Goal: Task Accomplishment & Management: Complete application form

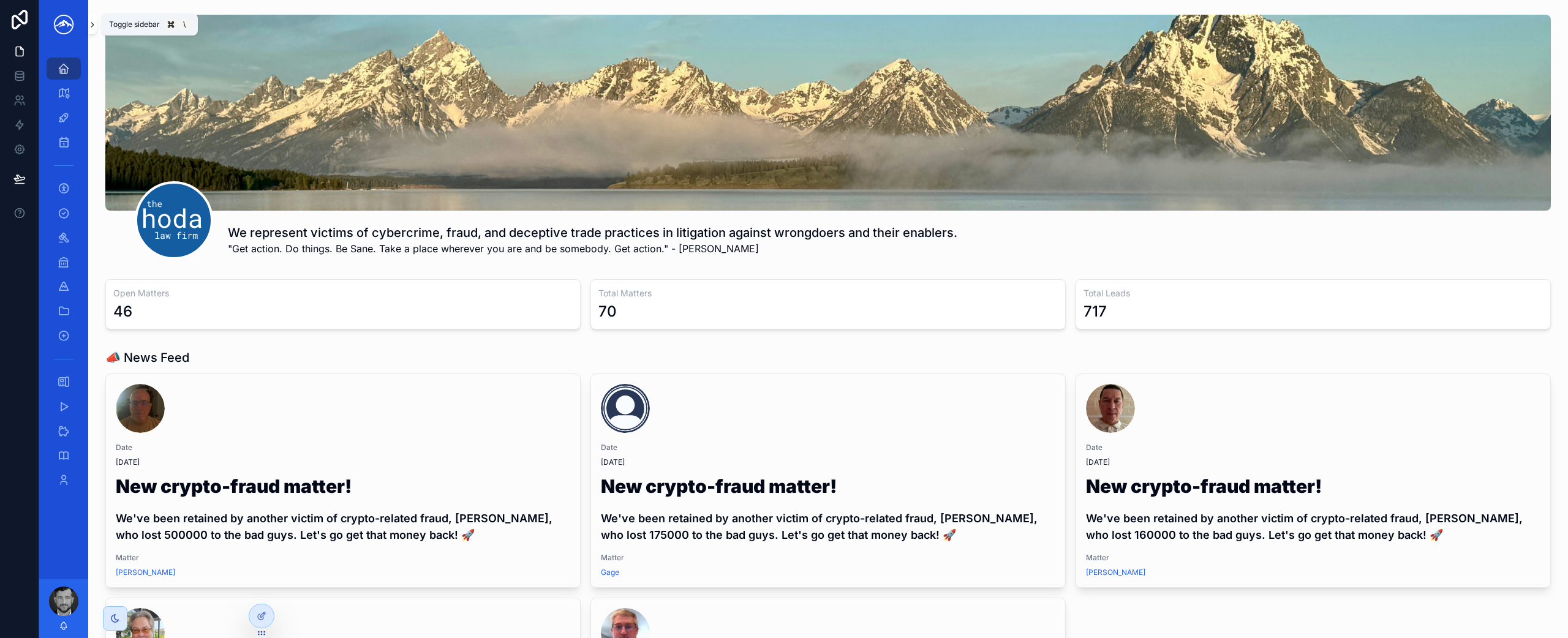
click at [93, 28] on icon "scrollable content" at bounding box center [93, 24] width 9 height 9
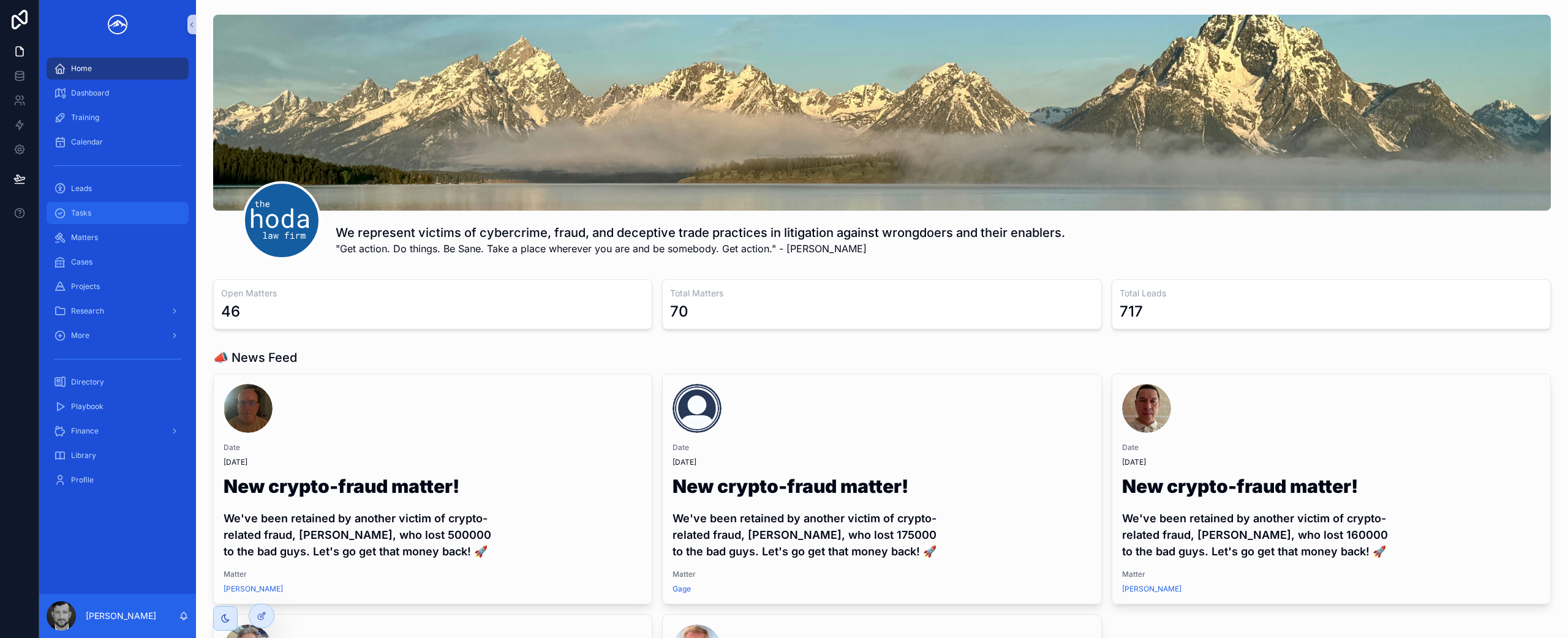
click at [108, 219] on div "Tasks" at bounding box center [117, 213] width 127 height 19
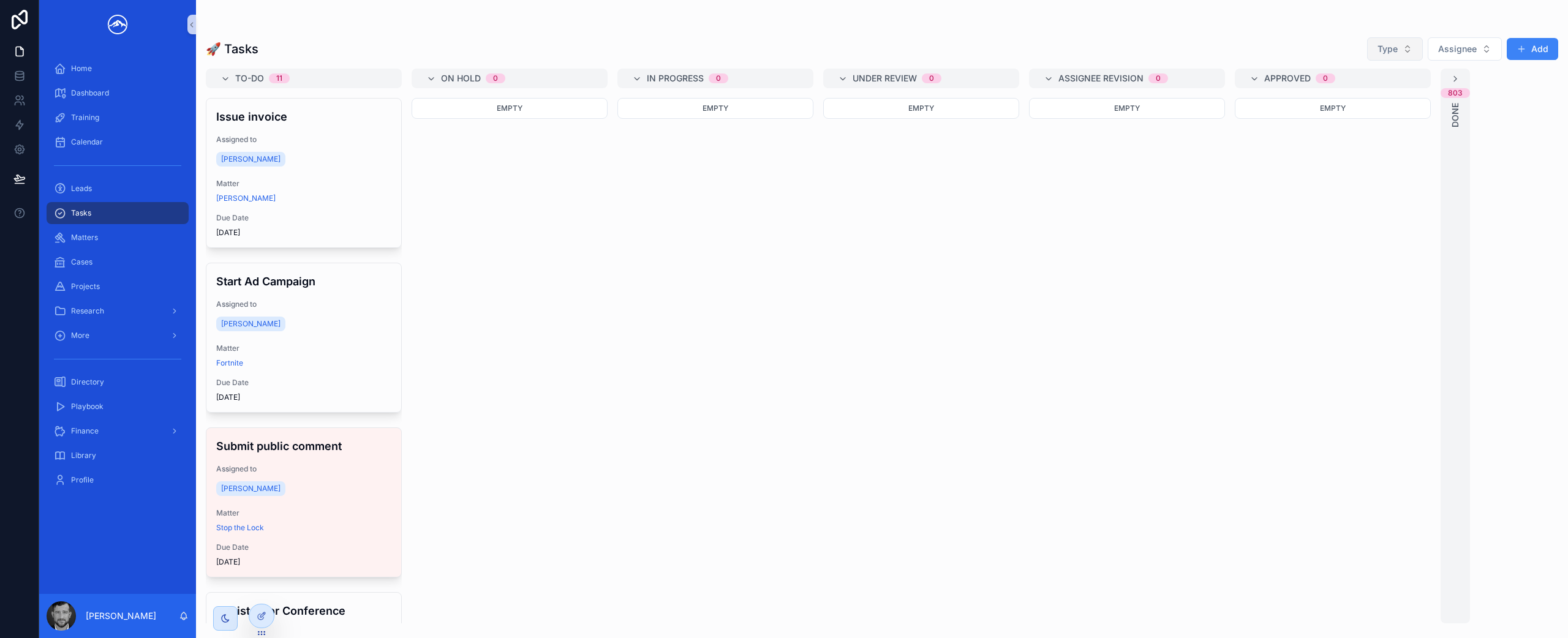
click at [1403, 49] on button "Type" at bounding box center [1395, 49] width 56 height 24
click at [1390, 159] on div "Personal" at bounding box center [1396, 157] width 147 height 19
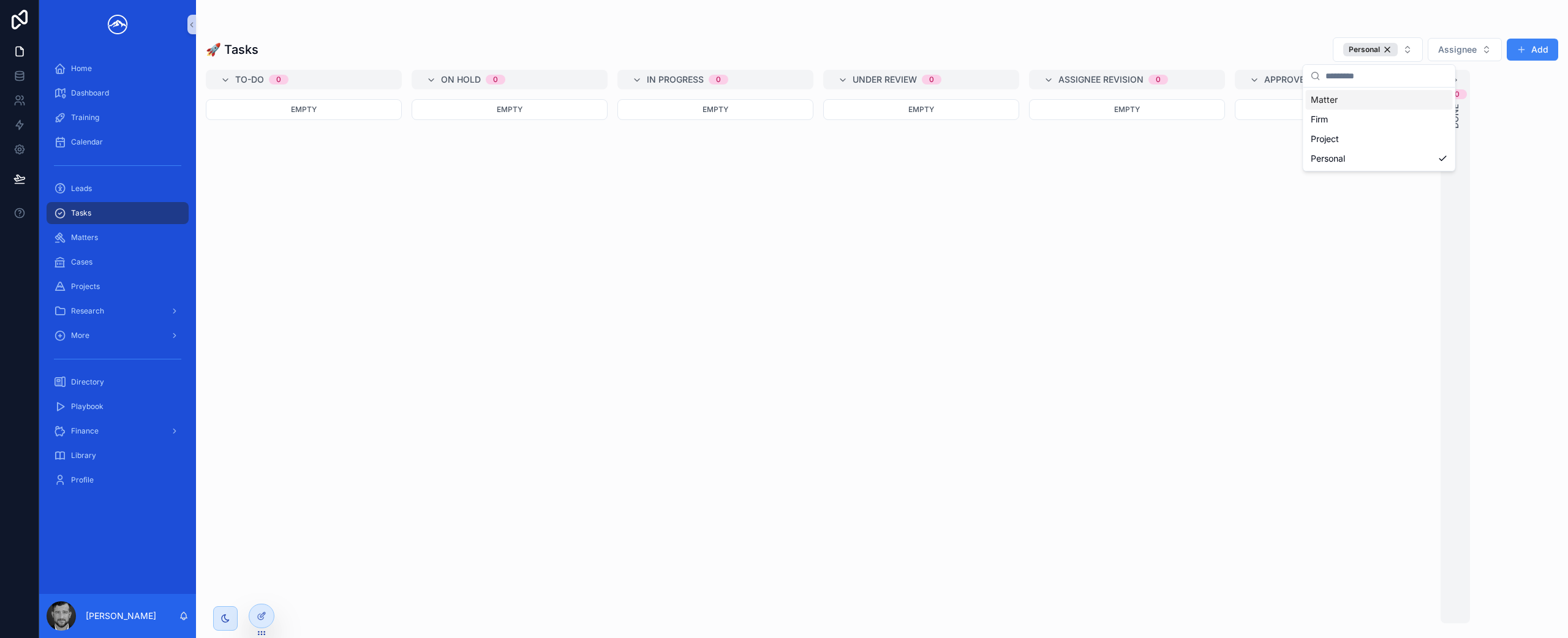
click at [1230, 33] on div "🚀 Tasks Personal Assignee Add To-do 0 Empty On Hold 0 Empty In progress 0 Empty…" at bounding box center [882, 326] width 1372 height 594
click at [1538, 46] on button "Add" at bounding box center [1532, 50] width 51 height 22
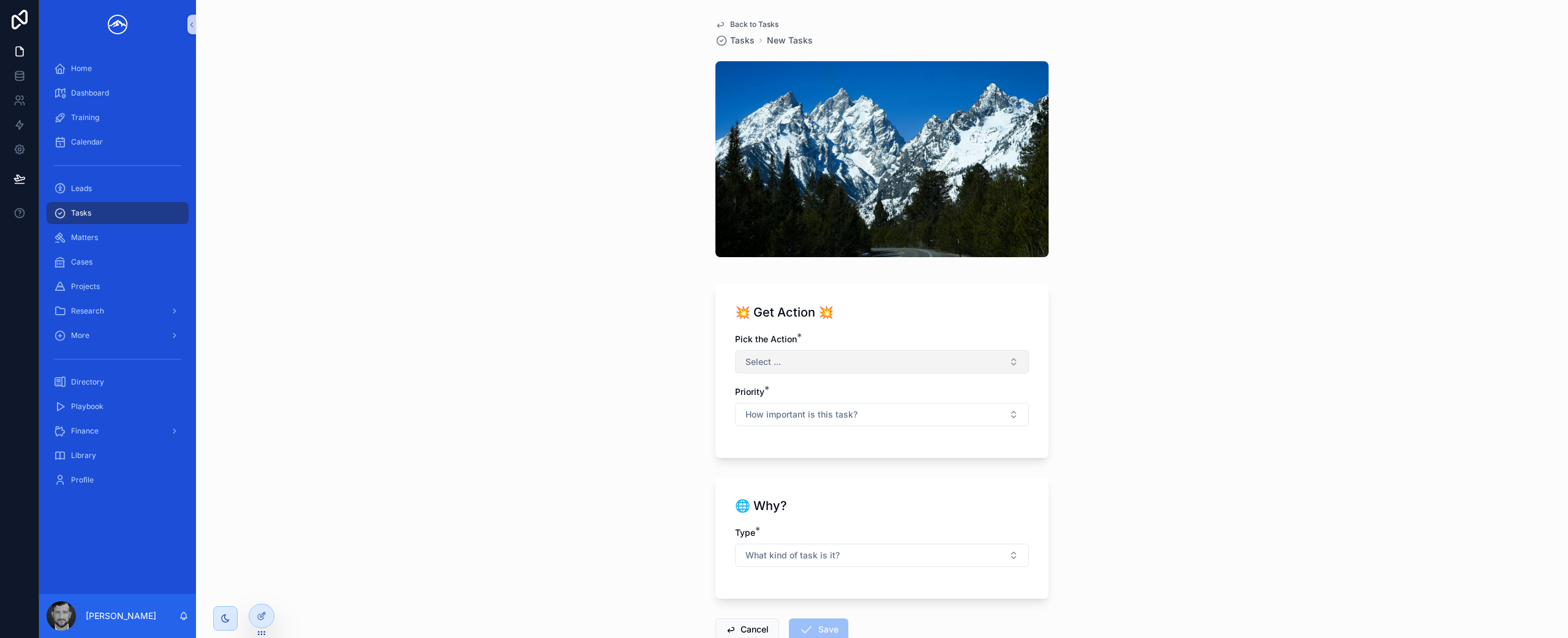
click at [906, 360] on button "Select ..." at bounding box center [882, 361] width 294 height 24
click at [864, 521] on div "Create a Custom Task" at bounding box center [878, 521] width 288 height 19
click at [950, 417] on button "How important is this task?" at bounding box center [882, 414] width 294 height 24
click at [861, 540] on div "Medium" at bounding box center [878, 537] width 288 height 19
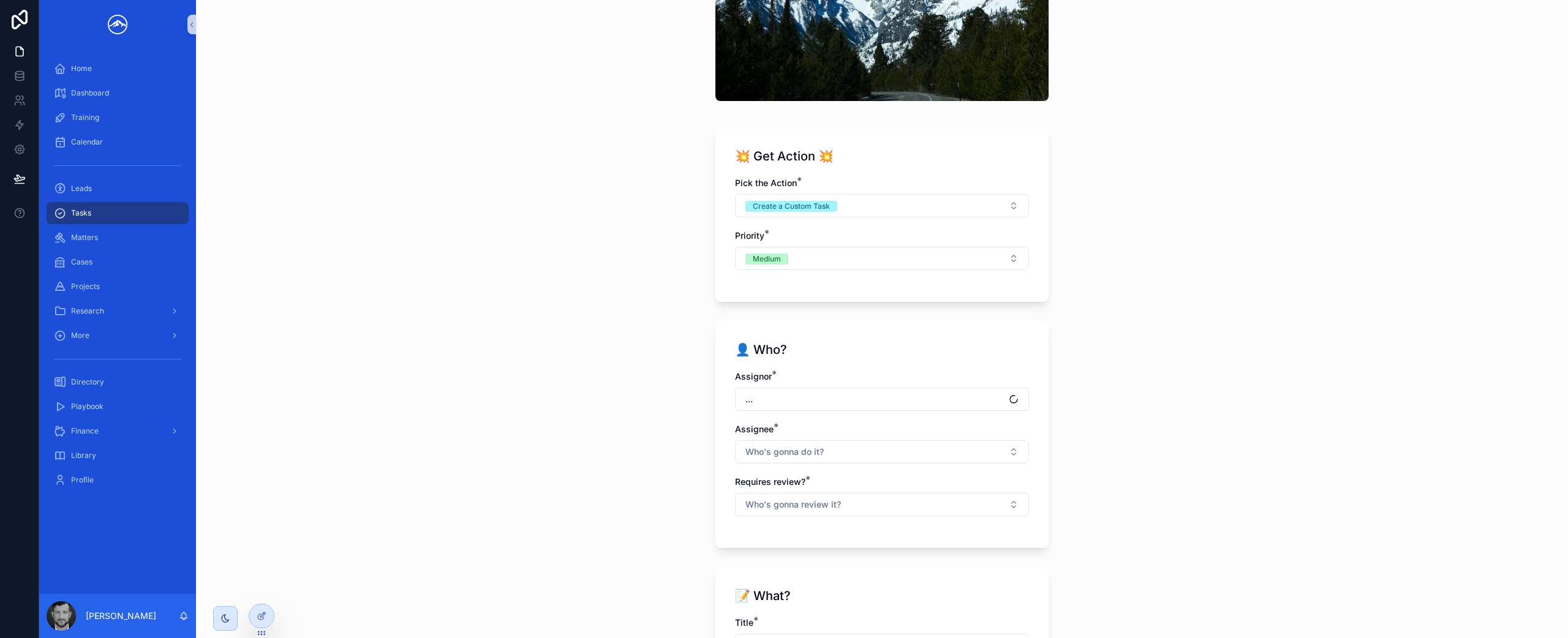
scroll to position [153, 0]
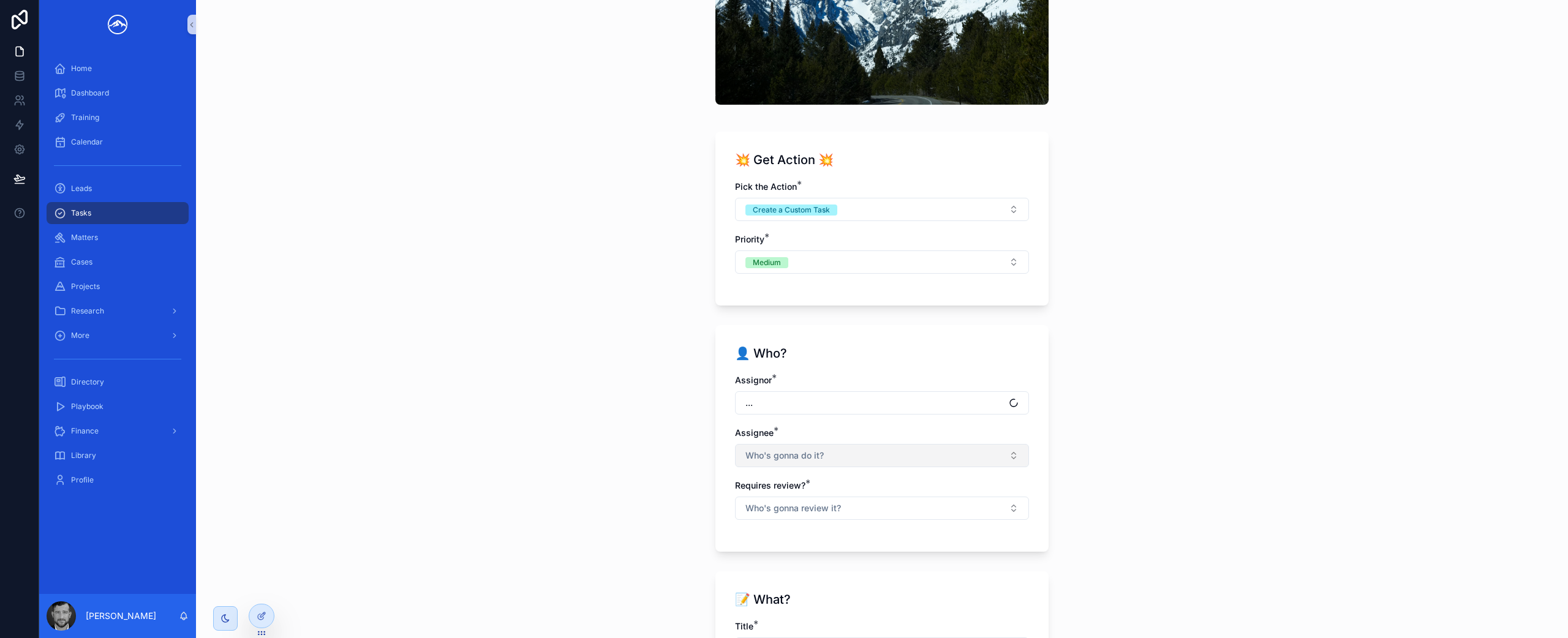
click at [861, 452] on button "Who's gonna do it?" at bounding box center [882, 455] width 294 height 24
click at [832, 567] on div "[PERSON_NAME]" at bounding box center [878, 564] width 288 height 19
click at [1075, 431] on div "Back to Tasks Tasks New Tasks 💥 Get Action 💥 Pick the Action * Create a Custom …" at bounding box center [882, 166] width 1372 height 638
click at [909, 521] on div "Assignor * [PERSON_NAME] * [PERSON_NAME] Requires review? * Who's gonna review …" at bounding box center [882, 454] width 294 height 159
click at [916, 519] on button "Who's gonna review it?" at bounding box center [882, 509] width 294 height 24
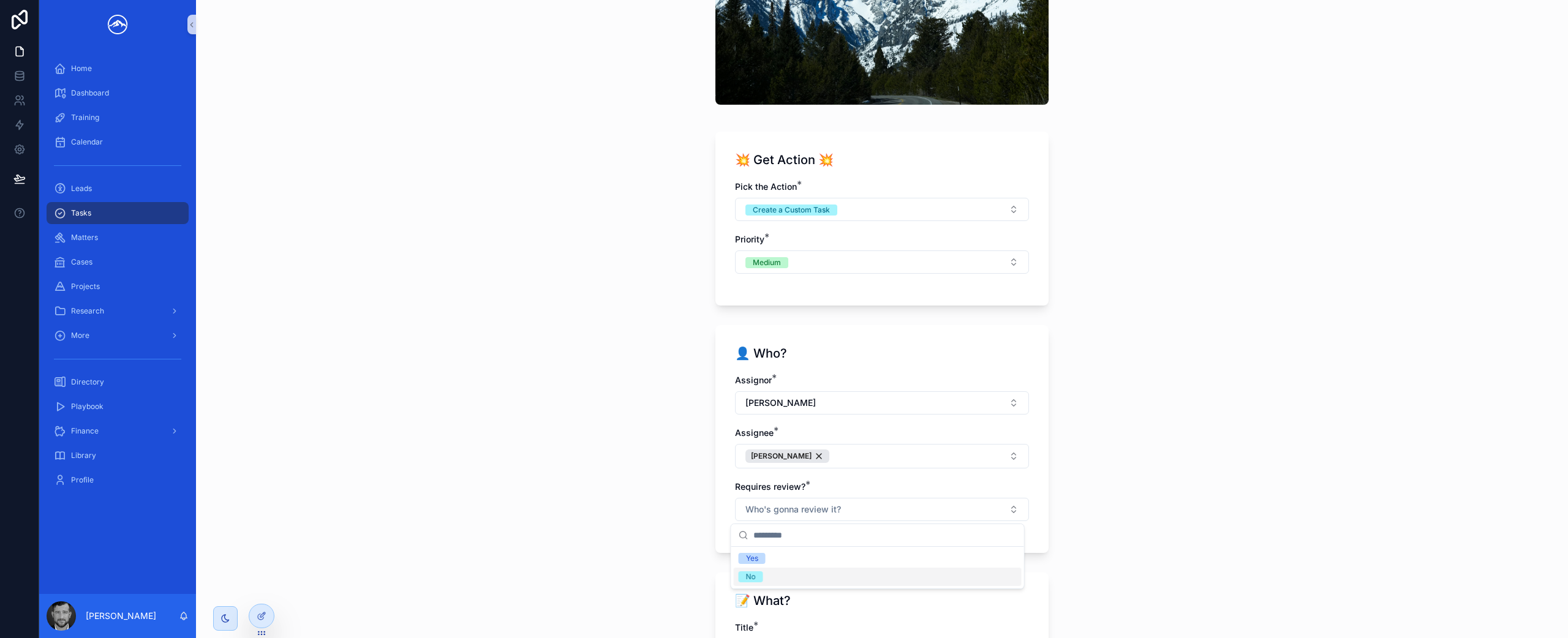
drag, startPoint x: 901, startPoint y: 575, endPoint x: 959, endPoint y: 522, distance: 78.6
click at [901, 575] on div "No" at bounding box center [878, 576] width 288 height 19
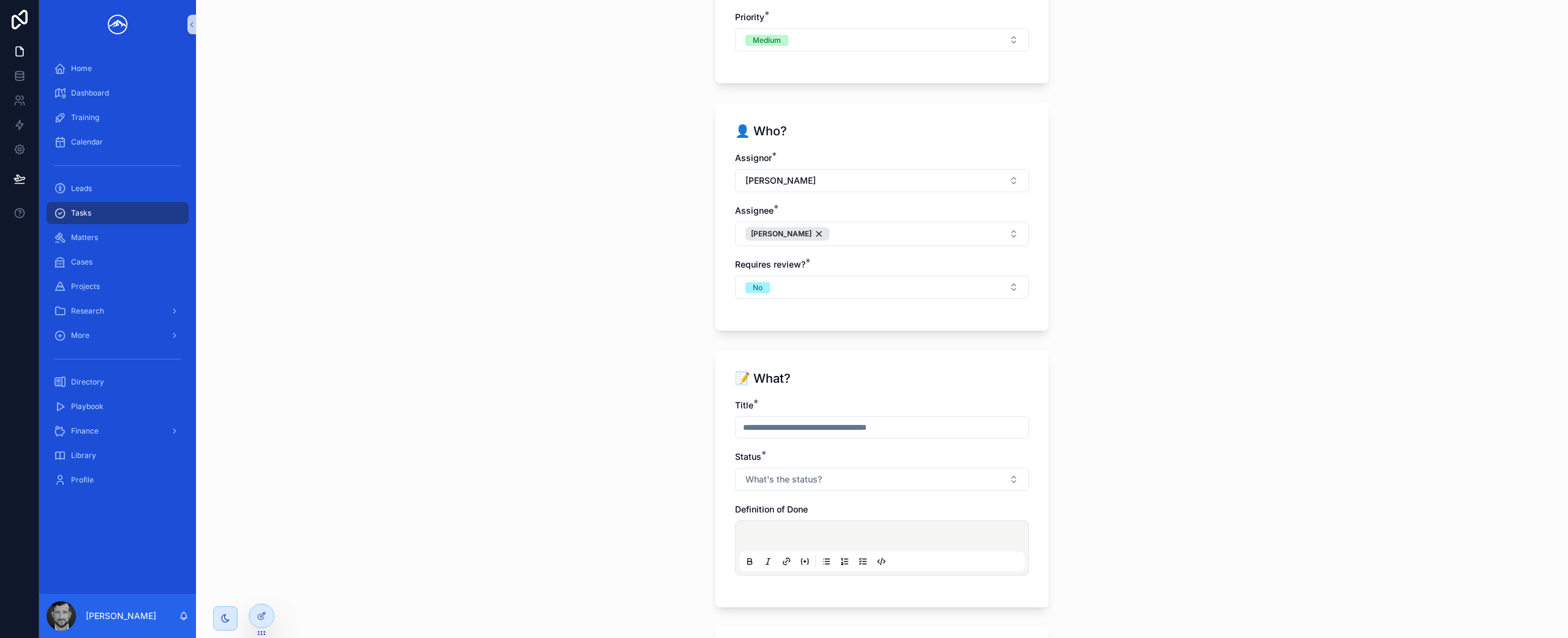
scroll to position [368, 0]
click at [889, 437] on input "scrollable content" at bounding box center [882, 434] width 293 height 17
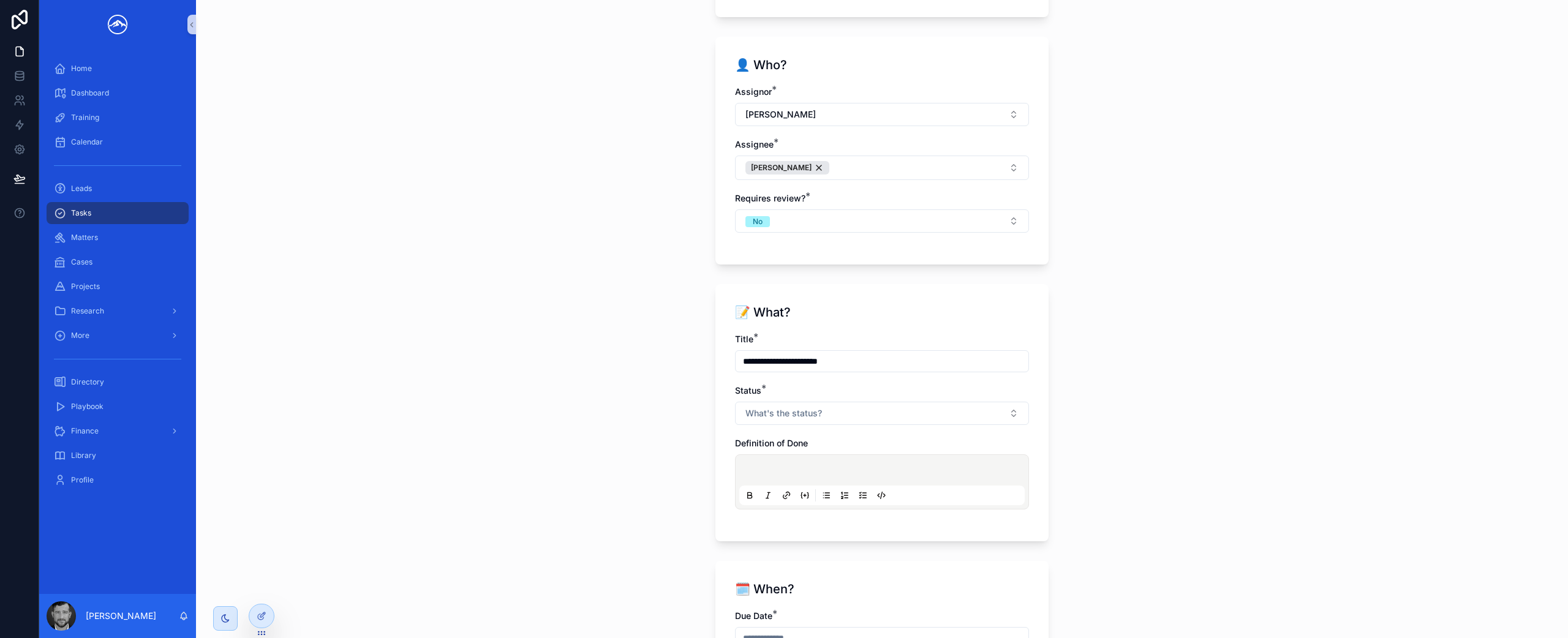
scroll to position [438, 0]
type input "**********"
click at [896, 414] on button "What's the status?" at bounding box center [882, 416] width 294 height 24
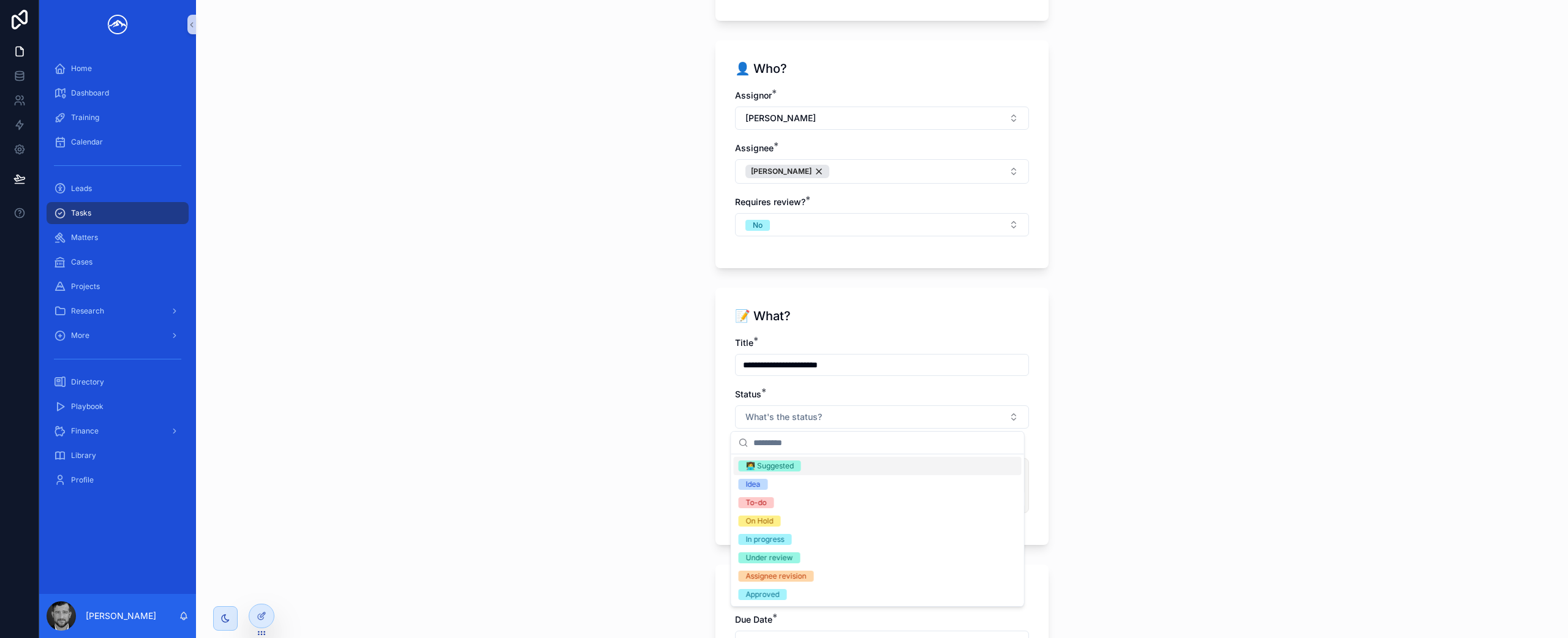
click at [858, 376] on div "**********" at bounding box center [882, 431] width 294 height 188
click at [854, 367] on input "**********" at bounding box center [882, 364] width 293 height 17
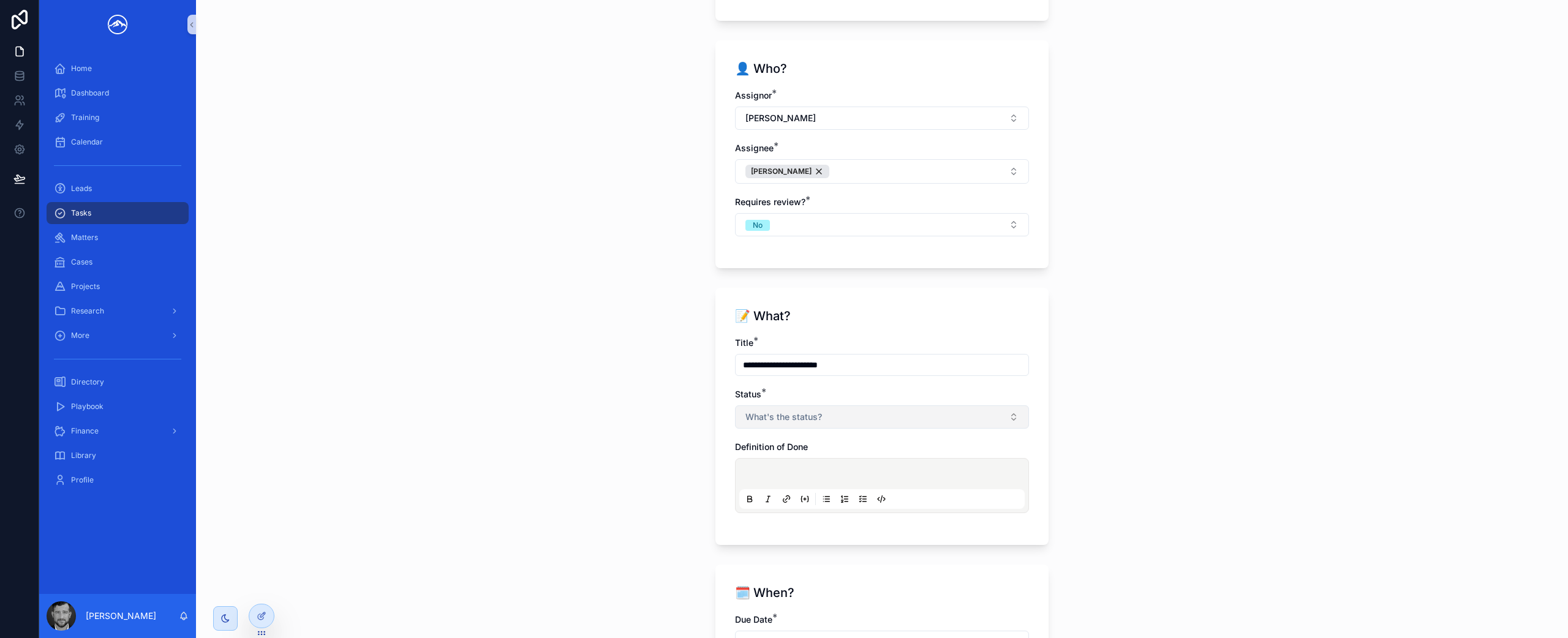
click at [821, 414] on button "What's the status?" at bounding box center [882, 416] width 294 height 24
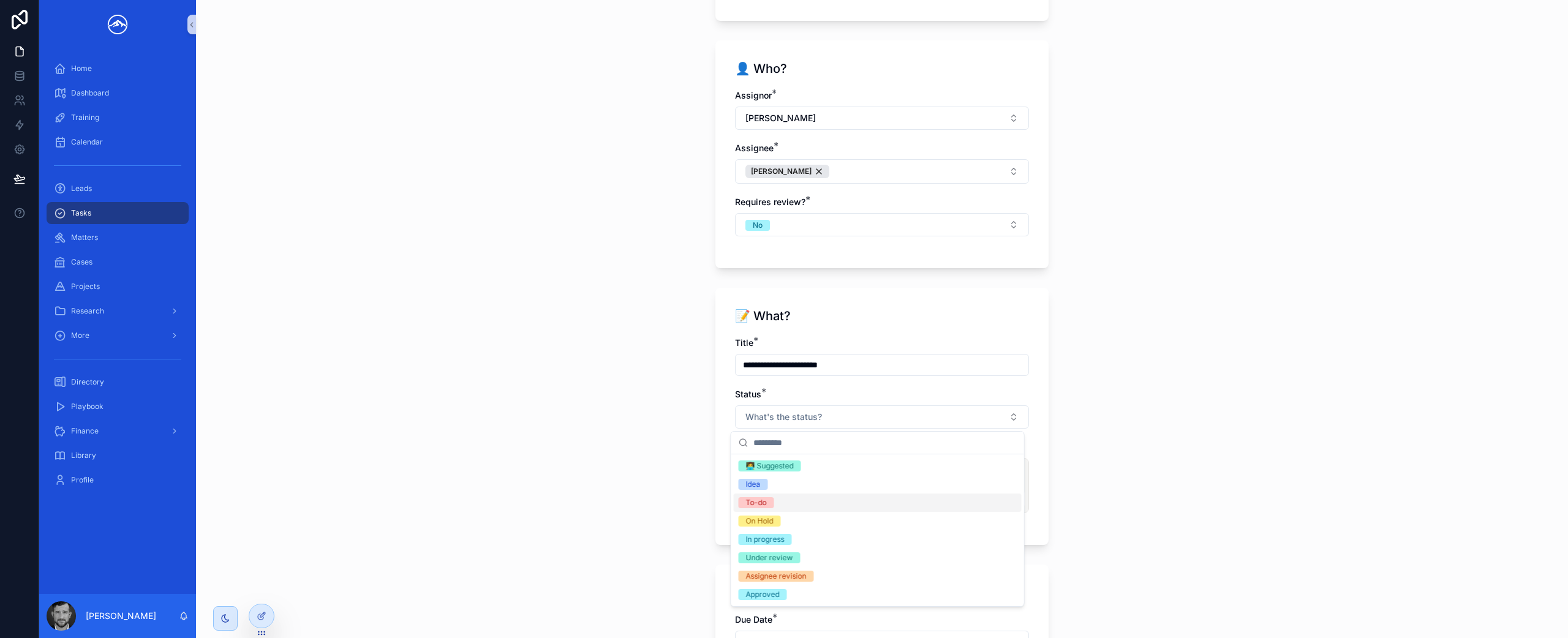
click at [791, 502] on div "To-do" at bounding box center [878, 502] width 288 height 19
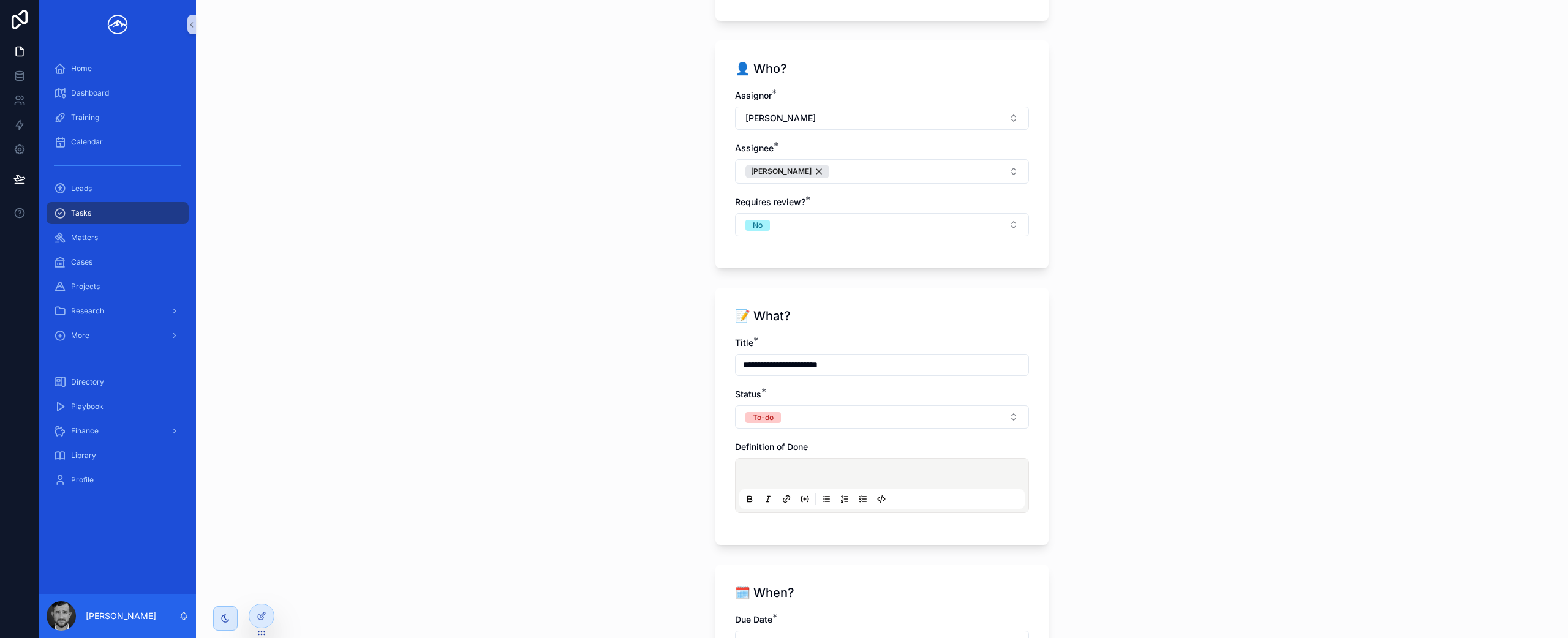
click at [808, 472] on p "scrollable content" at bounding box center [885, 476] width 286 height 12
click at [858, 498] on icon "scrollable content" at bounding box center [863, 499] width 10 height 10
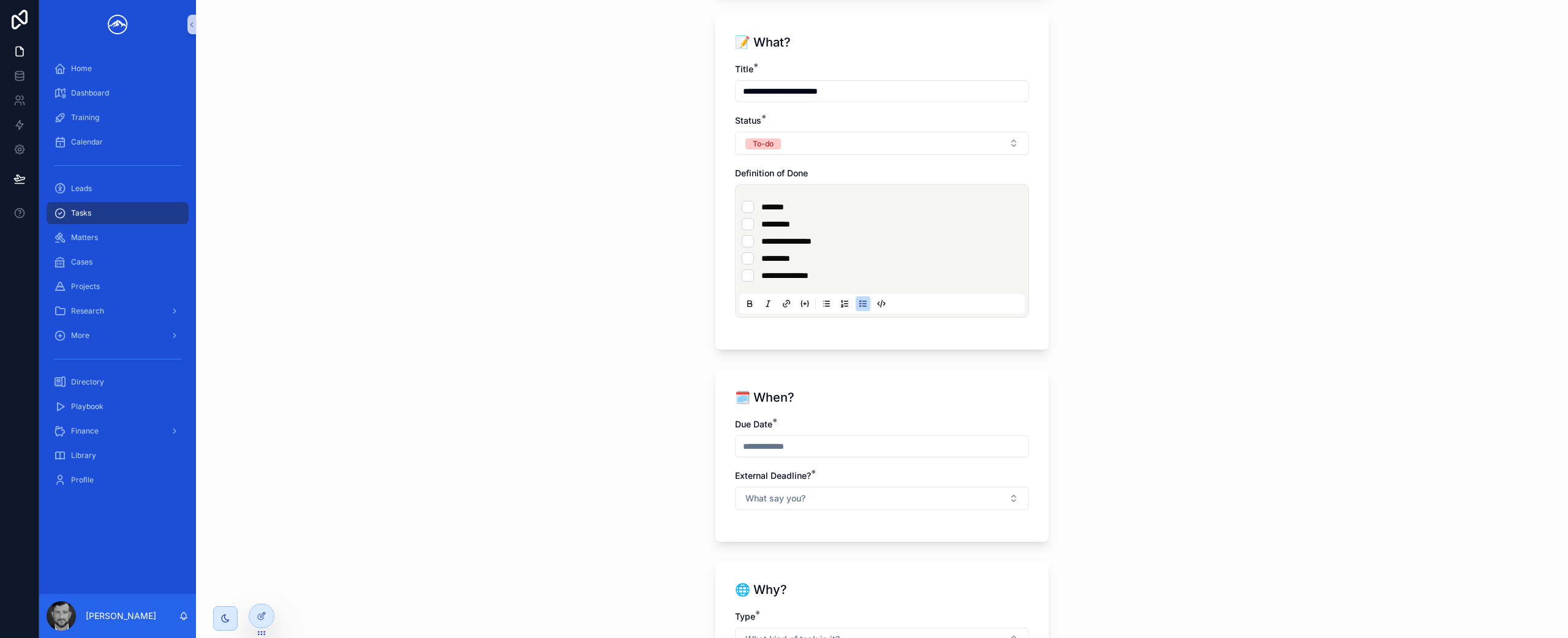
click at [868, 449] on input "scrollable content" at bounding box center [882, 446] width 293 height 17
click at [884, 238] on button "[DATE]" at bounding box center [878, 236] width 49 height 22
type input "********"
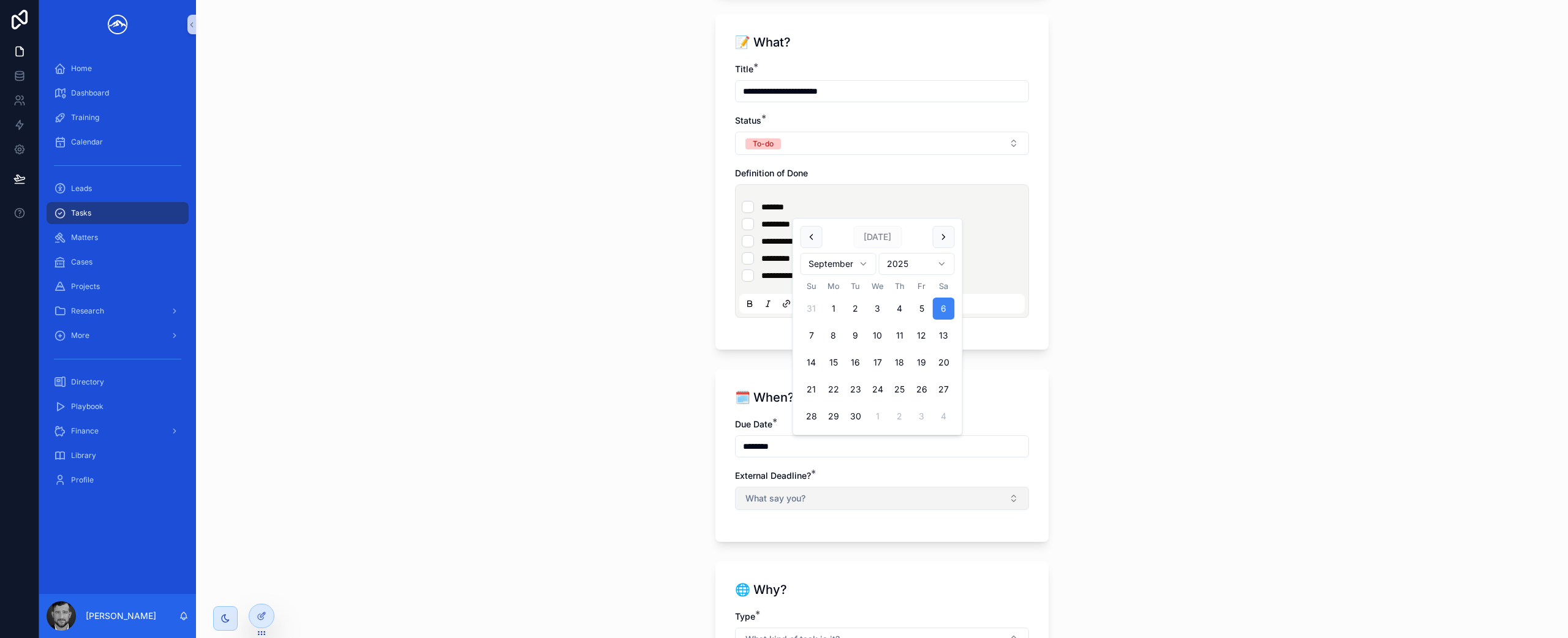
click at [928, 498] on button "What say you?" at bounding box center [882, 498] width 294 height 24
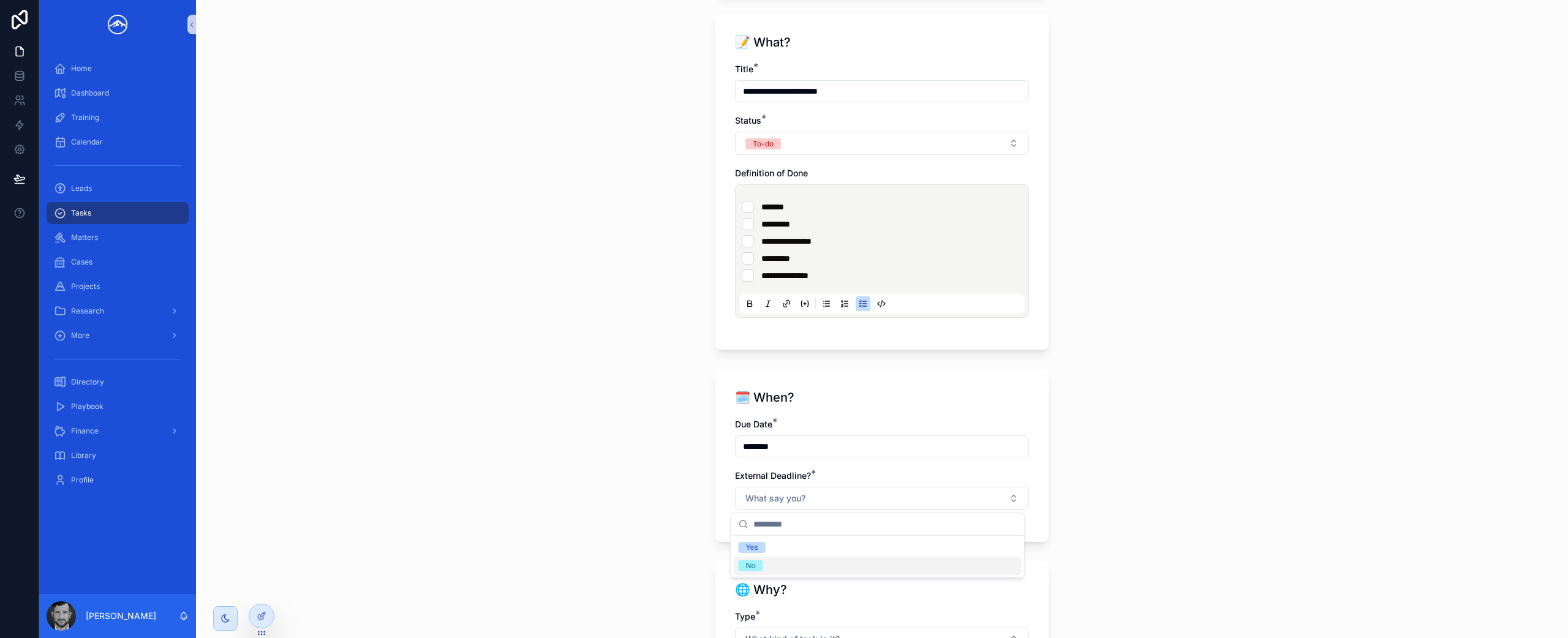
click at [876, 567] on div "No" at bounding box center [878, 566] width 288 height 19
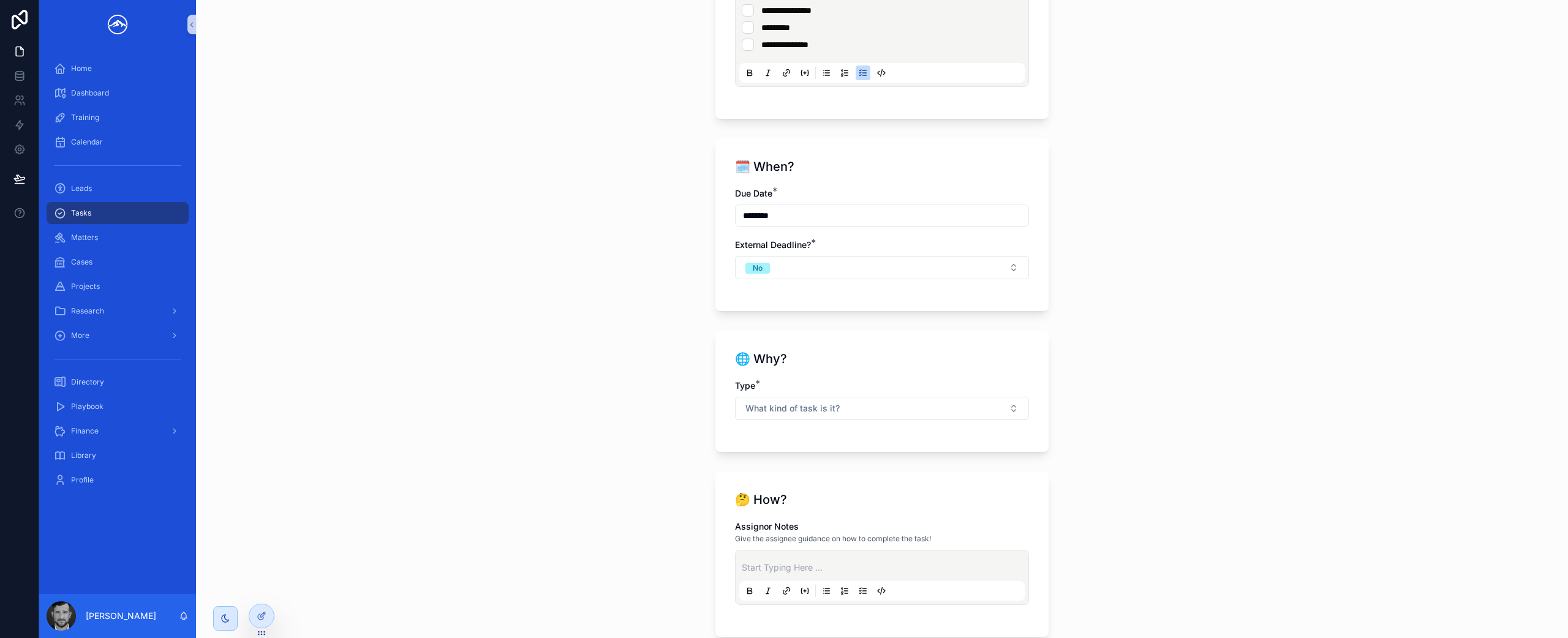
scroll to position [1026, 0]
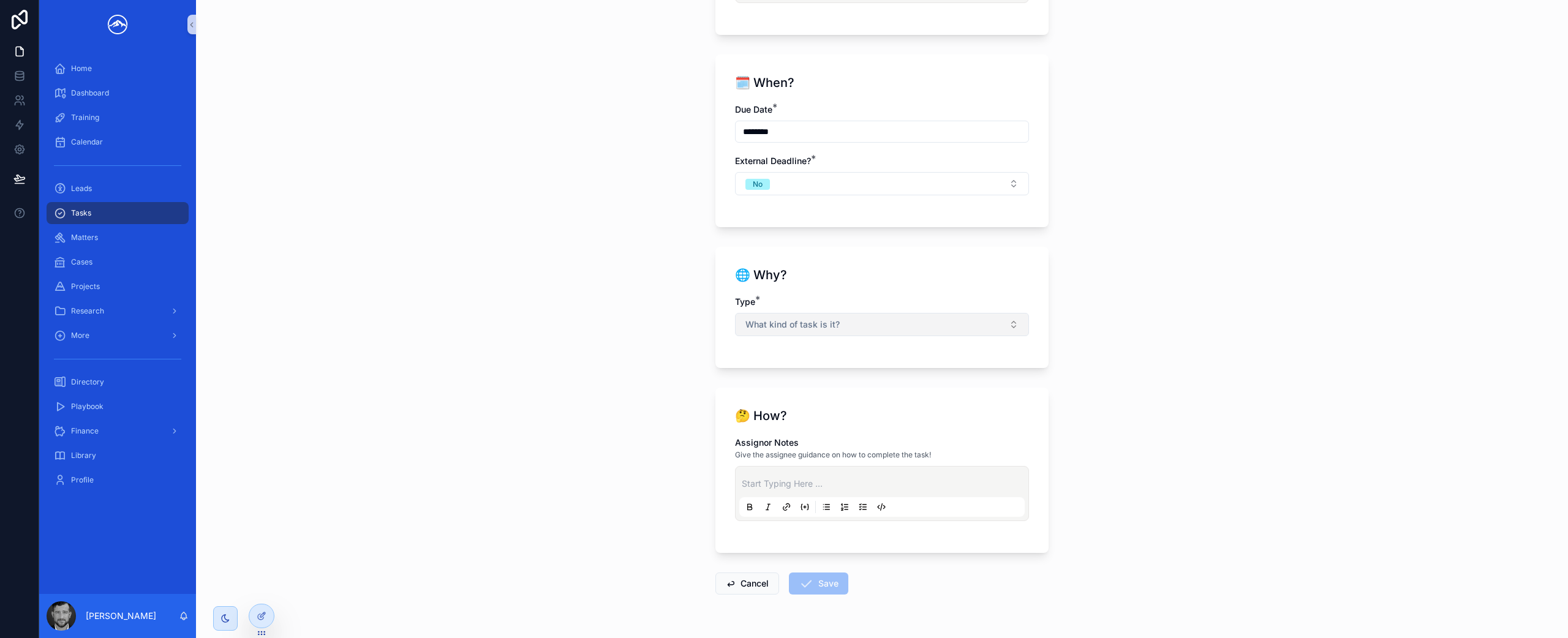
click at [838, 324] on button "What kind of task is it?" at bounding box center [882, 324] width 294 height 24
click at [819, 430] on div "Personal" at bounding box center [878, 429] width 288 height 19
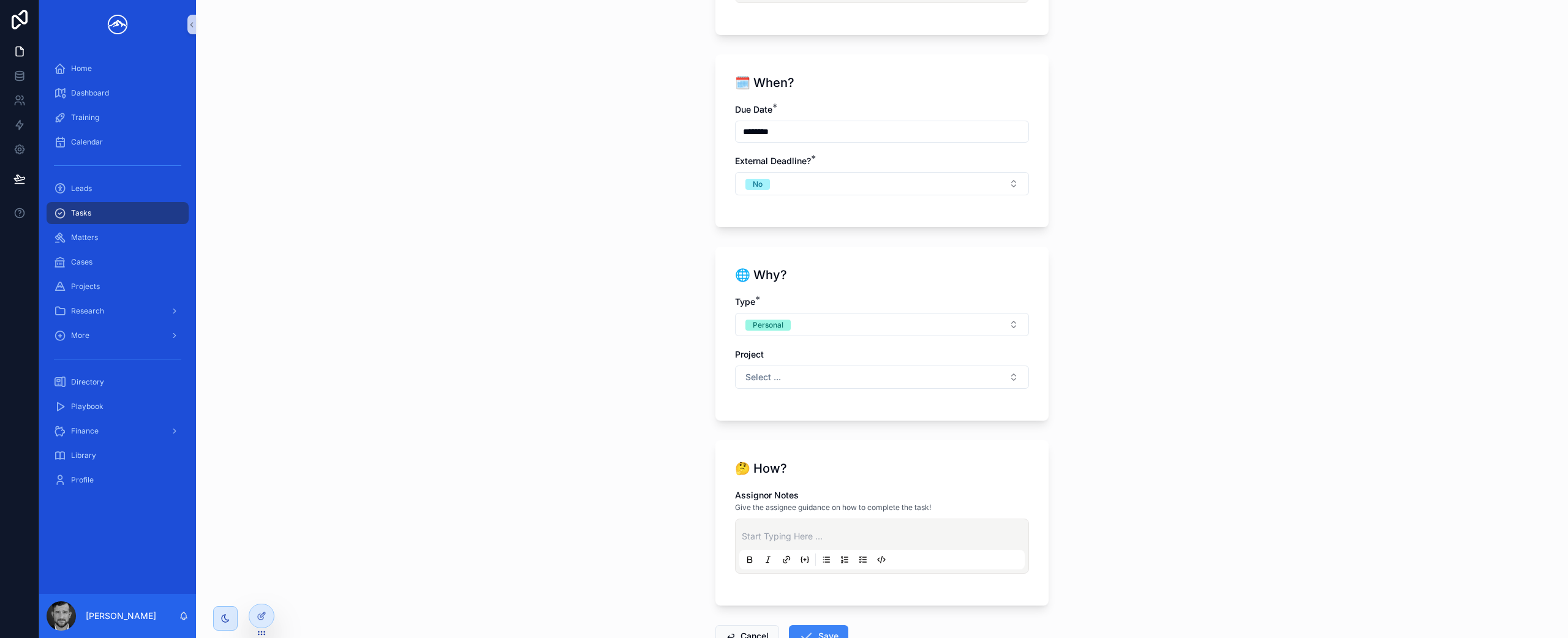
scroll to position [1113, 0]
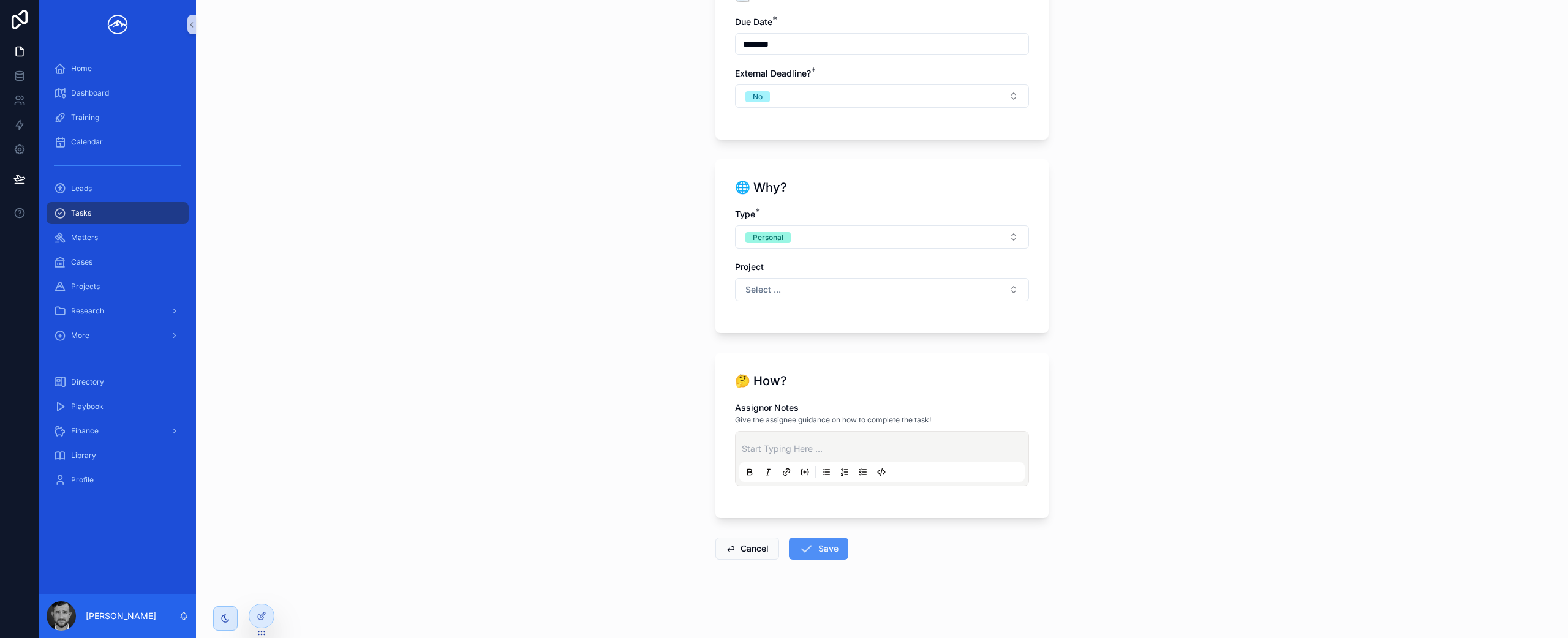
click at [825, 550] on button "Save" at bounding box center [819, 548] width 59 height 22
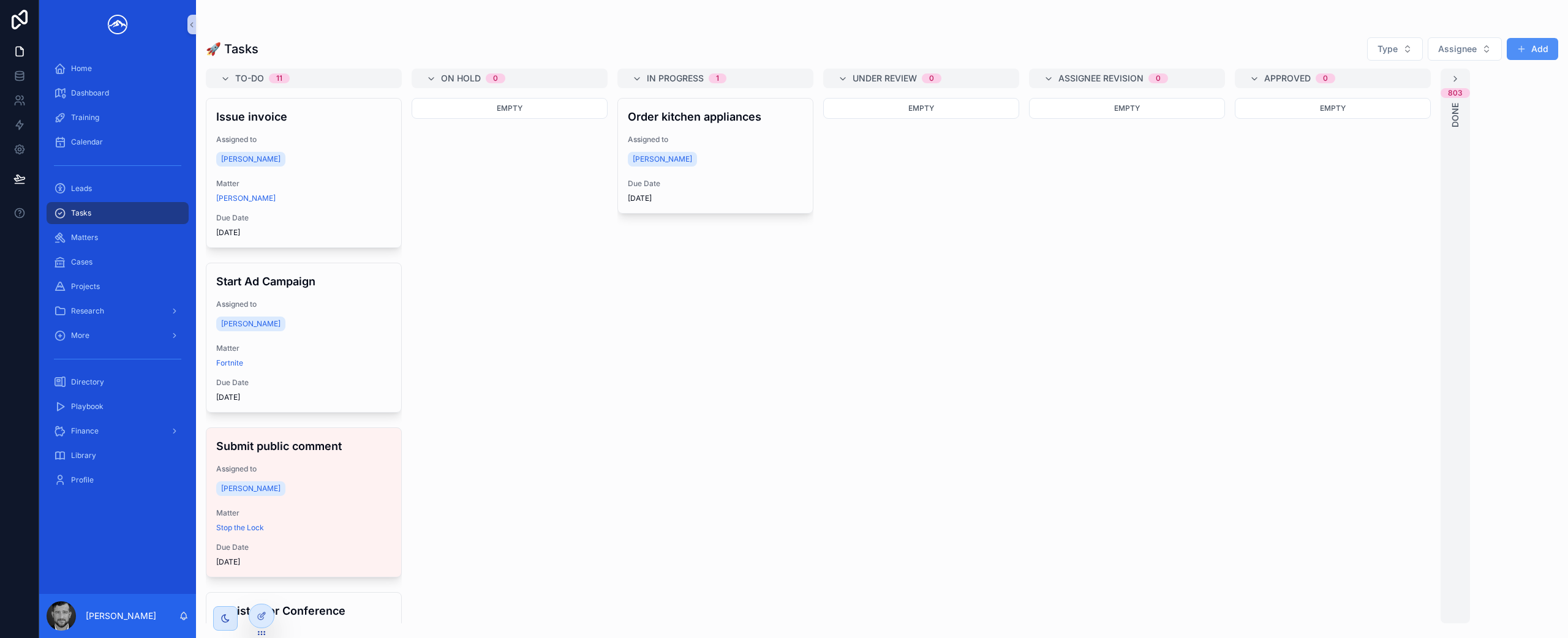
click at [1527, 48] on button "Add" at bounding box center [1532, 49] width 51 height 22
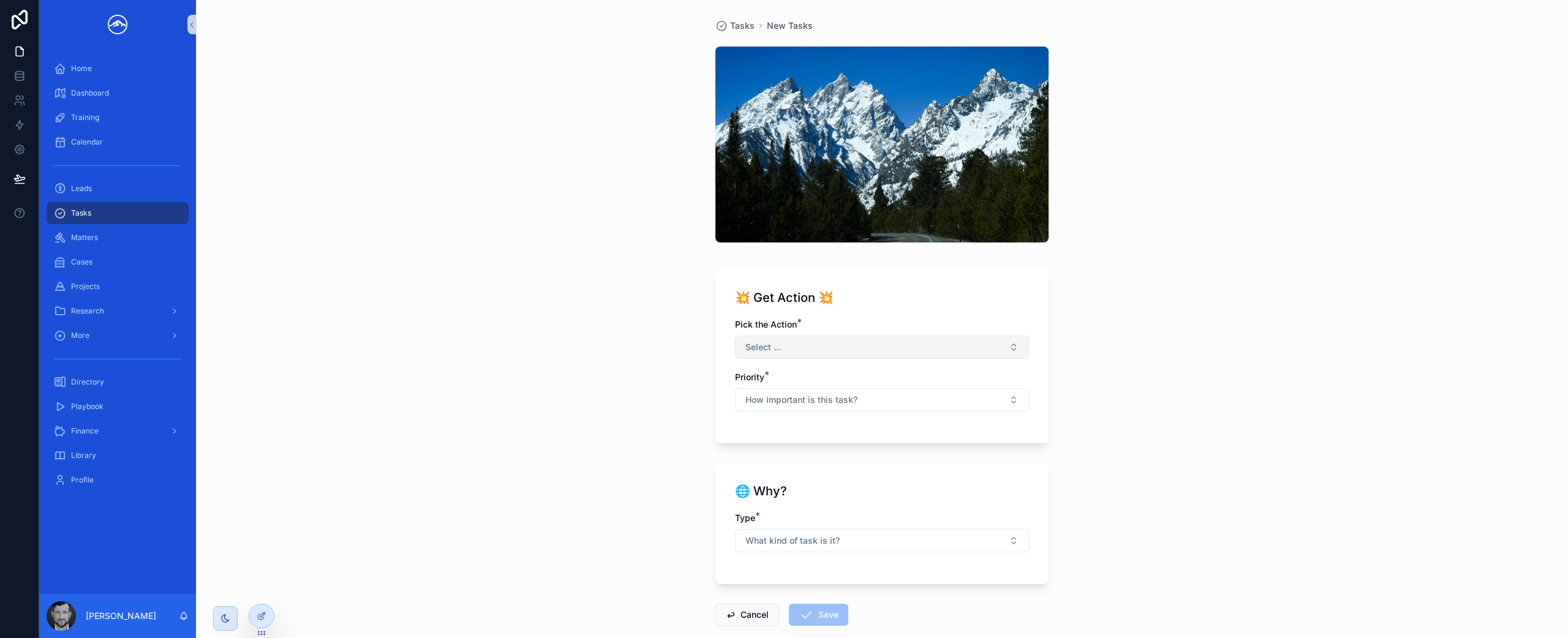
click at [844, 350] on button "Select ..." at bounding box center [882, 347] width 294 height 24
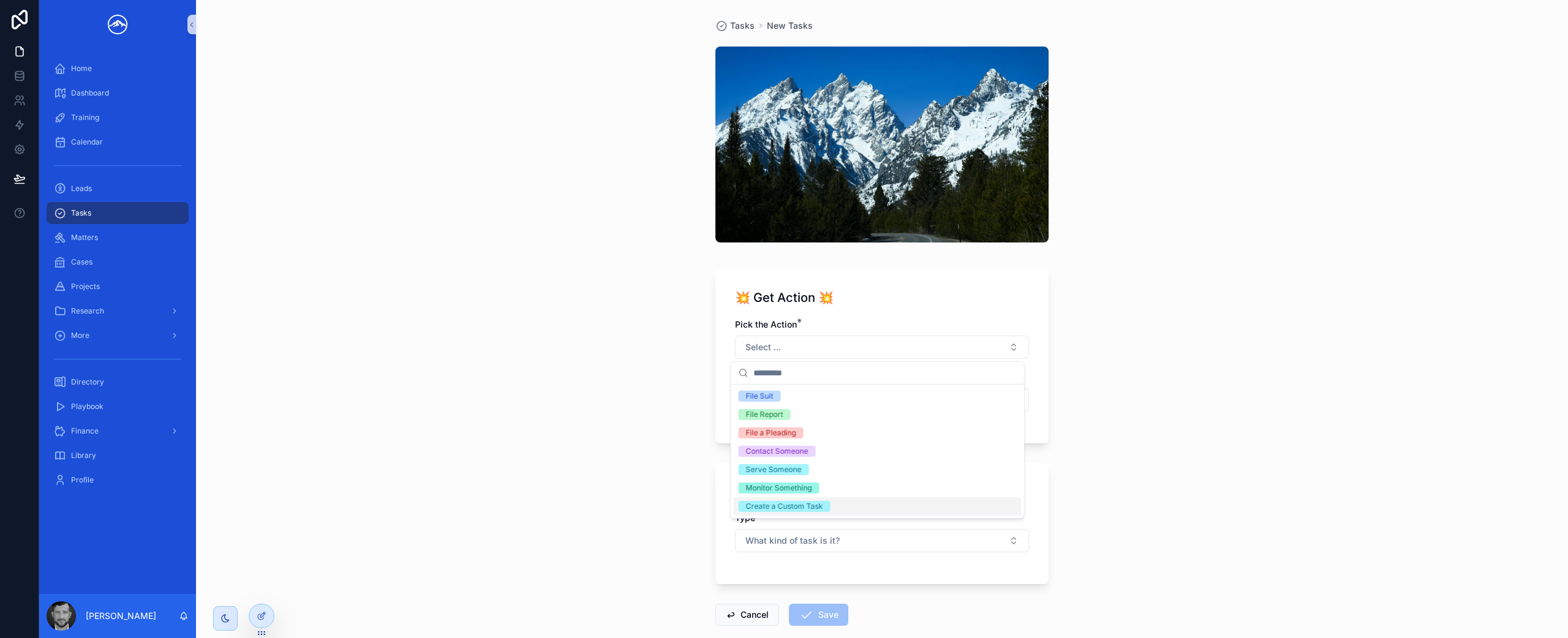
click at [797, 506] on div "Create a Custom Task" at bounding box center [784, 507] width 77 height 11
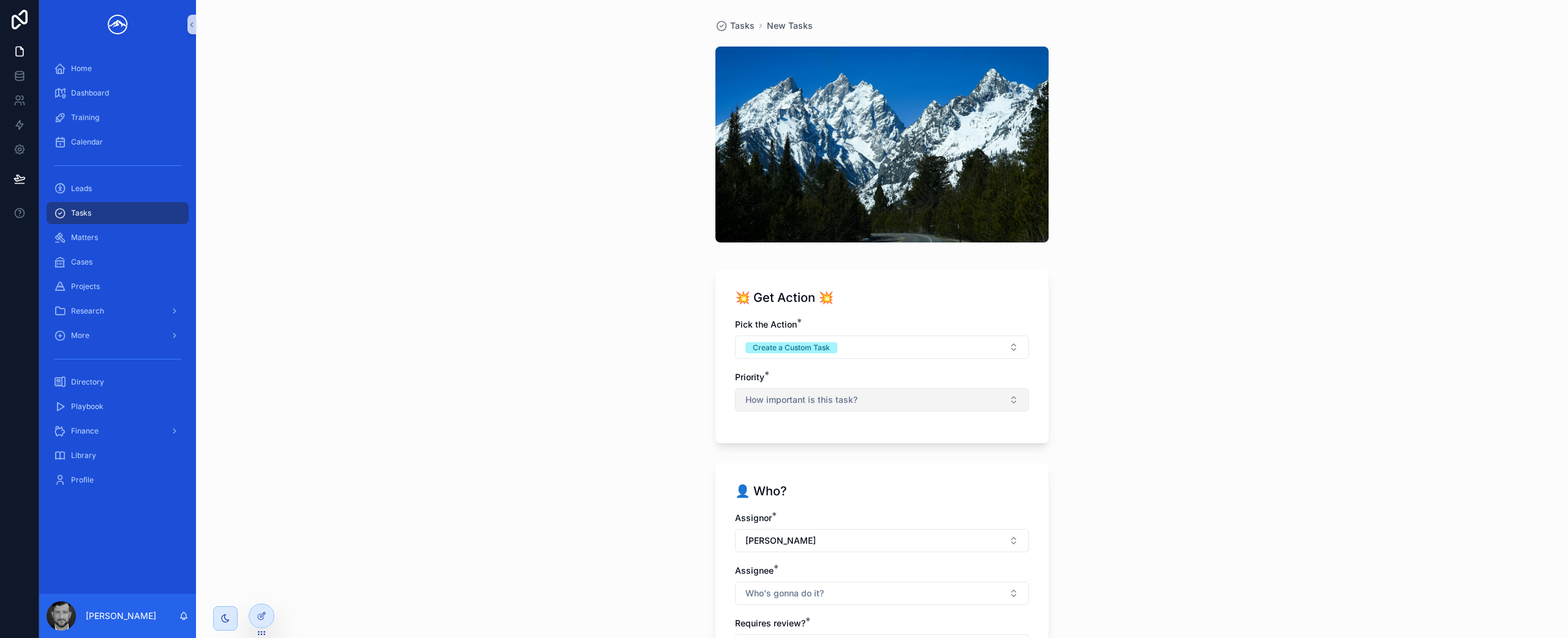
click at [824, 404] on span "How important is this task?" at bounding box center [801, 399] width 112 height 12
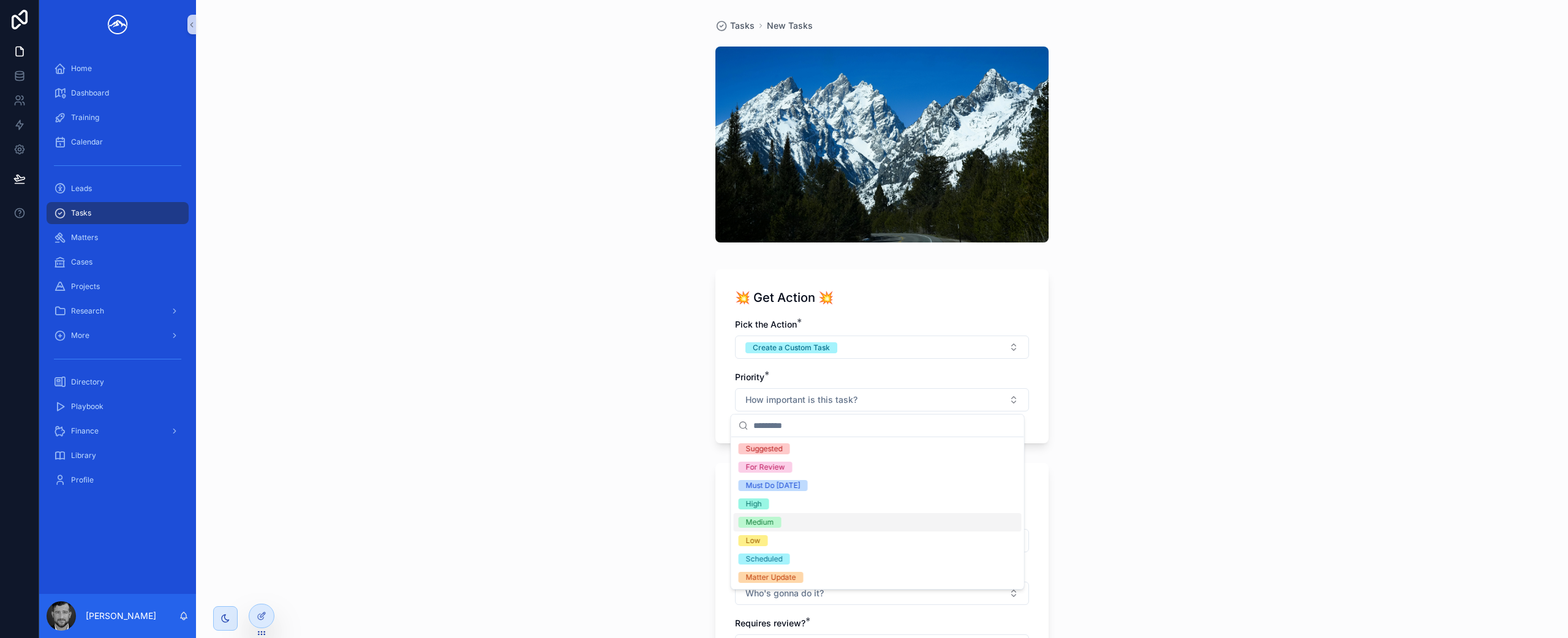
click at [794, 518] on div "Medium" at bounding box center [878, 522] width 288 height 19
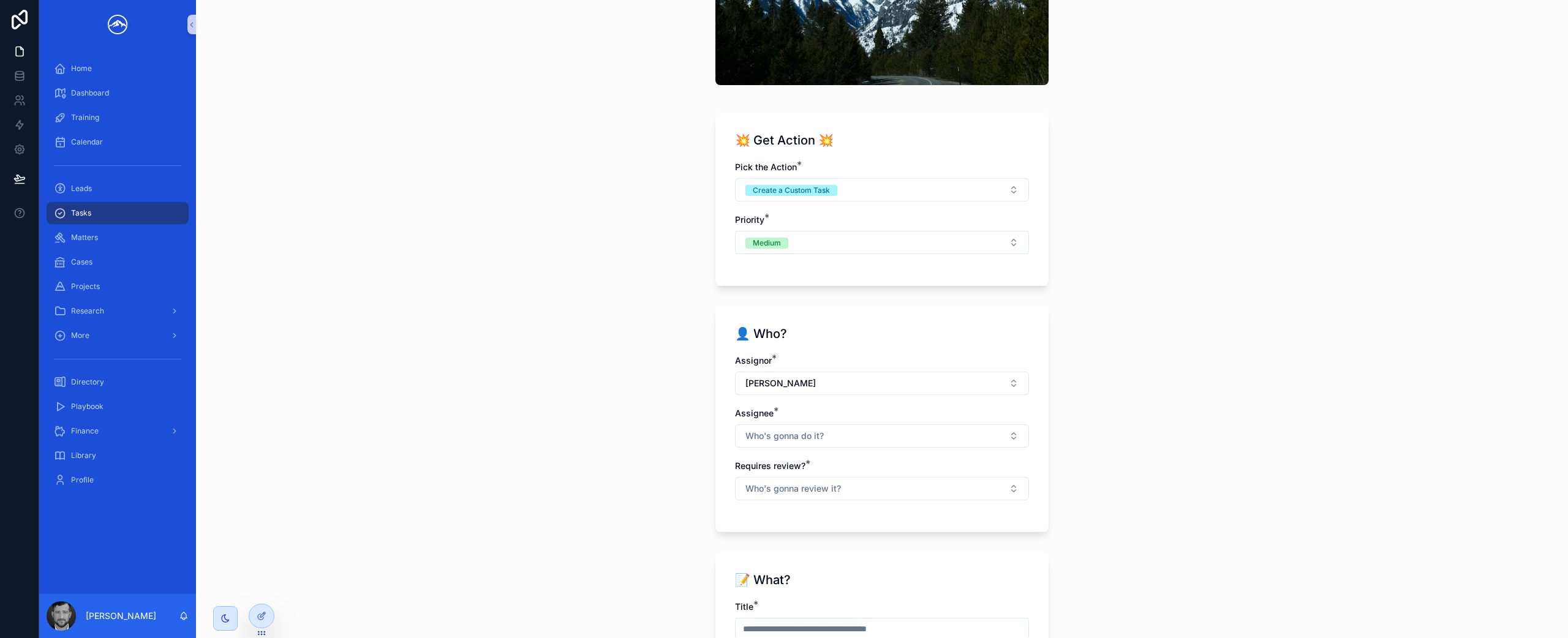
scroll to position [149, 0]
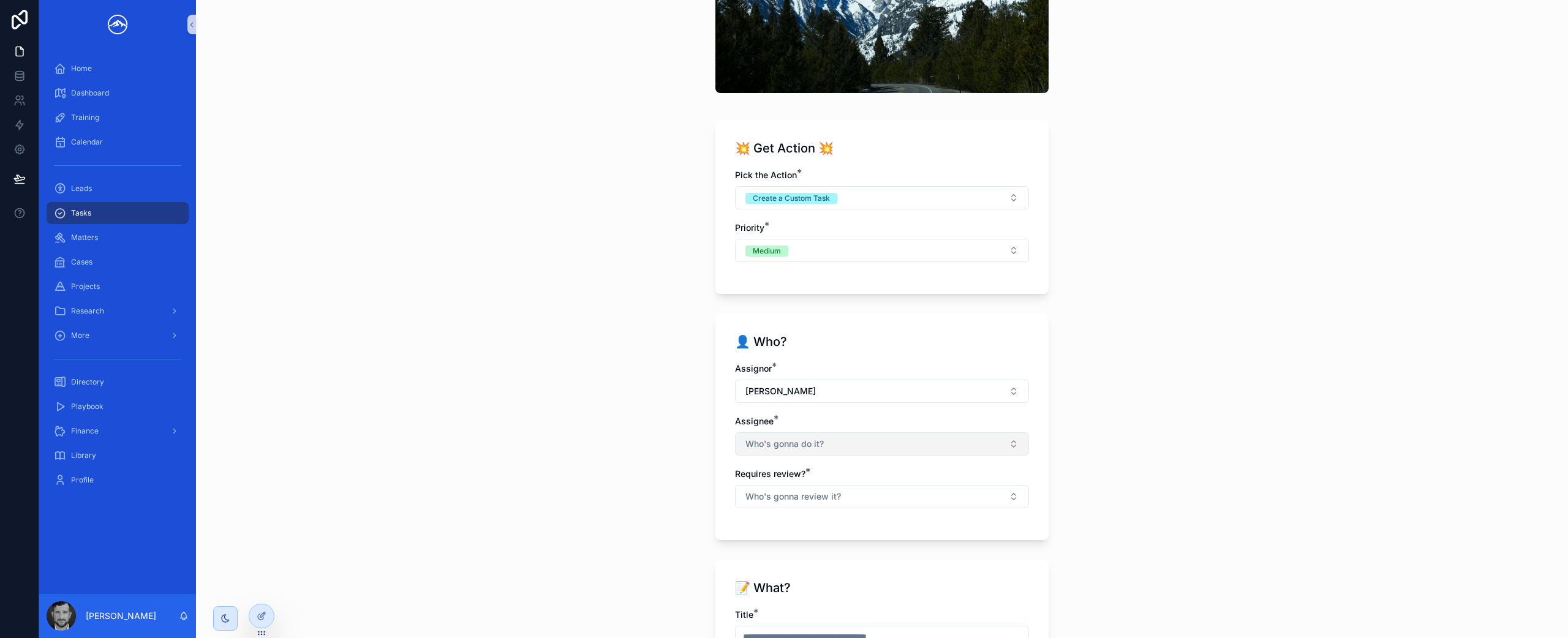
click at [825, 445] on button "Who's gonna do it?" at bounding box center [882, 444] width 294 height 24
click at [814, 551] on div "[PERSON_NAME]" at bounding box center [878, 552] width 288 height 19
drag, startPoint x: 1311, startPoint y: 455, endPoint x: 1294, endPoint y: 459, distance: 17.5
click at [1311, 455] on div "Tasks New Tasks 💥 Get Action 💥 Pick the Action * Create a Custom Task Priority …" at bounding box center [882, 170] width 1372 height 638
click at [987, 492] on button "Who's gonna review it?" at bounding box center [882, 498] width 294 height 24
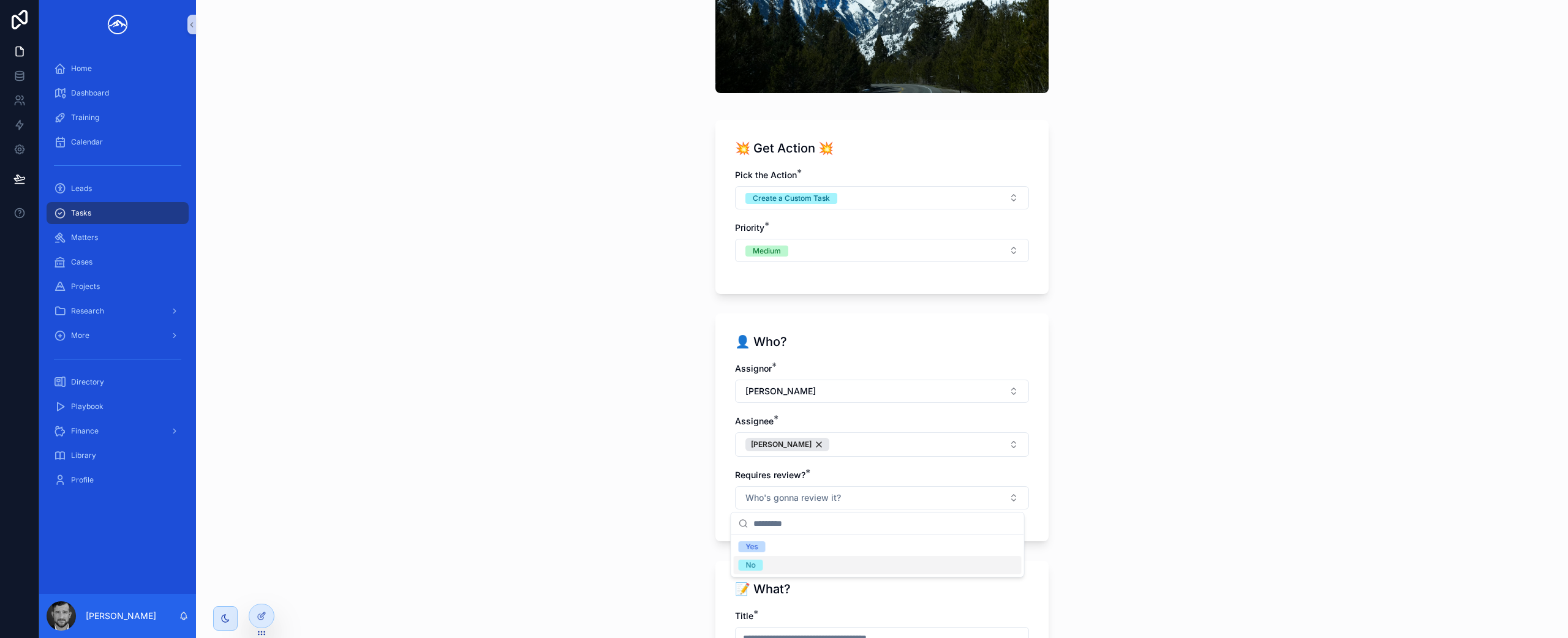
click at [927, 563] on div "No" at bounding box center [878, 565] width 288 height 19
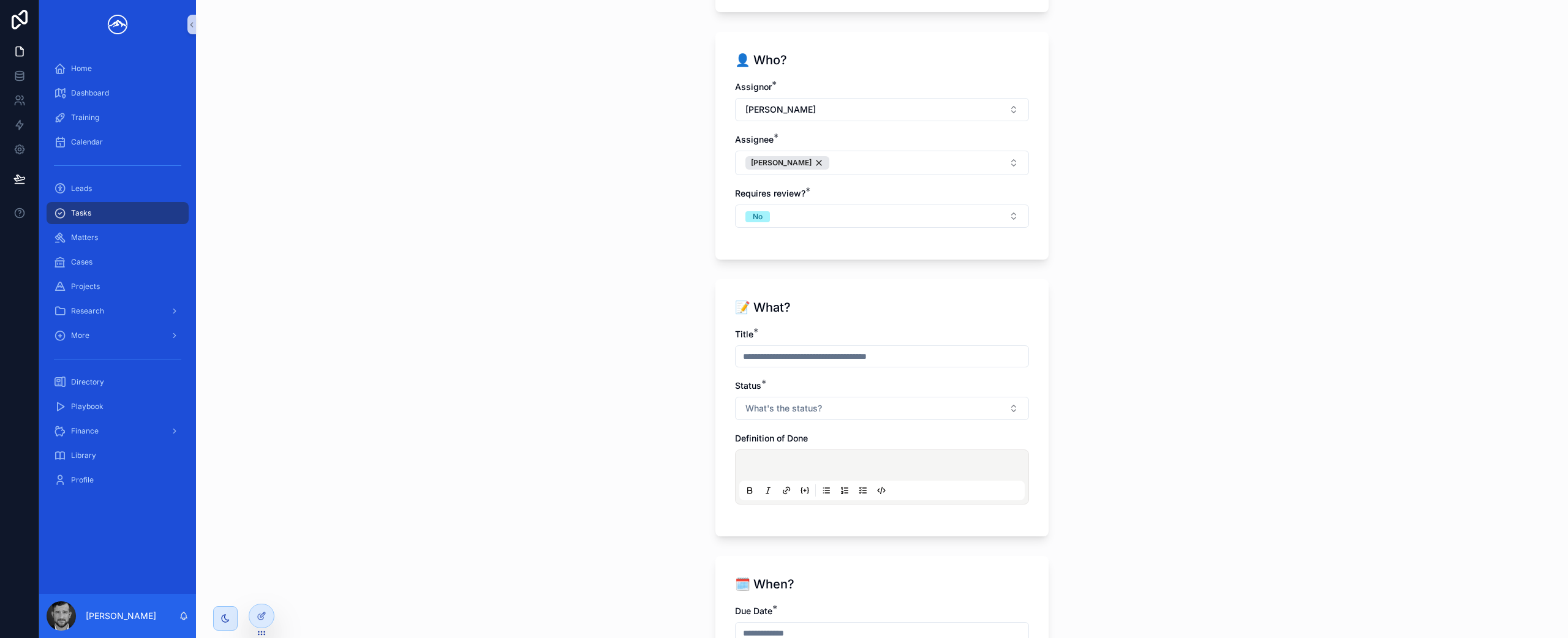
click at [867, 360] on input "scrollable content" at bounding box center [882, 356] width 293 height 17
type input "**********"
click at [866, 407] on button "What's the status?" at bounding box center [882, 408] width 294 height 24
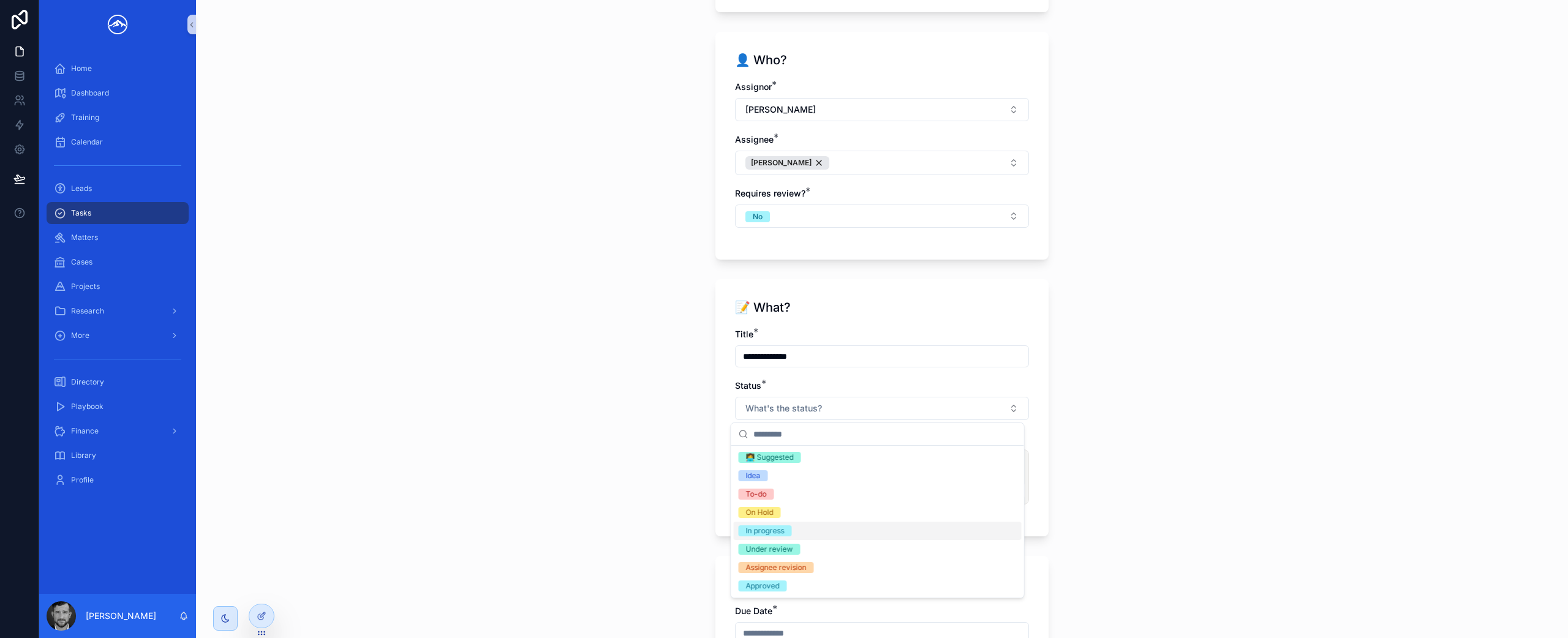
click at [800, 530] on div "In progress" at bounding box center [878, 531] width 288 height 19
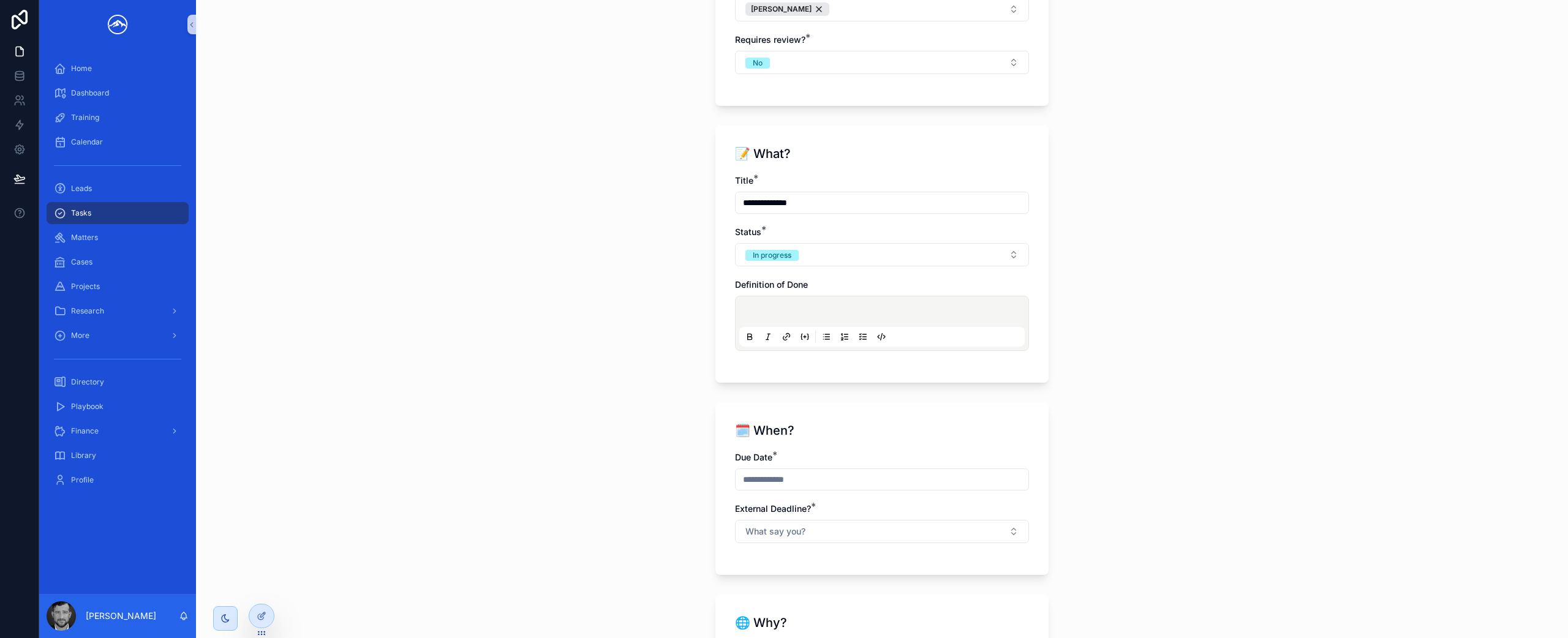
scroll to position [593, 0]
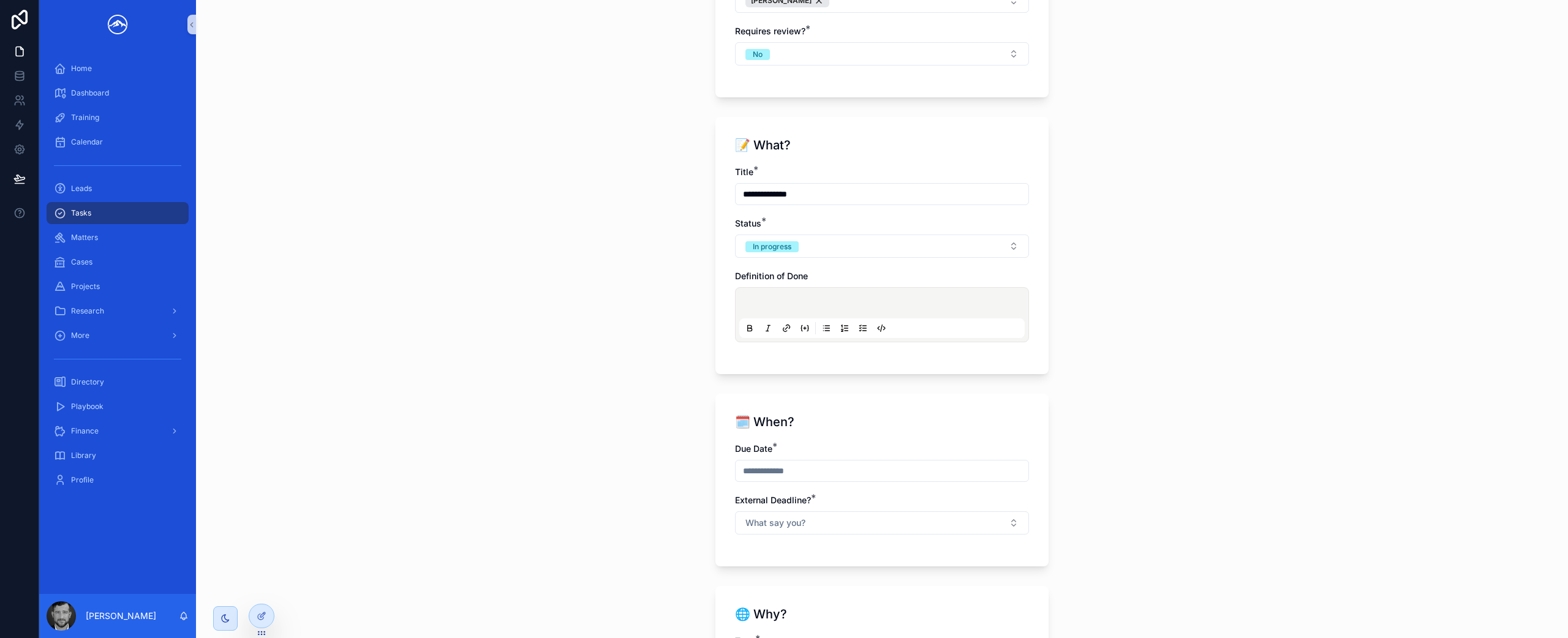
click at [780, 476] on input "scrollable content" at bounding box center [882, 471] width 293 height 17
click at [879, 361] on button "10" at bounding box center [877, 360] width 22 height 22
type input "*********"
click at [984, 410] on div "🗓️ When? Due Date * ********* External Deadline? * What say you?" at bounding box center [882, 480] width 333 height 173
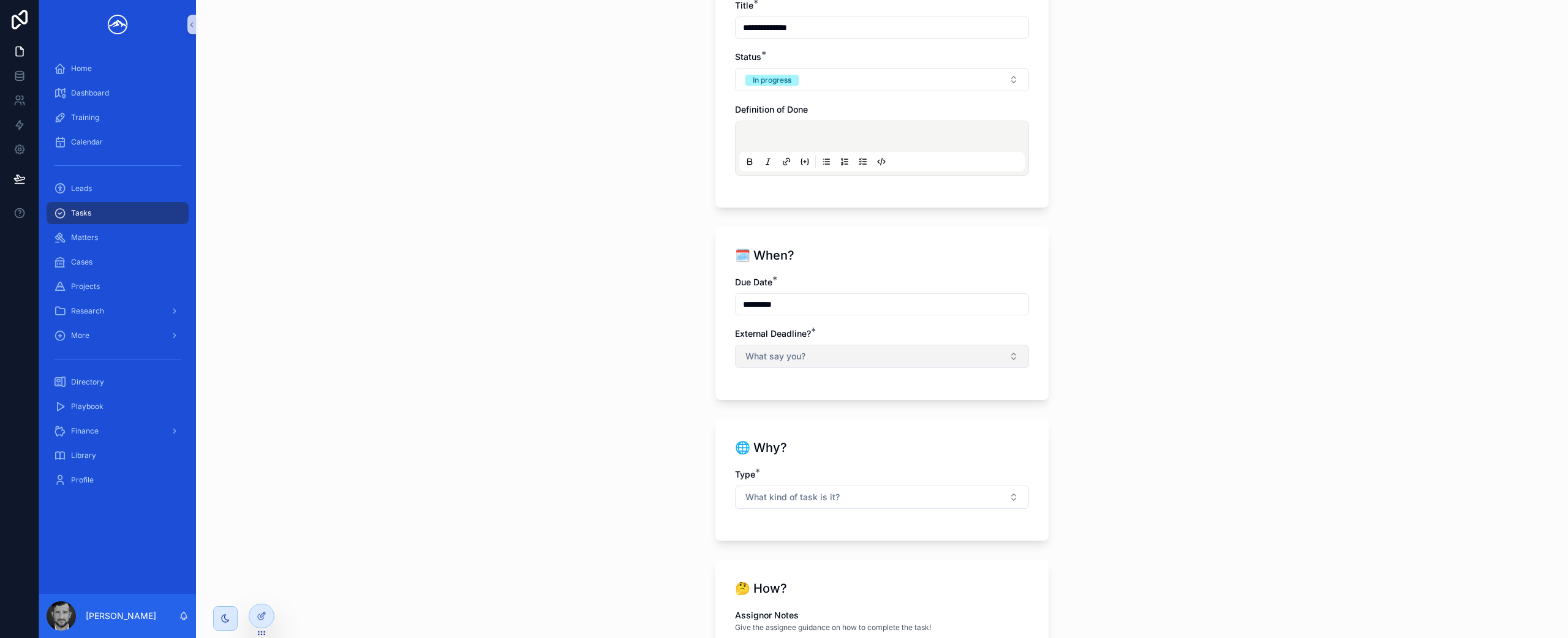
click at [866, 356] on button "What say you?" at bounding box center [882, 356] width 294 height 24
click at [838, 422] on div "No" at bounding box center [878, 424] width 288 height 19
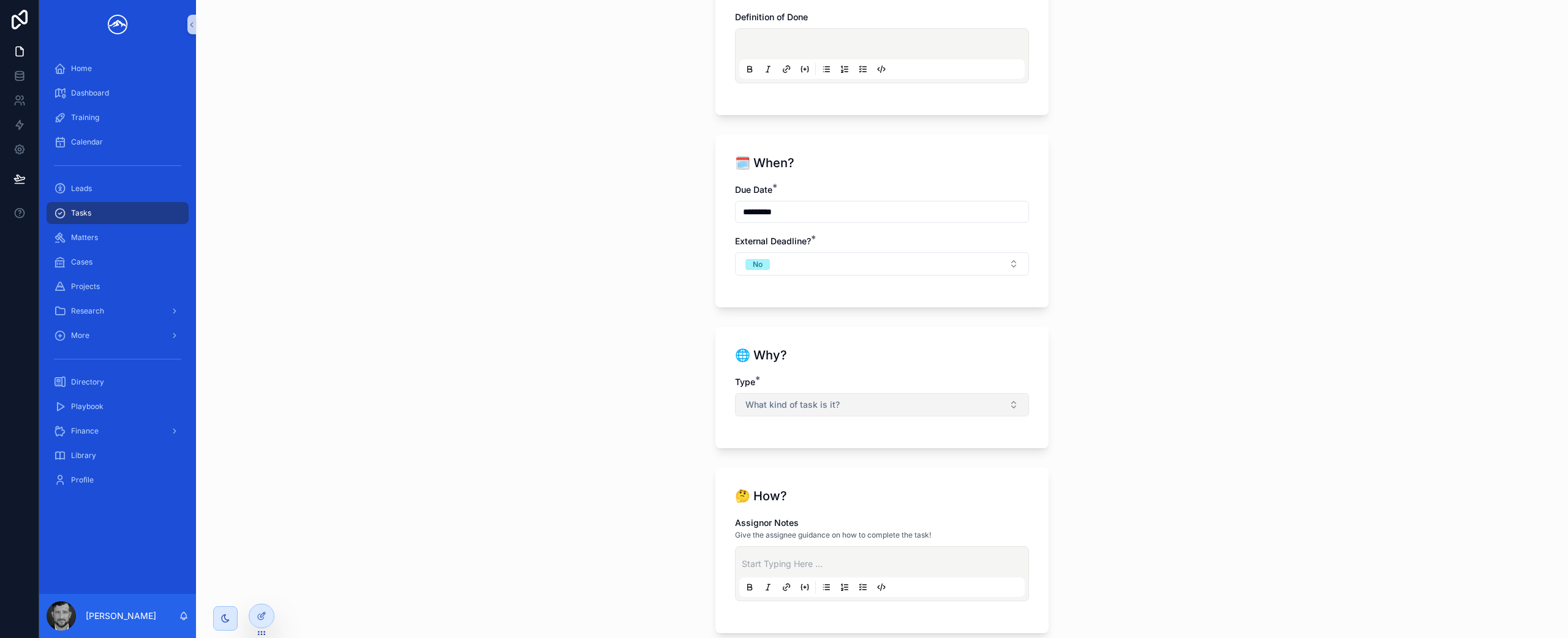
click at [832, 400] on span "What kind of task is it?" at bounding box center [793, 404] width 94 height 12
click at [807, 476] on div "Firm" at bounding box center [878, 472] width 288 height 19
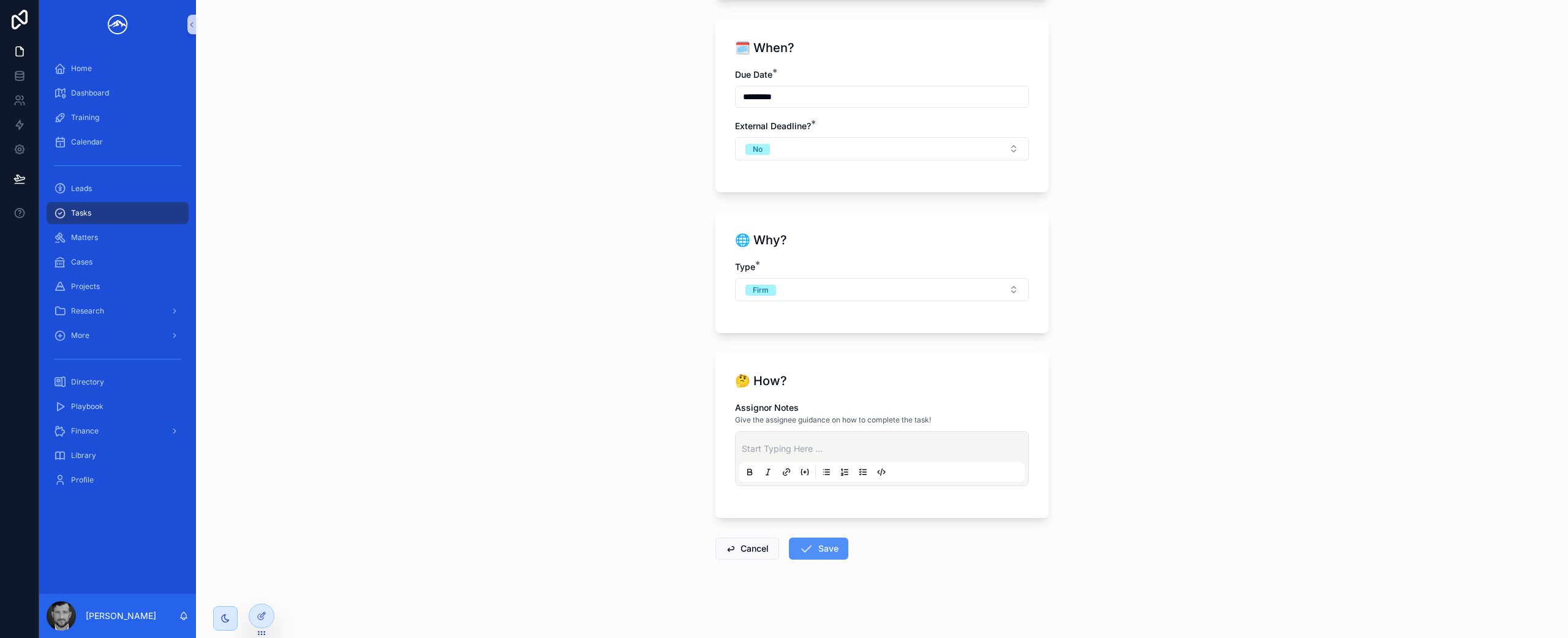
click at [814, 546] on button "Save" at bounding box center [819, 548] width 59 height 22
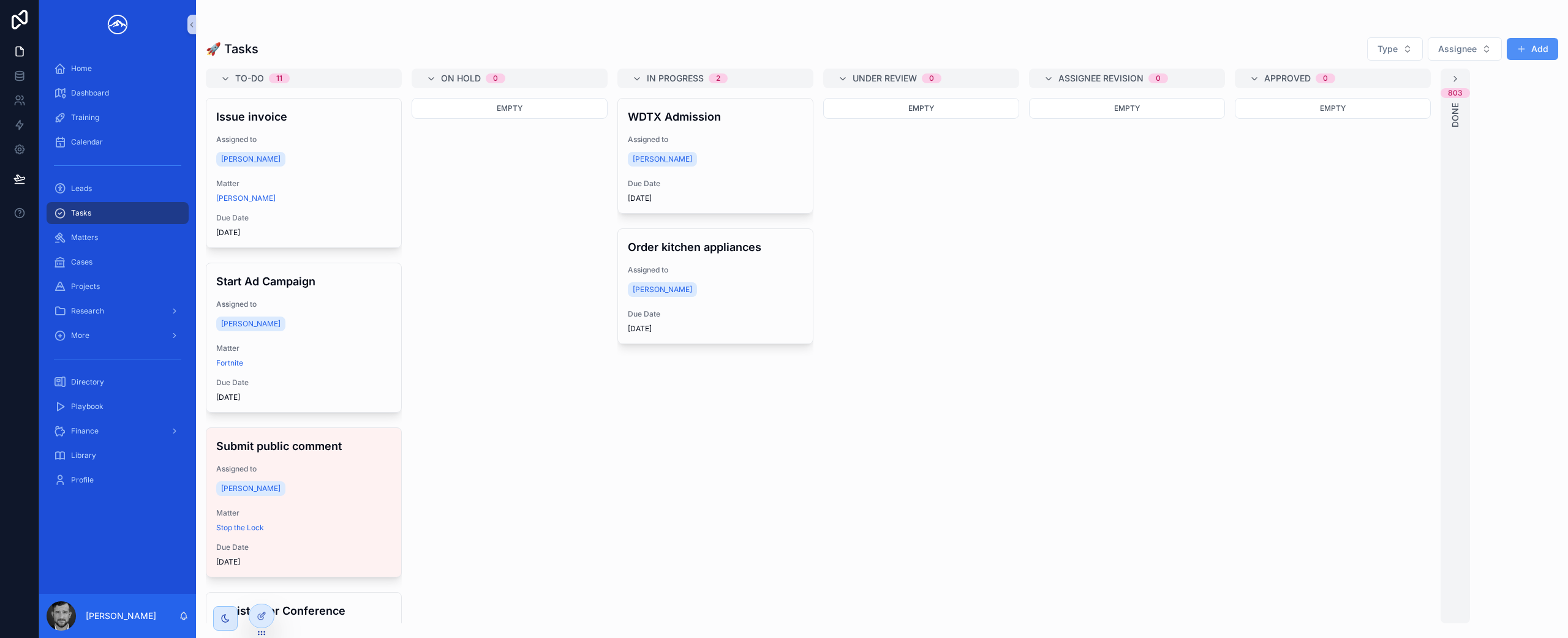
click at [1531, 47] on button "Add" at bounding box center [1532, 49] width 51 height 22
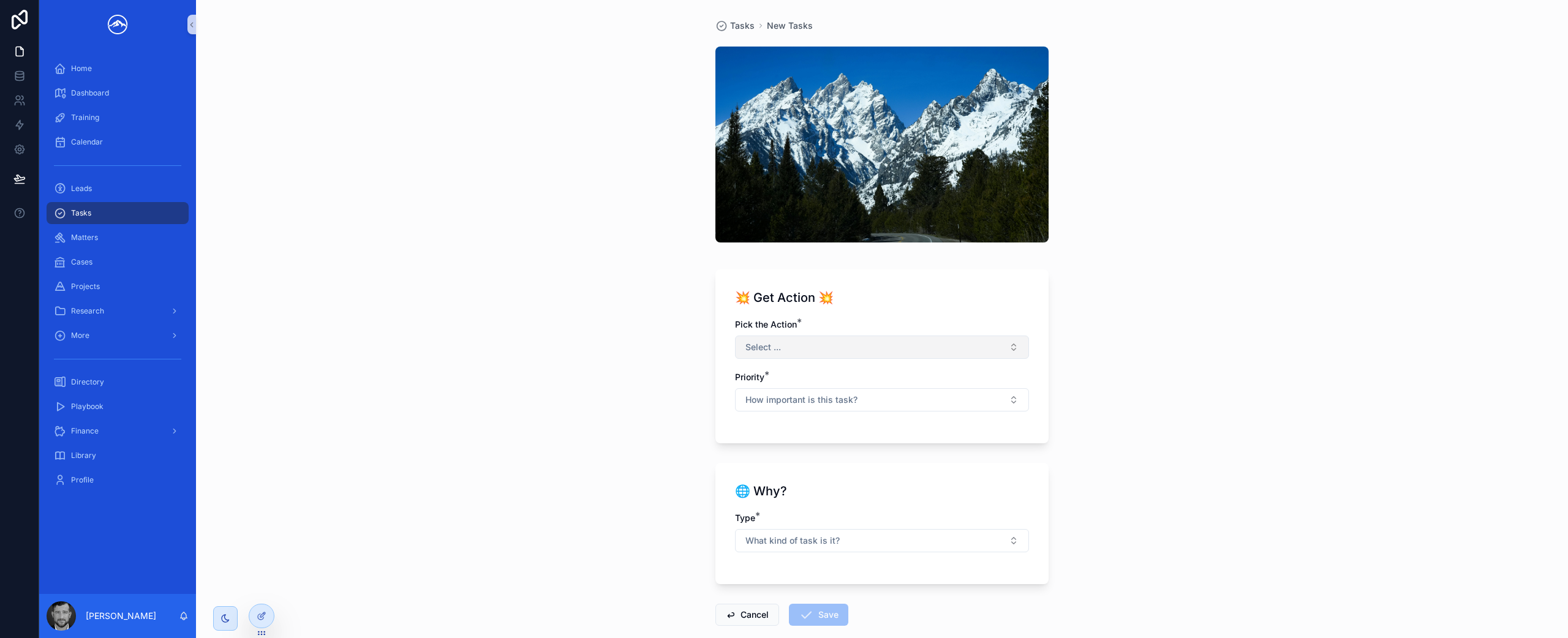
click at [789, 356] on button "Select ..." at bounding box center [882, 347] width 294 height 24
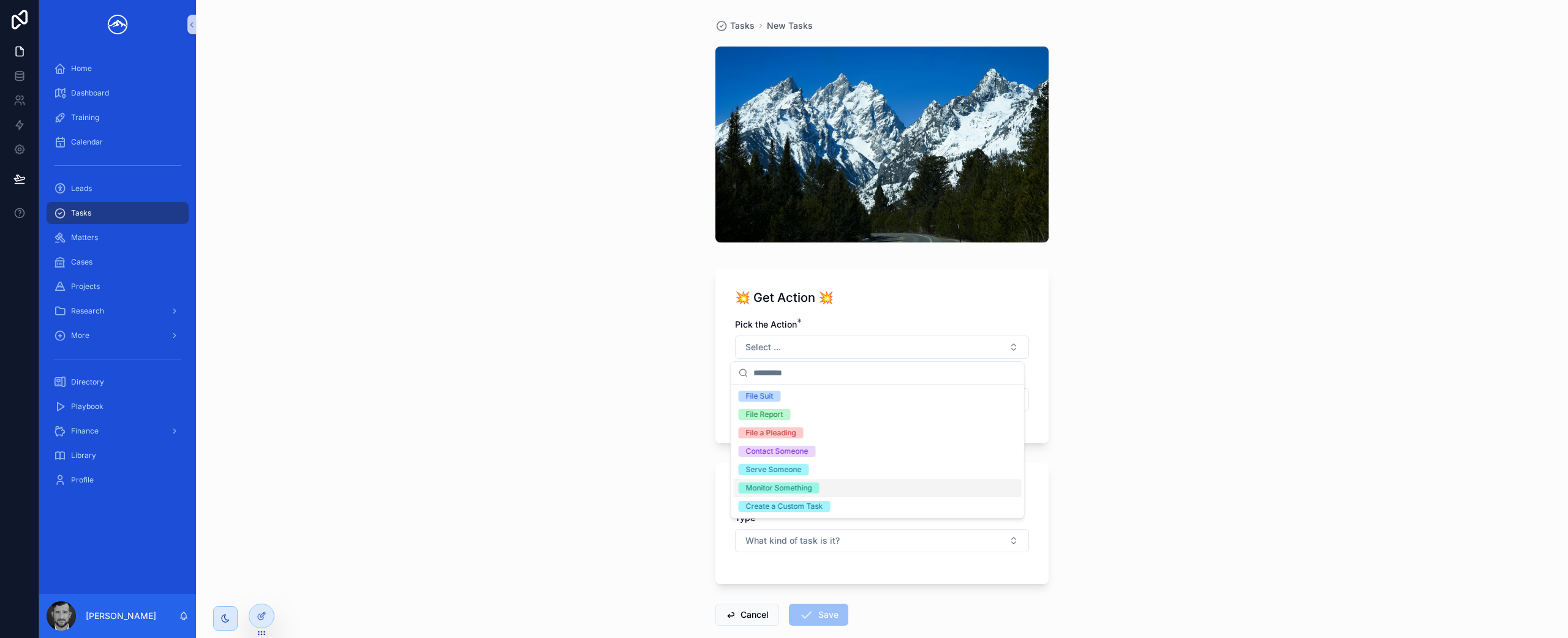
click at [817, 497] on div "Monitor Something" at bounding box center [878, 488] width 288 height 19
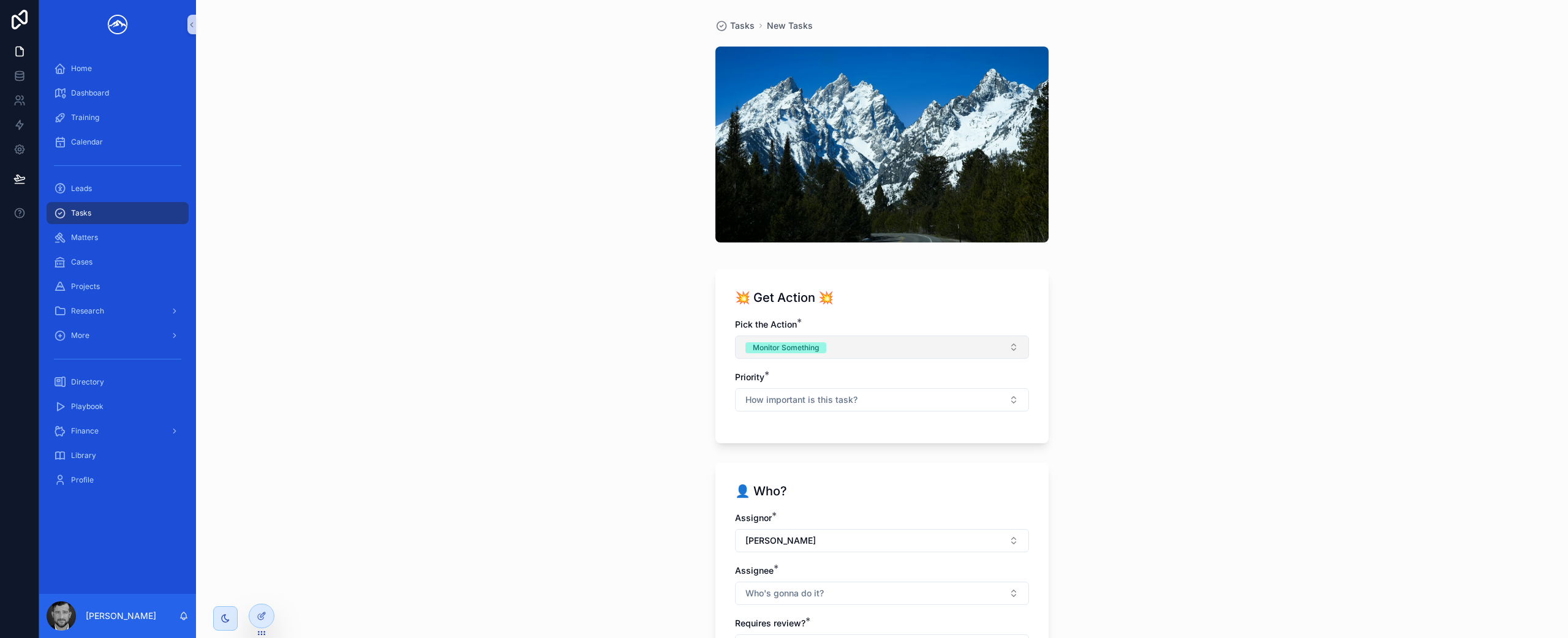
click at [905, 349] on button "Monitor Something" at bounding box center [882, 347] width 294 height 24
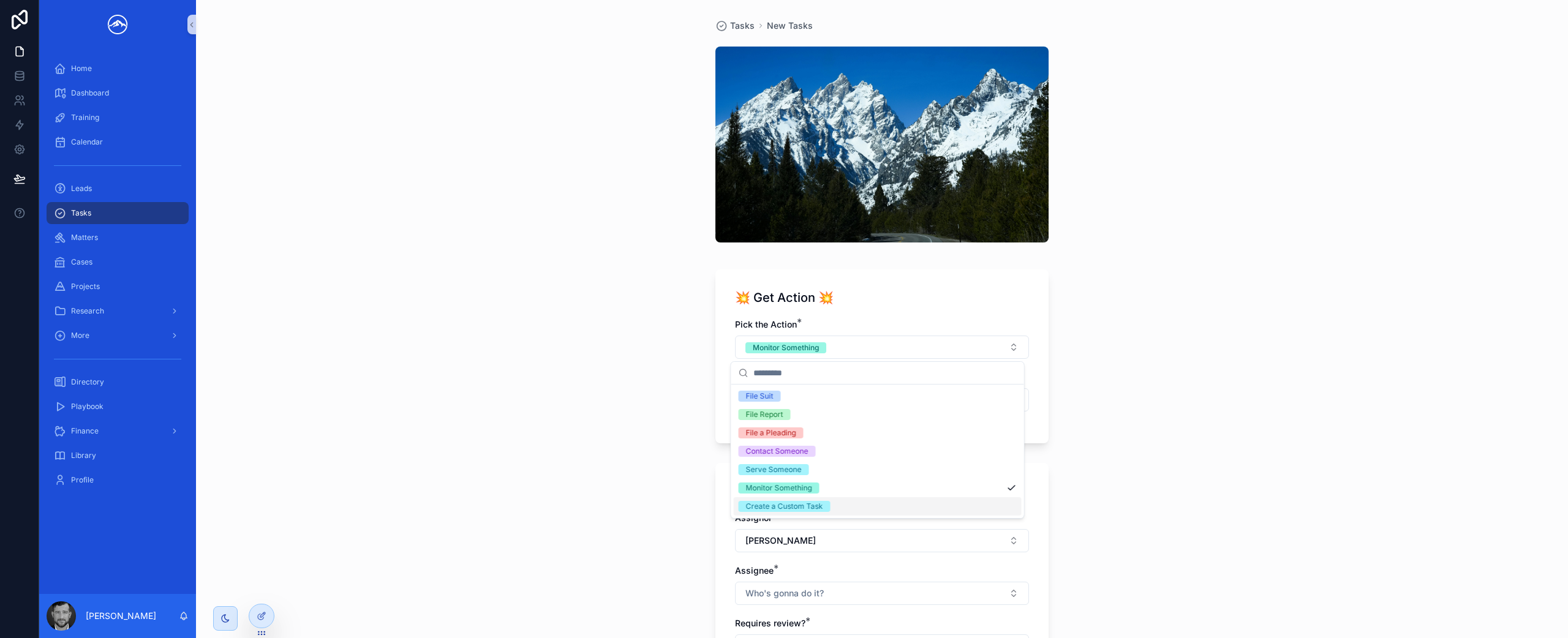
click at [875, 505] on div "Create a Custom Task" at bounding box center [878, 507] width 288 height 19
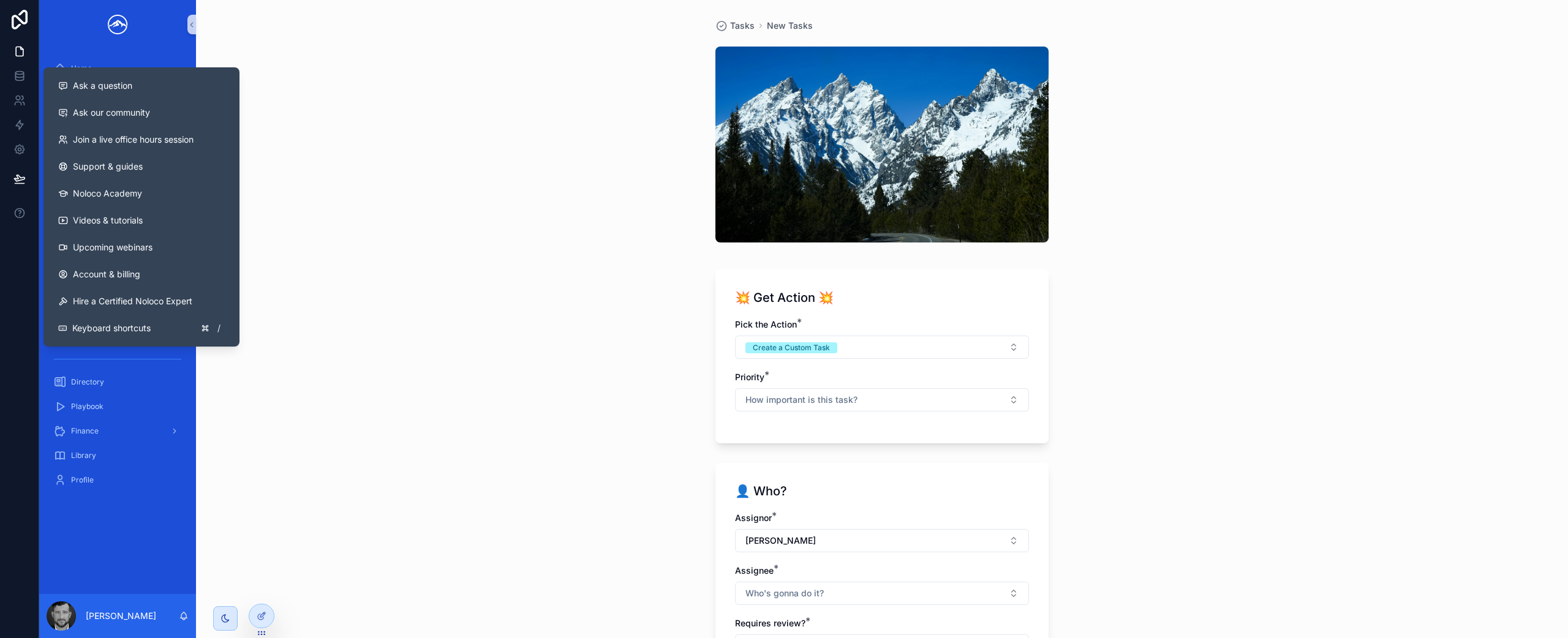
click at [555, 239] on div "Tasks New Tasks 💥 Get Action 💥 Pick the Action * Create a Custom Task Priority …" at bounding box center [882, 319] width 1372 height 638
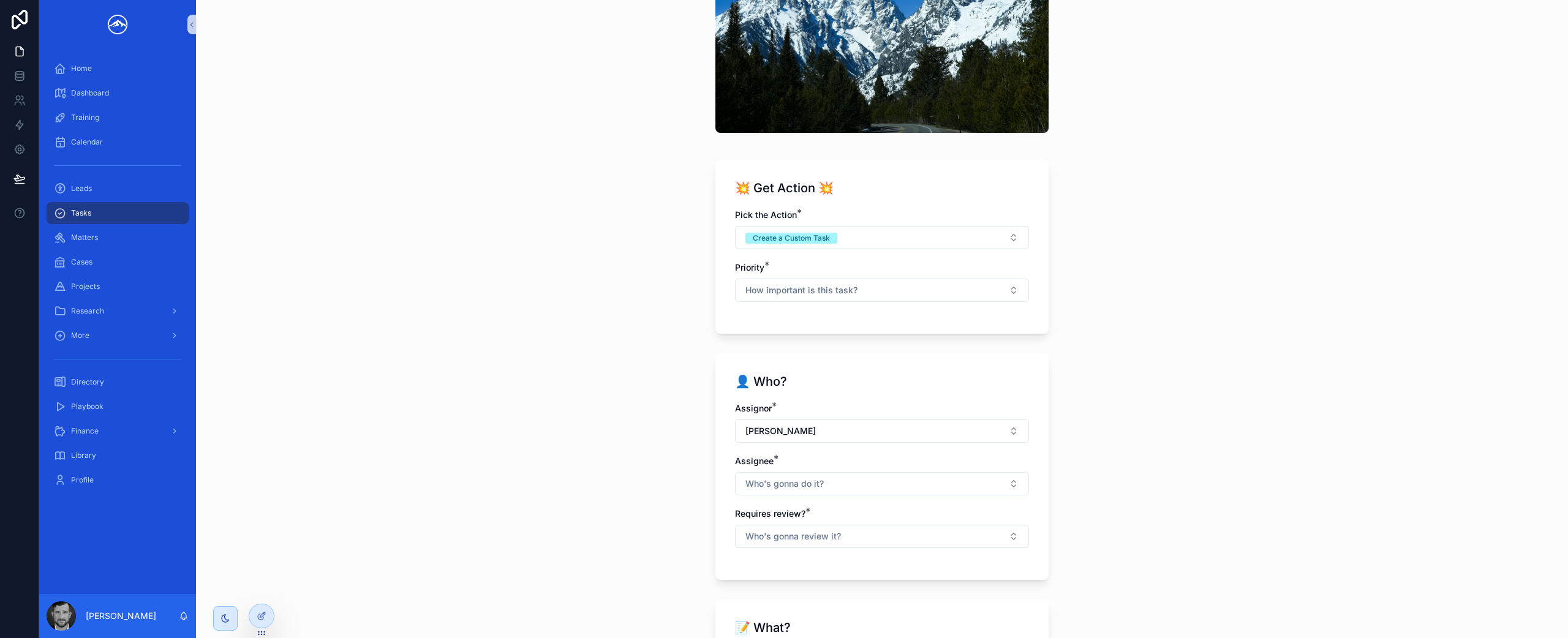
scroll to position [106, 0]
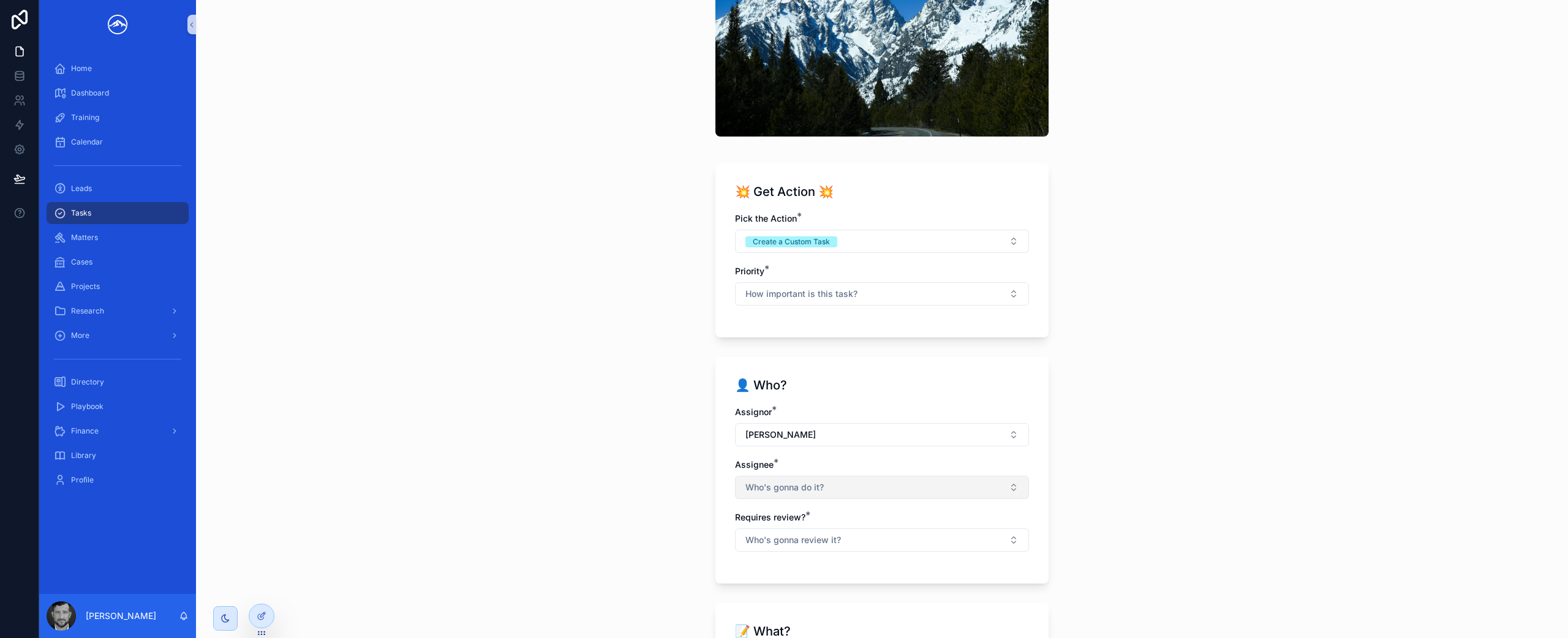
click at [837, 490] on button "Who's gonna do it?" at bounding box center [882, 487] width 294 height 24
click at [818, 596] on div "[PERSON_NAME]" at bounding box center [878, 596] width 288 height 19
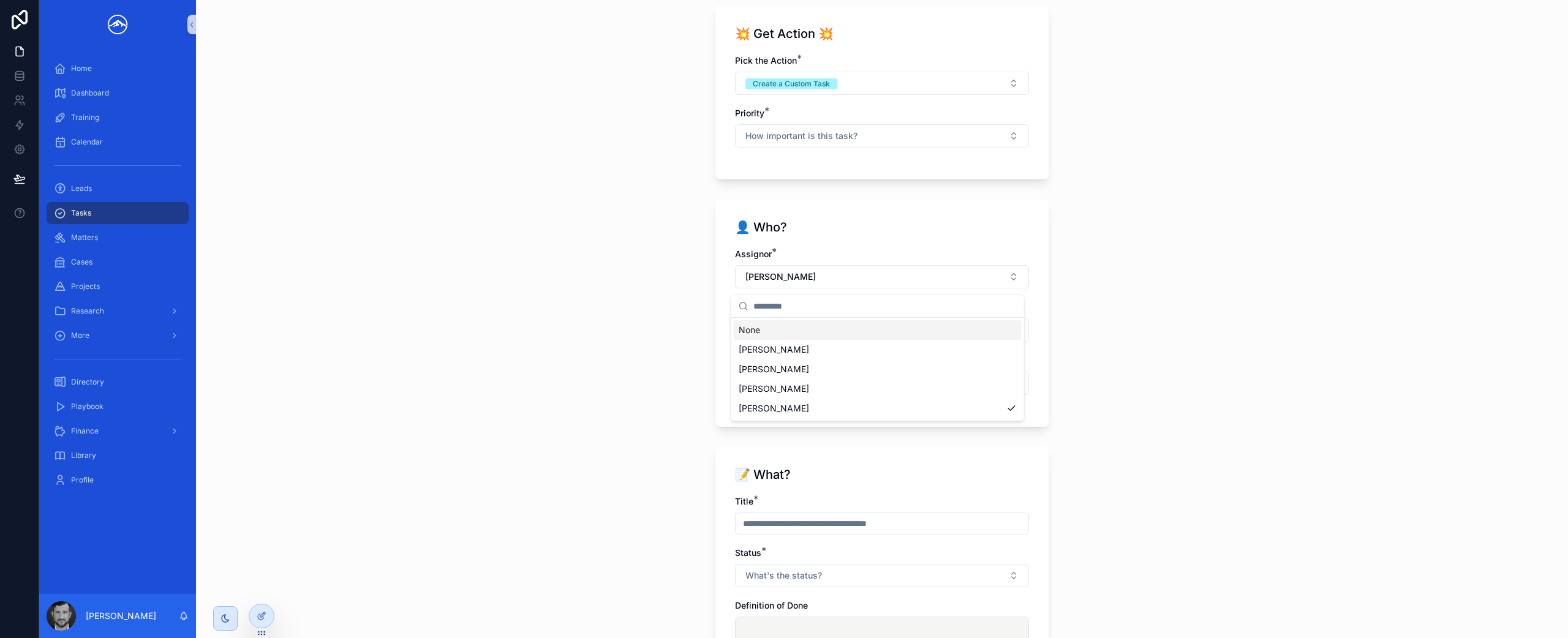
scroll to position [314, 0]
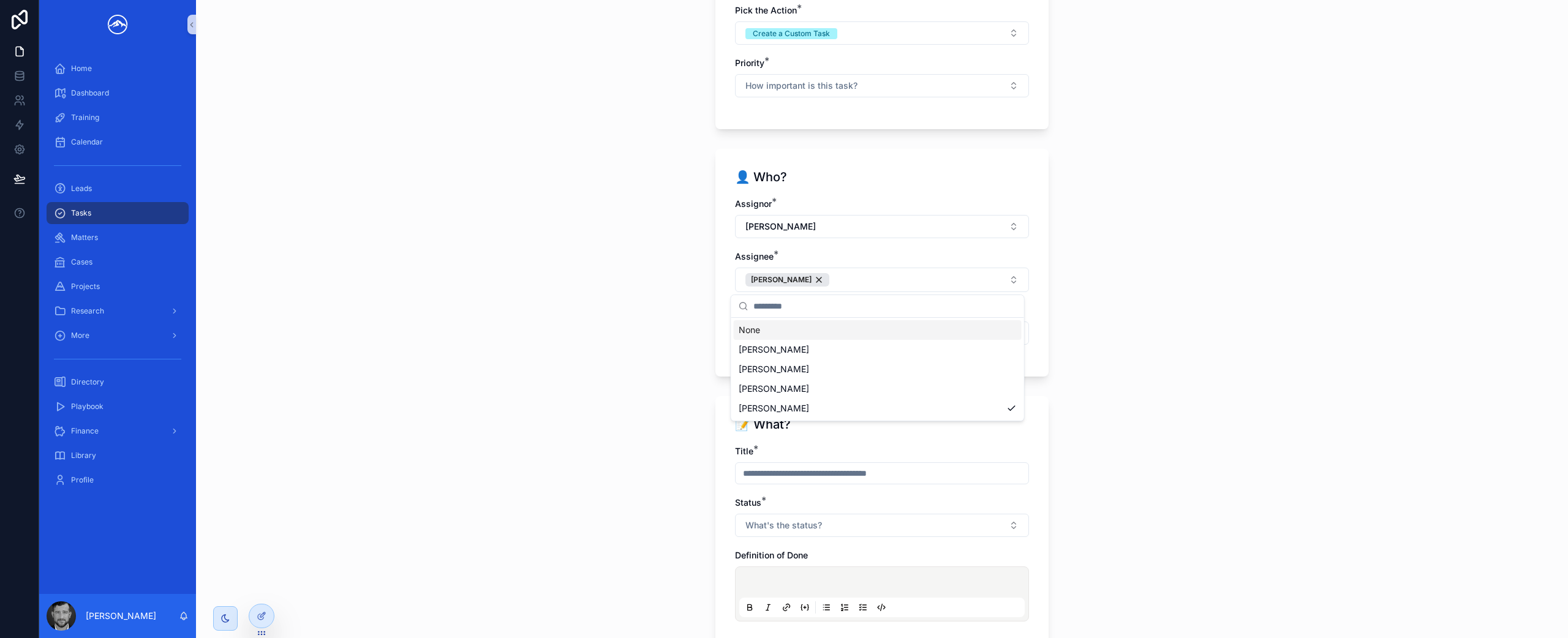
click at [1110, 434] on div "Tasks New Tasks 💥 Get Action 💥 Pick the Action * Create a Custom Task Priority …" at bounding box center [882, 319] width 1372 height 638
click at [940, 338] on button "Who's gonna review it?" at bounding box center [882, 333] width 294 height 24
click at [919, 395] on div "No" at bounding box center [878, 400] width 288 height 19
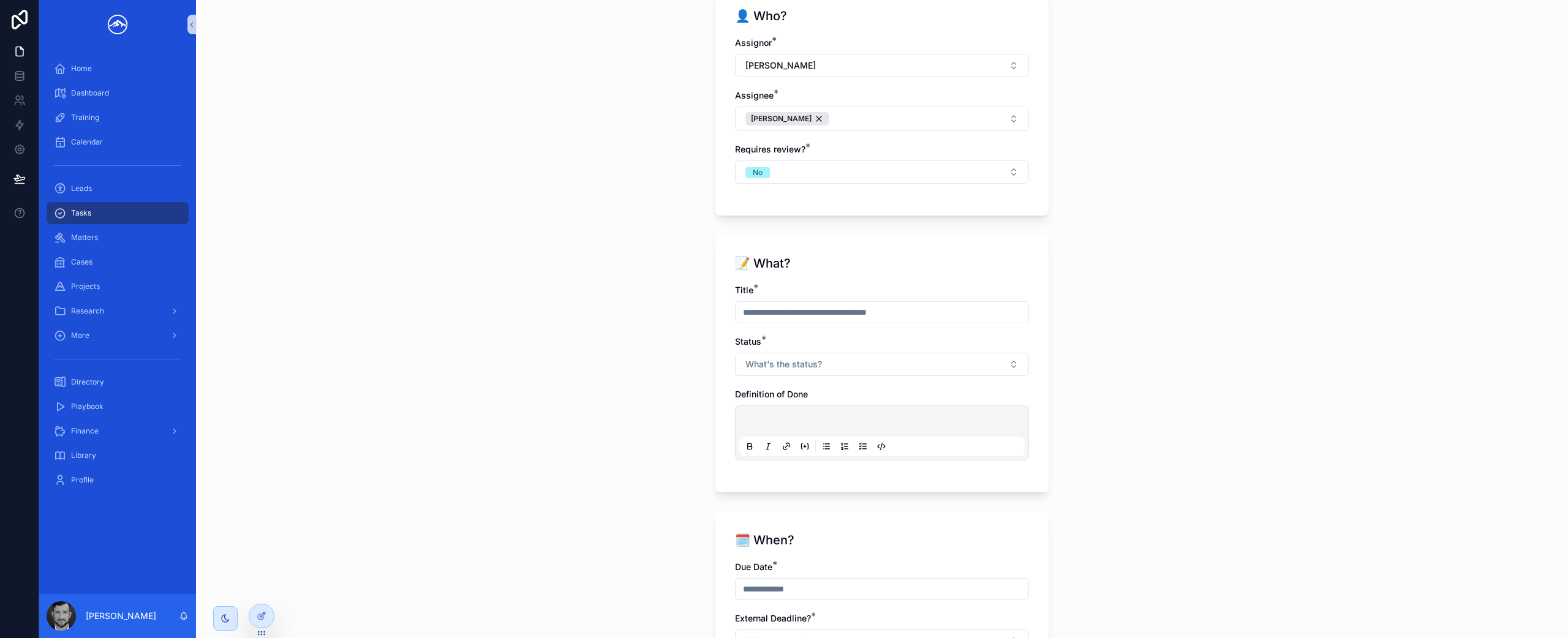
scroll to position [484, 0]
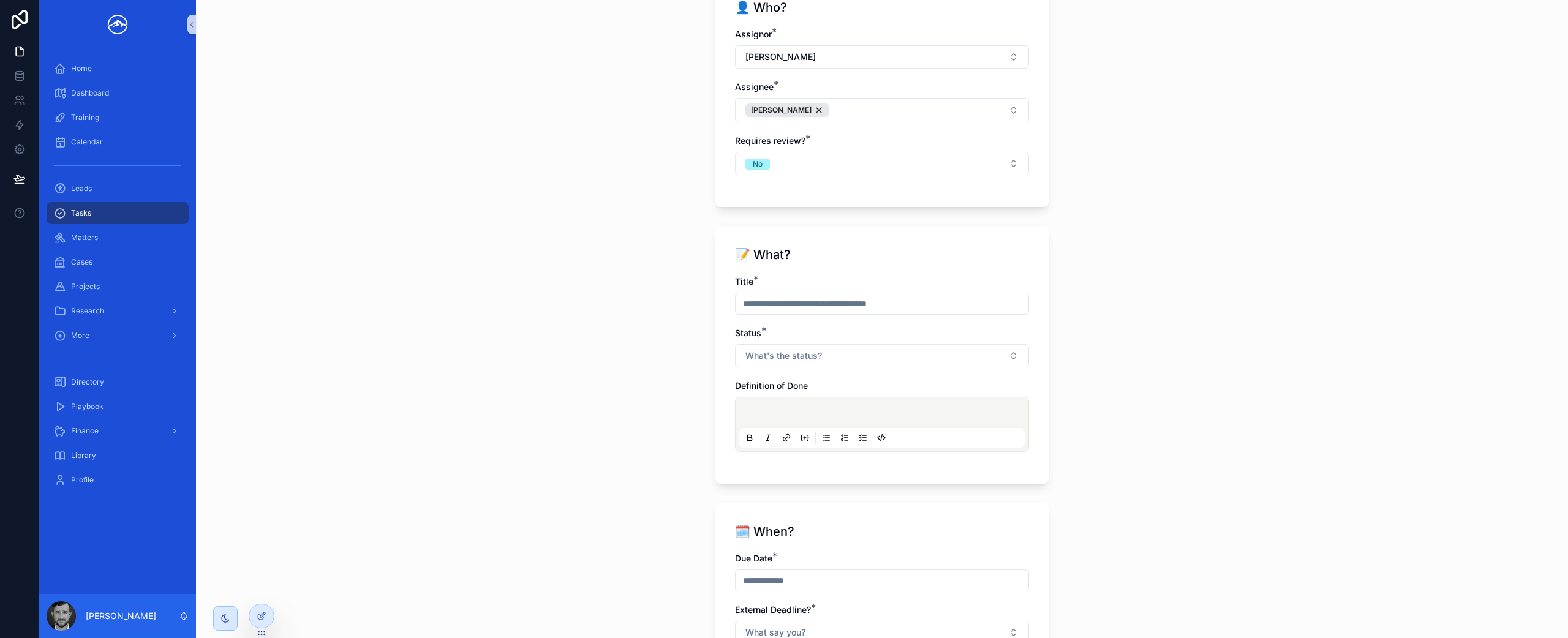
click at [900, 304] on input "scrollable content" at bounding box center [882, 304] width 293 height 17
type input "**********"
click at [905, 350] on button "What's the status?" at bounding box center [882, 356] width 294 height 24
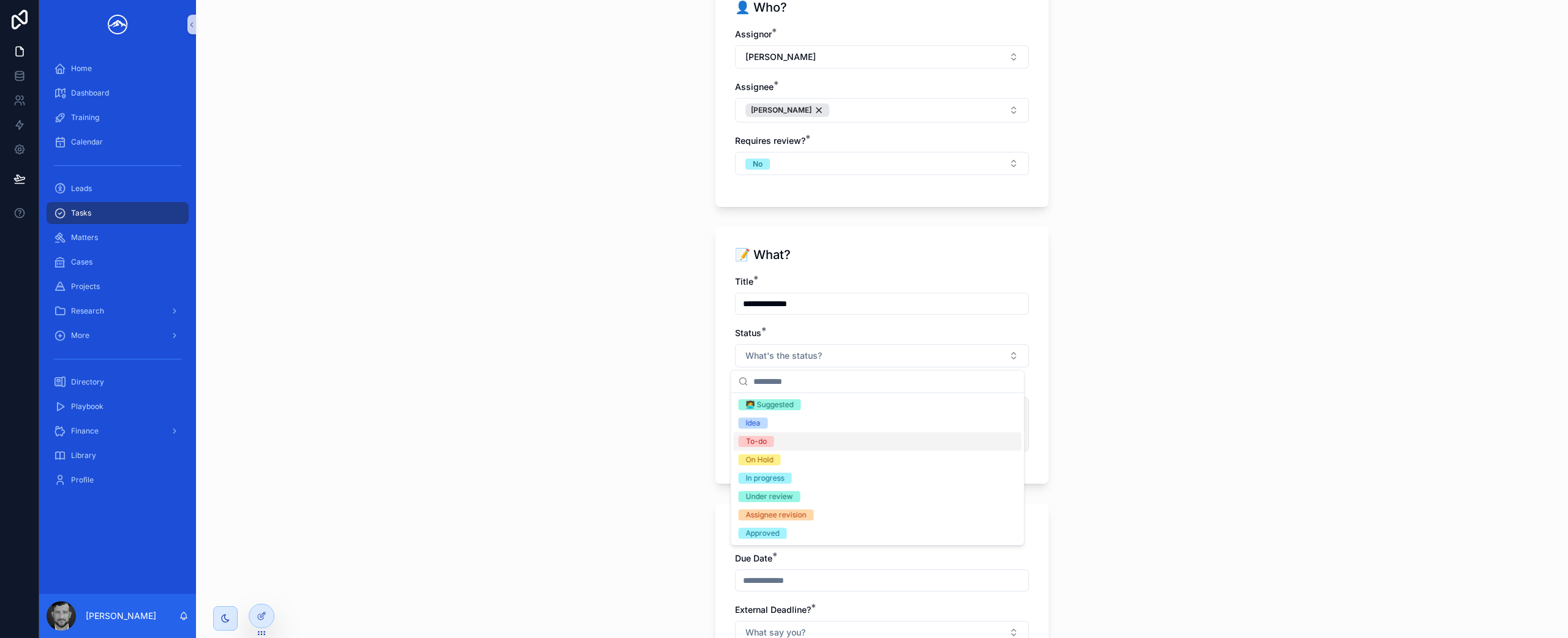
click at [879, 444] on div "To-do" at bounding box center [878, 442] width 288 height 19
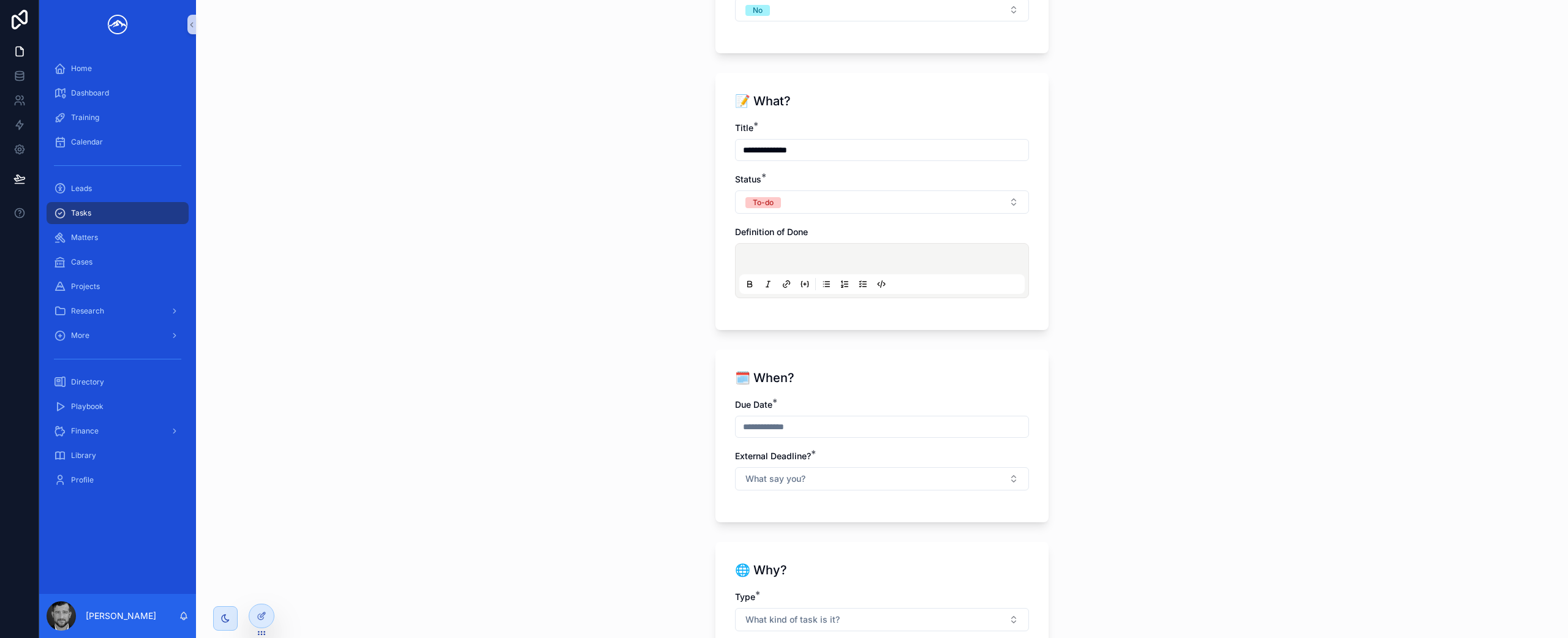
scroll to position [692, 0]
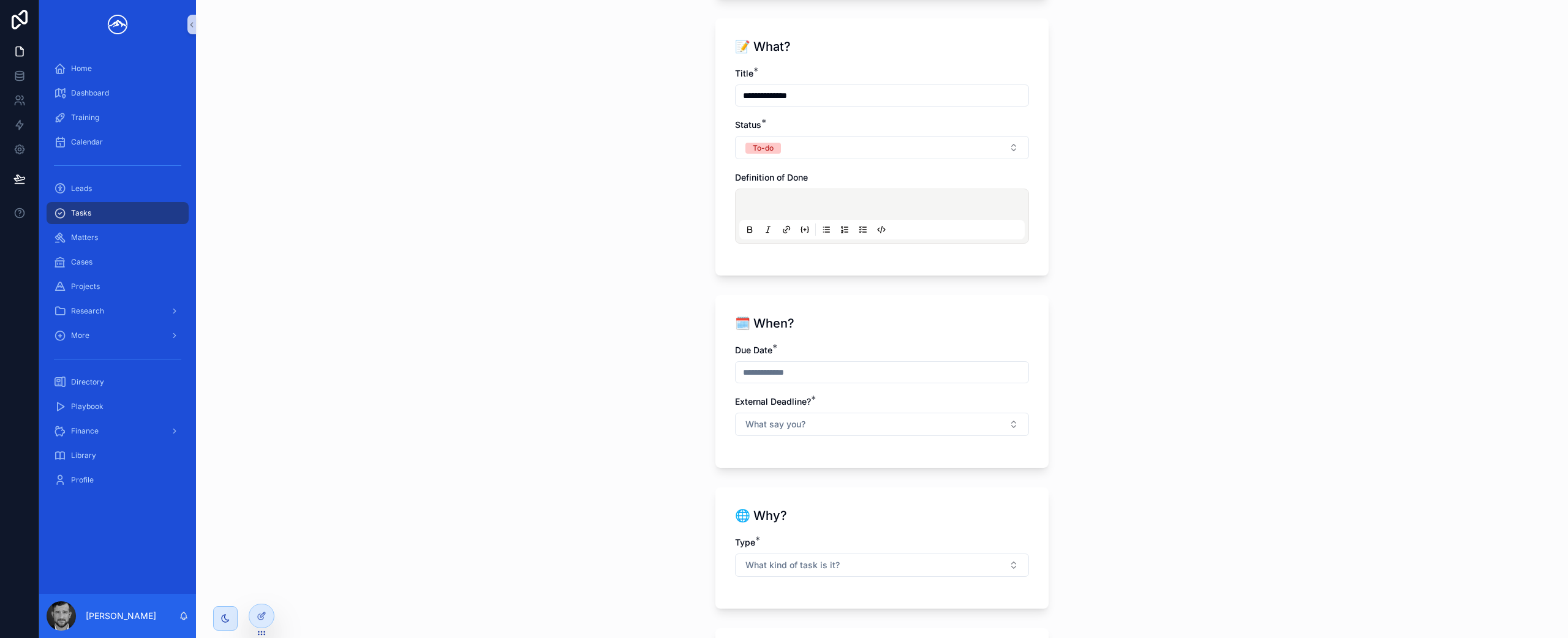
click at [819, 375] on input "scrollable content" at bounding box center [882, 372] width 293 height 17
click at [876, 502] on button "10" at bounding box center [877, 500] width 22 height 22
type input "*********"
click at [1205, 435] on div "**********" at bounding box center [882, 319] width 1372 height 638
click at [1016, 423] on button "What say you?" at bounding box center [882, 424] width 294 height 24
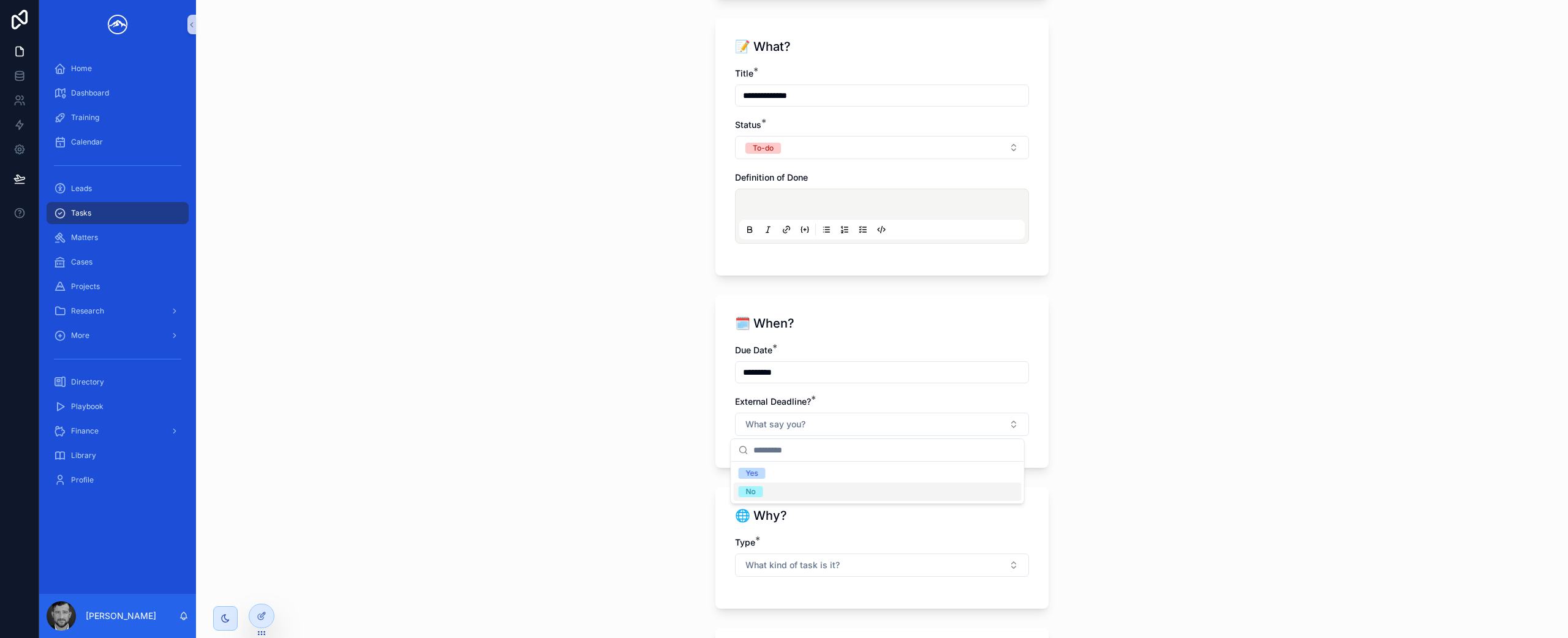
click at [991, 482] on div "No" at bounding box center [878, 491] width 288 height 19
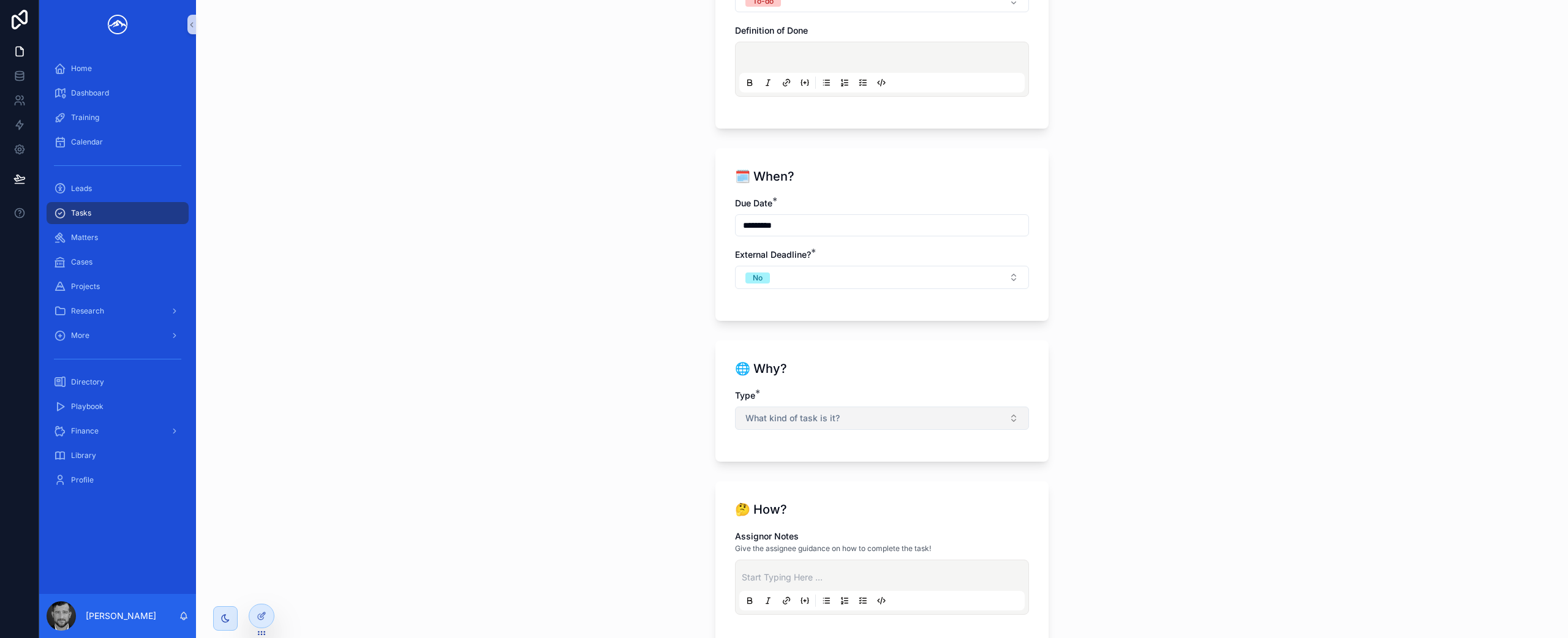
click at [943, 417] on button "What kind of task is it?" at bounding box center [882, 418] width 294 height 24
click at [920, 489] on div "Firm" at bounding box center [878, 485] width 288 height 19
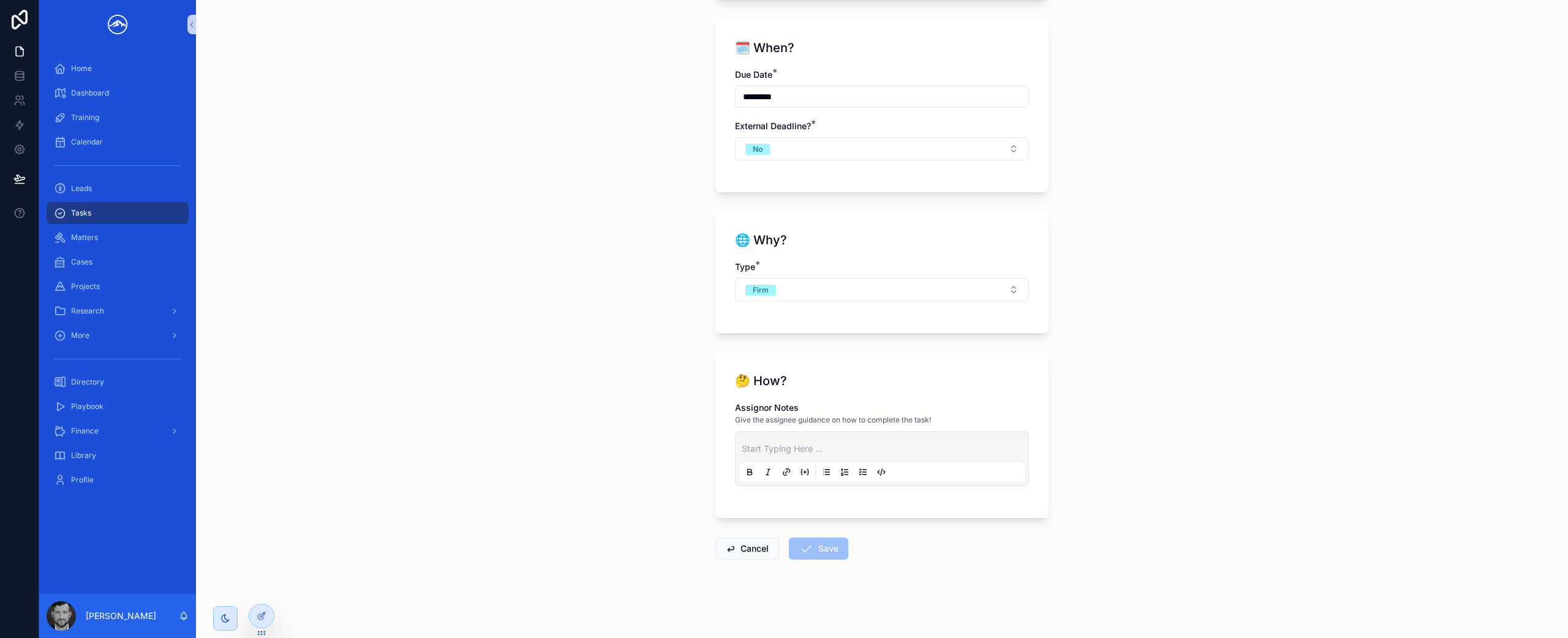
scroll to position [956, 0]
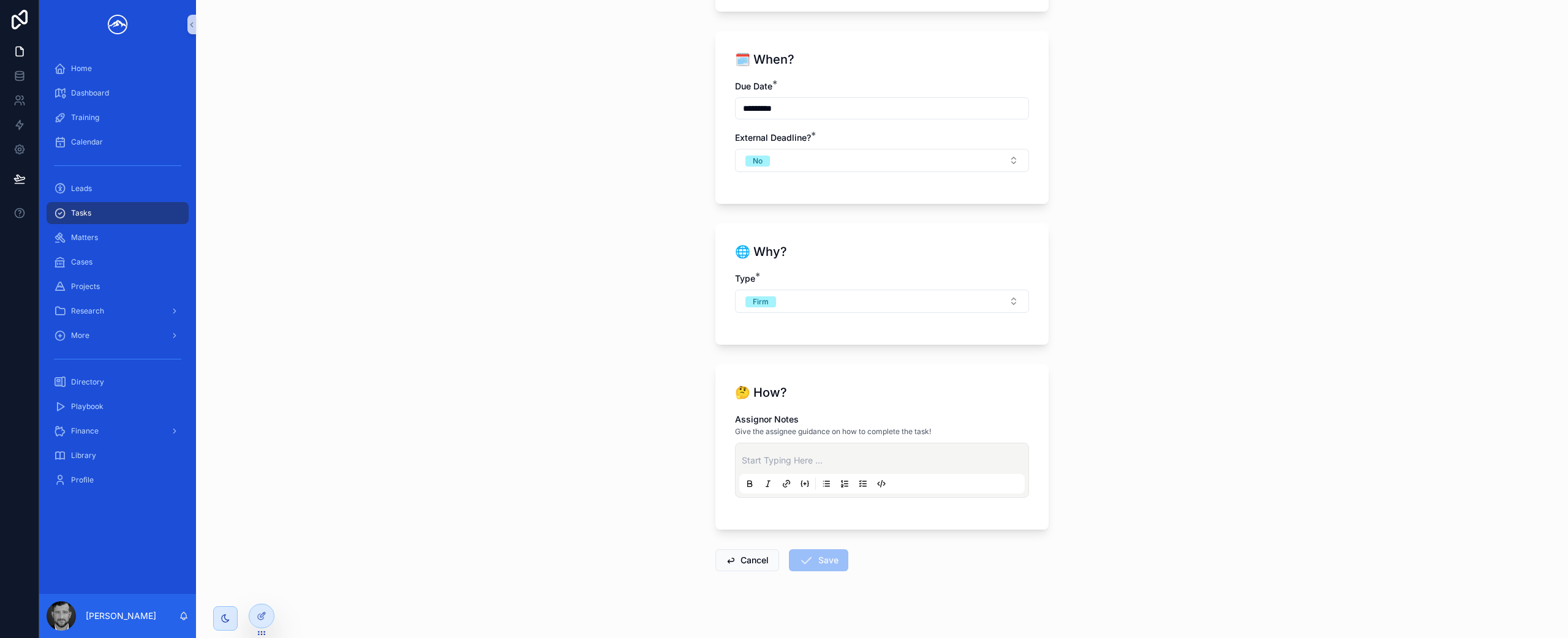
click at [820, 558] on span "Save" at bounding box center [819, 563] width 59 height 12
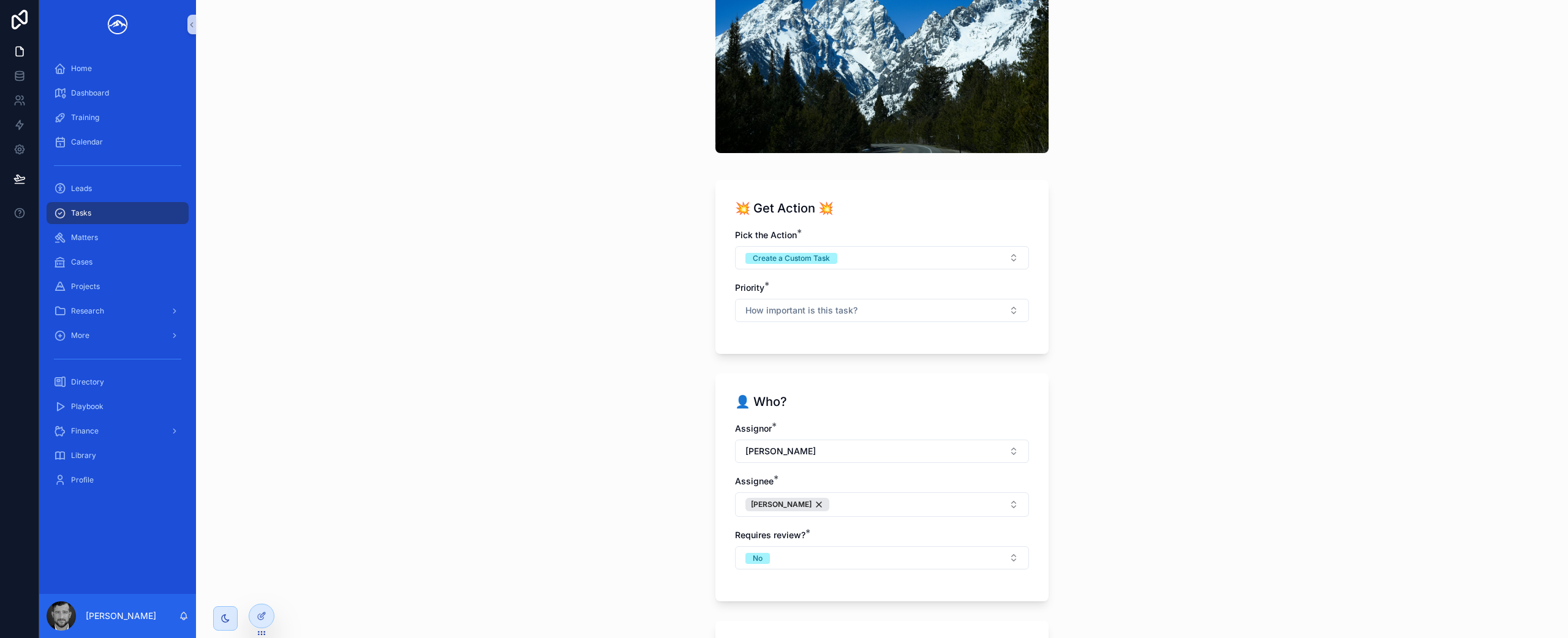
scroll to position [35, 0]
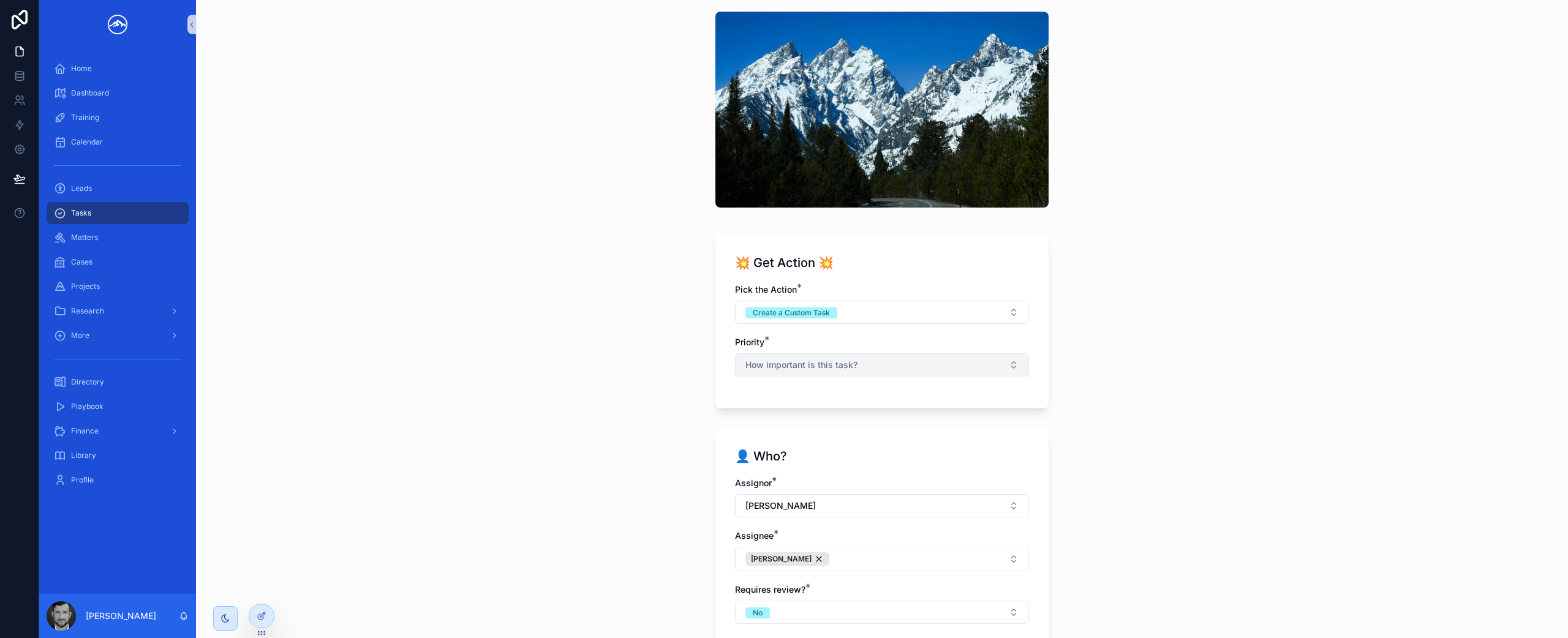
click at [923, 358] on button "How important is this task?" at bounding box center [882, 364] width 294 height 24
click at [840, 488] on div "Medium" at bounding box center [878, 487] width 288 height 19
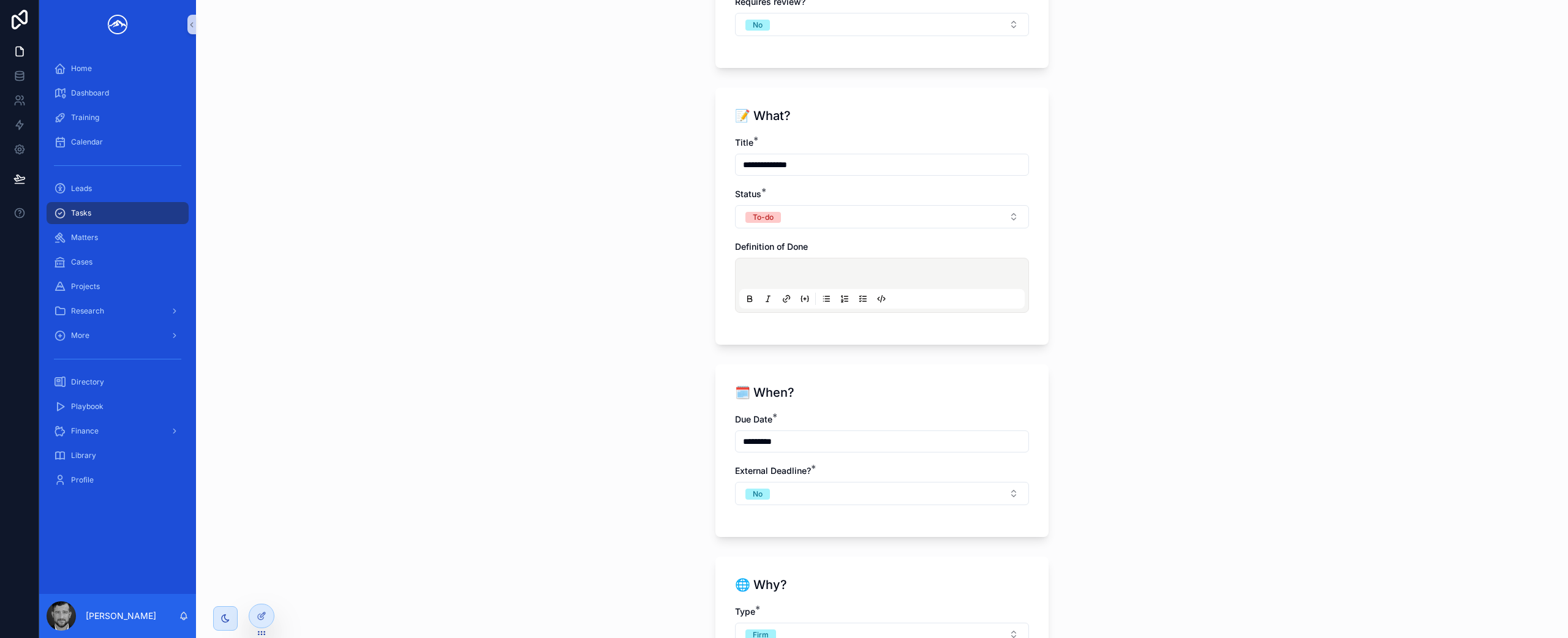
scroll to position [968, 0]
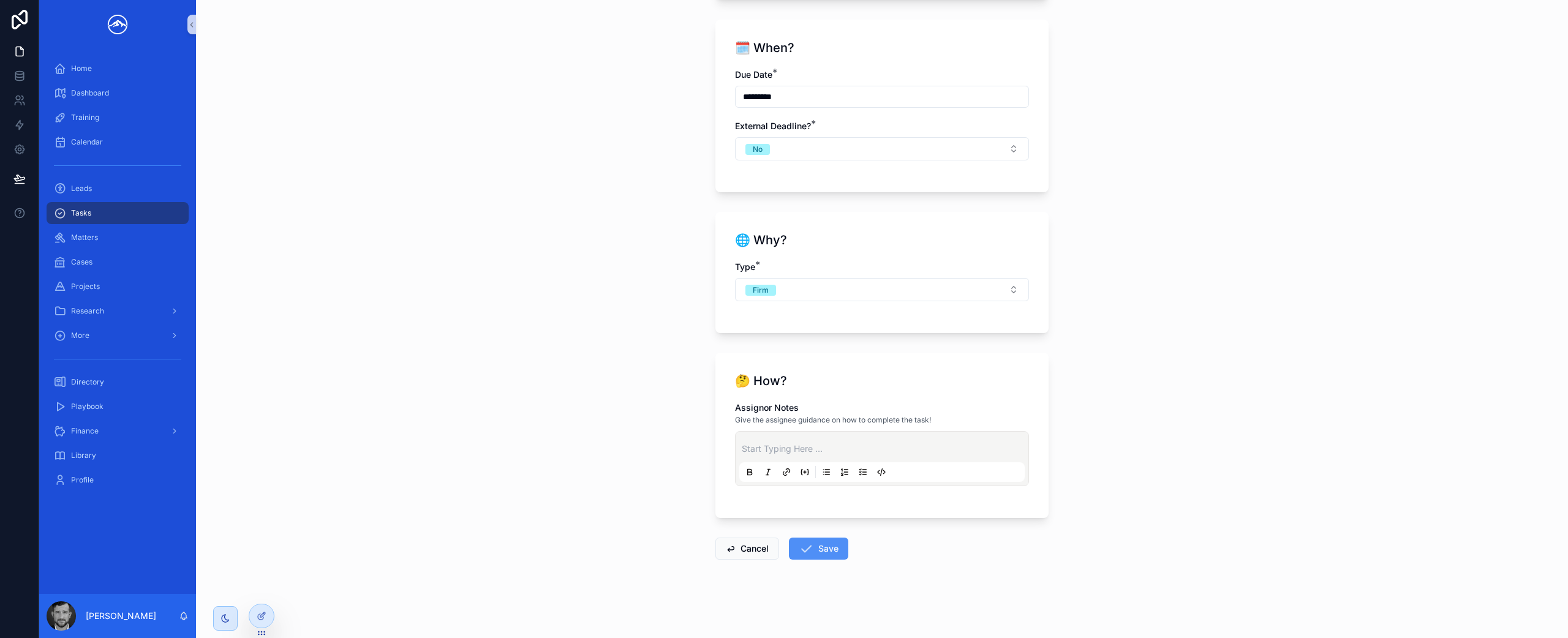
click at [827, 544] on button "Save" at bounding box center [819, 548] width 59 height 22
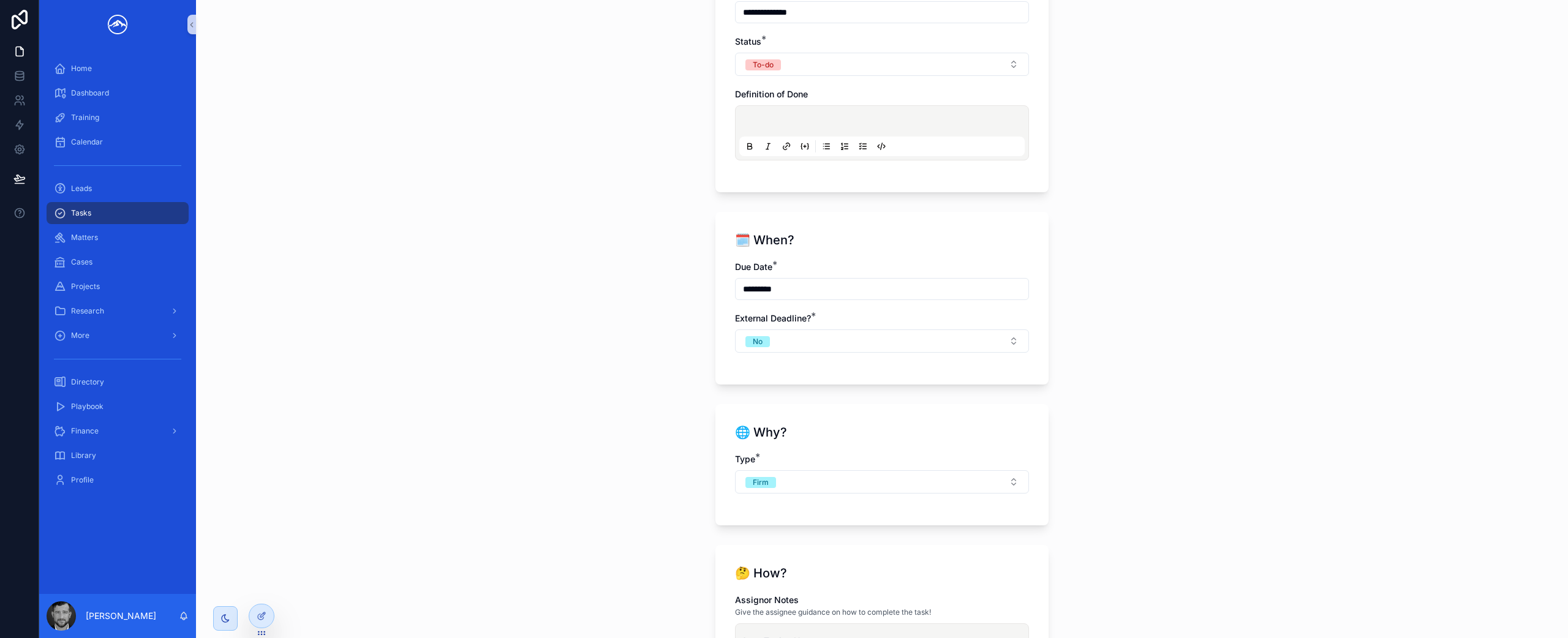
scroll to position [1021, 0]
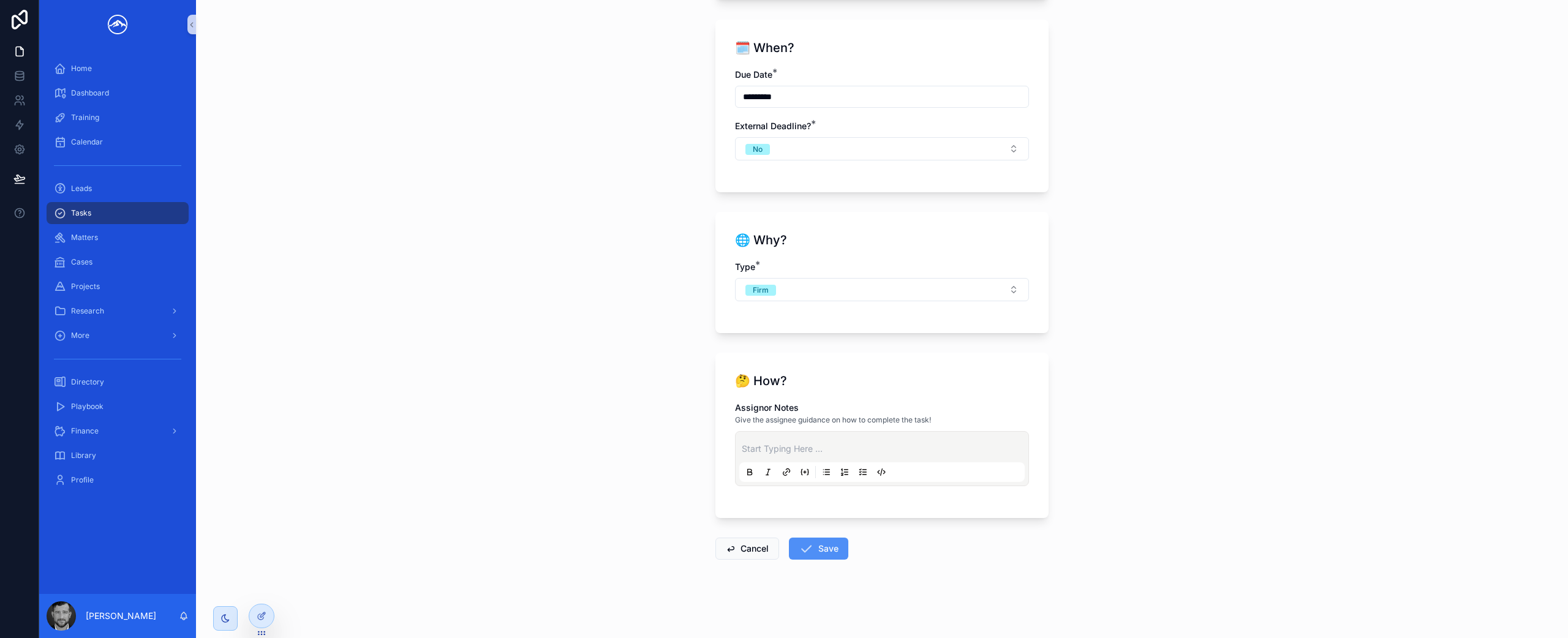
click at [832, 545] on button "Save" at bounding box center [819, 548] width 59 height 22
click at [759, 554] on button "Cancel" at bounding box center [747, 548] width 63 height 22
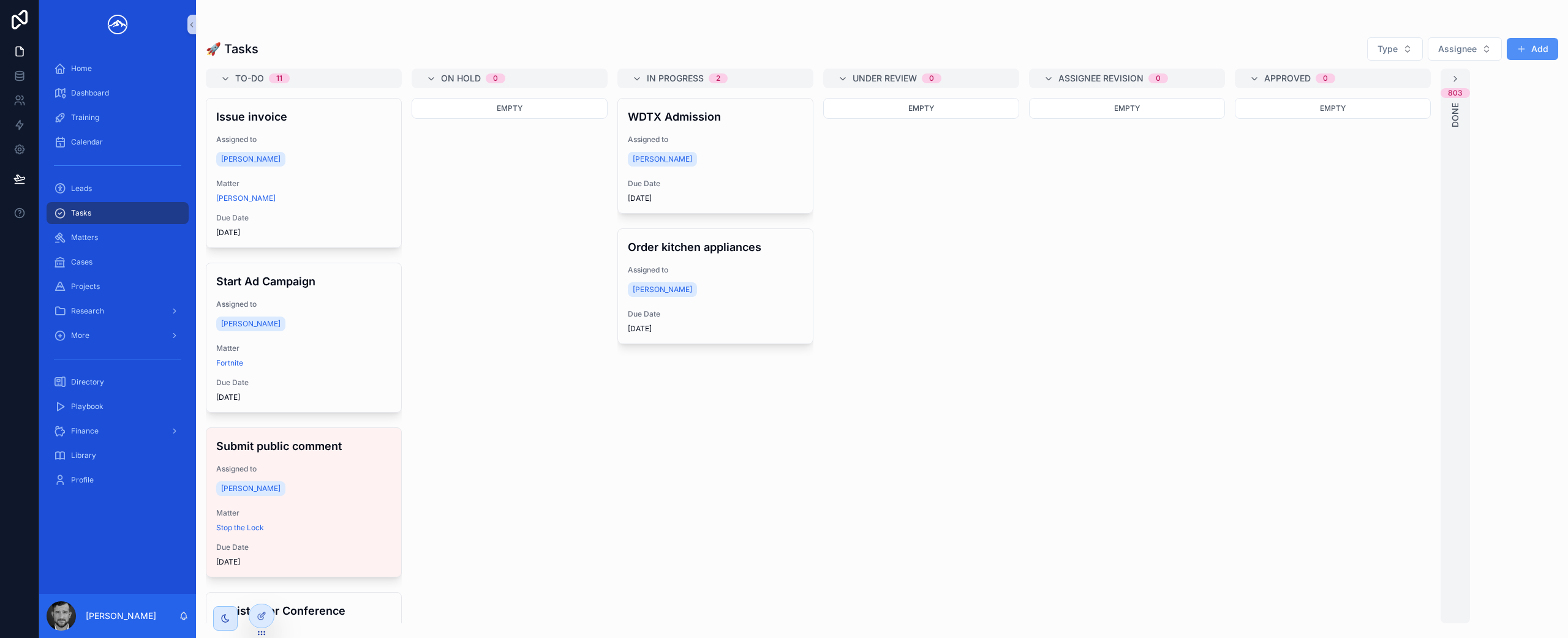
click at [1547, 47] on button "Add" at bounding box center [1532, 49] width 51 height 22
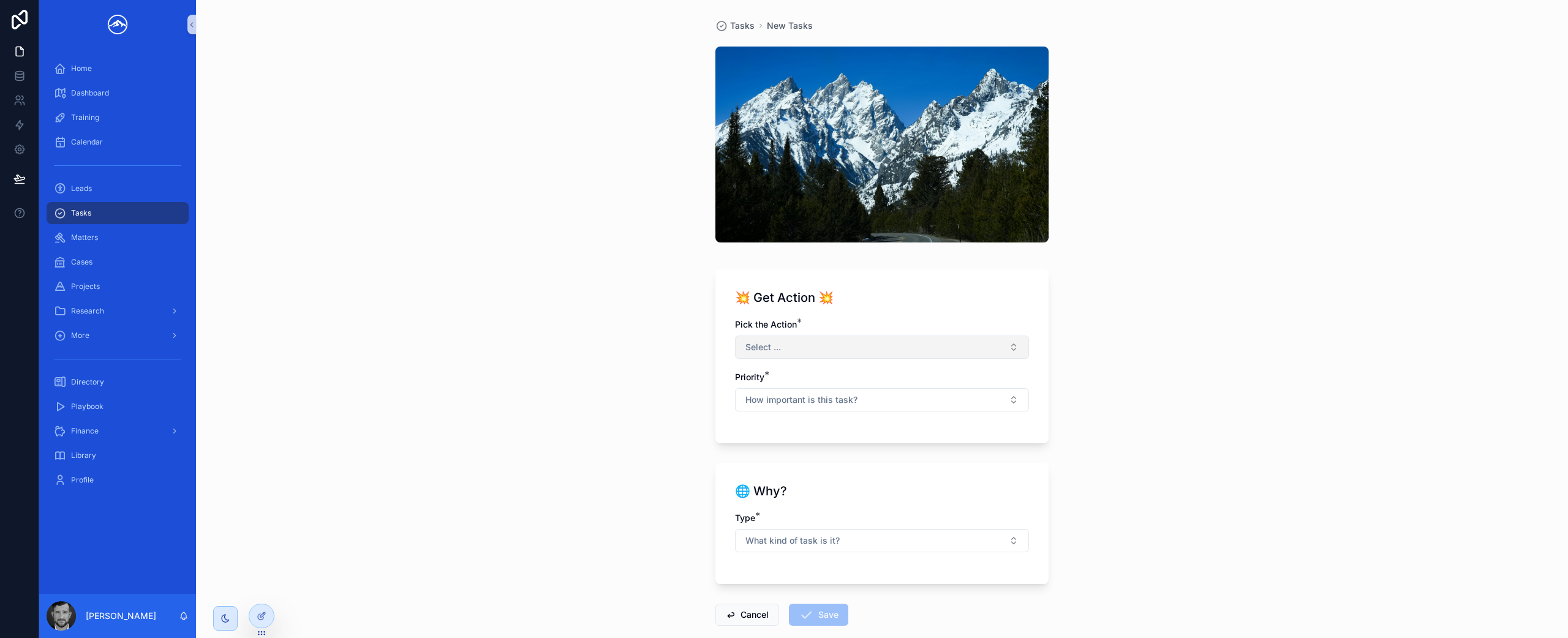
click at [855, 353] on button "Select ..." at bounding box center [882, 347] width 294 height 24
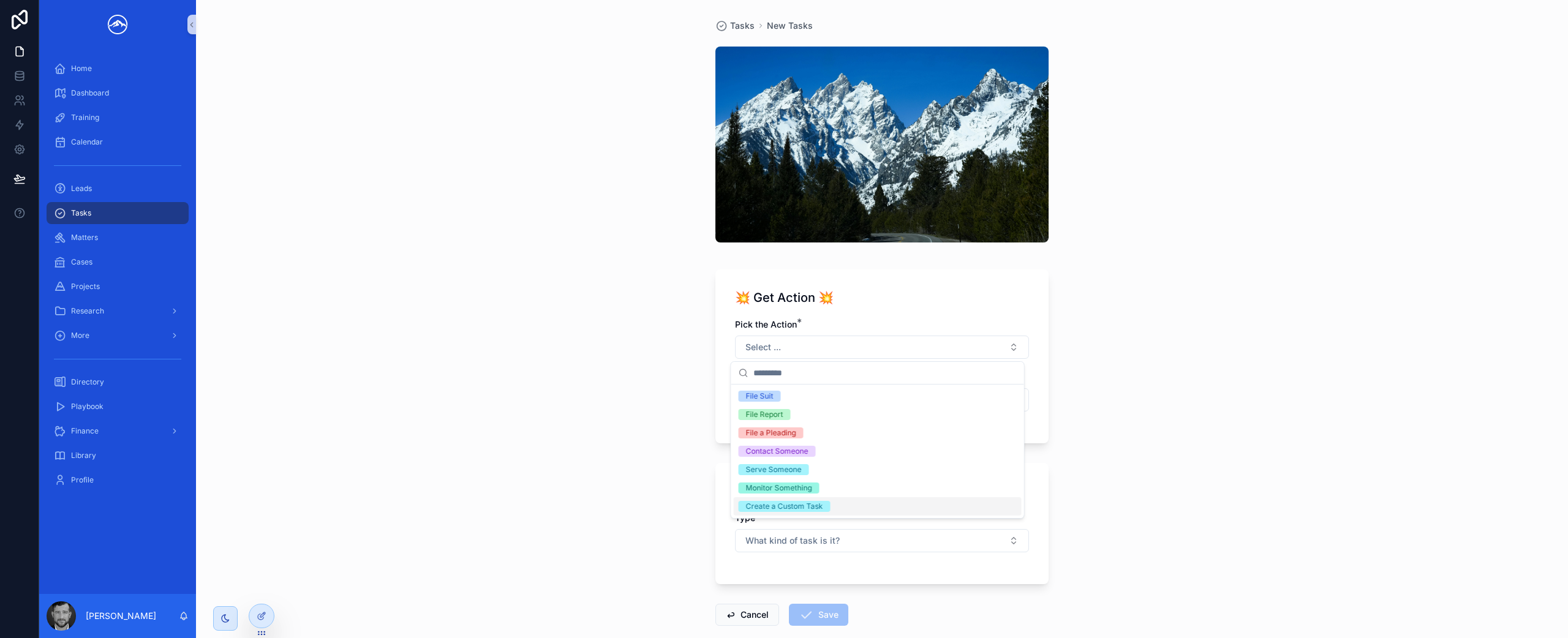
click at [830, 509] on div "Create a Custom Task" at bounding box center [878, 507] width 288 height 19
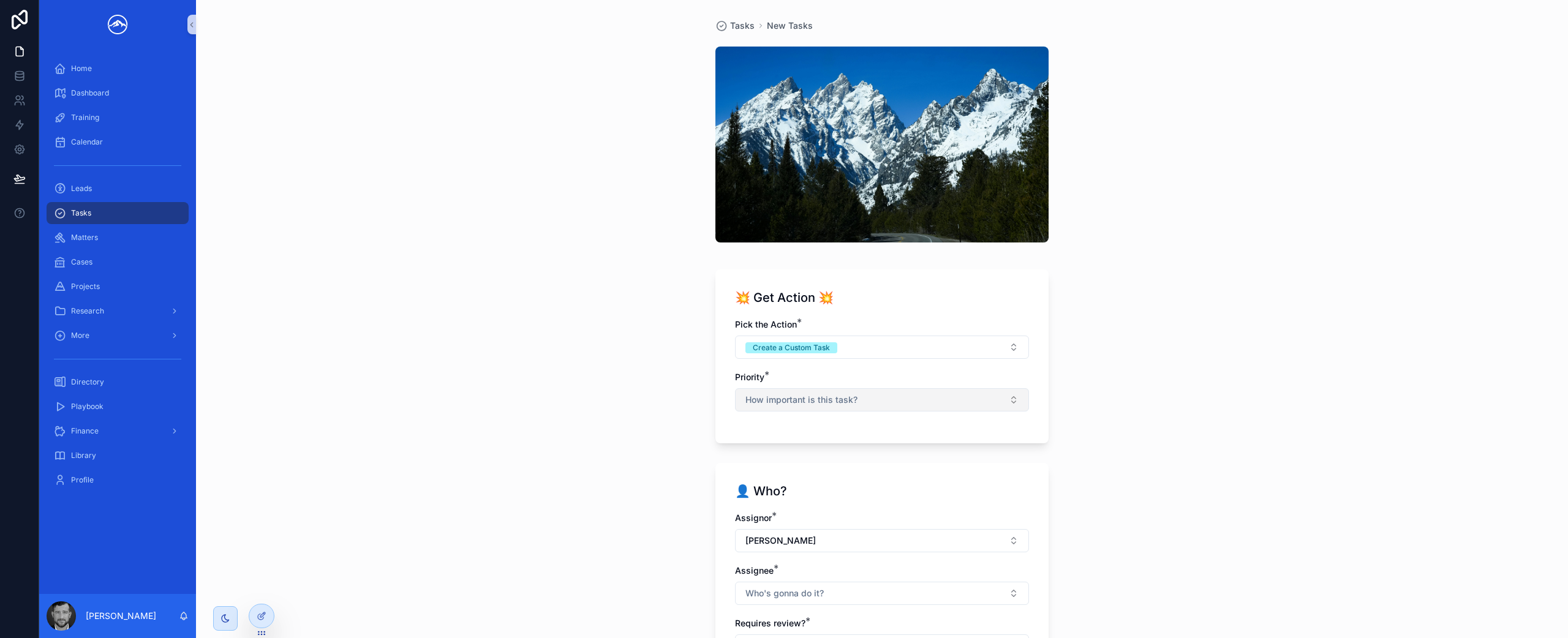
click at [862, 402] on button "How important is this task?" at bounding box center [882, 399] width 294 height 24
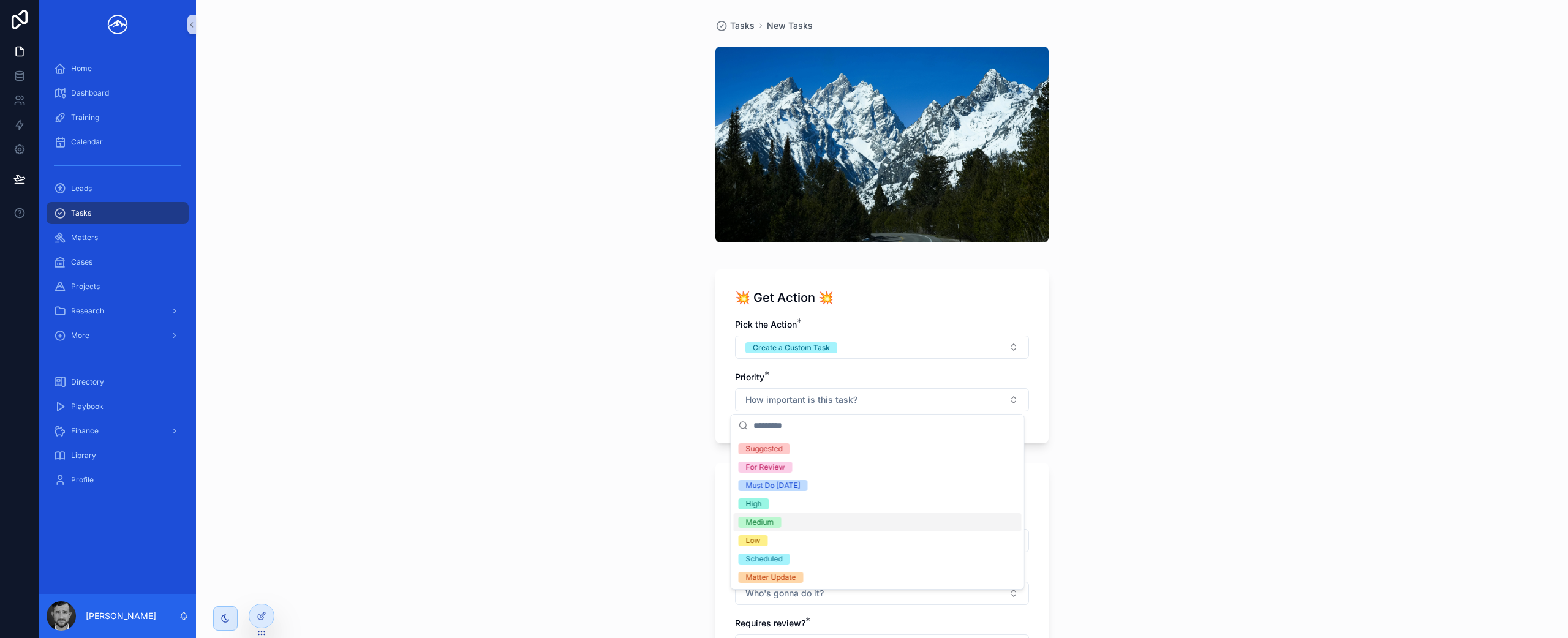
click at [824, 524] on div "Medium" at bounding box center [878, 522] width 288 height 19
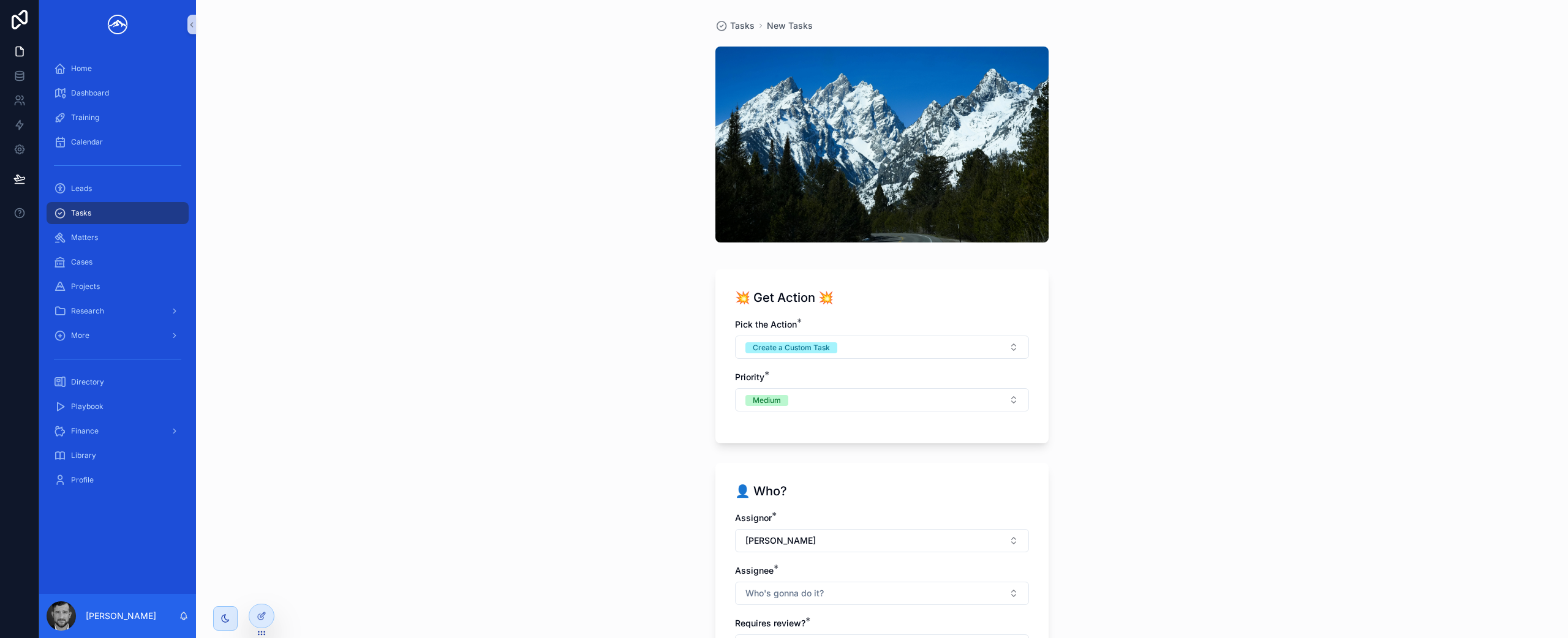
scroll to position [249, 0]
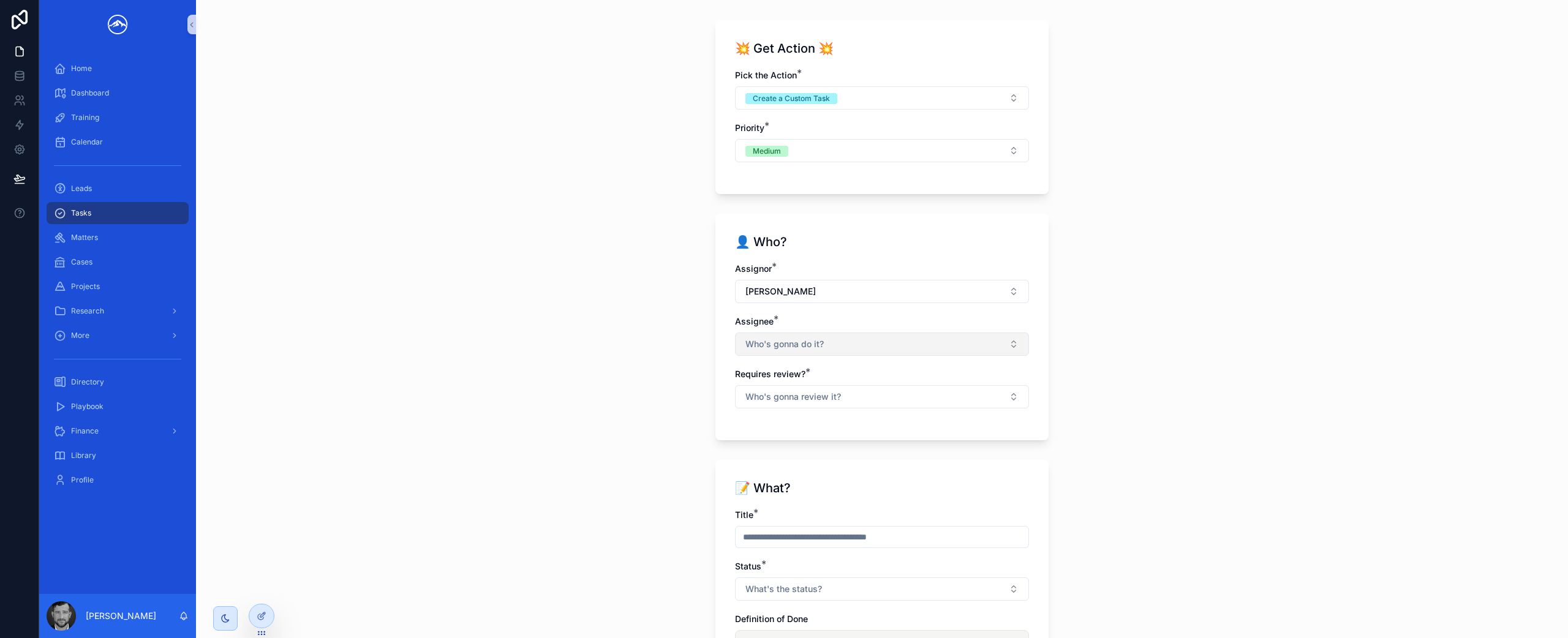
click at [818, 352] on button "Who's gonna do it?" at bounding box center [882, 344] width 294 height 24
click at [817, 451] on div "[PERSON_NAME]" at bounding box center [878, 452] width 288 height 19
drag, startPoint x: 1134, startPoint y: 377, endPoint x: 1078, endPoint y: 380, distance: 56.1
click at [1134, 377] on div "Tasks New Tasks 💥 Get Action 💥 Pick the Action * Create a Custom Task Priority …" at bounding box center [882, 70] width 1372 height 638
click at [933, 395] on button "Who's gonna review it?" at bounding box center [882, 398] width 294 height 24
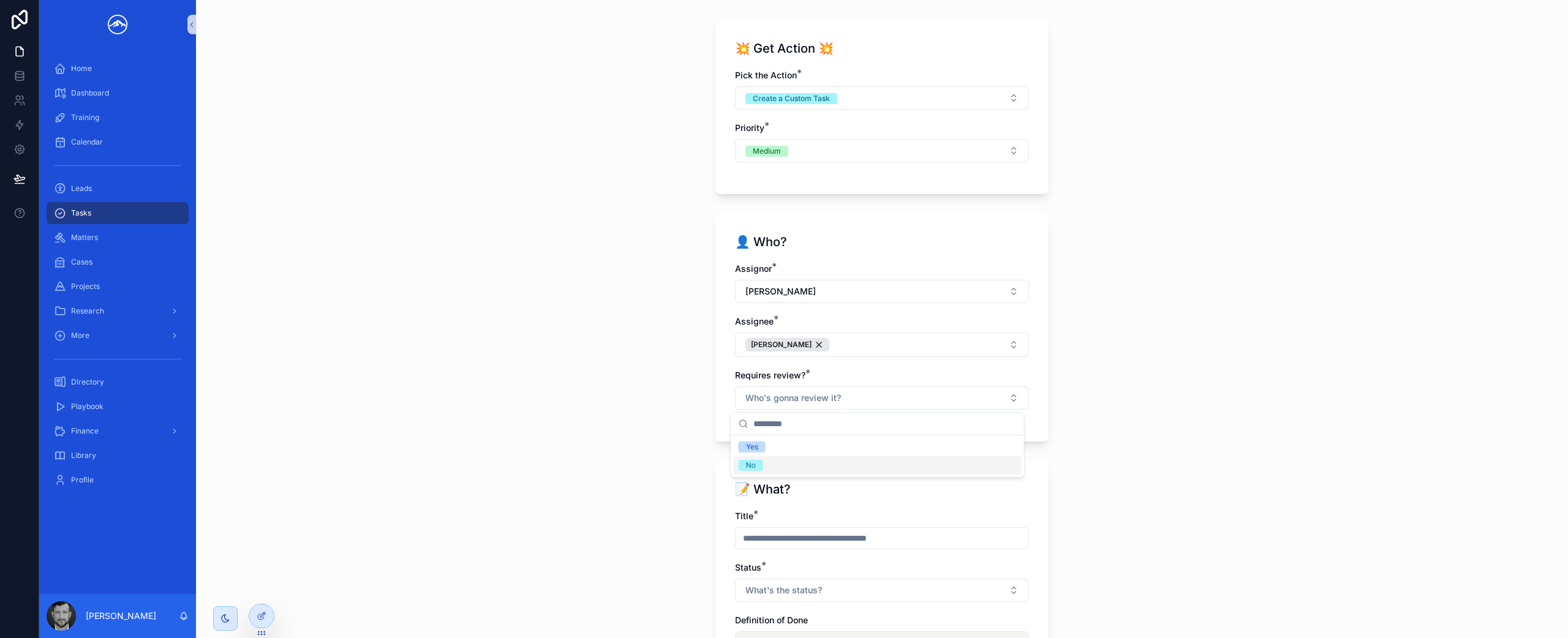
click at [886, 461] on div "No" at bounding box center [878, 465] width 288 height 19
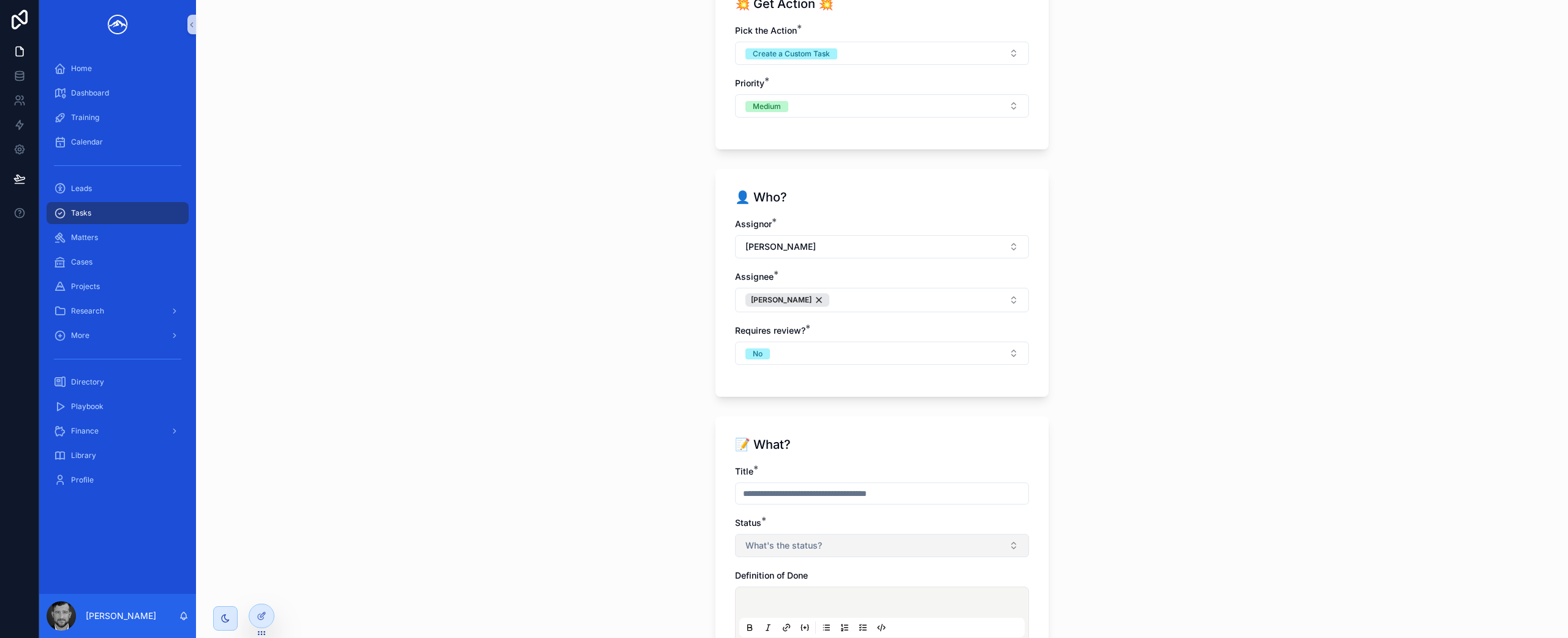
scroll to position [377, 0]
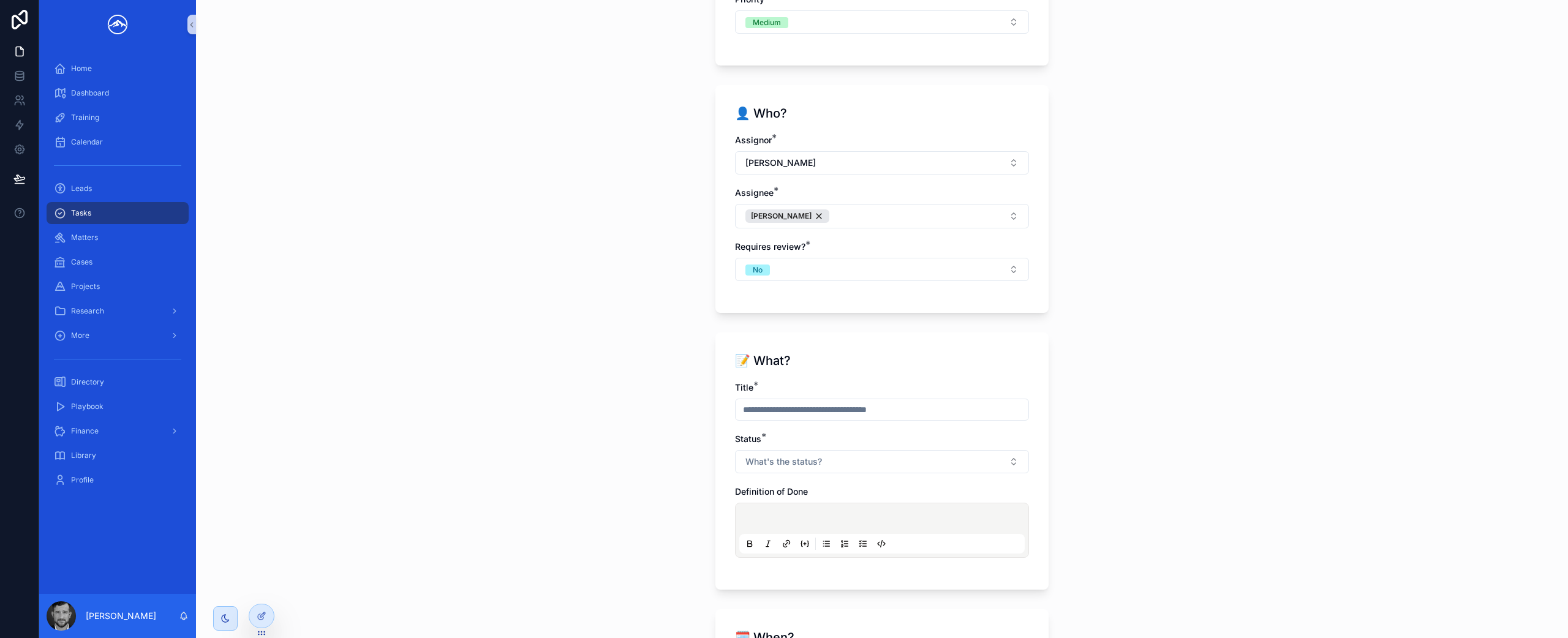
click at [869, 416] on input "scrollable content" at bounding box center [882, 409] width 293 height 17
type input "**********"
click at [877, 463] on button "What's the status?" at bounding box center [882, 461] width 294 height 24
click at [849, 343] on div "To-do" at bounding box center [878, 343] width 288 height 19
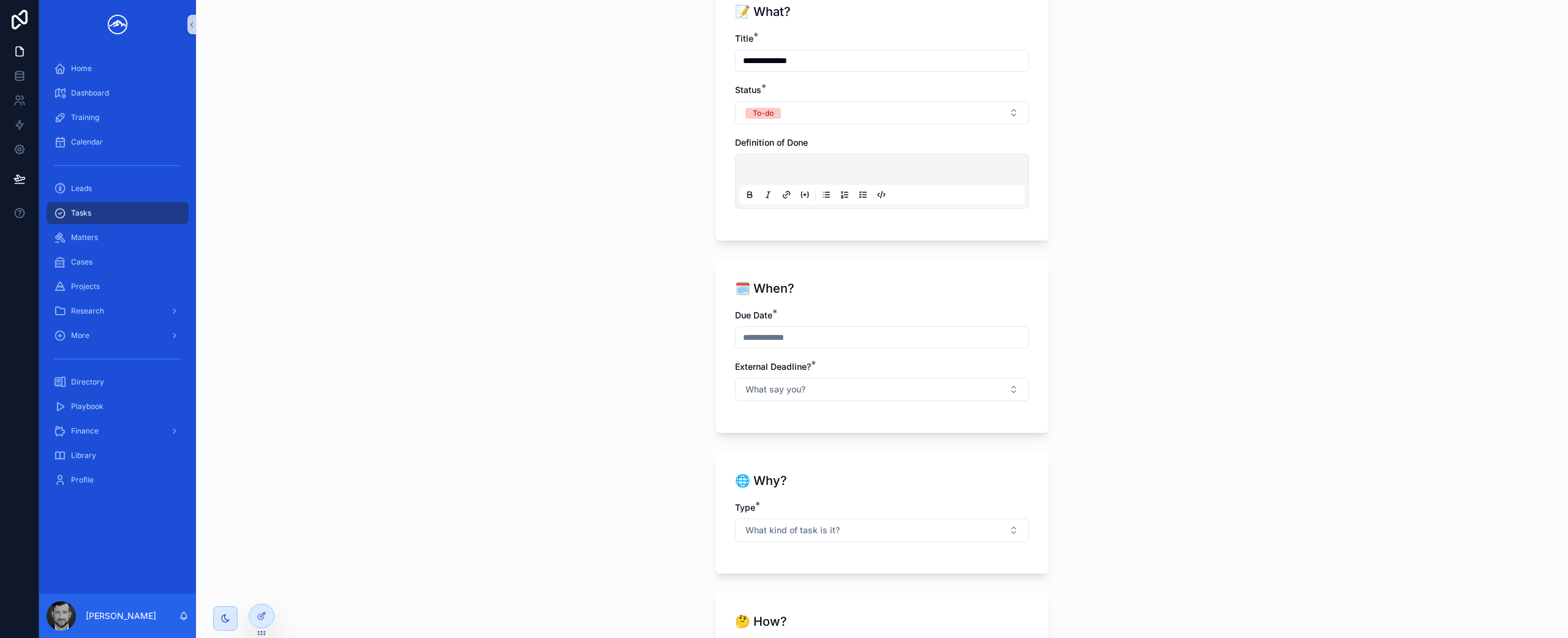
click at [879, 338] on input "scrollable content" at bounding box center [882, 337] width 293 height 17
click at [874, 466] on button "10" at bounding box center [877, 465] width 22 height 22
type input "*********"
click at [1139, 420] on div "**********" at bounding box center [882, 319] width 1372 height 638
click at [962, 389] on button "What say you?" at bounding box center [882, 389] width 294 height 24
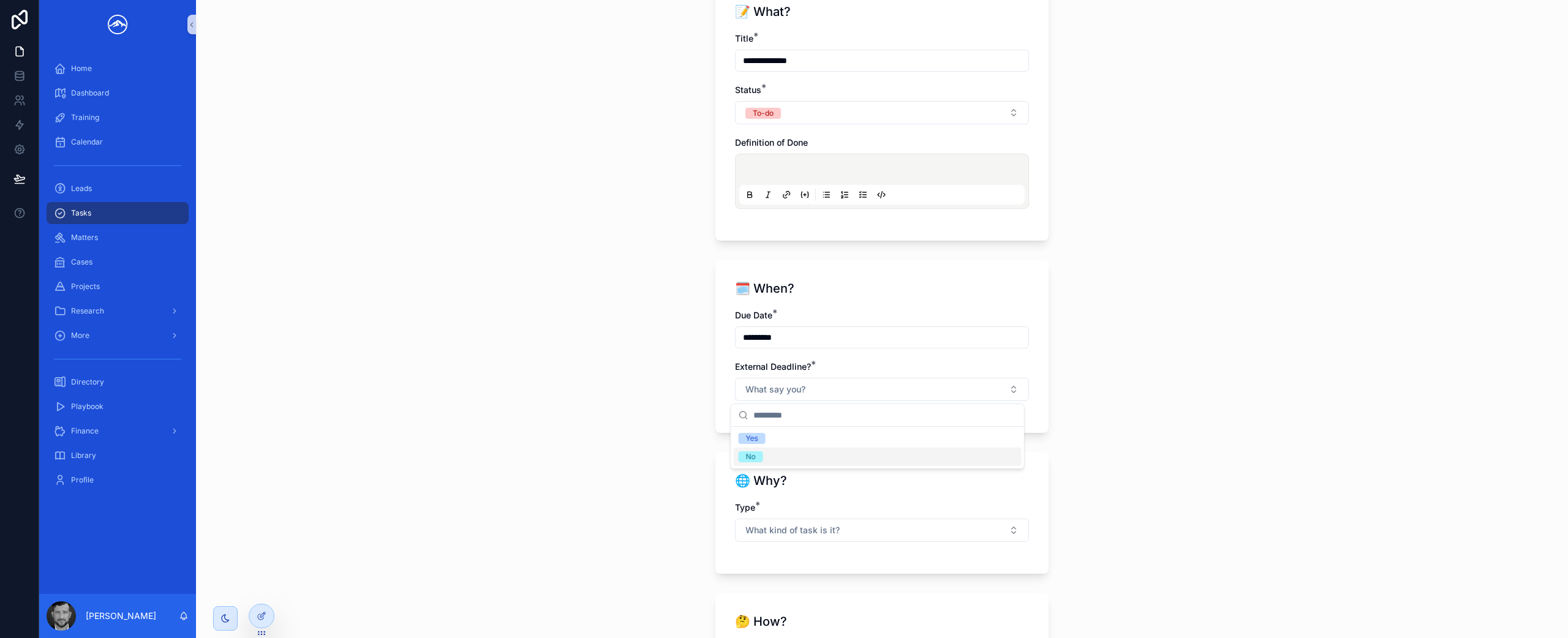
click at [929, 452] on div "No" at bounding box center [878, 456] width 288 height 19
click at [870, 538] on button "What kind of task is it?" at bounding box center [882, 530] width 294 height 24
click at [820, 468] on div "Firm" at bounding box center [878, 467] width 288 height 19
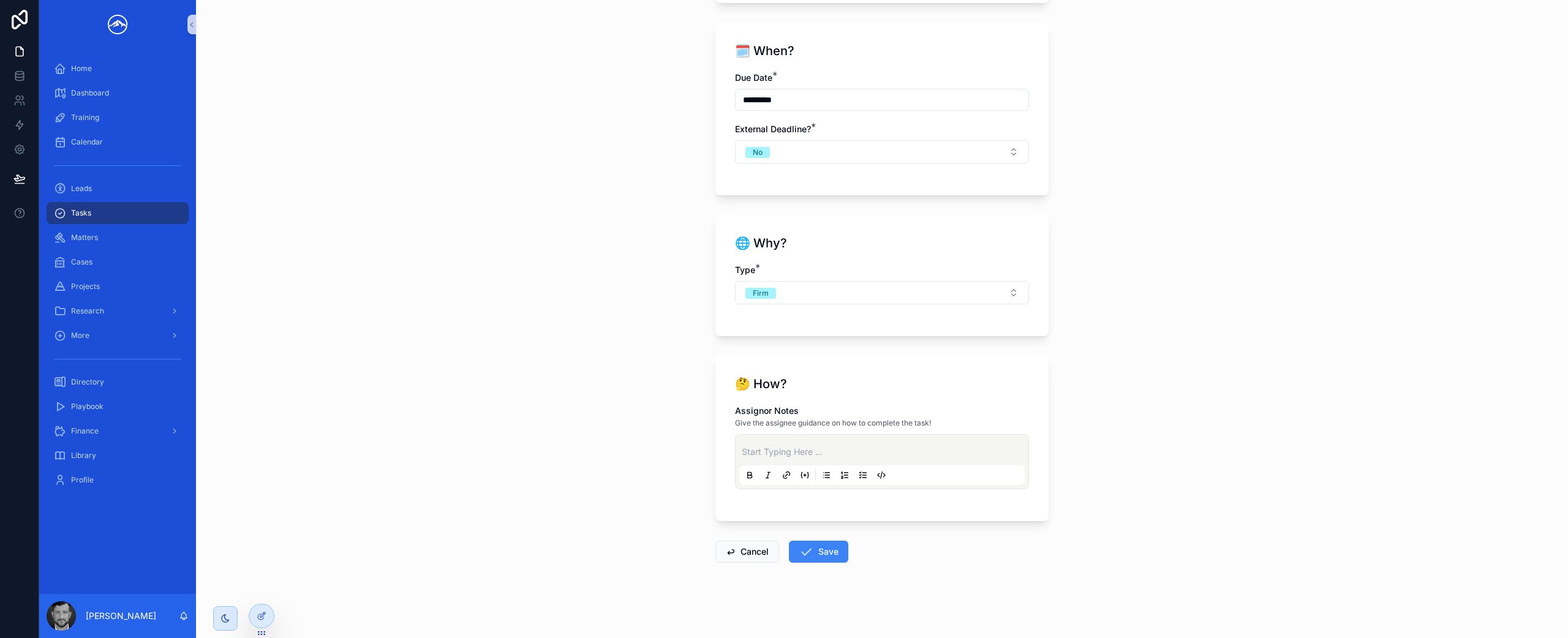
scroll to position [959, 0]
click at [812, 559] on button "Save" at bounding box center [819, 556] width 59 height 22
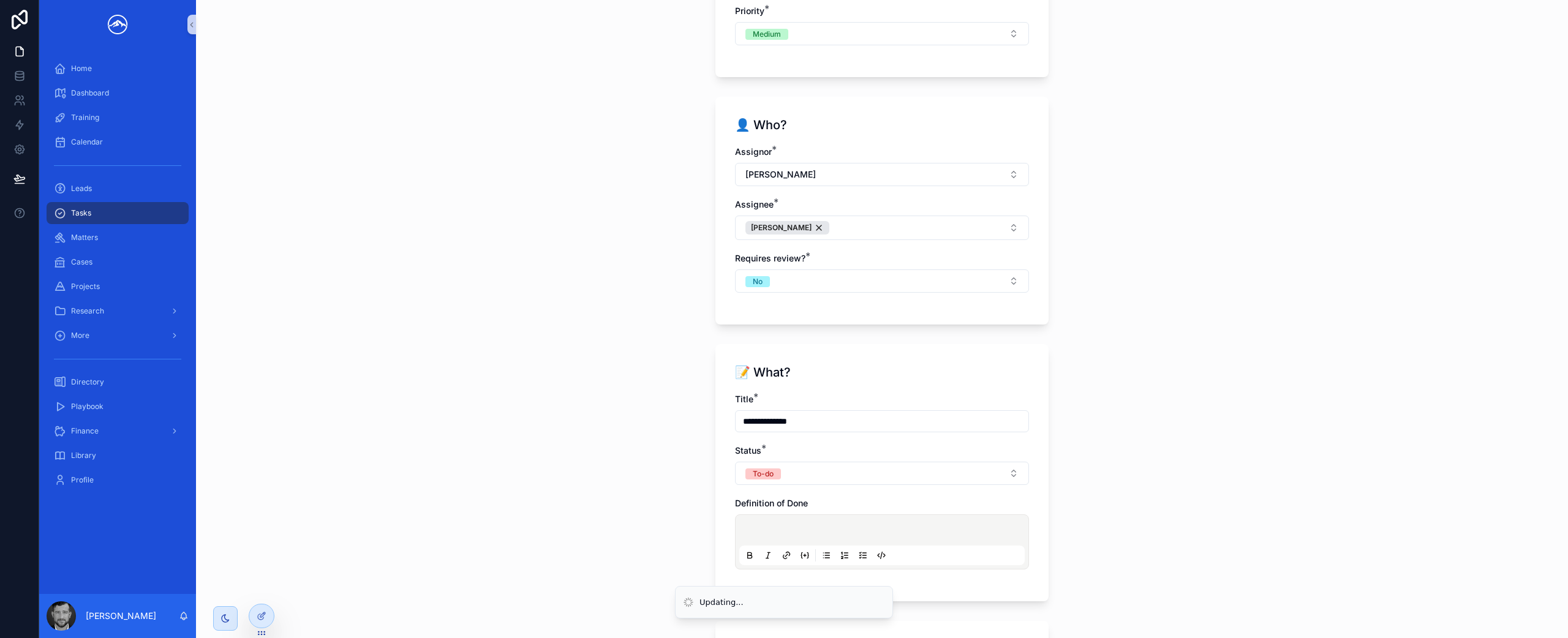
scroll to position [0, 0]
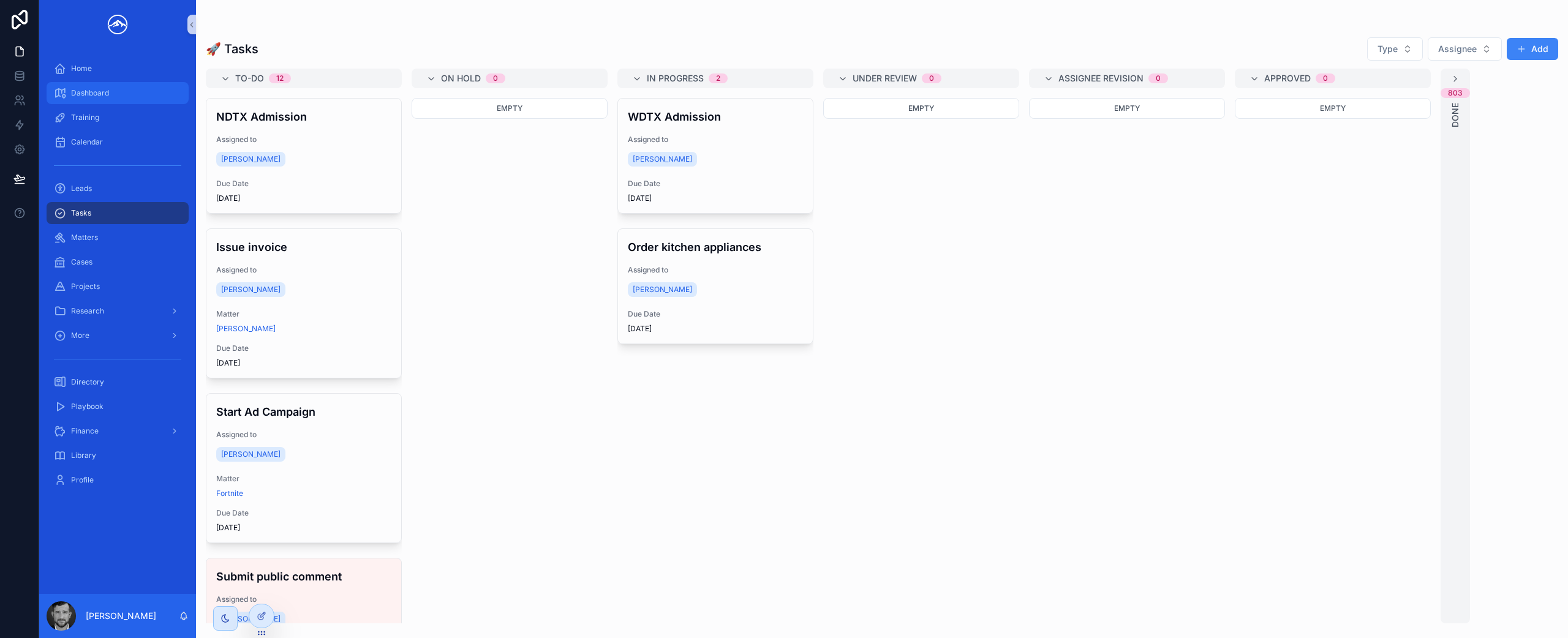
click at [132, 88] on div "Dashboard" at bounding box center [117, 93] width 127 height 19
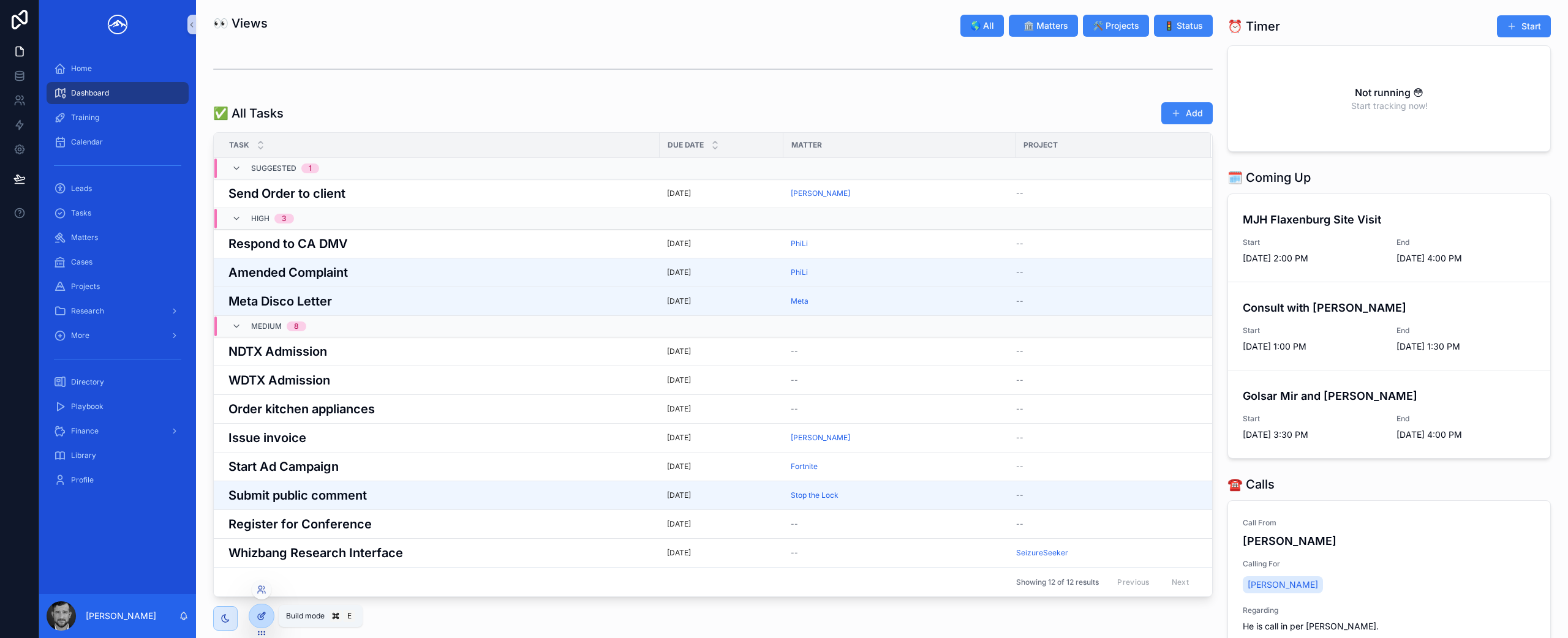
click at [262, 624] on div at bounding box center [261, 616] width 24 height 24
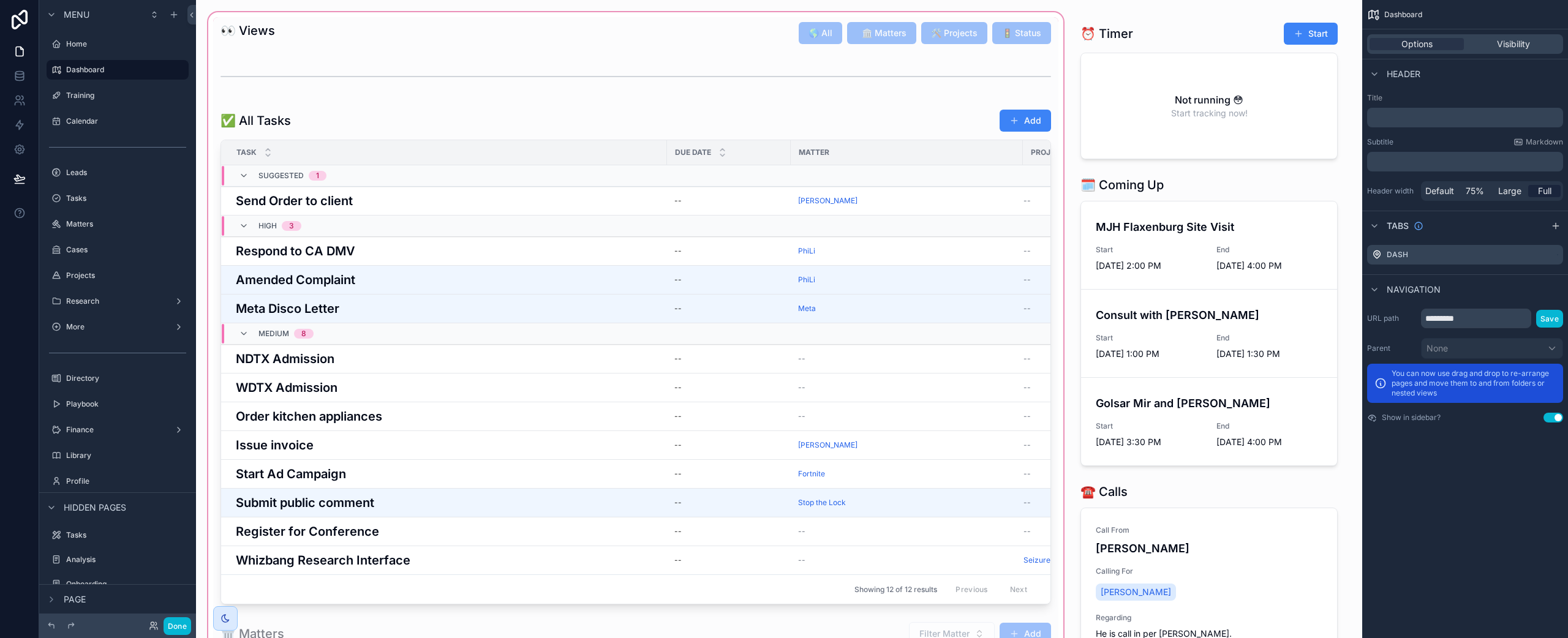
click at [610, 31] on div "scrollable content" at bounding box center [635, 516] width 860 height 1013
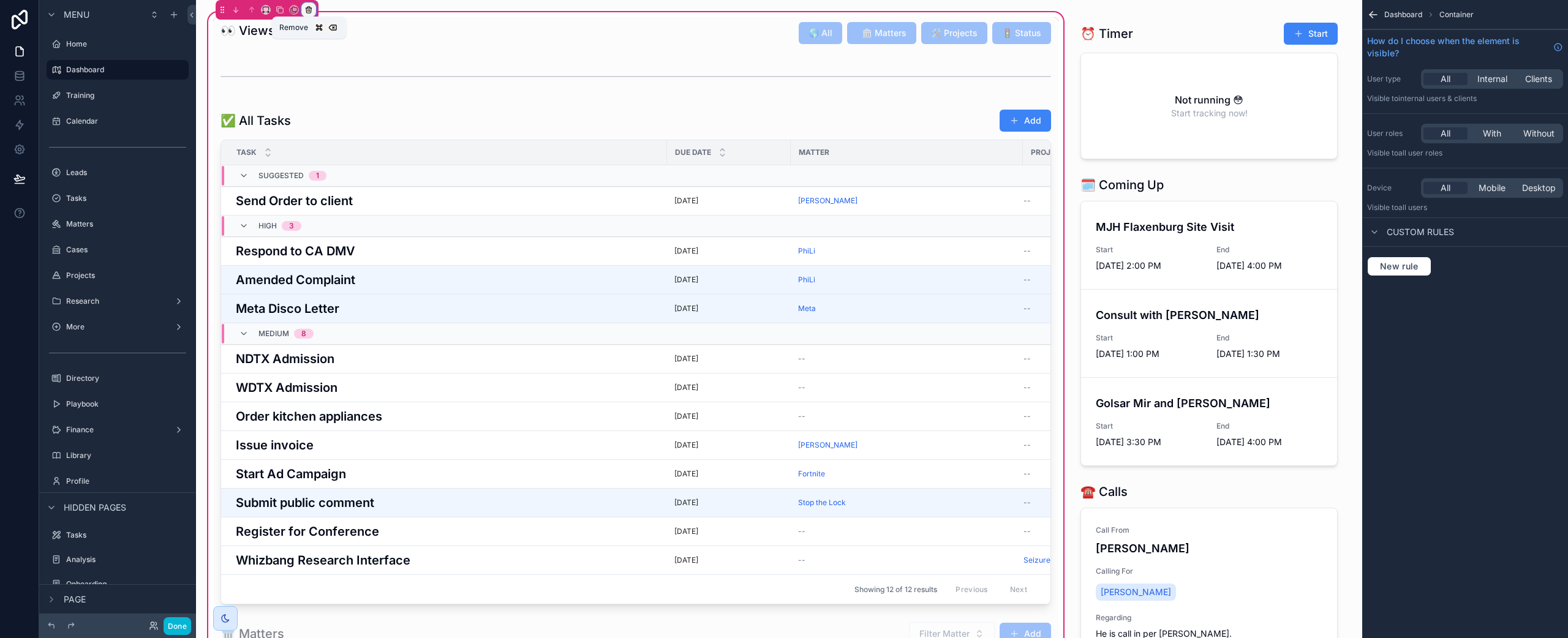
click at [313, 9] on icon "scrollable content" at bounding box center [309, 10] width 9 height 9
click at [266, 34] on div "scrollable content" at bounding box center [784, 319] width 1568 height 638
click at [281, 32] on div "scrollable content" at bounding box center [423, 32] width 419 height 32
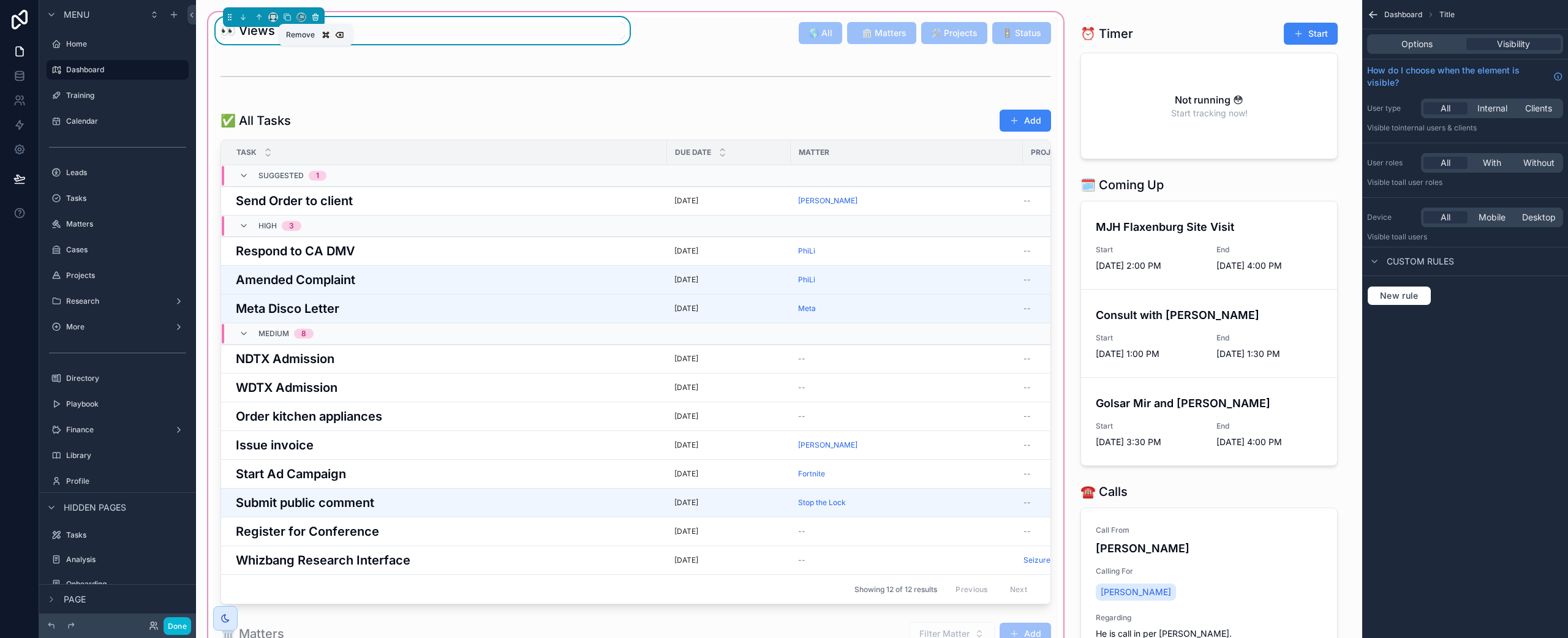
click at [317, 19] on icon "scrollable content" at bounding box center [315, 17] width 9 height 9
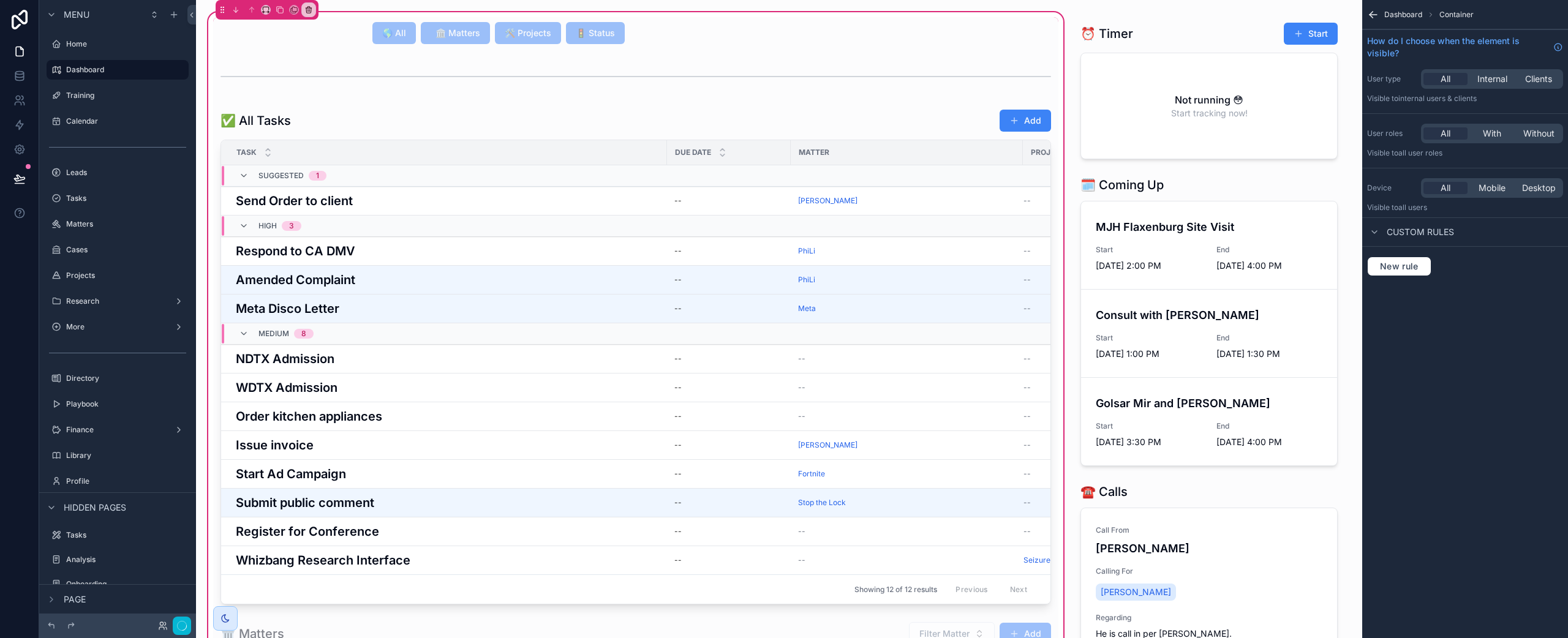
click at [603, 35] on div "scrollable content" at bounding box center [423, 32] width 419 height 32
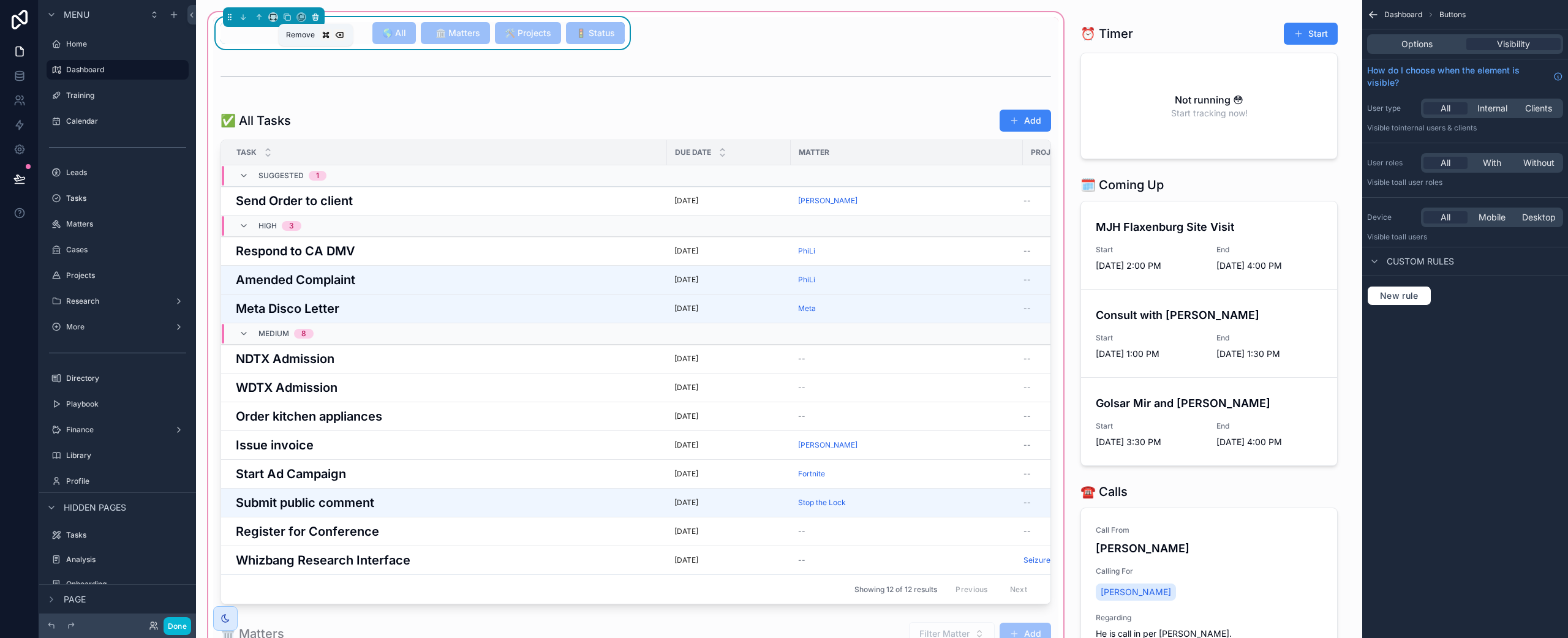
click at [317, 17] on icon "scrollable content" at bounding box center [315, 17] width 9 height 9
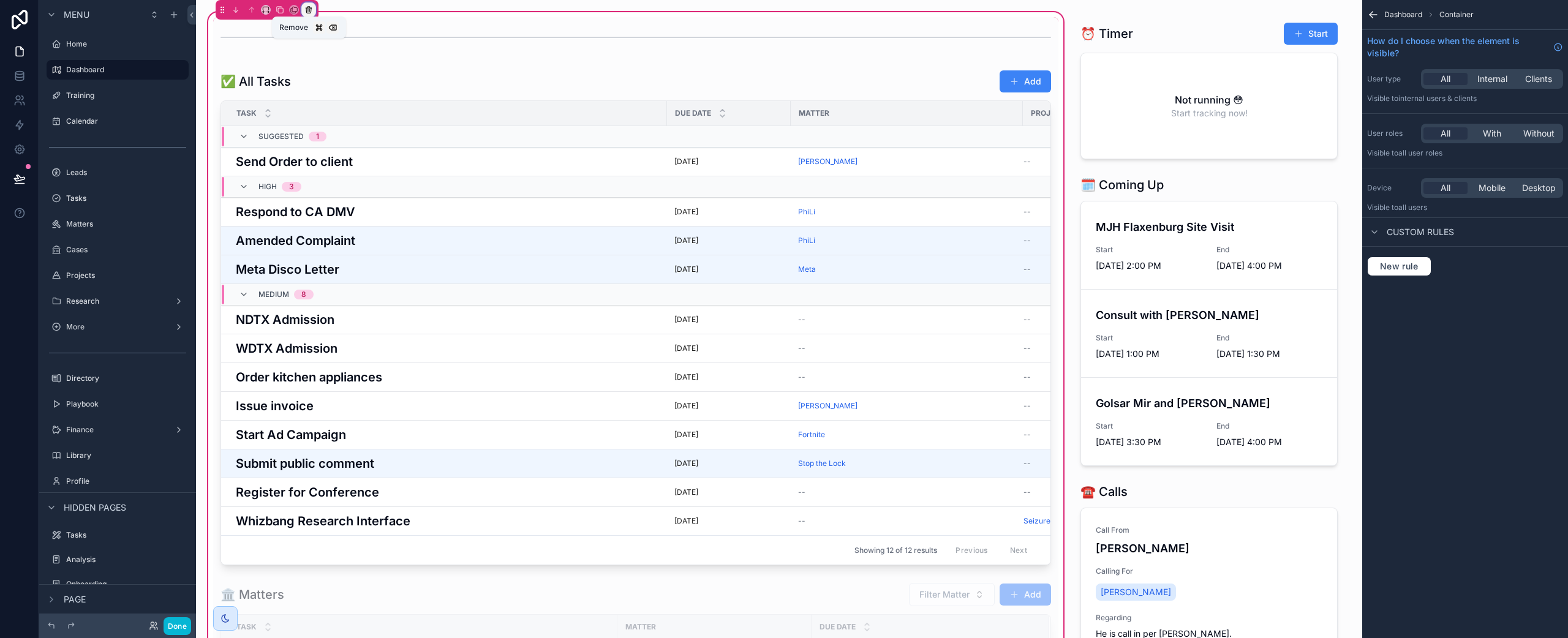
click at [310, 8] on icon "scrollable content" at bounding box center [309, 11] width 5 height 5
click at [288, 39] on div "scrollable content" at bounding box center [784, 319] width 1568 height 638
click at [286, 39] on div "scrollable content" at bounding box center [636, 37] width 845 height 41
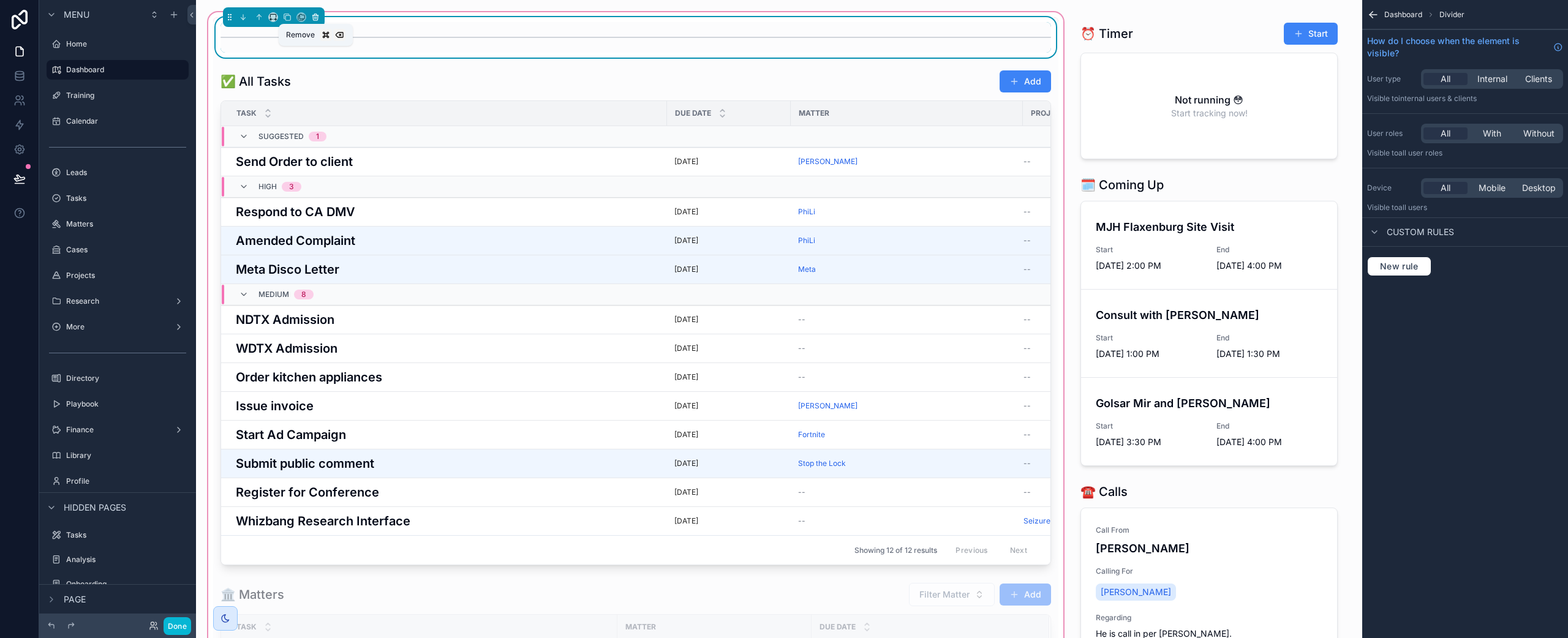
click at [319, 21] on icon "scrollable content" at bounding box center [315, 17] width 9 height 9
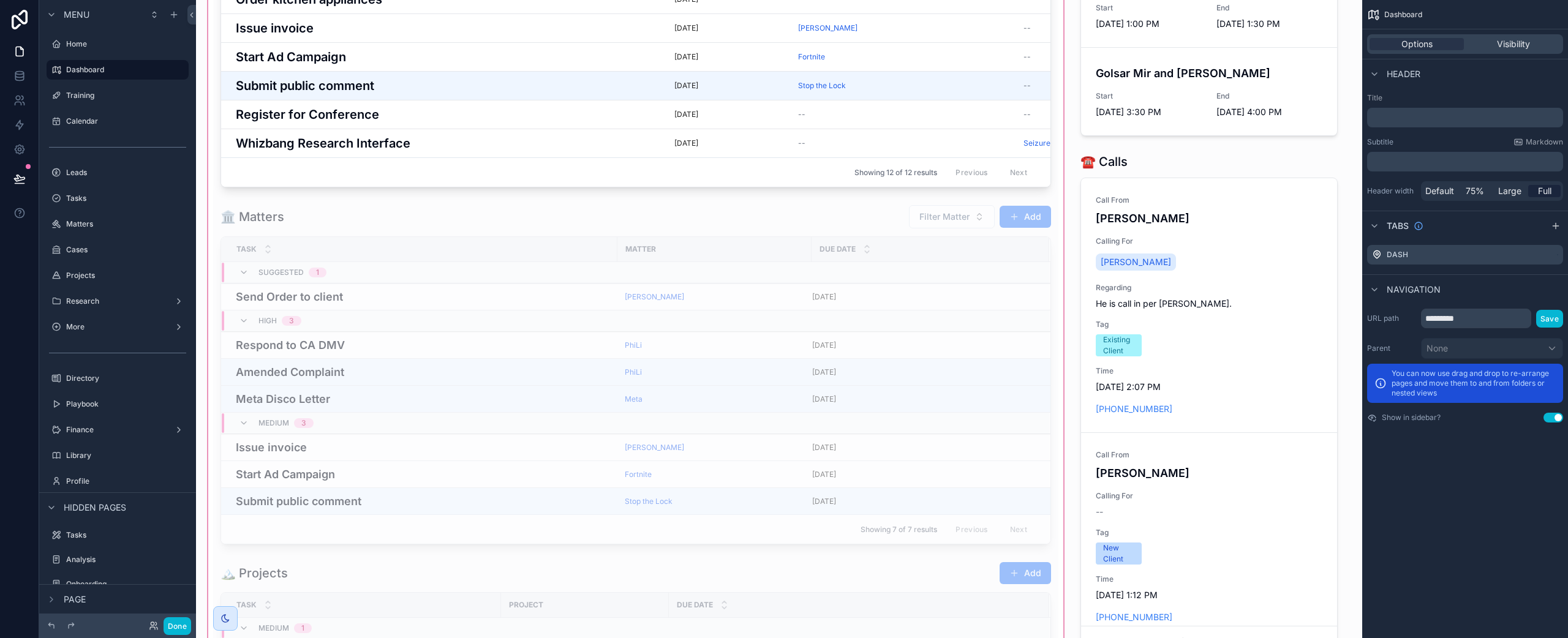
scroll to position [223, 0]
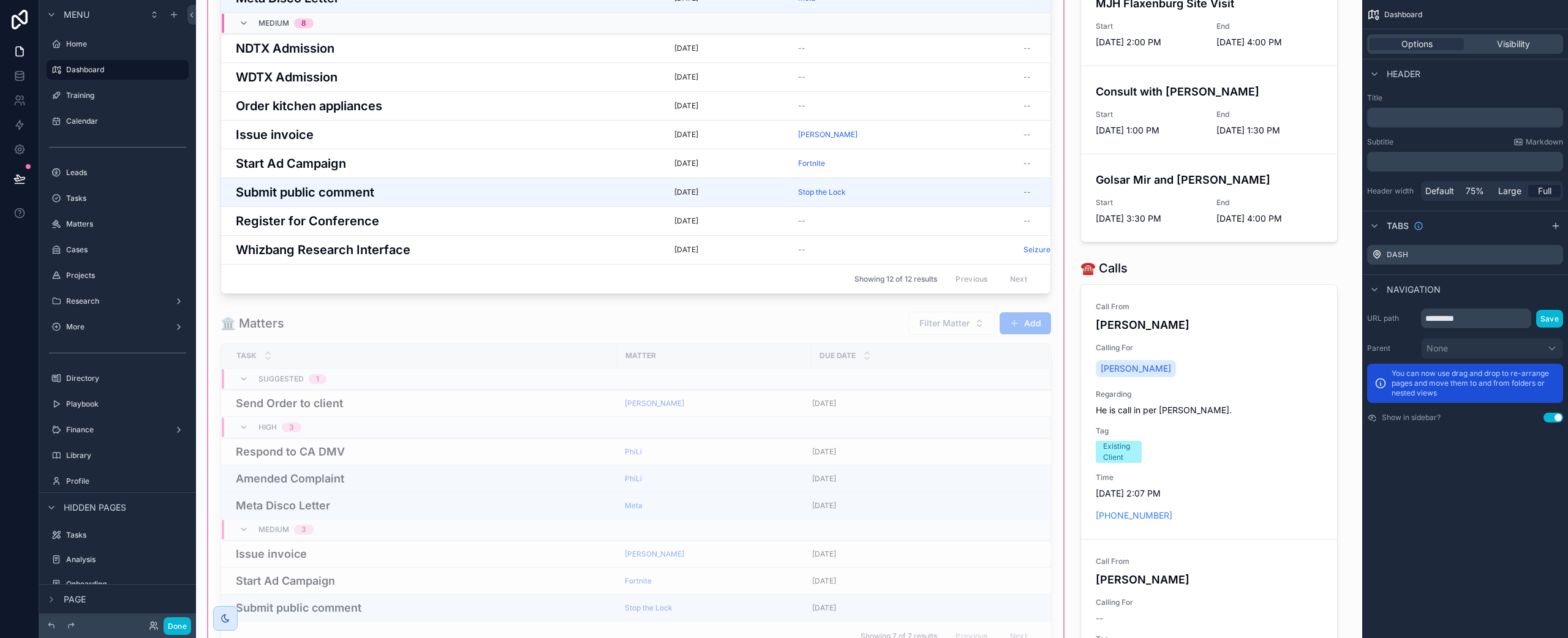
click at [669, 412] on div "scrollable content" at bounding box center [635, 637] width 860 height 1701
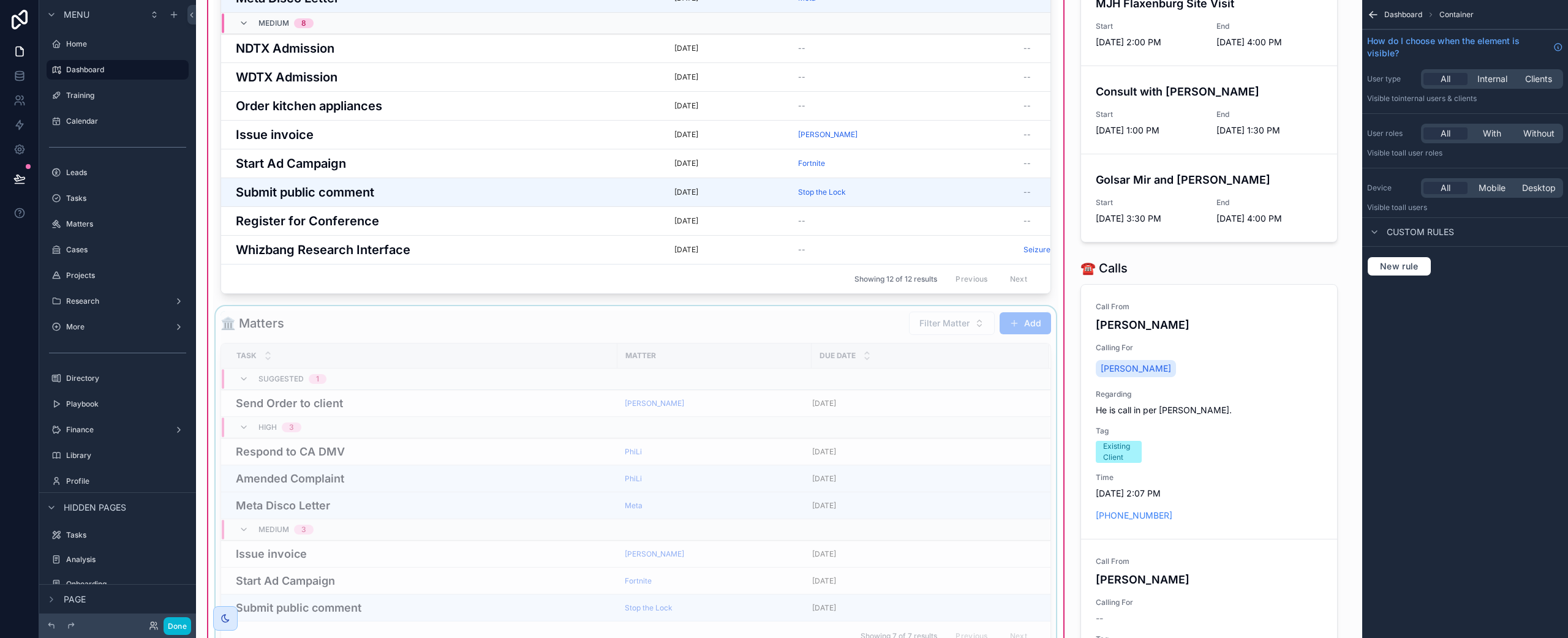
click at [648, 338] on div "scrollable content" at bounding box center [636, 481] width 845 height 350
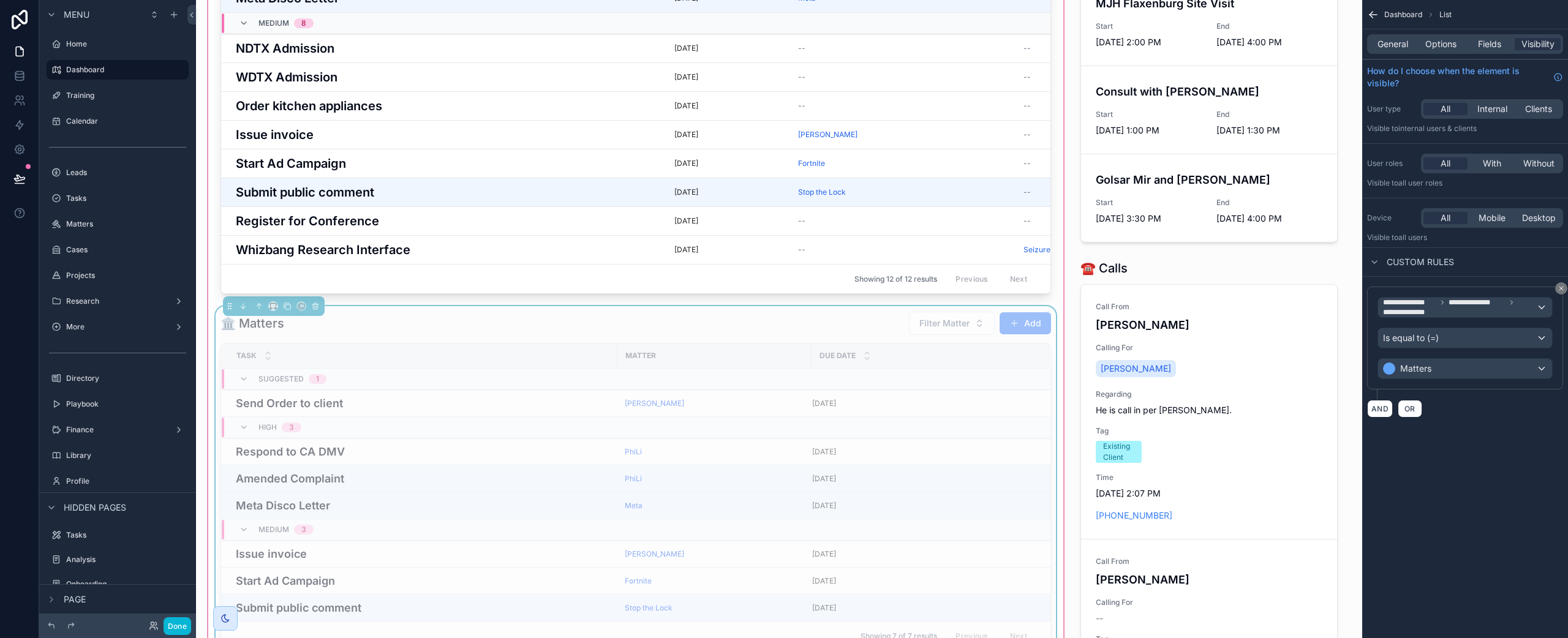
click at [333, 318] on div "🏛️ Matters Filter Matter Add Task Matter Due Date Suggested 1 Send Order to cli…" at bounding box center [636, 481] width 845 height 350
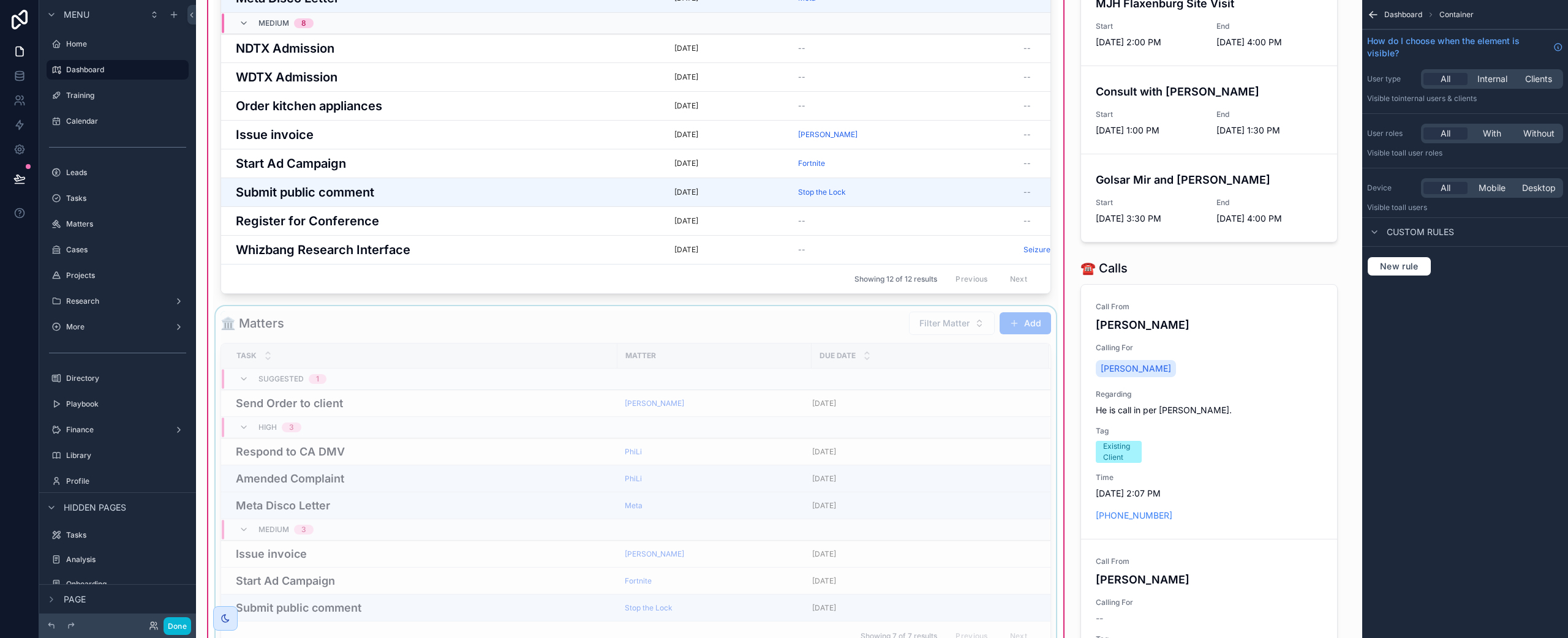
click at [333, 318] on div "scrollable content" at bounding box center [636, 481] width 845 height 350
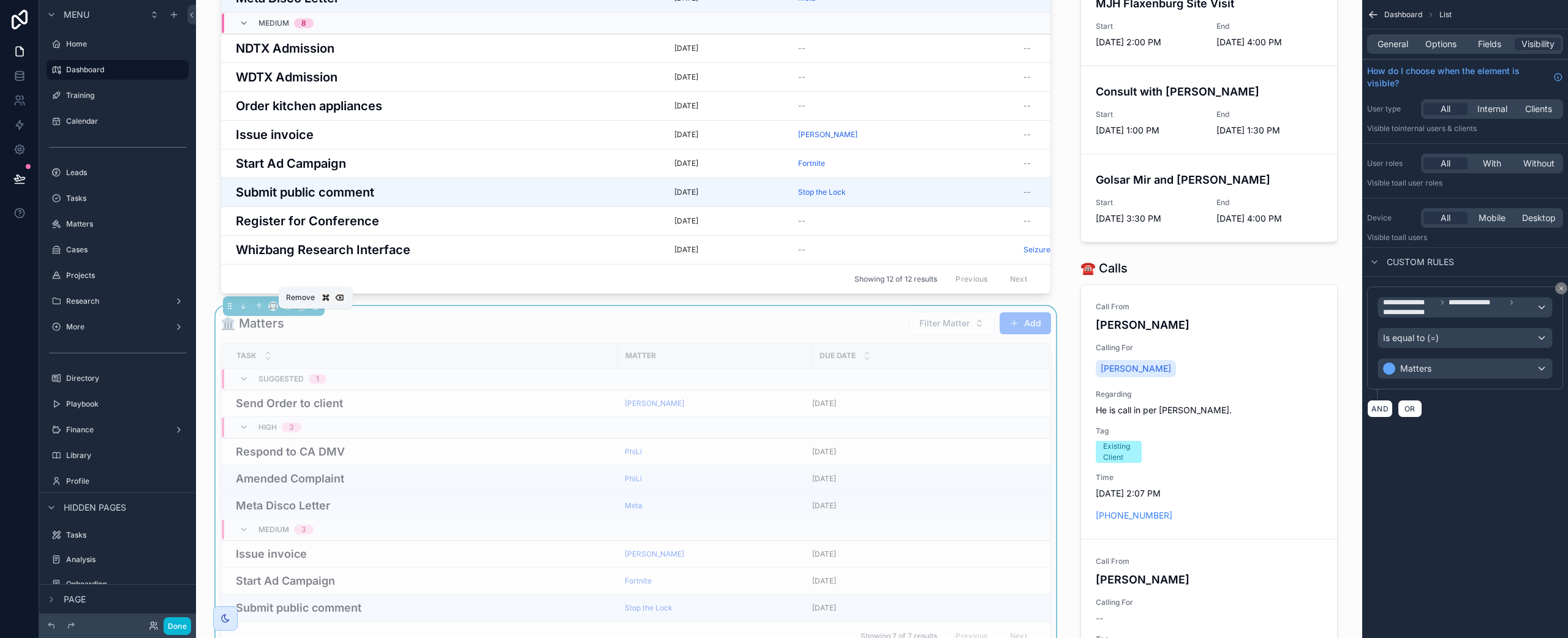
click at [314, 304] on icon "scrollable content" at bounding box center [315, 304] width 2 height 2
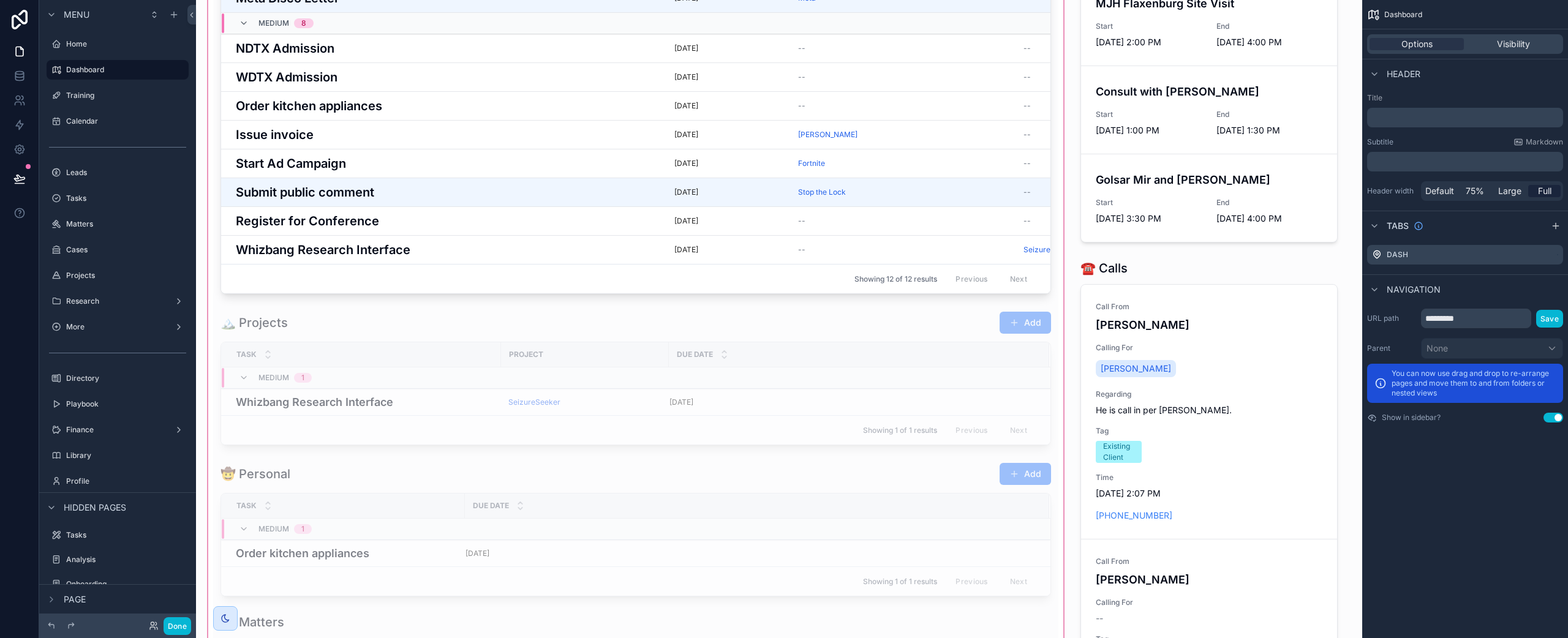
click at [343, 335] on div "scrollable content" at bounding box center [635, 459] width 860 height 1344
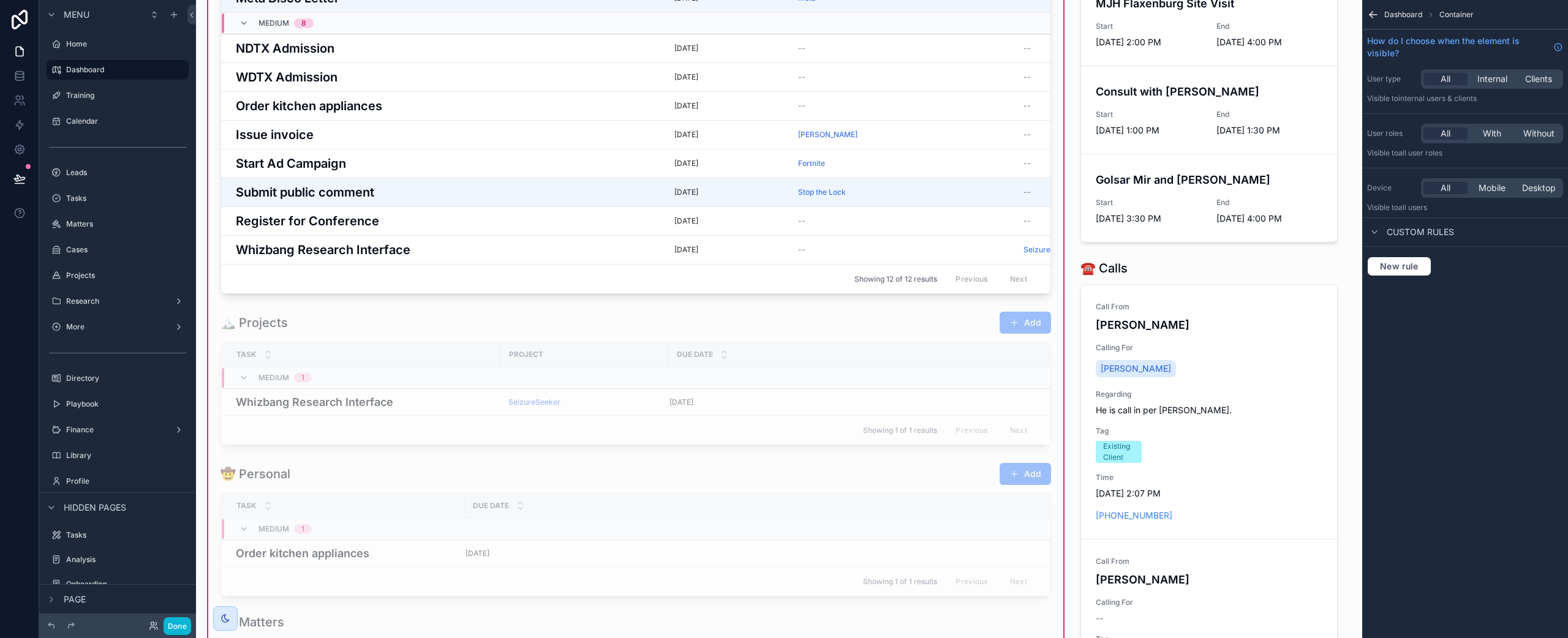
click at [343, 335] on div "scrollable content" at bounding box center [636, 377] width 845 height 144
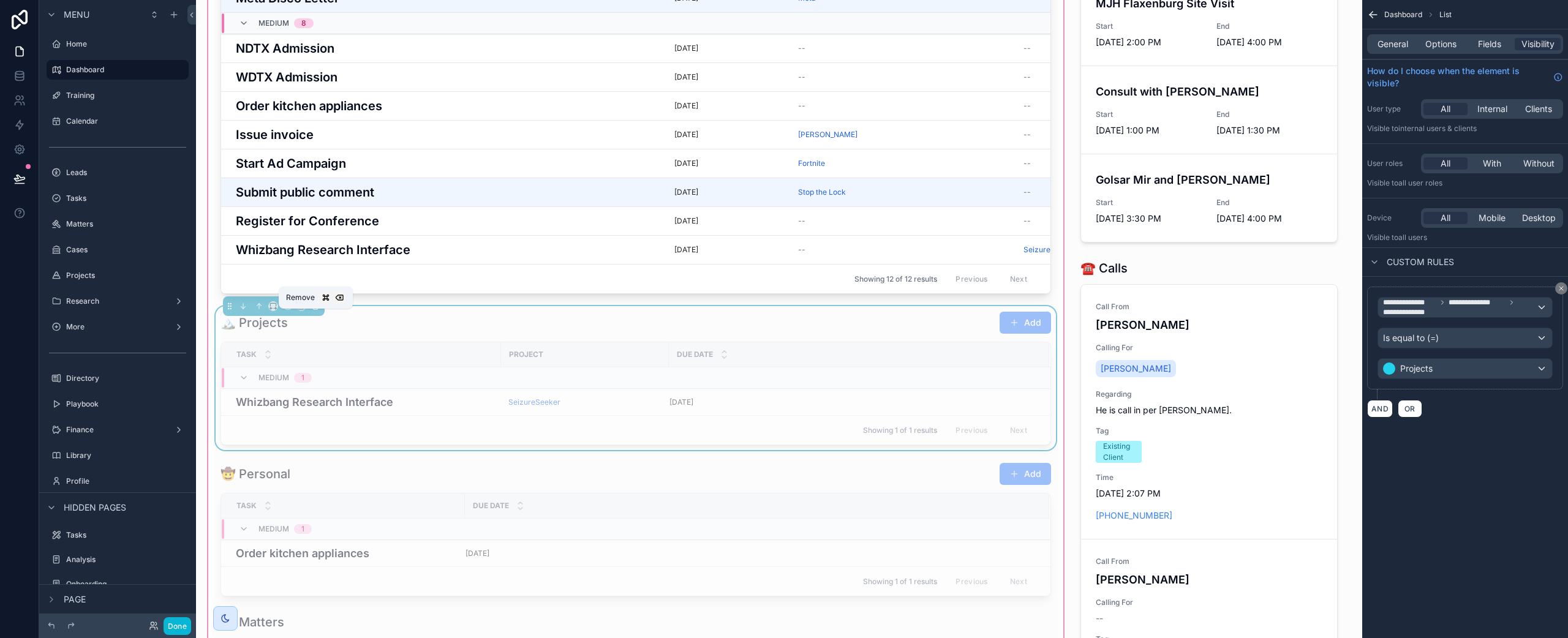
click at [321, 313] on button "scrollable content" at bounding box center [315, 306] width 14 height 14
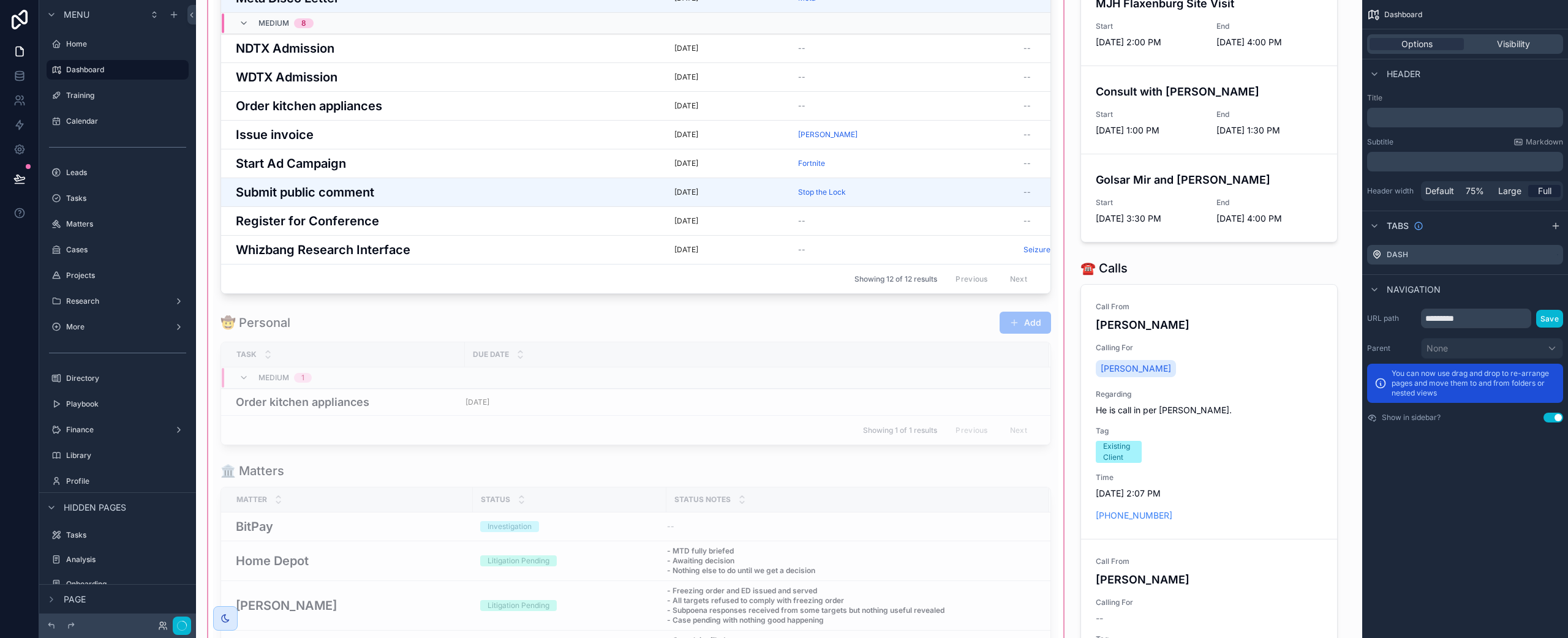
click at [338, 340] on div "scrollable content" at bounding box center [635, 382] width 860 height 1192
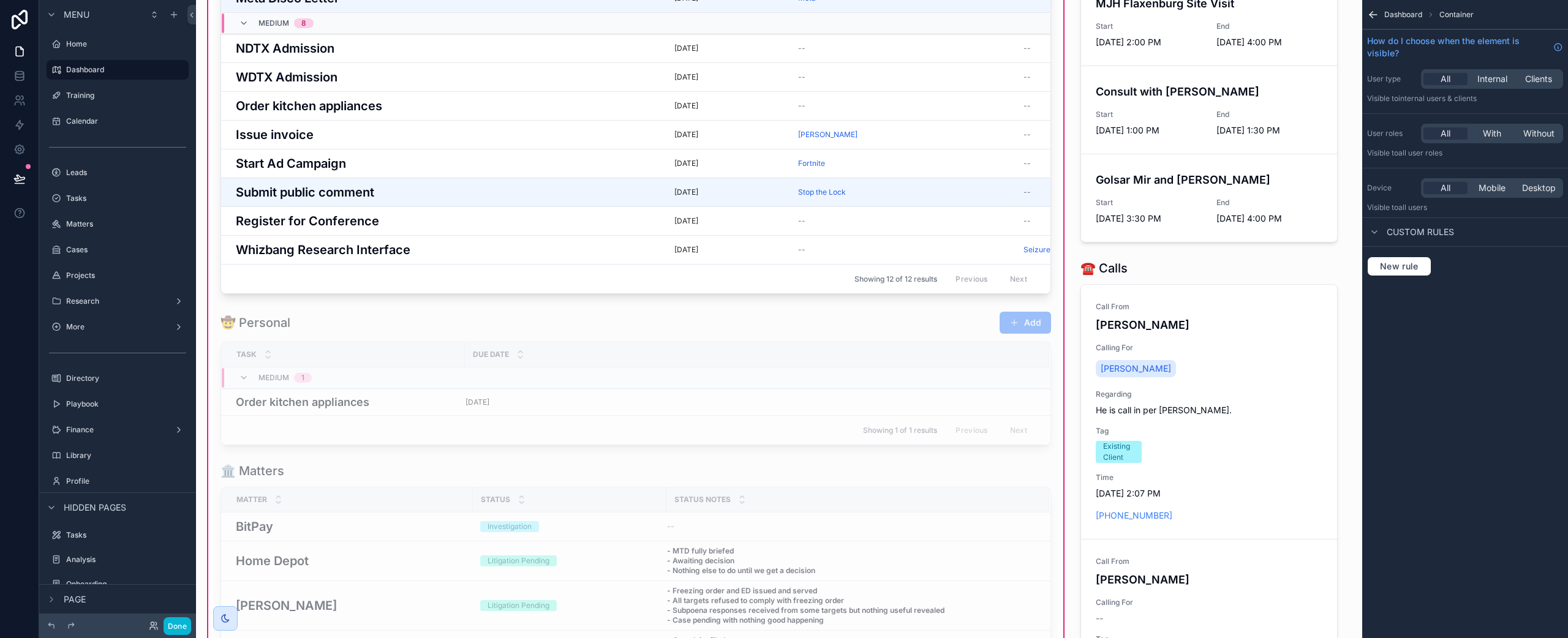
click at [338, 340] on div "scrollable content" at bounding box center [636, 377] width 845 height 144
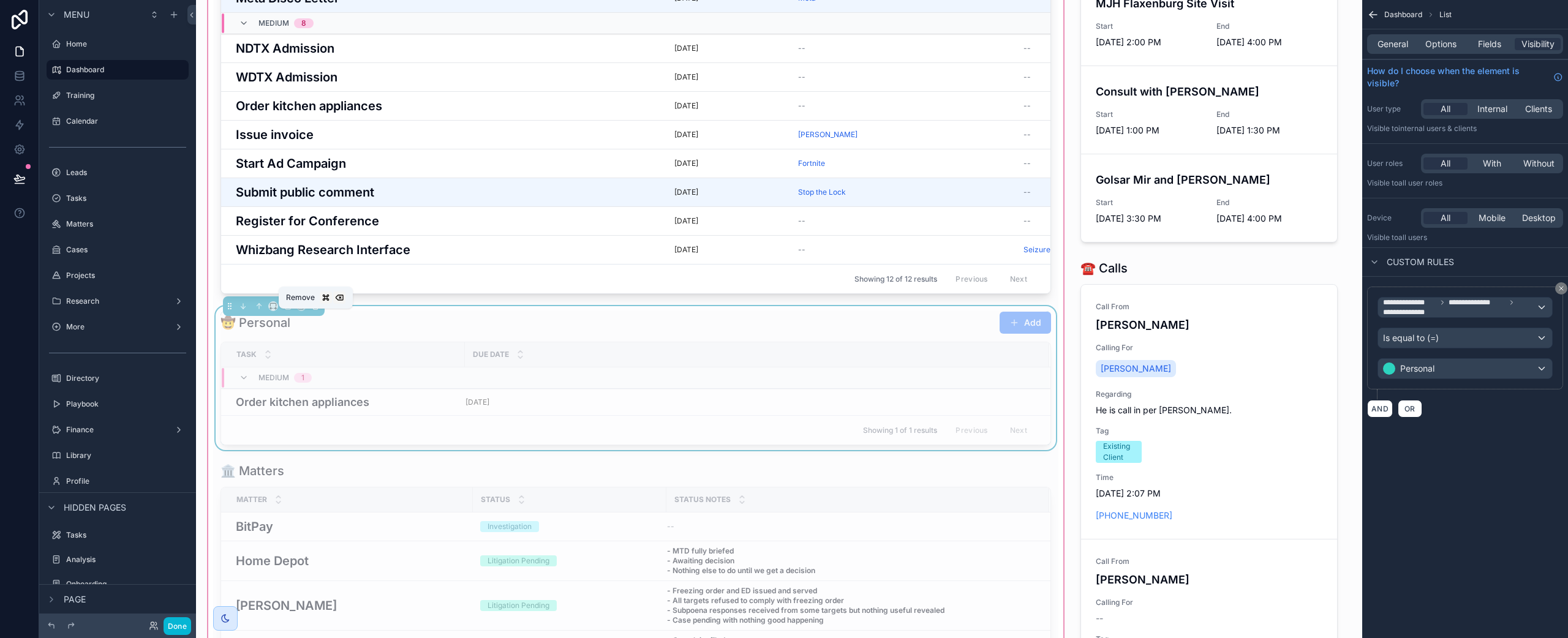
click at [318, 310] on icon "scrollable content" at bounding box center [315, 306] width 9 height 9
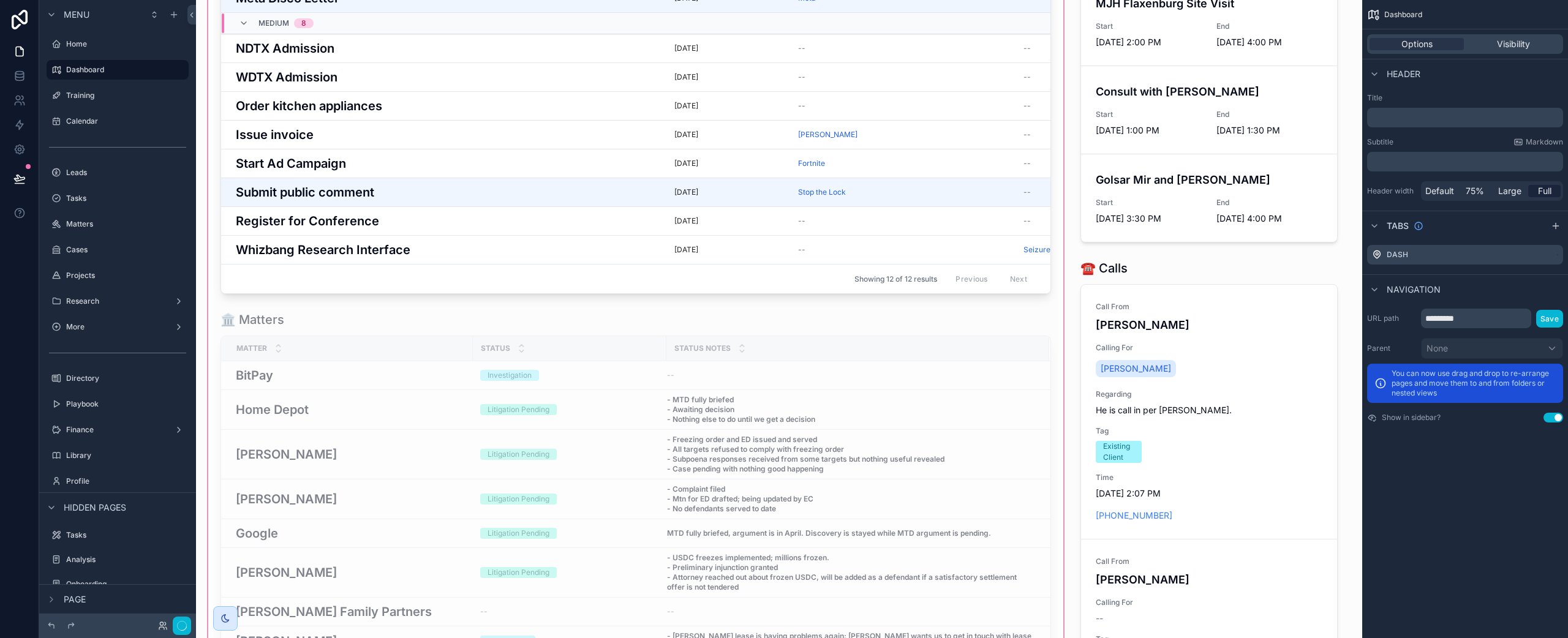
click at [329, 325] on div "scrollable content" at bounding box center [635, 307] width 860 height 1041
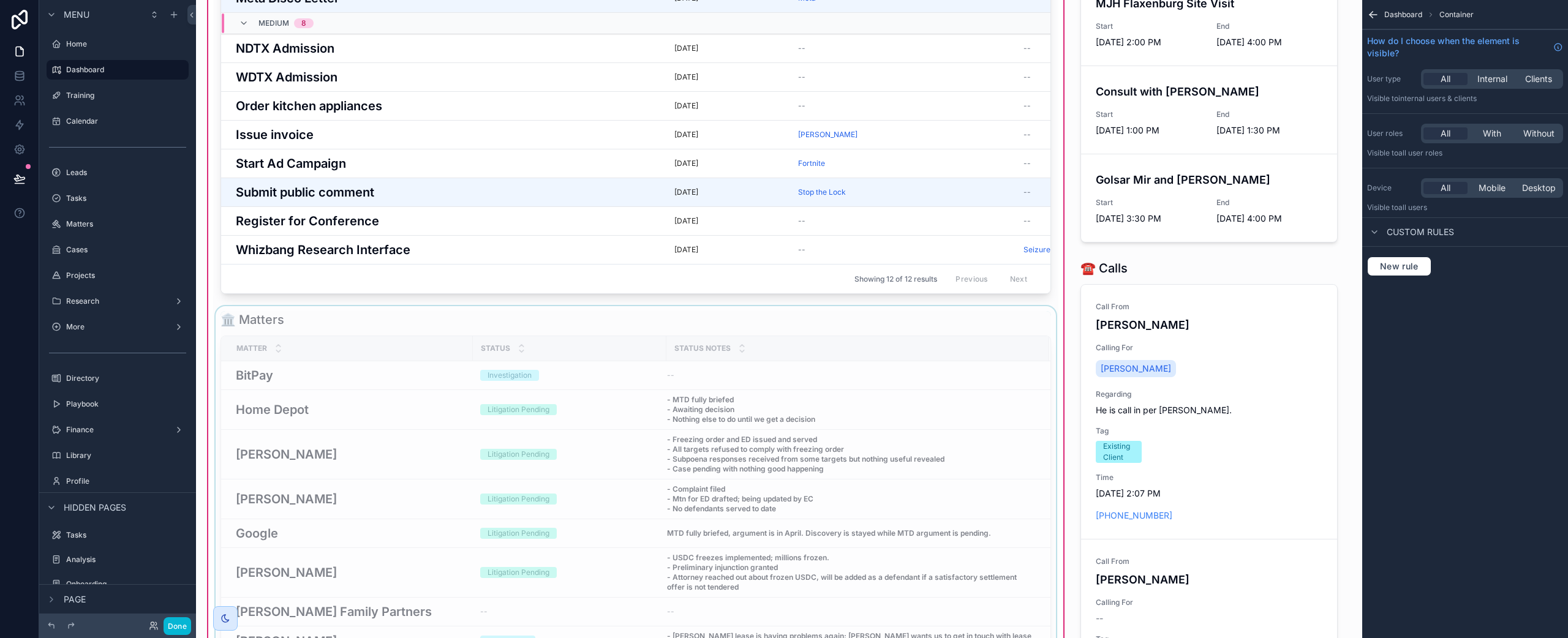
click at [328, 329] on div "scrollable content" at bounding box center [636, 563] width 845 height 515
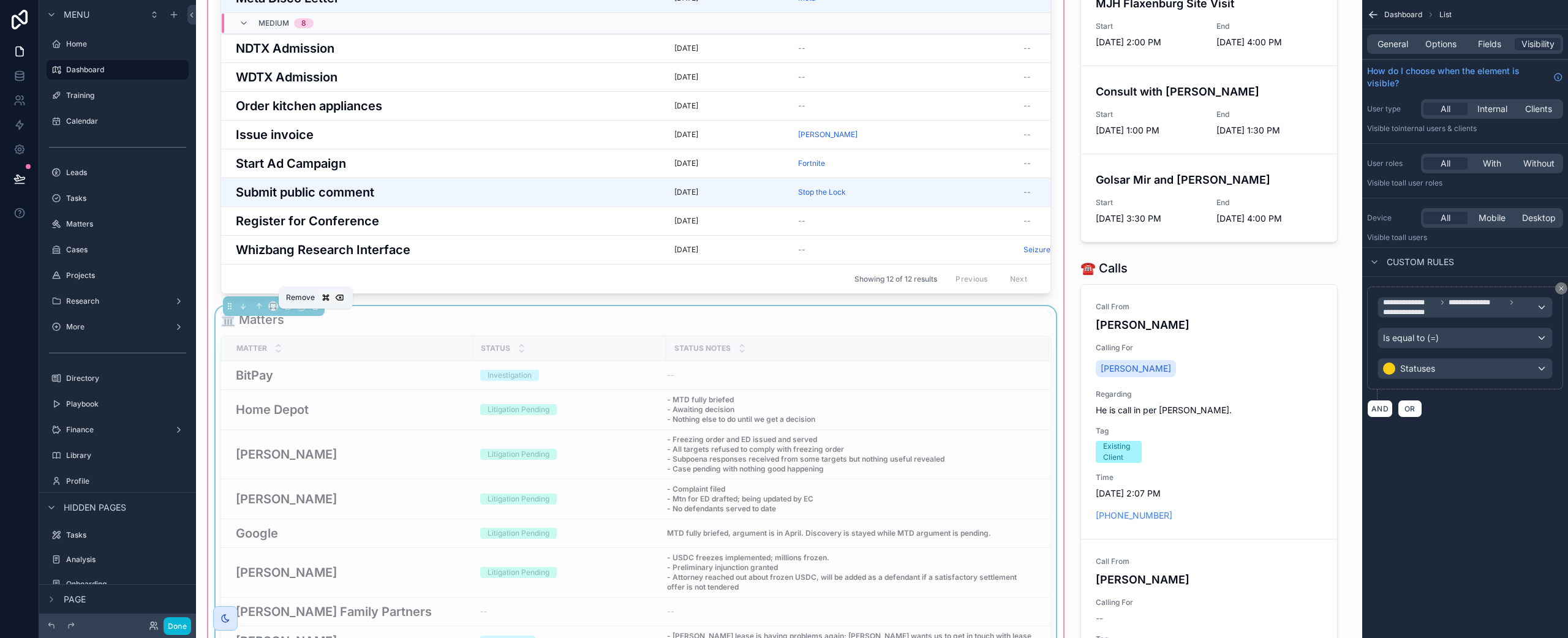
click at [320, 313] on button "scrollable content" at bounding box center [315, 306] width 14 height 14
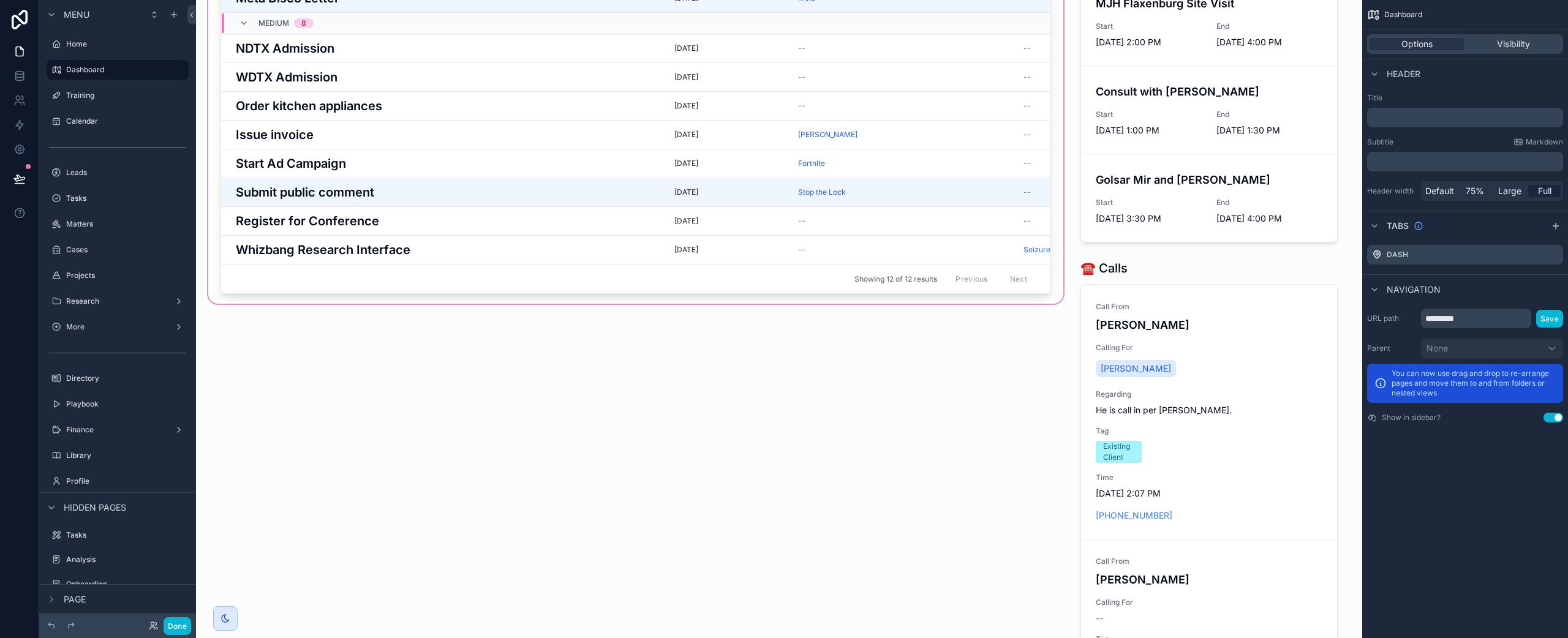
scroll to position [0, 0]
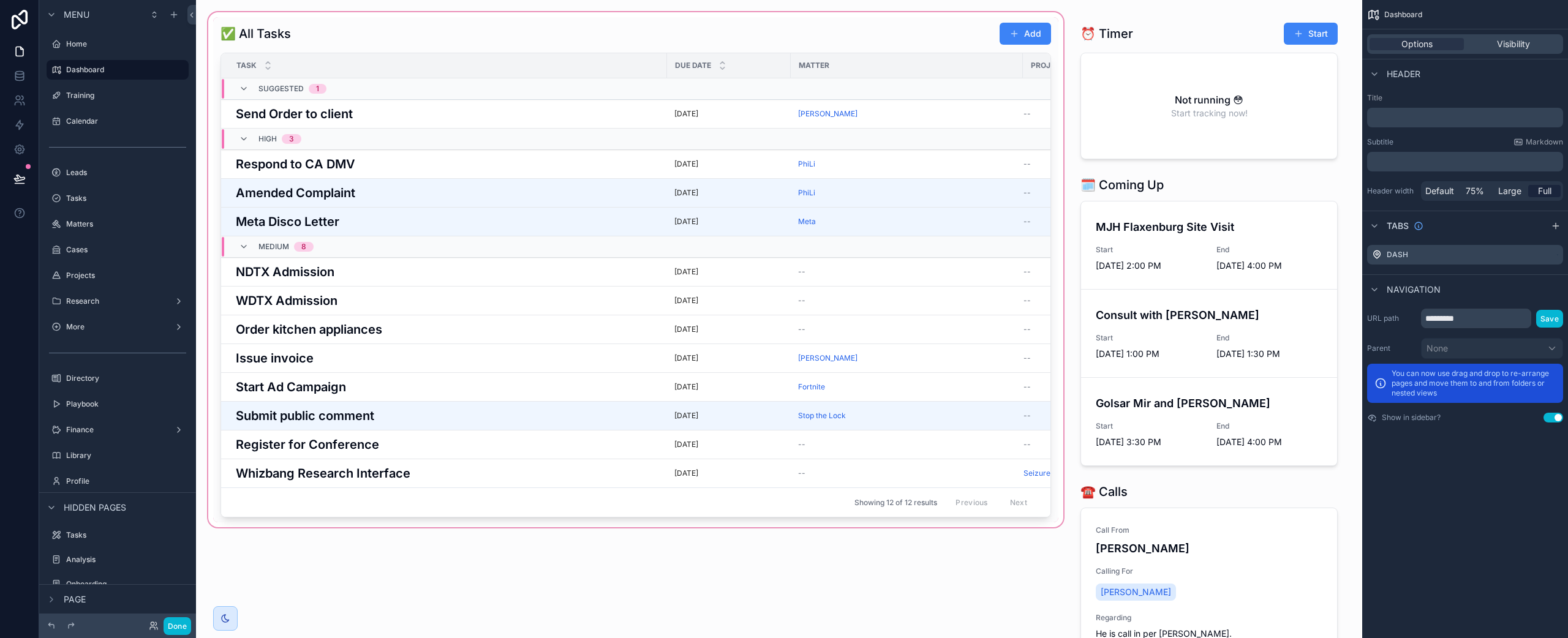
click at [703, 46] on div "scrollable content" at bounding box center [635, 504] width 860 height 989
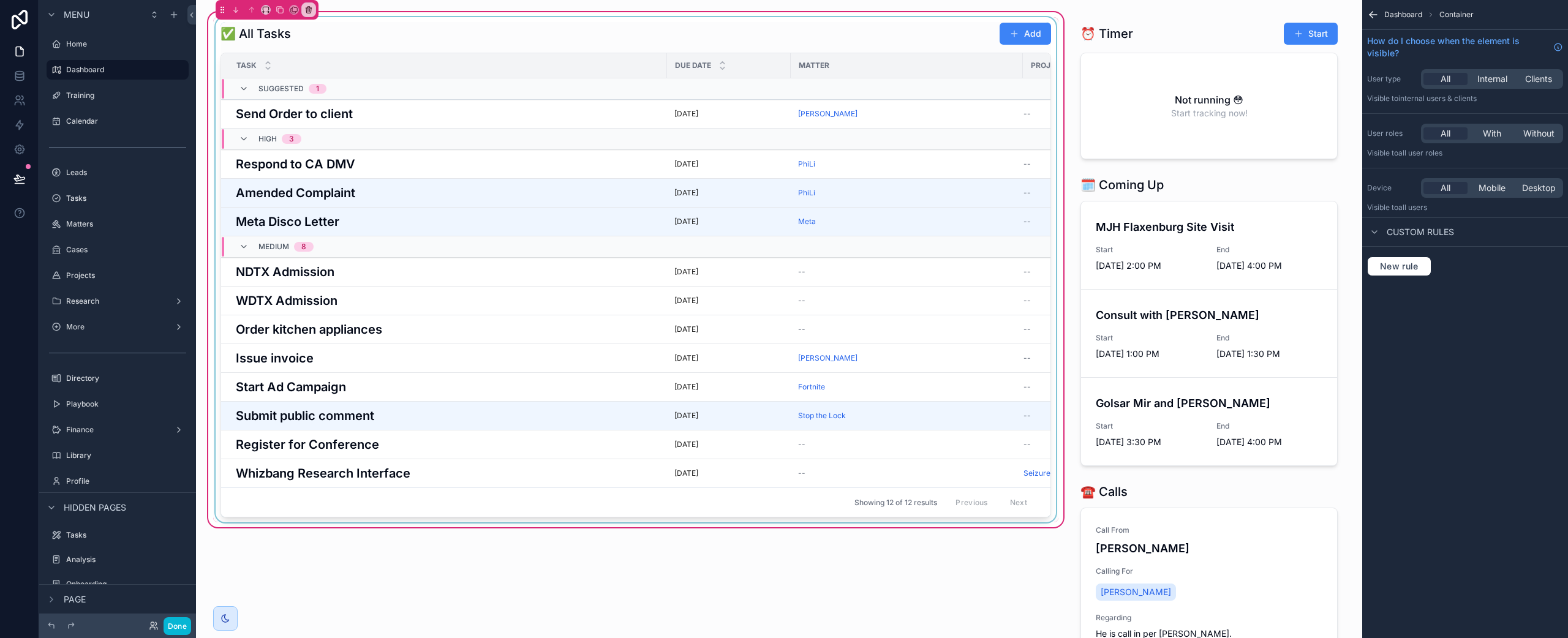
click at [719, 41] on div "scrollable content" at bounding box center [636, 269] width 845 height 505
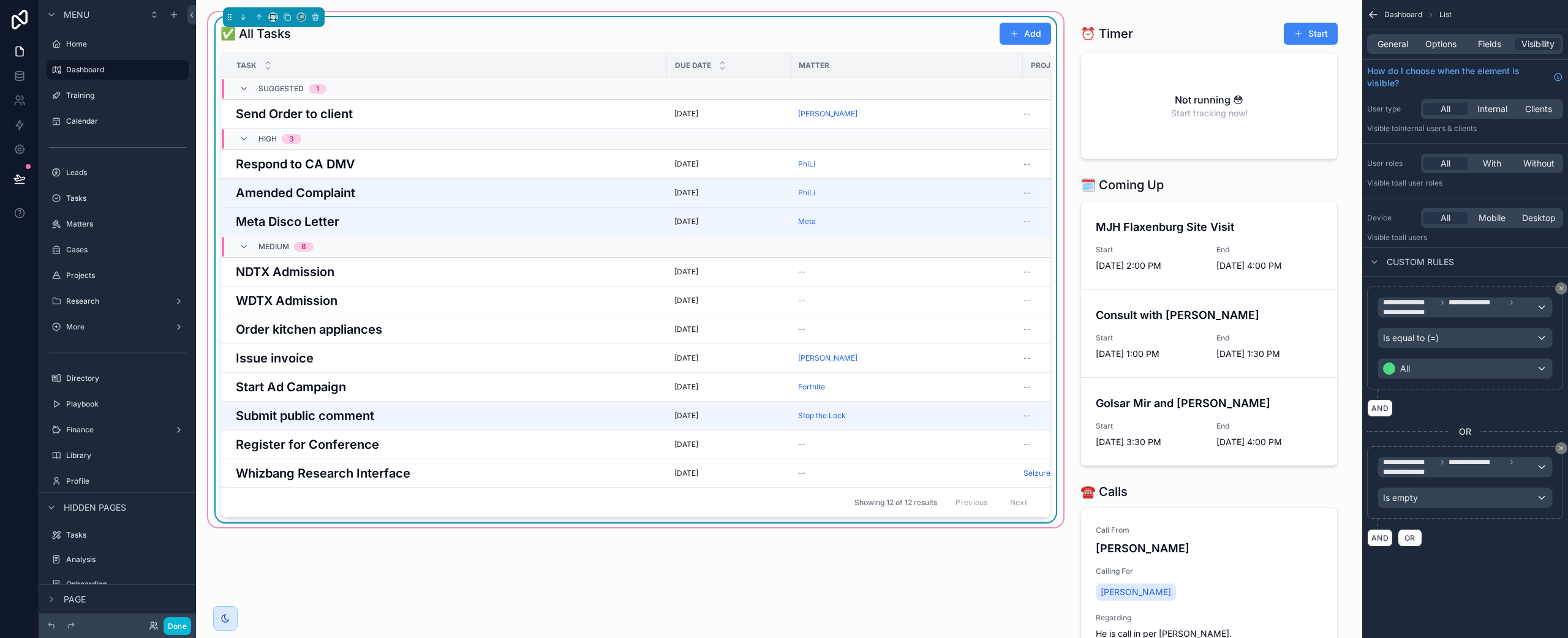
click at [719, 41] on div "✅ All Tasks Add" at bounding box center [636, 33] width 831 height 24
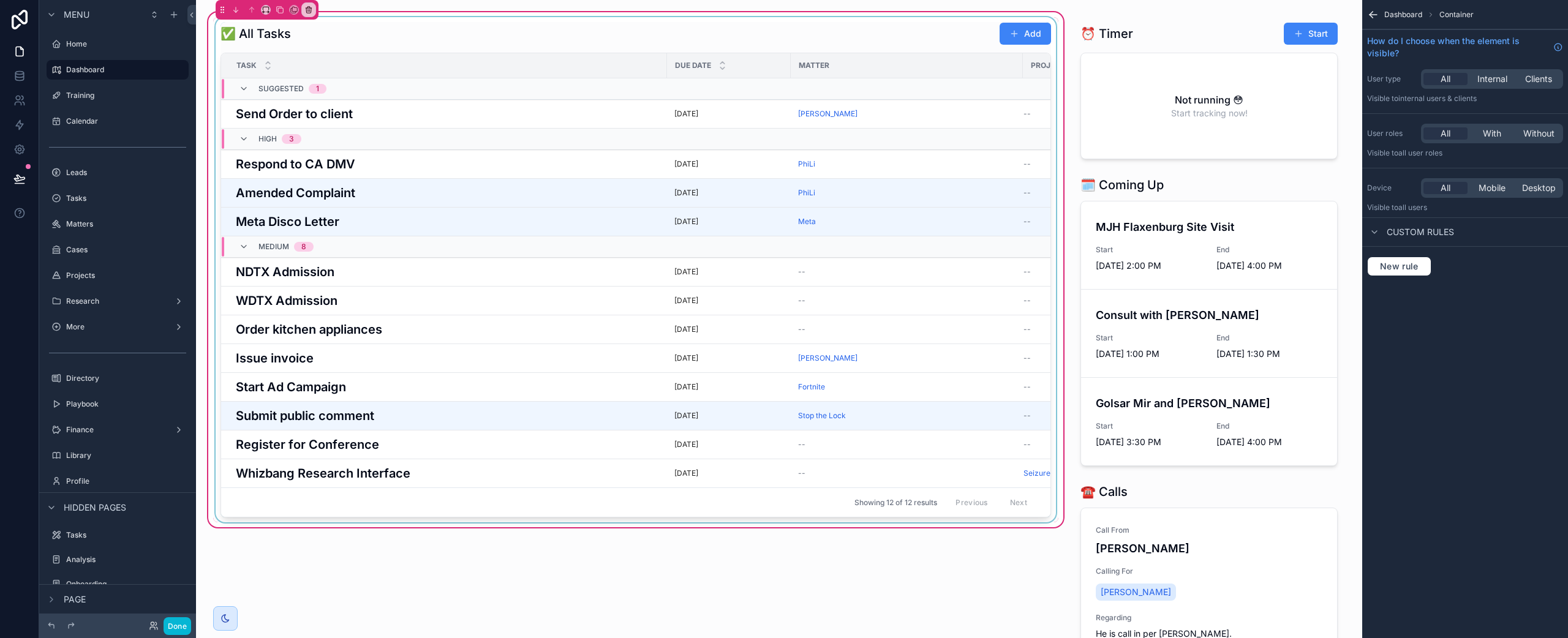
click at [719, 41] on div "scrollable content" at bounding box center [636, 269] width 845 height 505
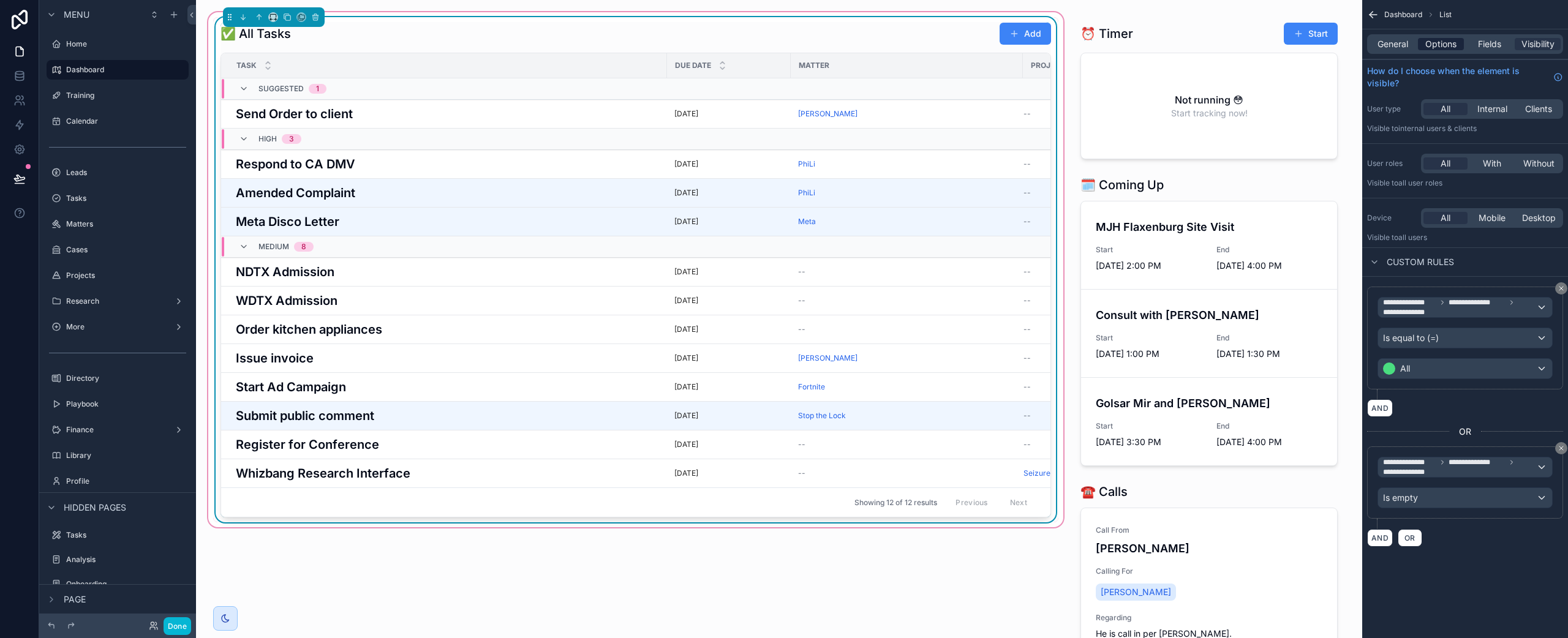
click at [1437, 42] on span "Options" at bounding box center [1441, 44] width 31 height 12
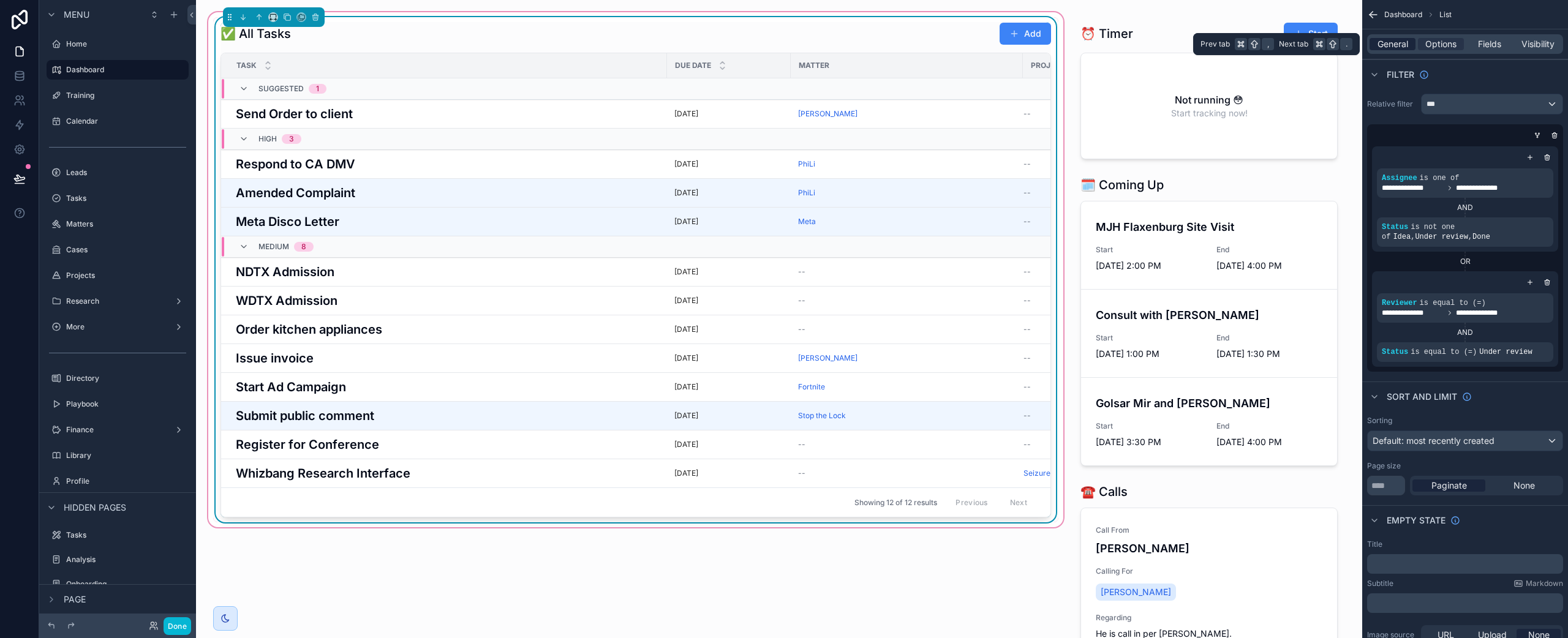
click at [1401, 41] on span "General" at bounding box center [1393, 44] width 31 height 12
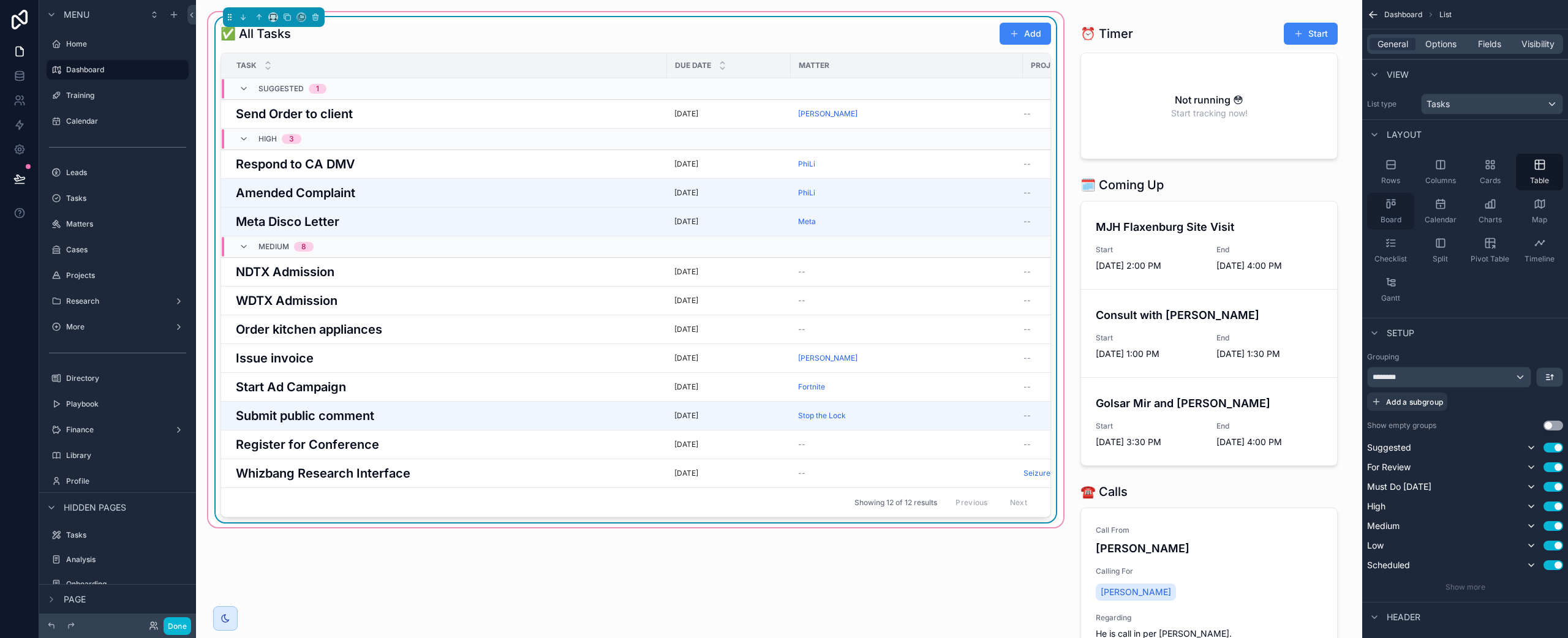
click at [1393, 209] on icon "scrollable content" at bounding box center [1391, 204] width 12 height 12
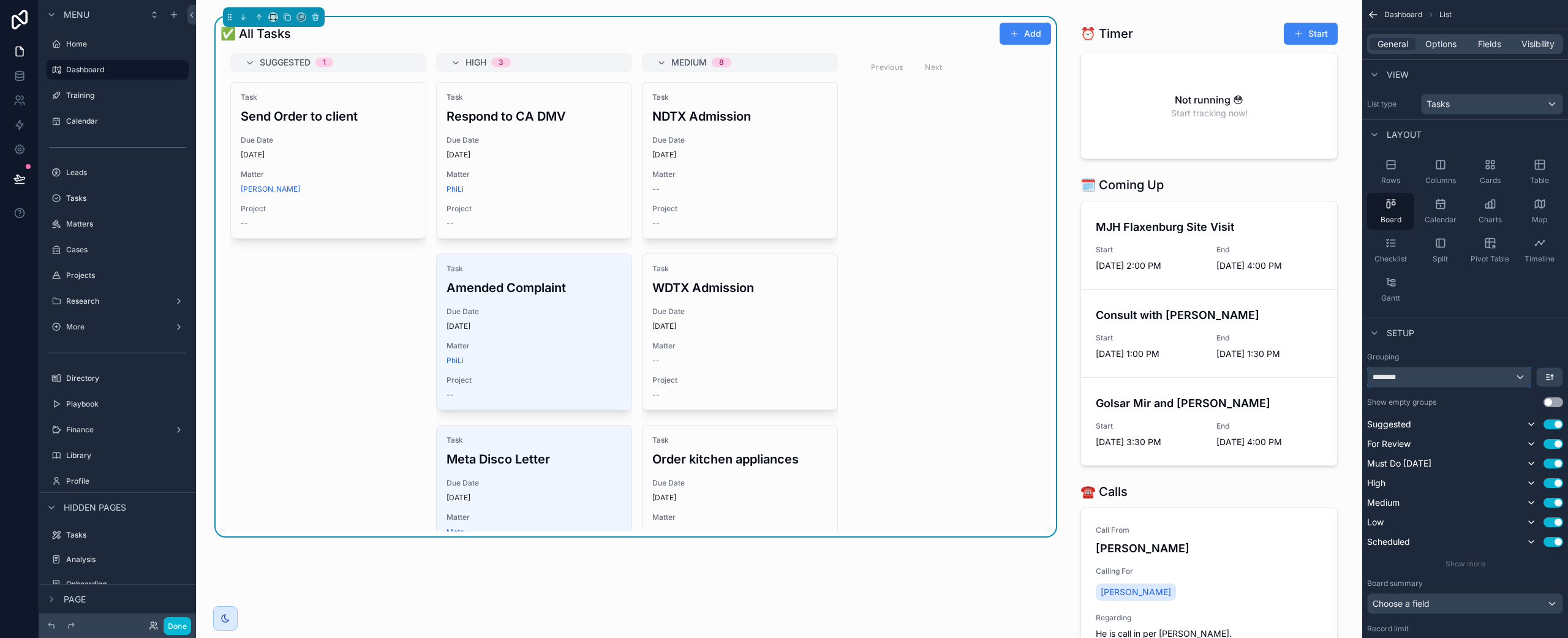
click at [1472, 380] on div "********" at bounding box center [1449, 377] width 163 height 19
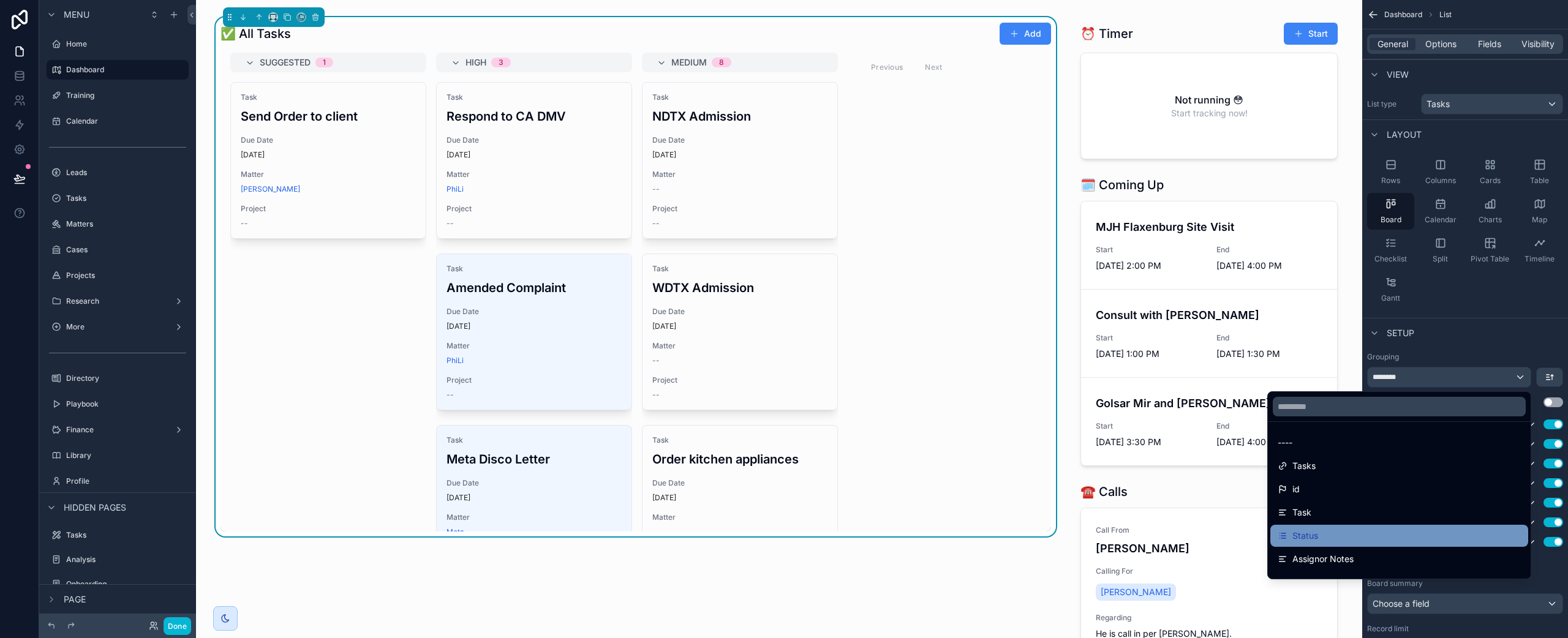
click at [1385, 539] on div "Status" at bounding box center [1399, 536] width 243 height 15
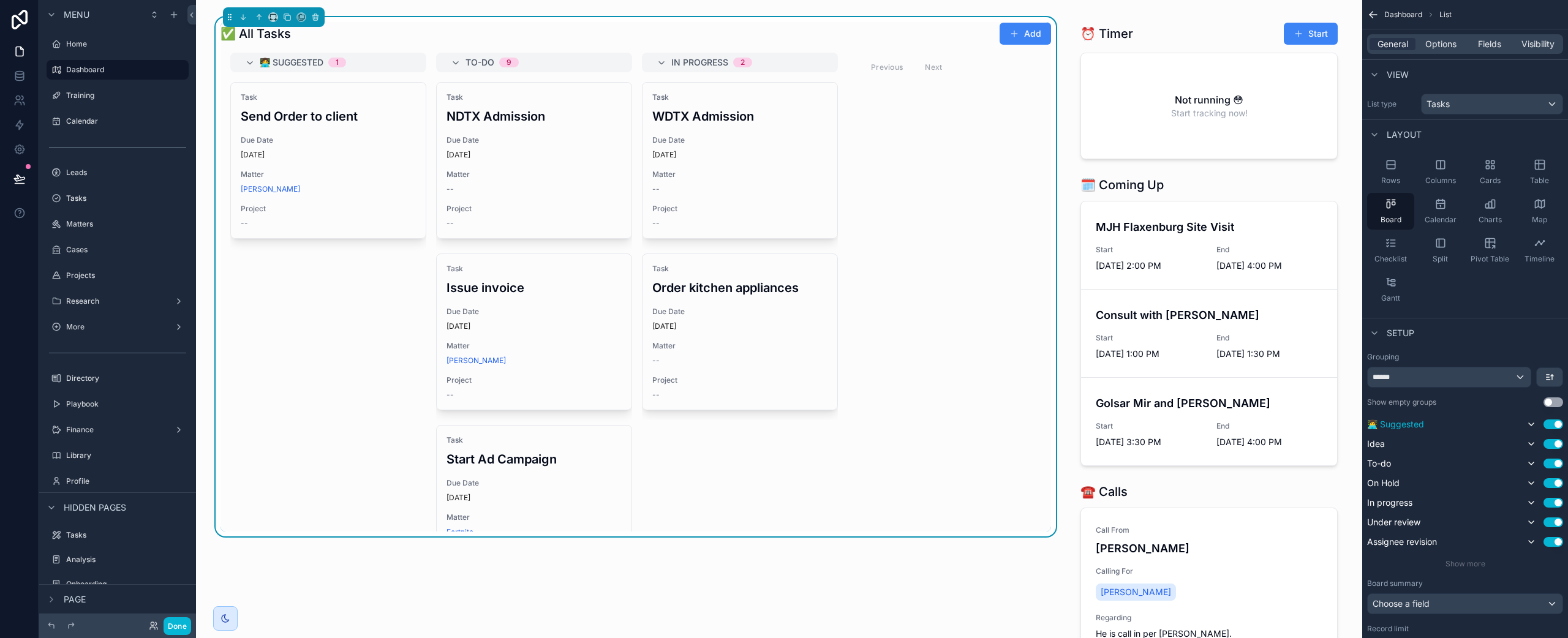
click at [1553, 425] on button "Use setting" at bounding box center [1553, 425] width 19 height 10
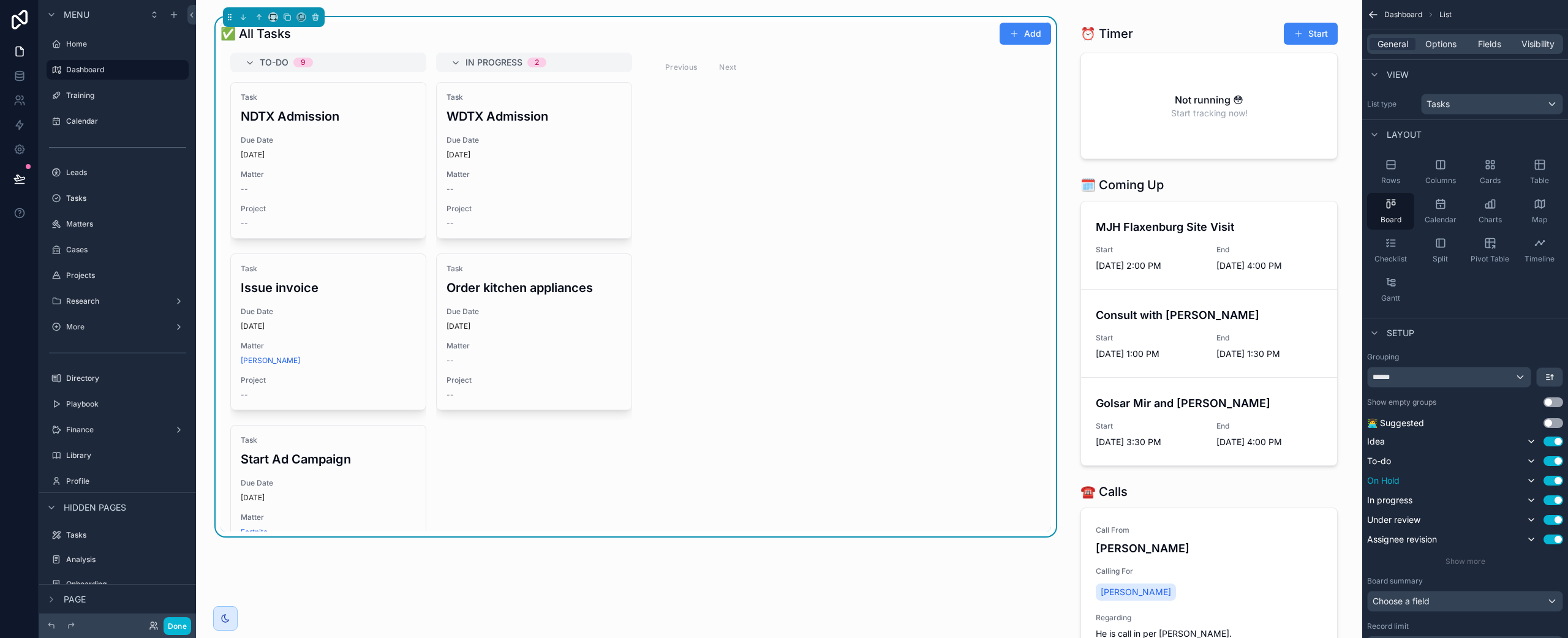
click at [1560, 479] on button "Use setting" at bounding box center [1553, 481] width 19 height 10
click at [1553, 401] on button "Use setting" at bounding box center [1553, 403] width 19 height 10
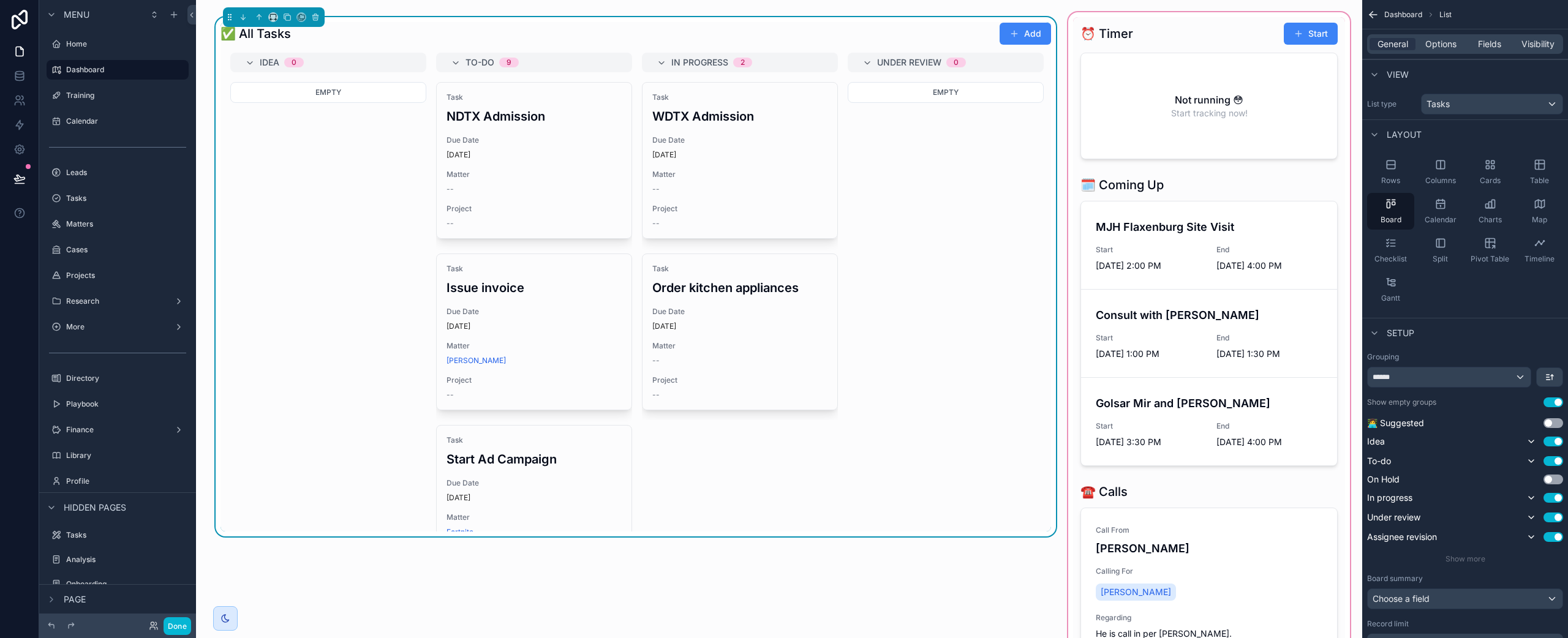
click at [1152, 505] on div "scrollable content" at bounding box center [1209, 504] width 287 height 989
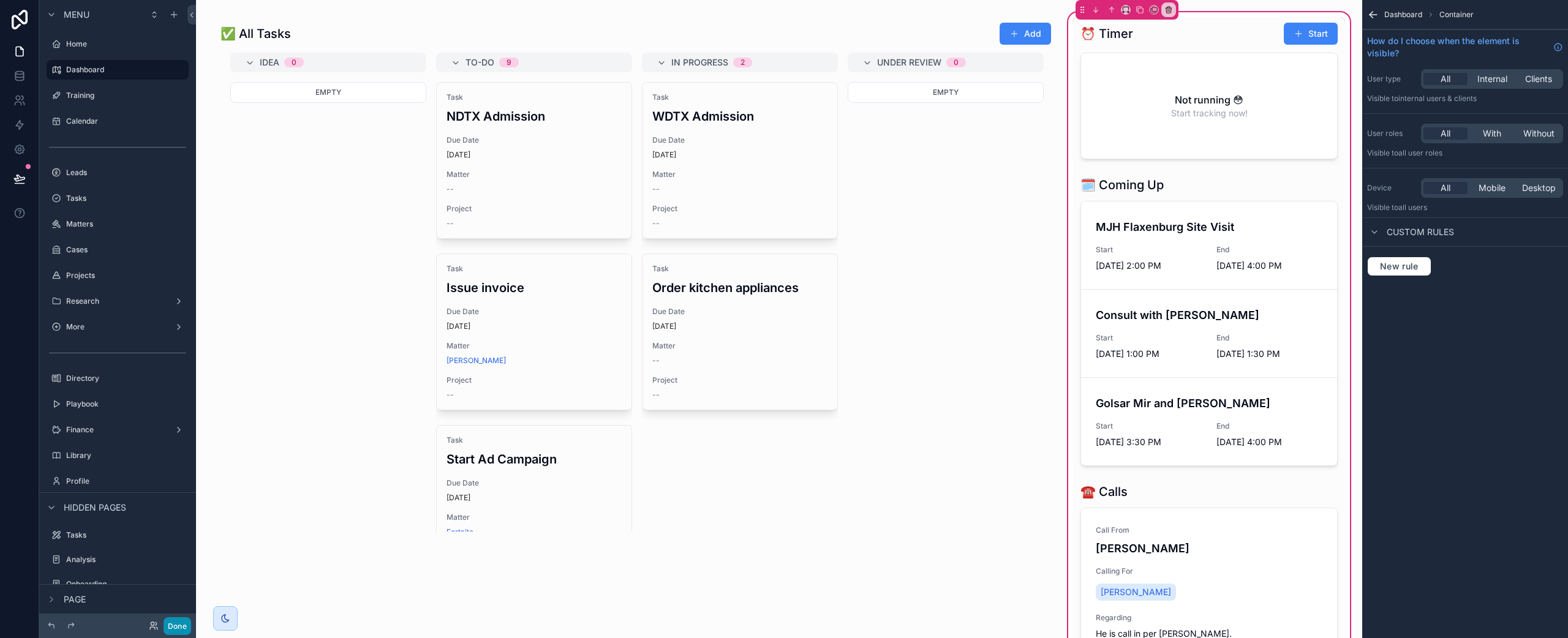
click at [181, 623] on button "Done" at bounding box center [177, 626] width 28 height 18
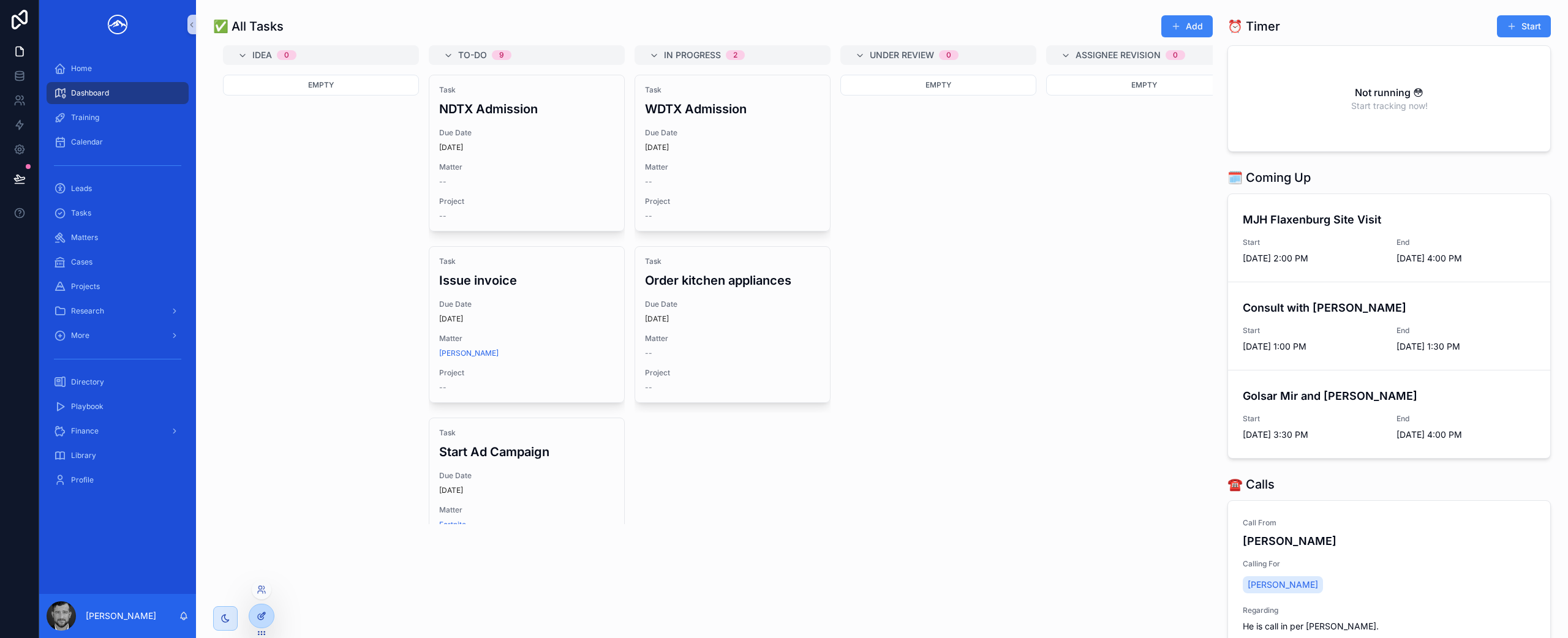
click at [263, 614] on icon at bounding box center [263, 614] width 5 height 5
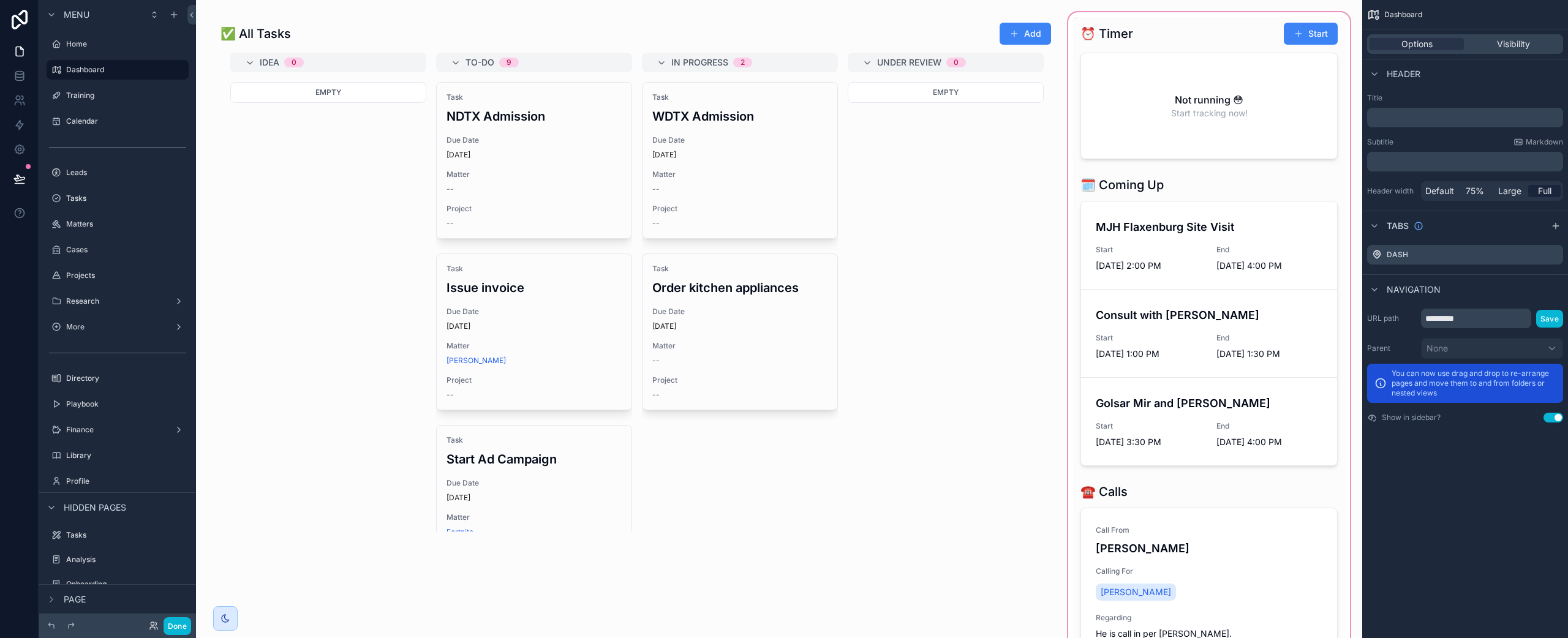
scroll to position [119, 0]
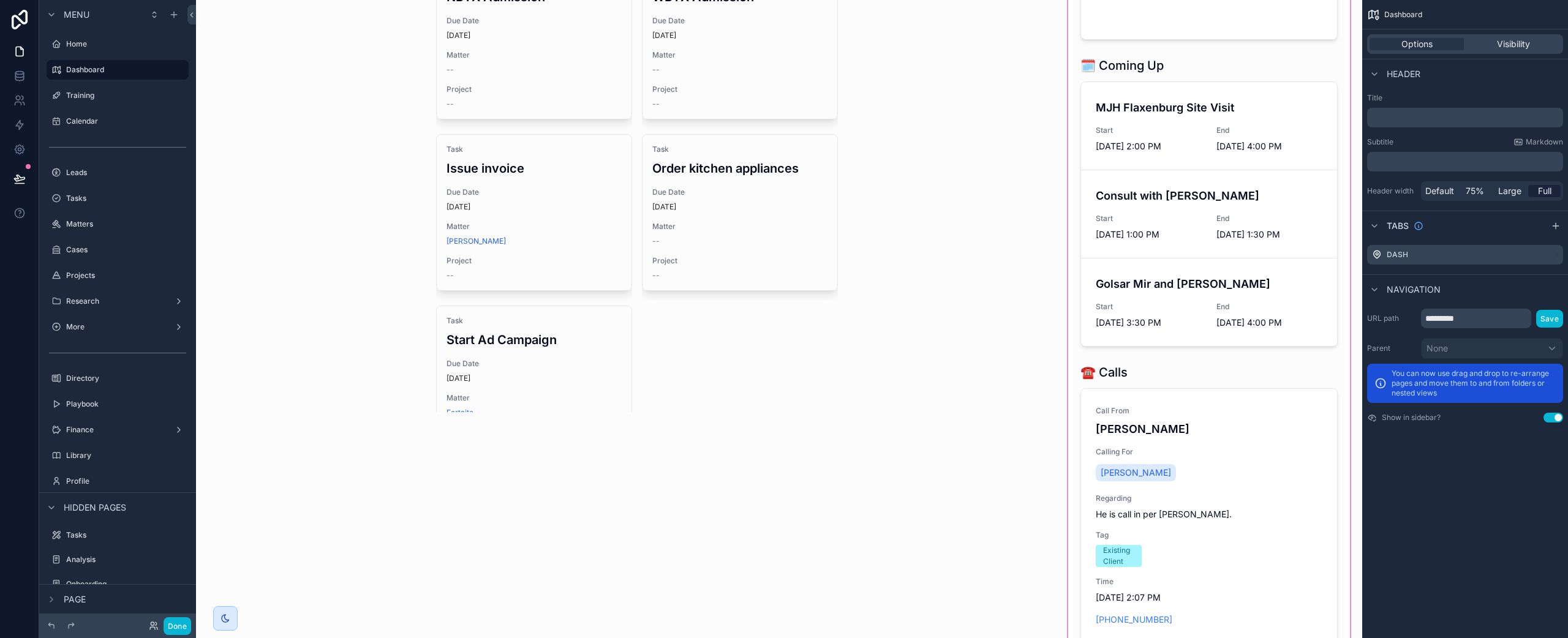
click at [1178, 431] on div "scrollable content" at bounding box center [1209, 385] width 287 height 989
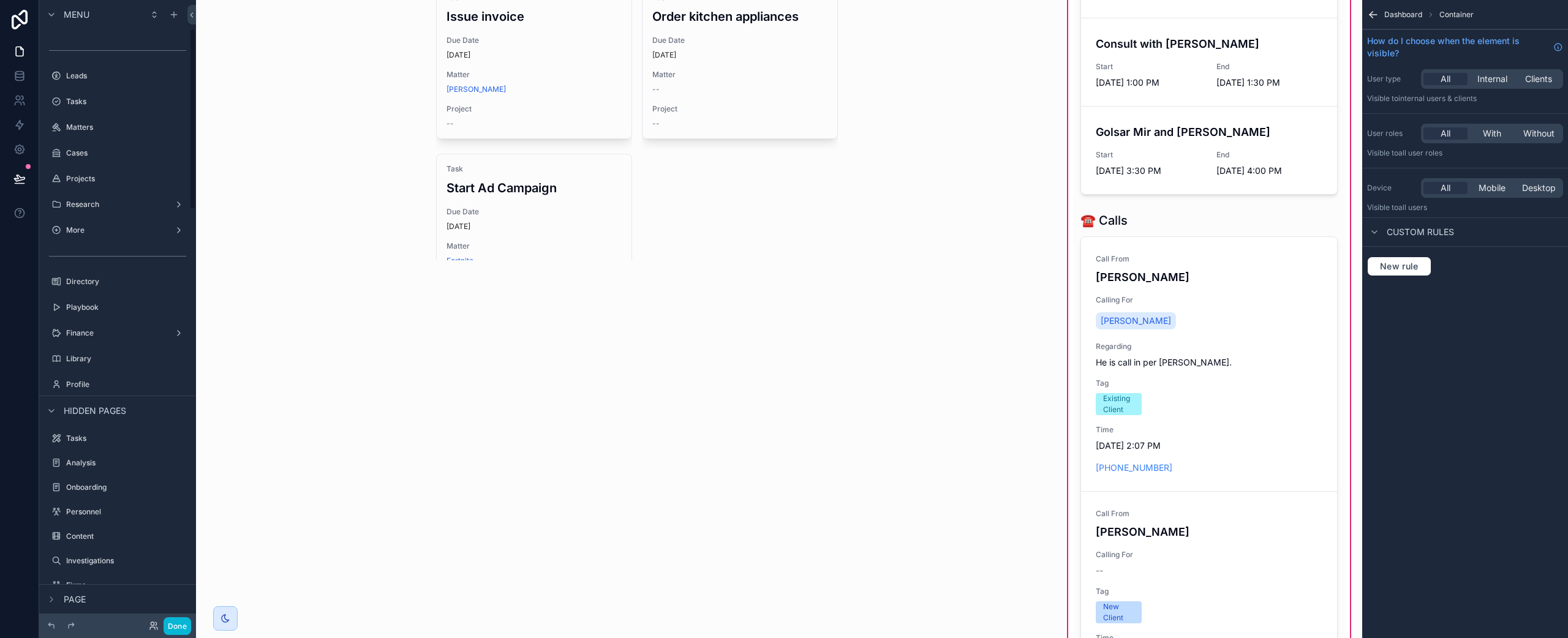
scroll to position [0, 0]
click at [1173, 212] on div "scrollable content" at bounding box center [1209, 463] width 272 height 513
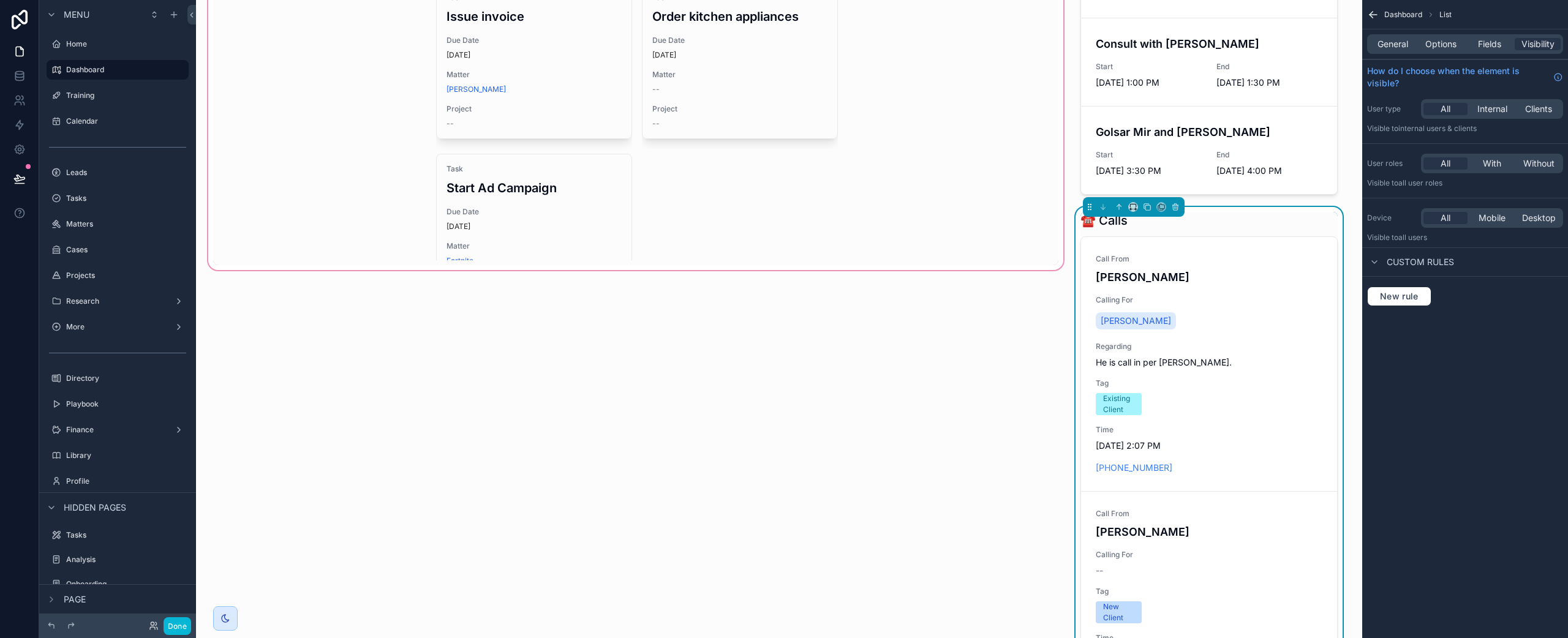
drag, startPoint x: 1083, startPoint y: 208, endPoint x: 919, endPoint y: 338, distance: 209.3
click at [888, 342] on div "✅ All Tasks Add Idea 0 Empty To-do 9 Task NDTX Admission Due Date [DATE] Matter…" at bounding box center [779, 510] width 1166 height 1562
drag, startPoint x: 1083, startPoint y: 208, endPoint x: 941, endPoint y: 375, distance: 219.2
click at [941, 375] on div "✅ All Tasks Add Idea 0 Empty To-do 9 Task NDTX Admission Due Date [DATE] Matter…" at bounding box center [779, 510] width 1166 height 1562
click at [1213, 213] on div "☎️ Calls" at bounding box center [1209, 220] width 257 height 17
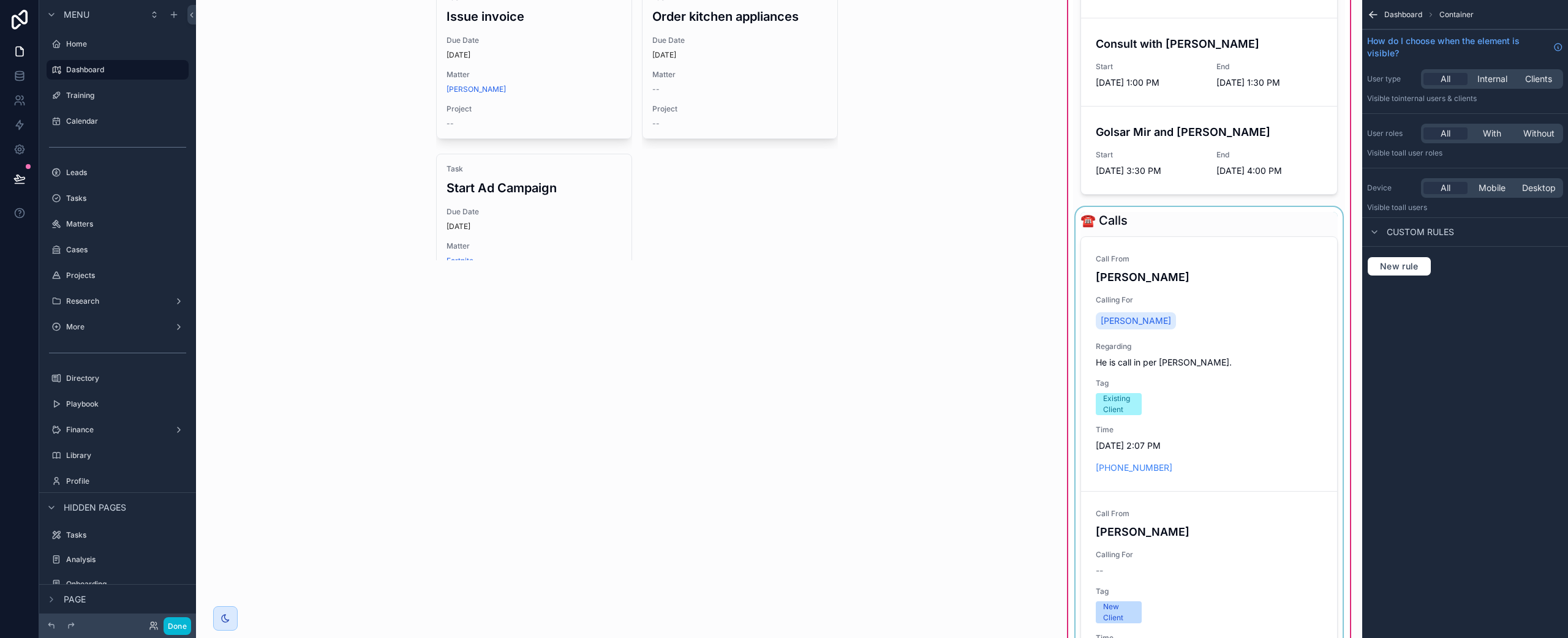
click at [1213, 213] on div "scrollable content" at bounding box center [1209, 463] width 272 height 513
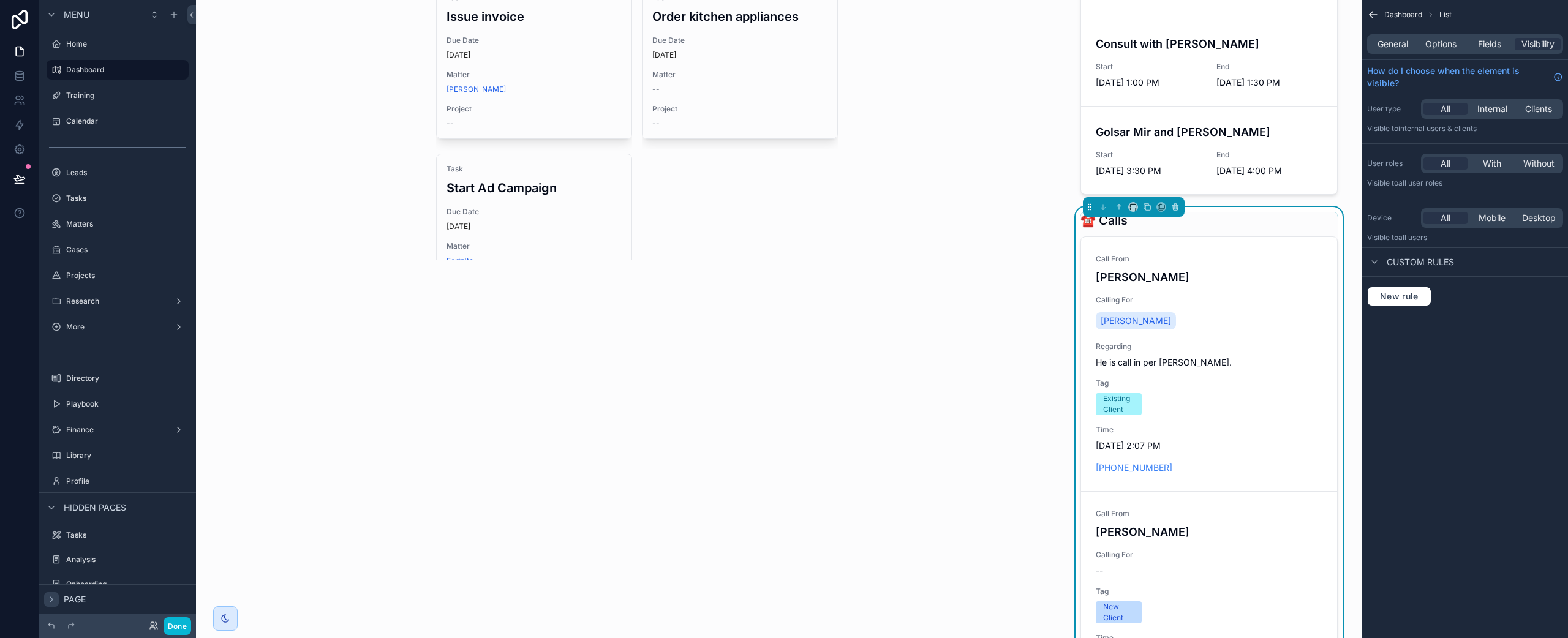
click at [49, 600] on icon "scrollable content" at bounding box center [51, 599] width 10 height 10
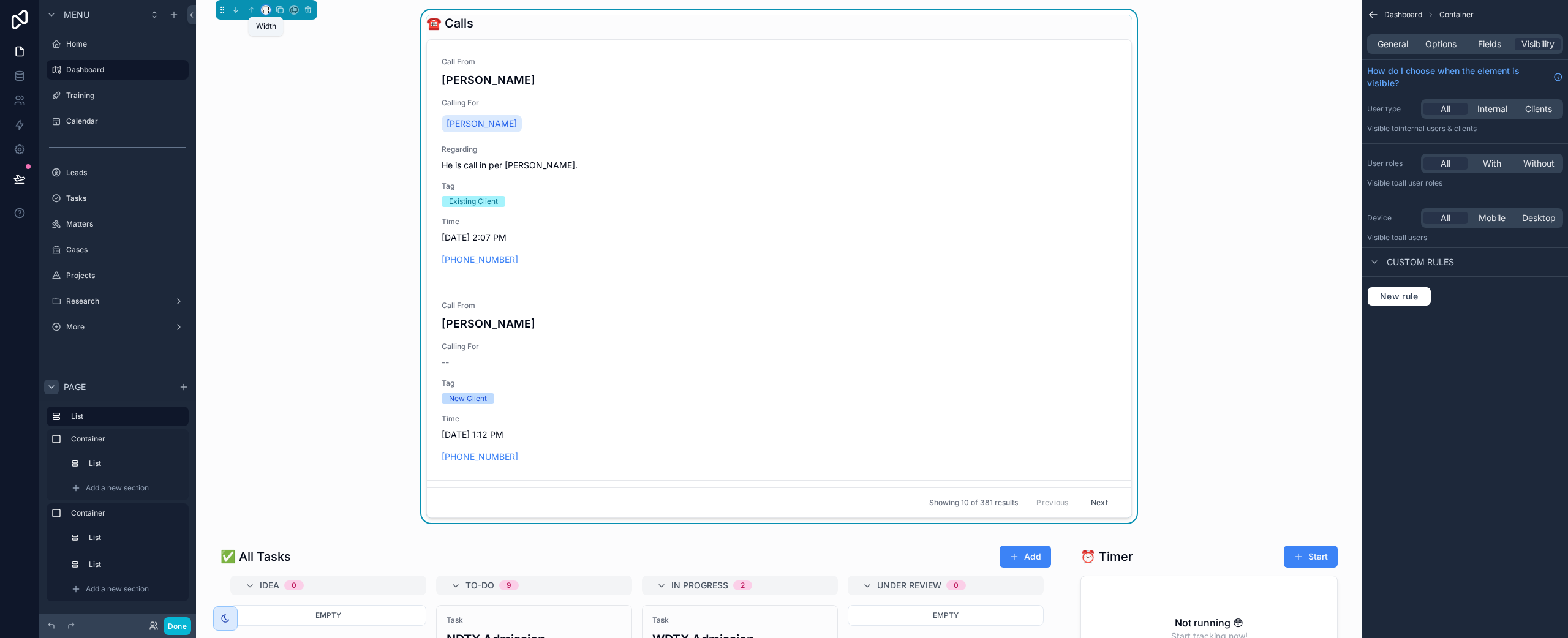
click at [263, 10] on icon "scrollable content" at bounding box center [266, 8] width 6 height 3
click at [288, 164] on div "Full width" at bounding box center [290, 171] width 53 height 22
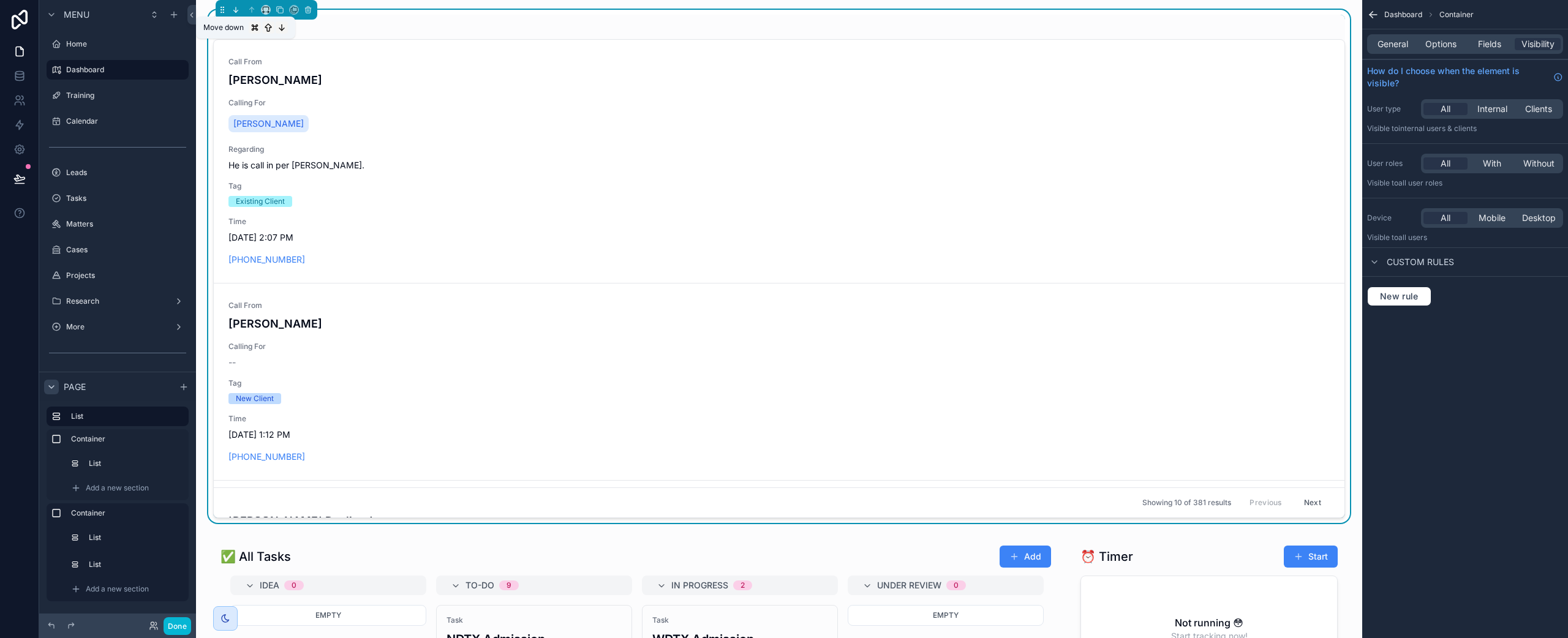
click at [236, 11] on icon "scrollable content" at bounding box center [236, 11] width 2 height 2
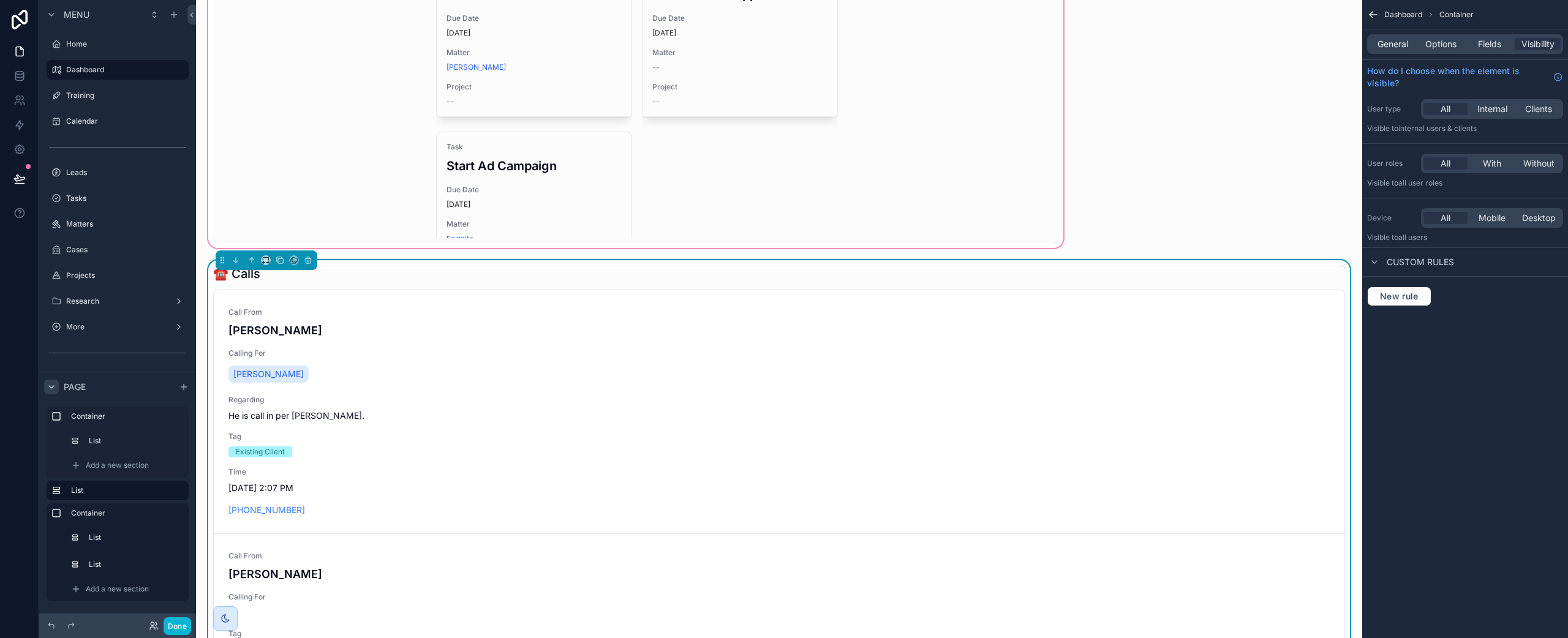
scroll to position [6, 0]
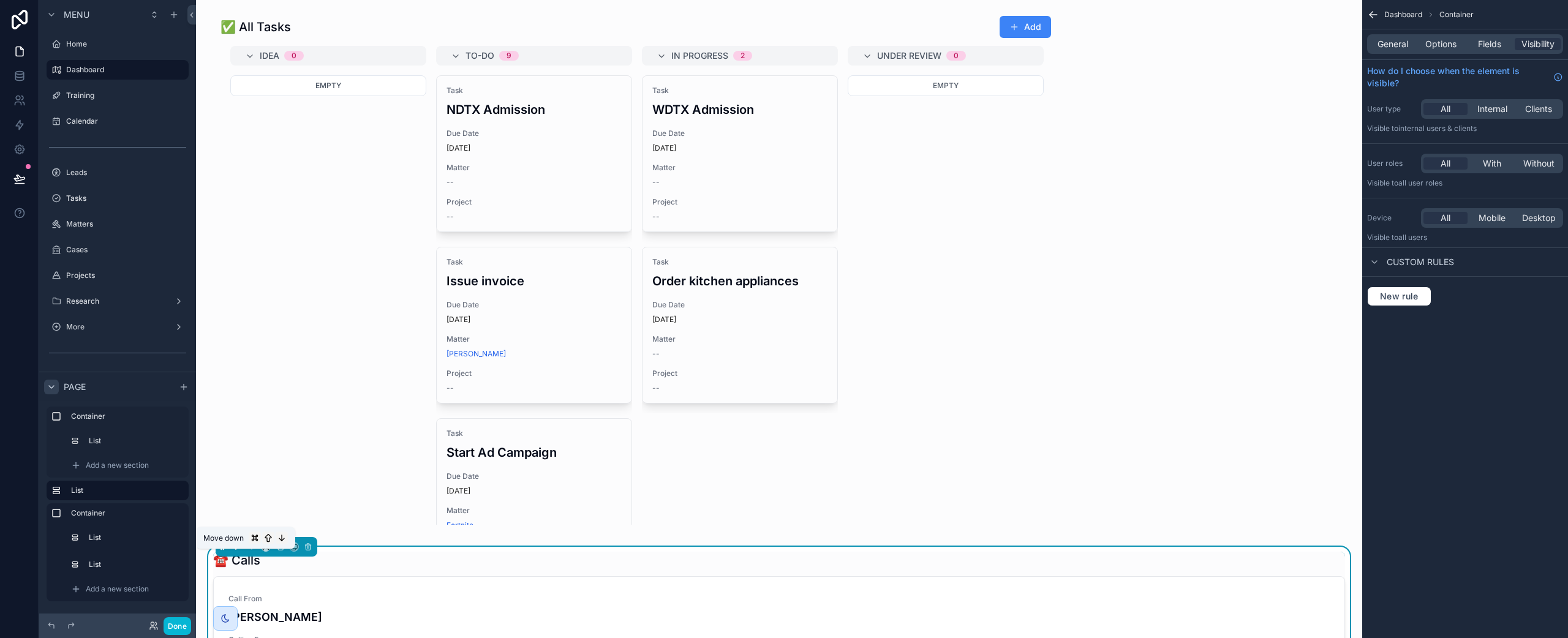
click at [238, 551] on icon "scrollable content" at bounding box center [235, 546] width 9 height 9
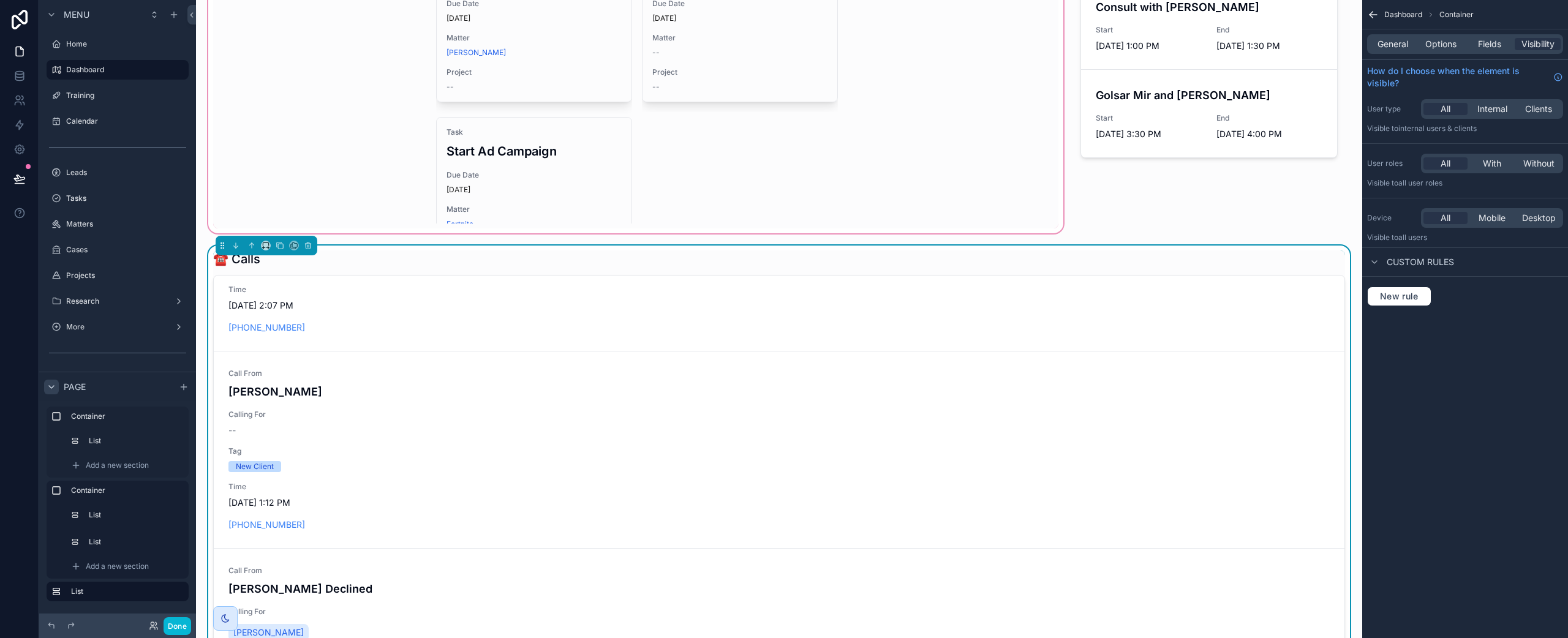
scroll to position [0, 0]
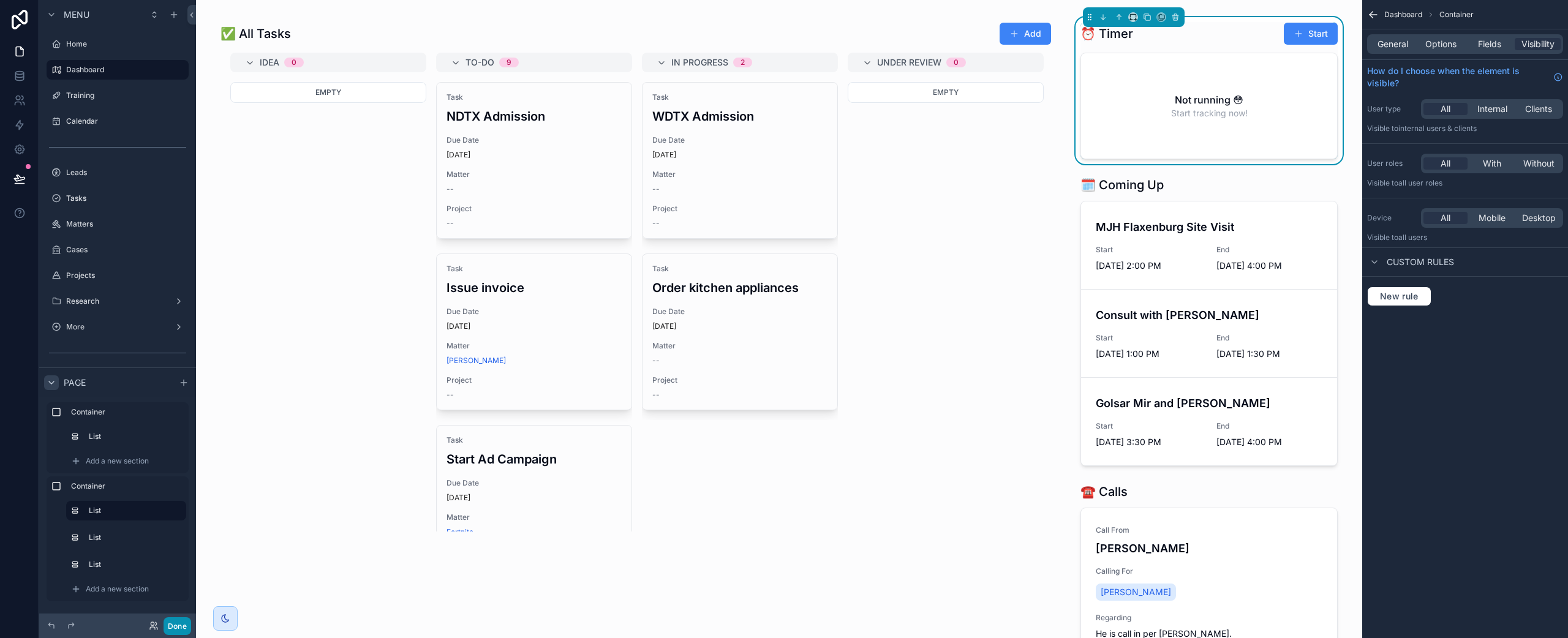
click at [182, 623] on button "Done" at bounding box center [177, 626] width 28 height 18
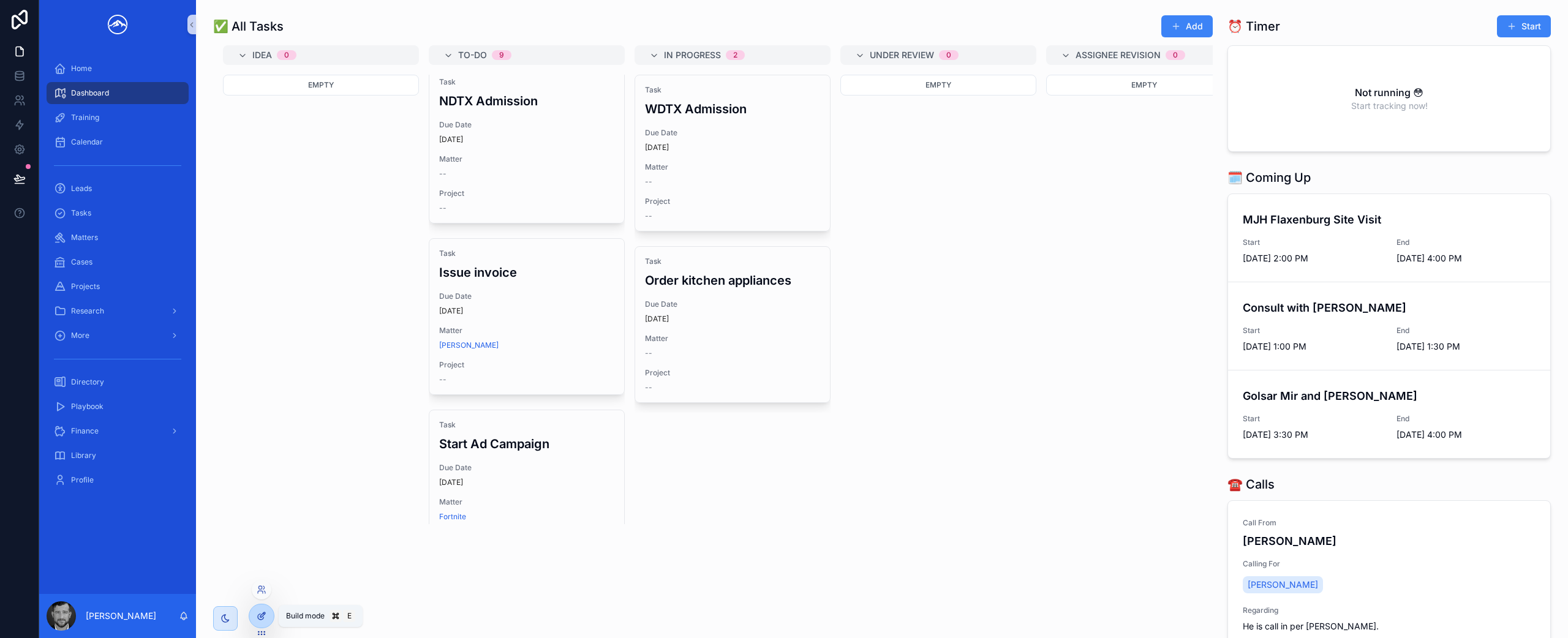
click at [258, 619] on icon at bounding box center [261, 617] width 6 height 6
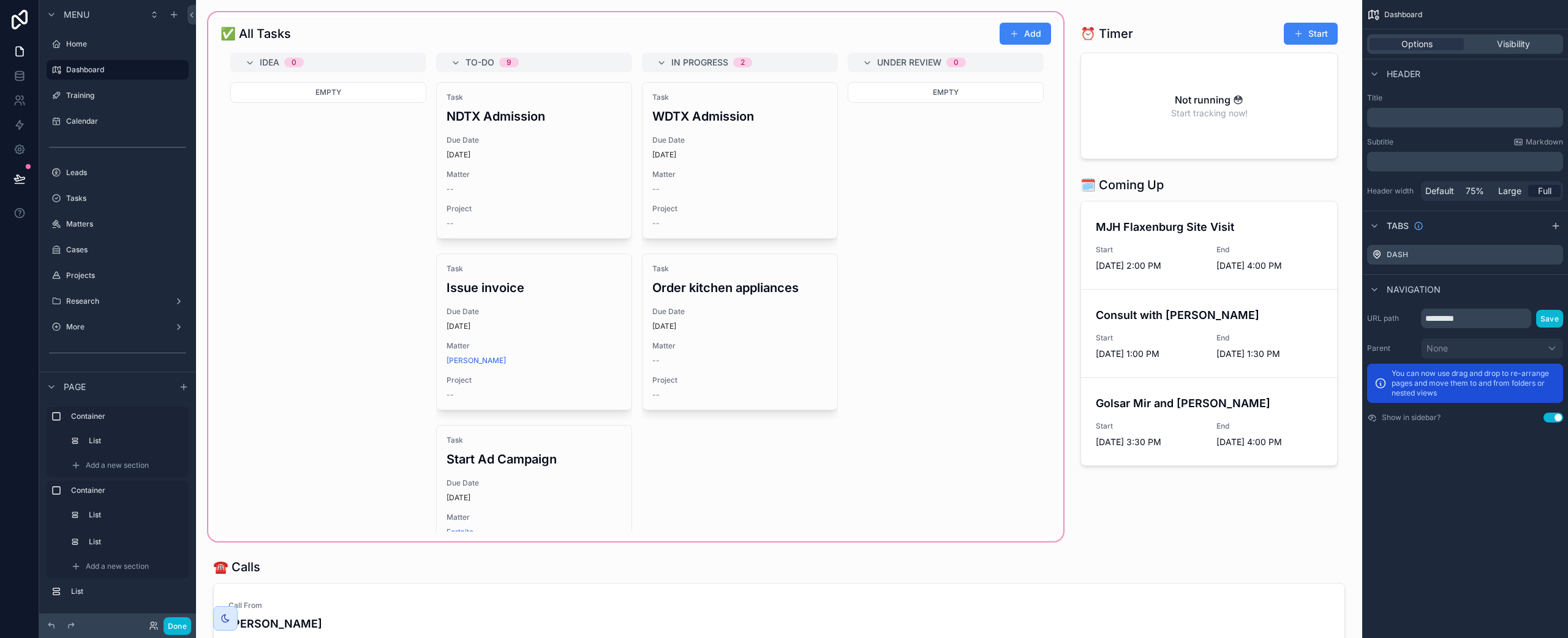
click at [931, 250] on div "scrollable content" at bounding box center [635, 277] width 860 height 534
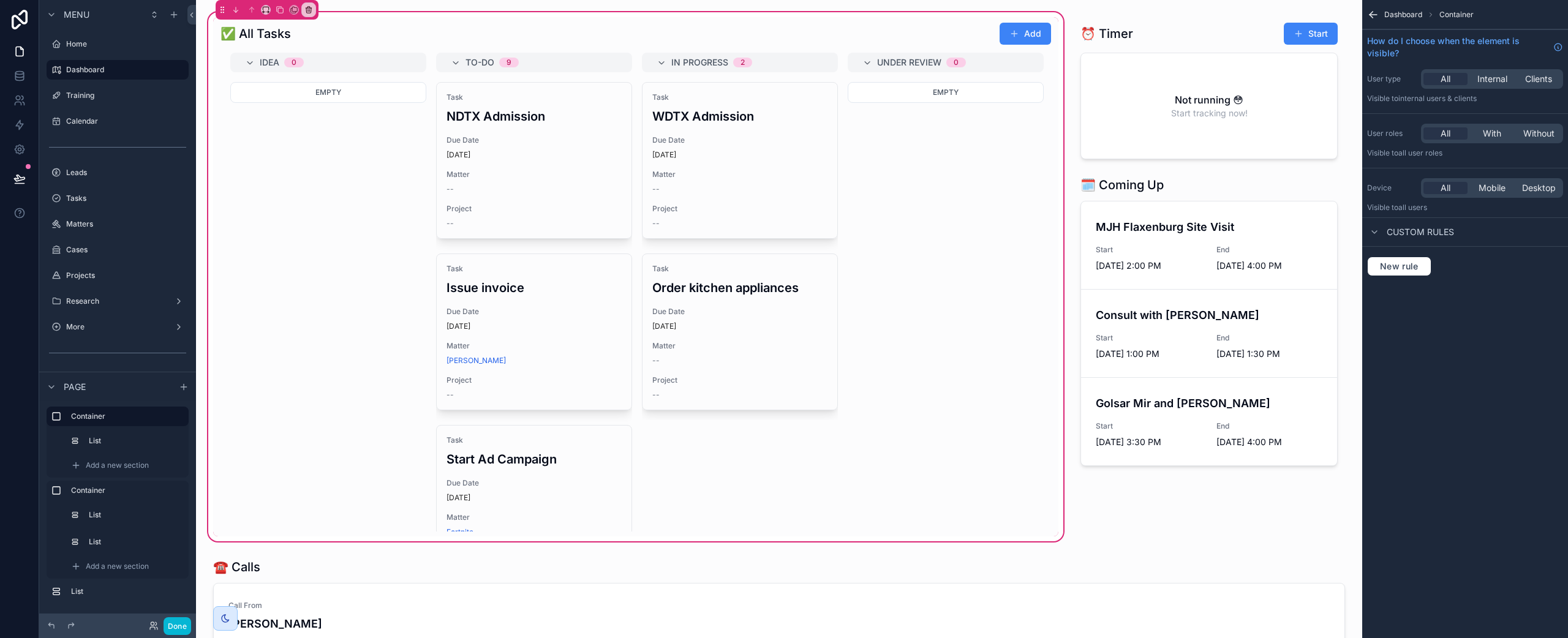
click at [931, 250] on div "scrollable content" at bounding box center [636, 277] width 845 height 519
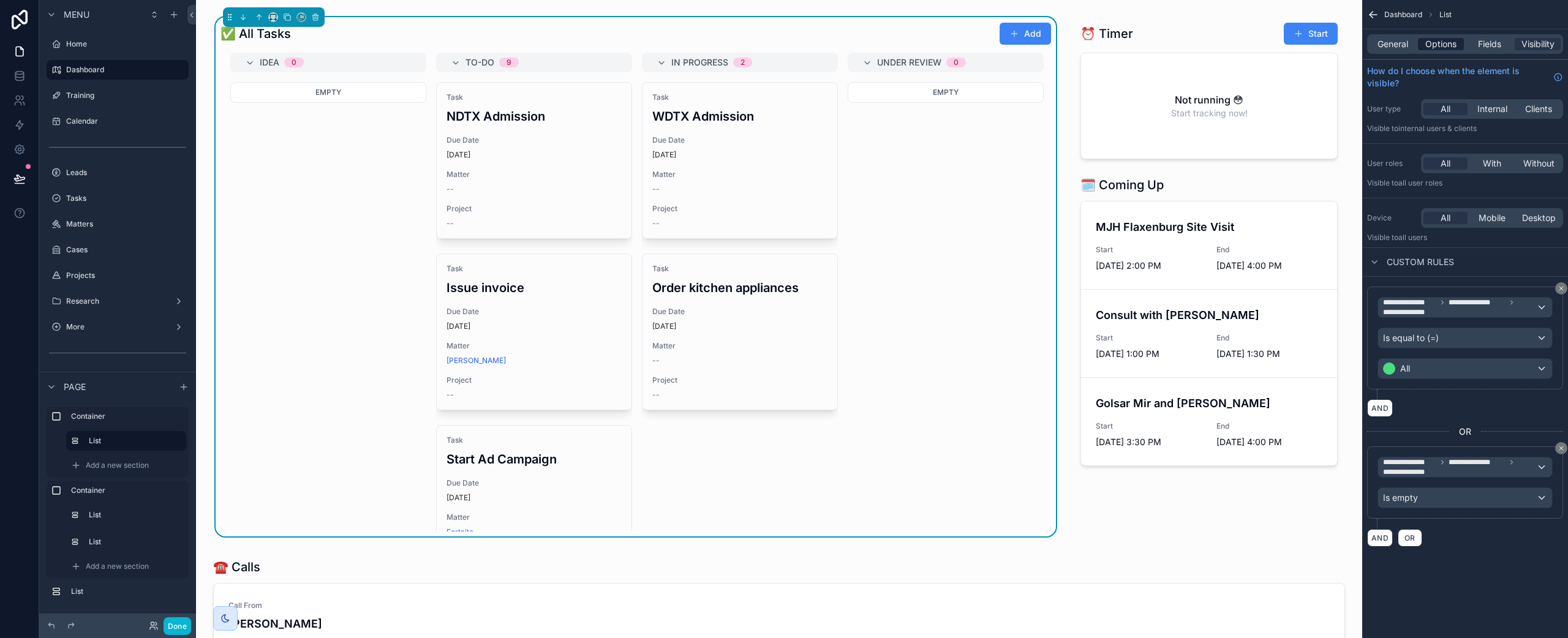
click at [1454, 48] on span "Options" at bounding box center [1441, 44] width 31 height 12
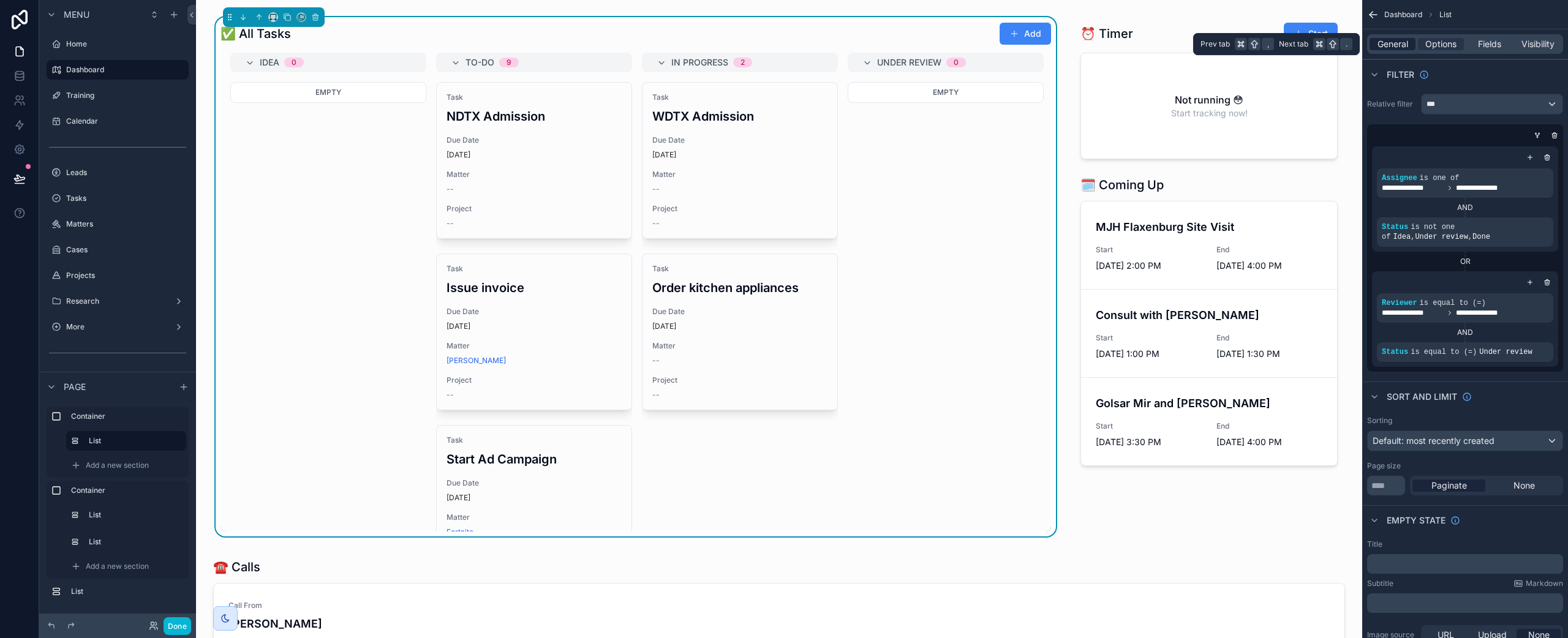
click at [1405, 43] on span "General" at bounding box center [1393, 44] width 31 height 12
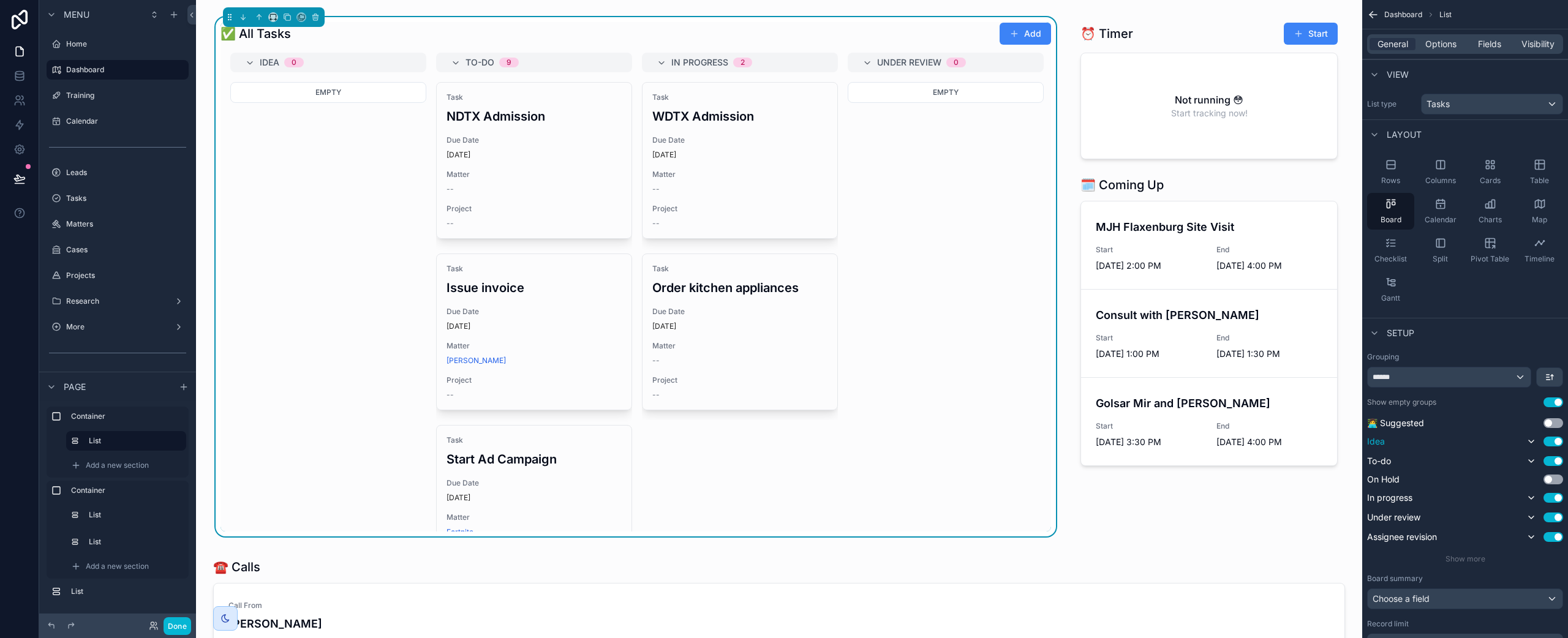
click at [1557, 442] on button "Use setting" at bounding box center [1553, 442] width 19 height 10
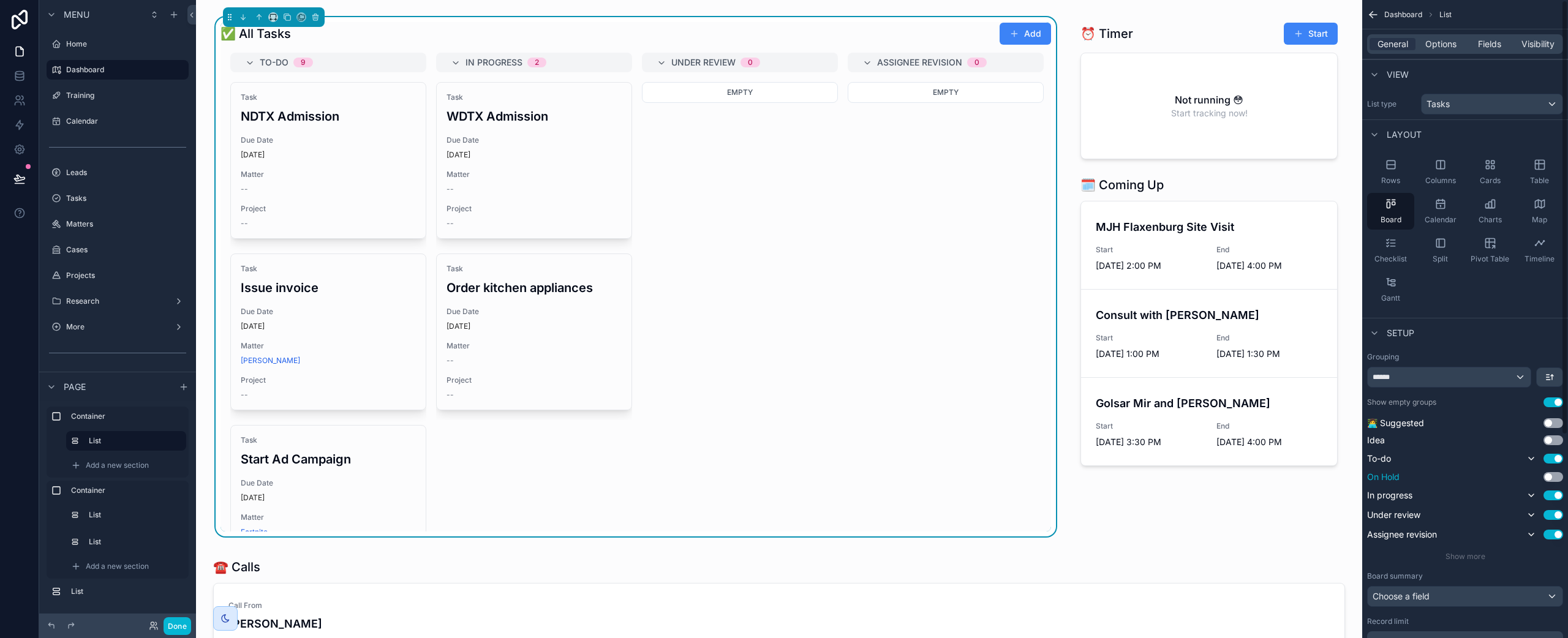
scroll to position [34, 0]
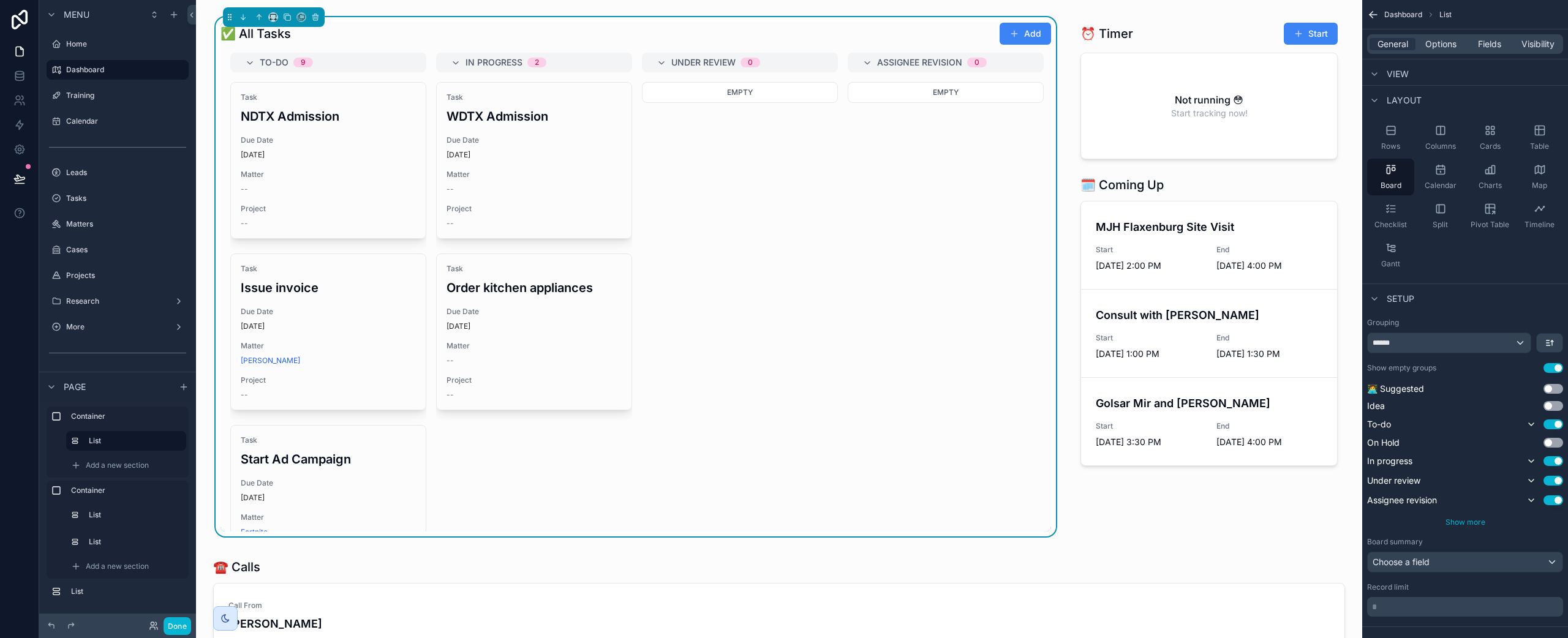
click at [1480, 524] on span "Show more" at bounding box center [1465, 521] width 40 height 9
click at [1555, 498] on button "Use setting" at bounding box center [1553, 500] width 19 height 10
click at [1557, 519] on button "Use setting" at bounding box center [1553, 517] width 19 height 10
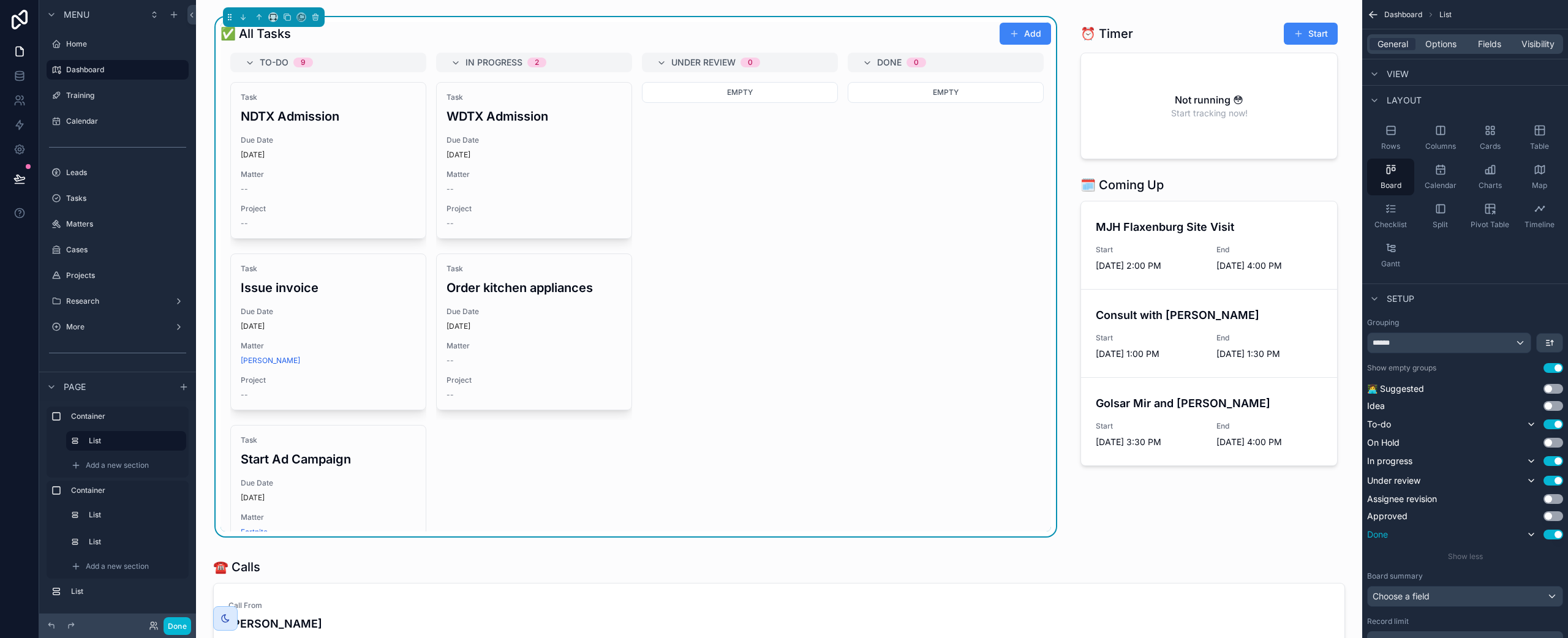
click at [1557, 537] on button "Use setting" at bounding box center [1553, 535] width 19 height 10
click at [1558, 498] on button "Use setting" at bounding box center [1553, 499] width 19 height 10
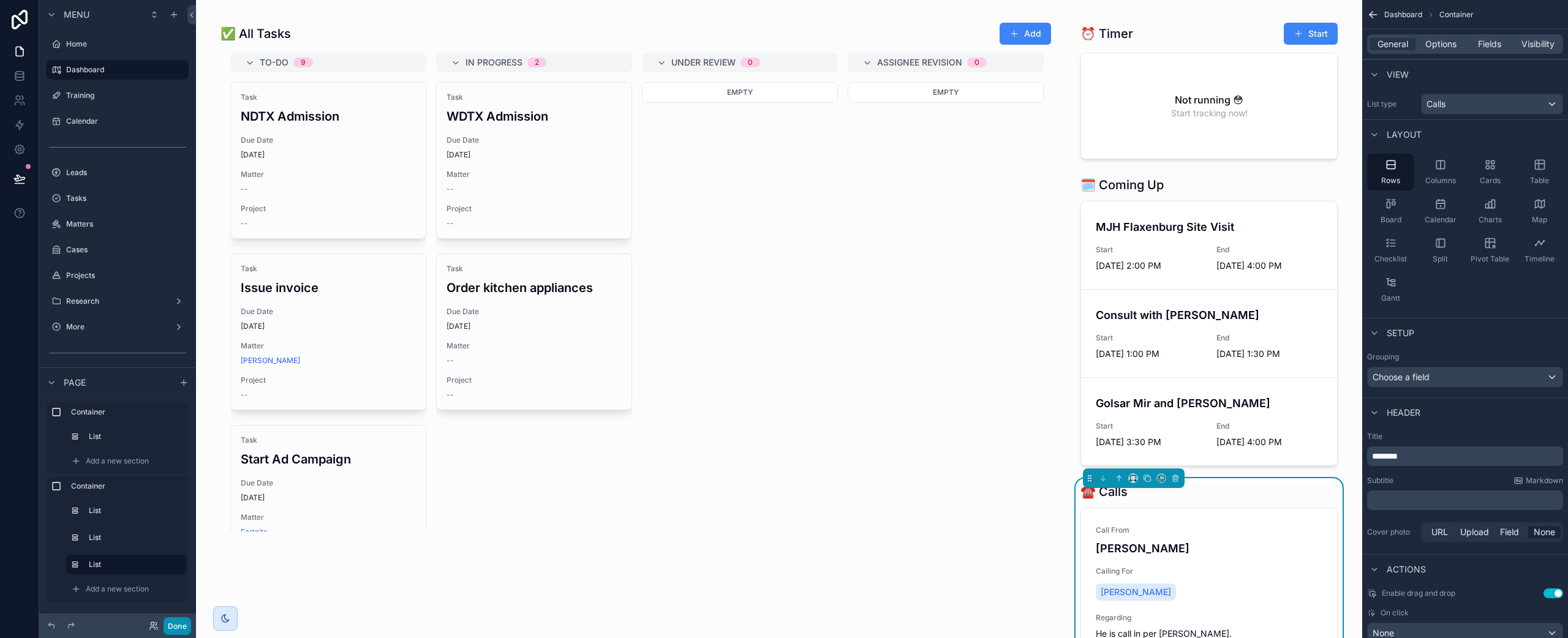
click at [175, 625] on button "Done" at bounding box center [177, 626] width 28 height 18
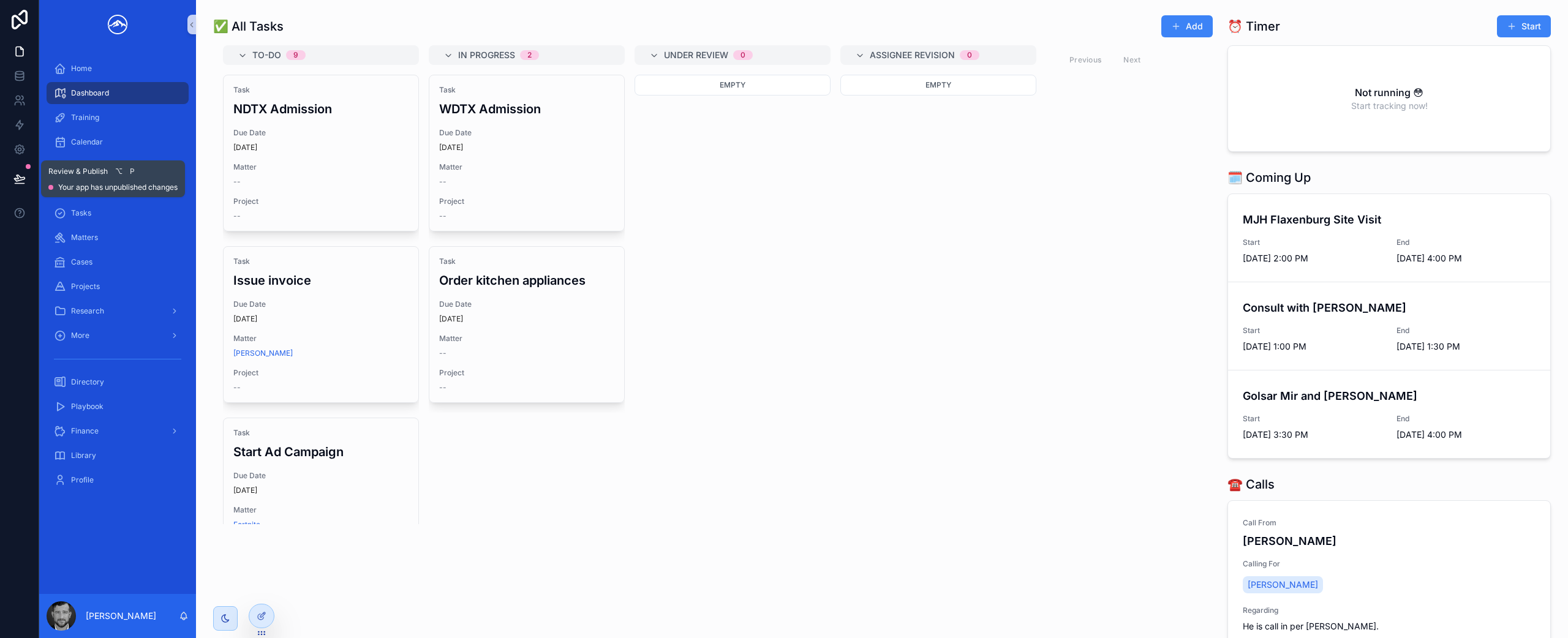
click at [24, 182] on icon at bounding box center [19, 179] width 12 height 12
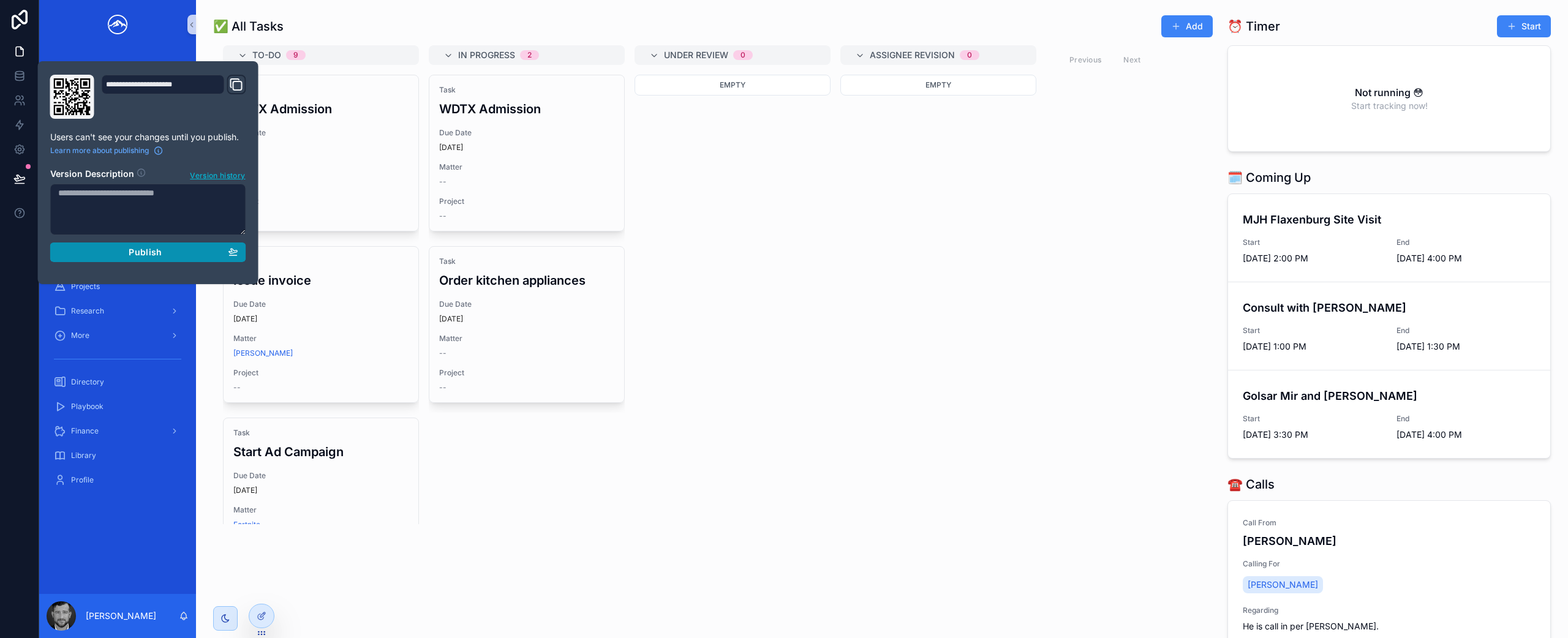
click at [171, 255] on div "Publish" at bounding box center [149, 252] width 180 height 11
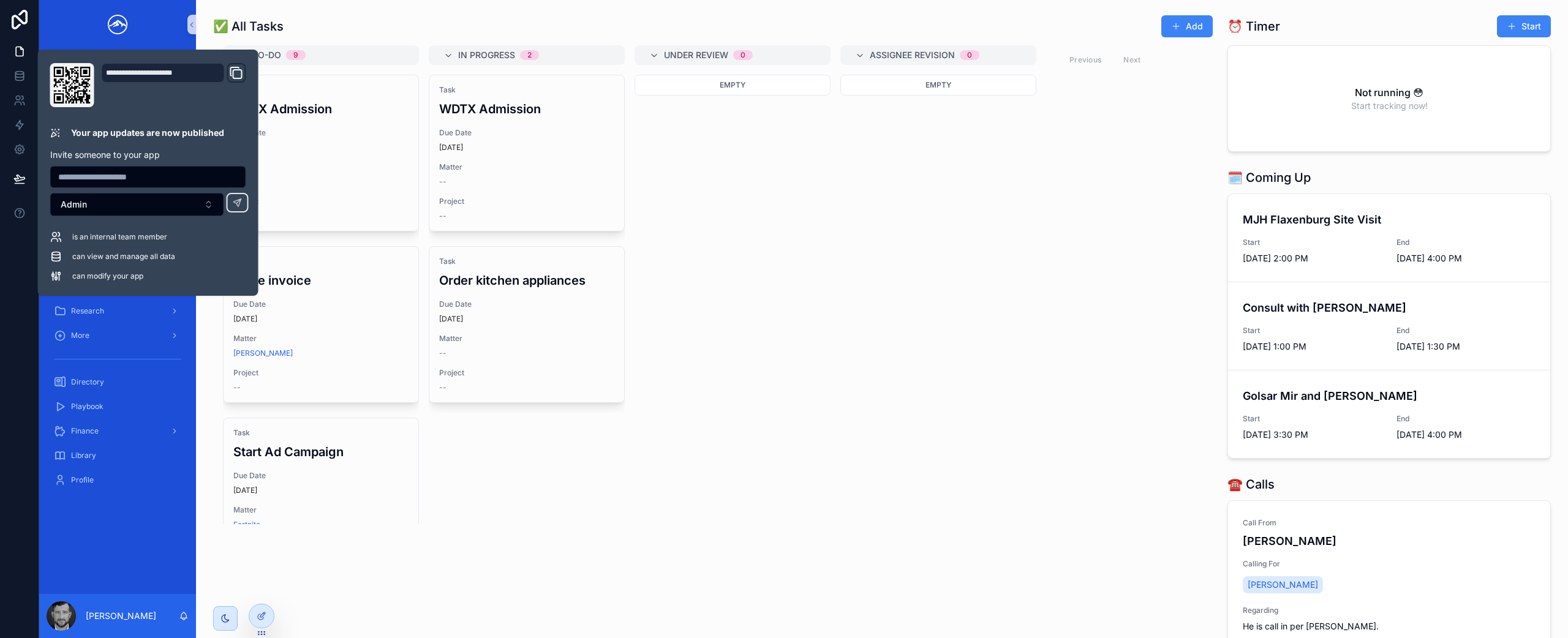
click at [1090, 273] on div "To-do 9 Task NDTX Admission Due Date [DATE] Matter -- Project -- Task Issue inv…" at bounding box center [713, 285] width 1000 height 479
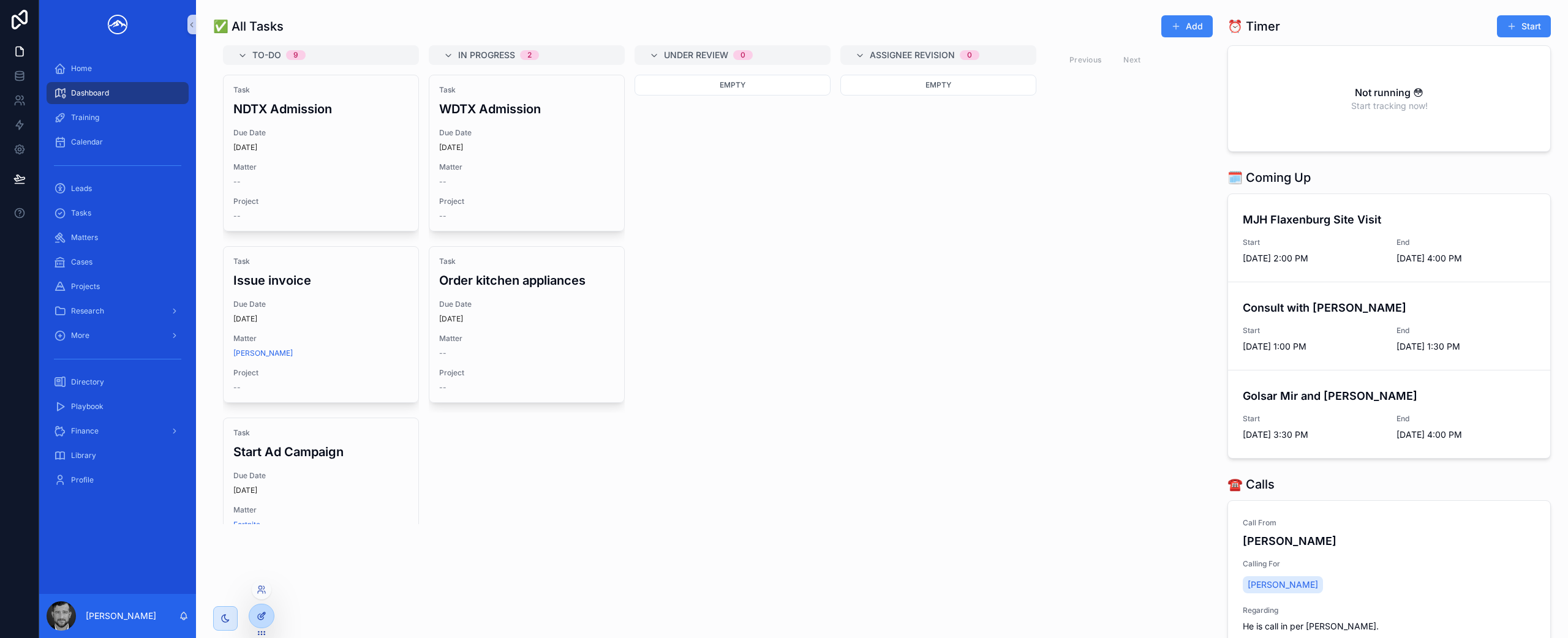
click at [258, 611] on icon at bounding box center [261, 616] width 10 height 10
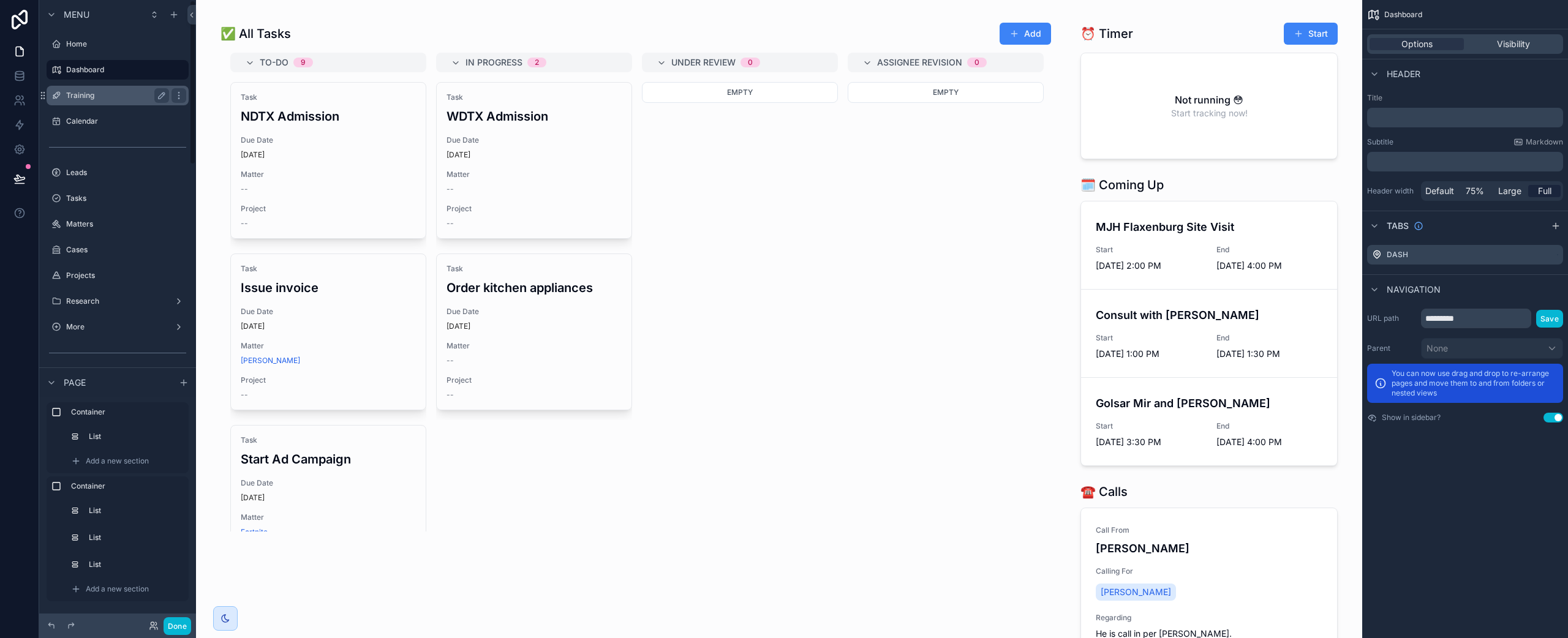
click at [131, 98] on label "Training" at bounding box center [114, 96] width 98 height 10
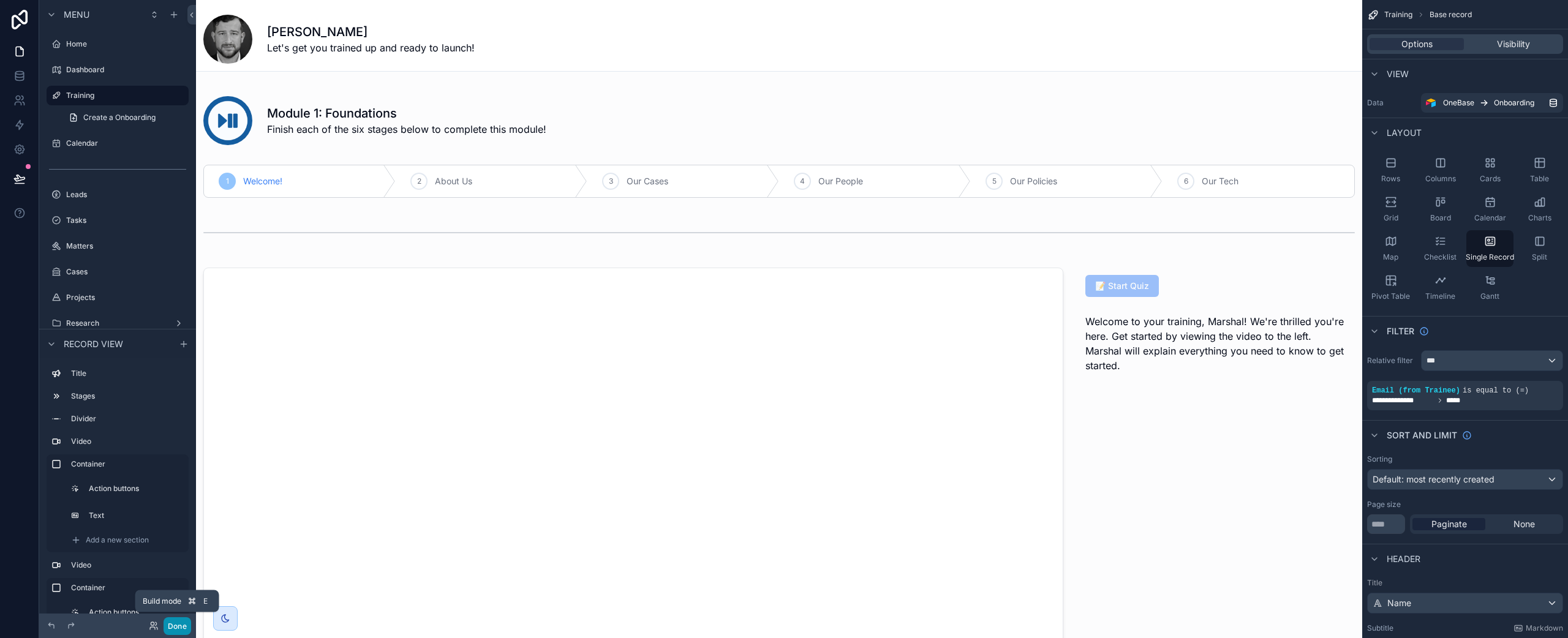
click at [173, 627] on button "Done" at bounding box center [177, 626] width 28 height 18
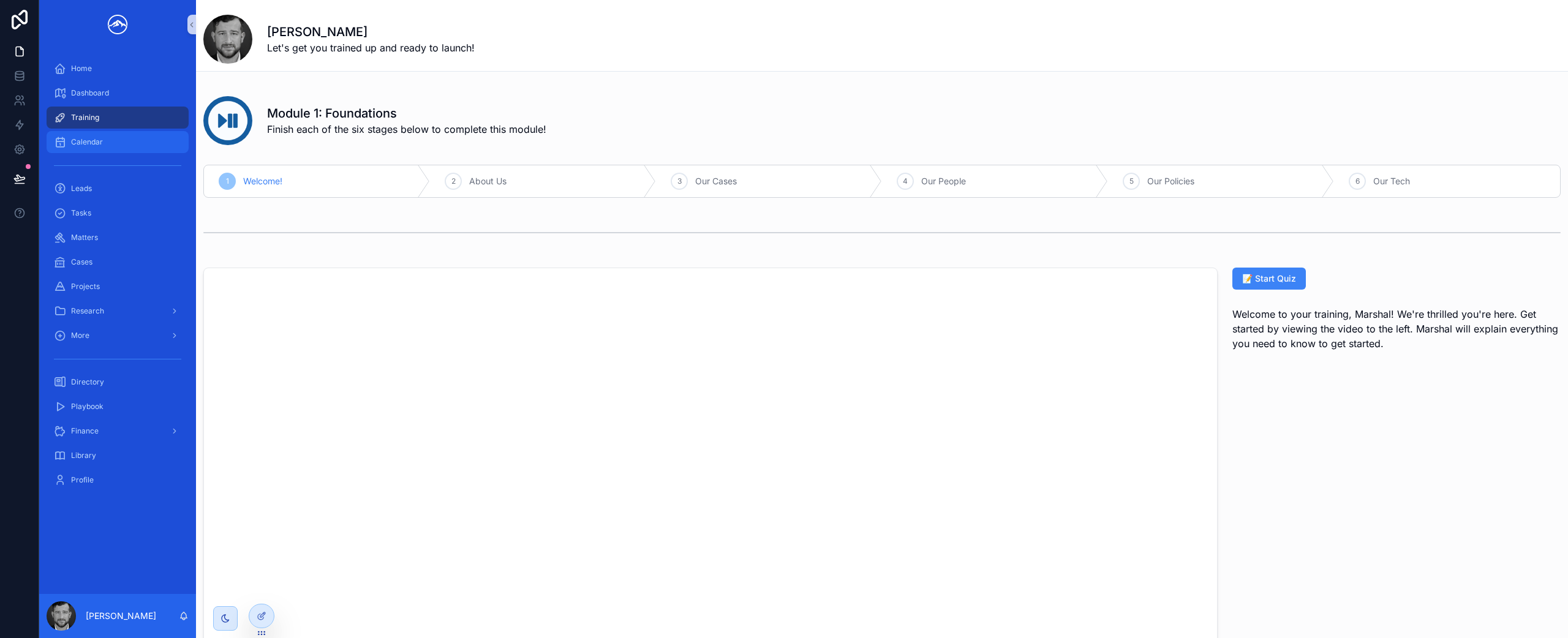
click at [120, 138] on div "Calendar" at bounding box center [117, 142] width 127 height 19
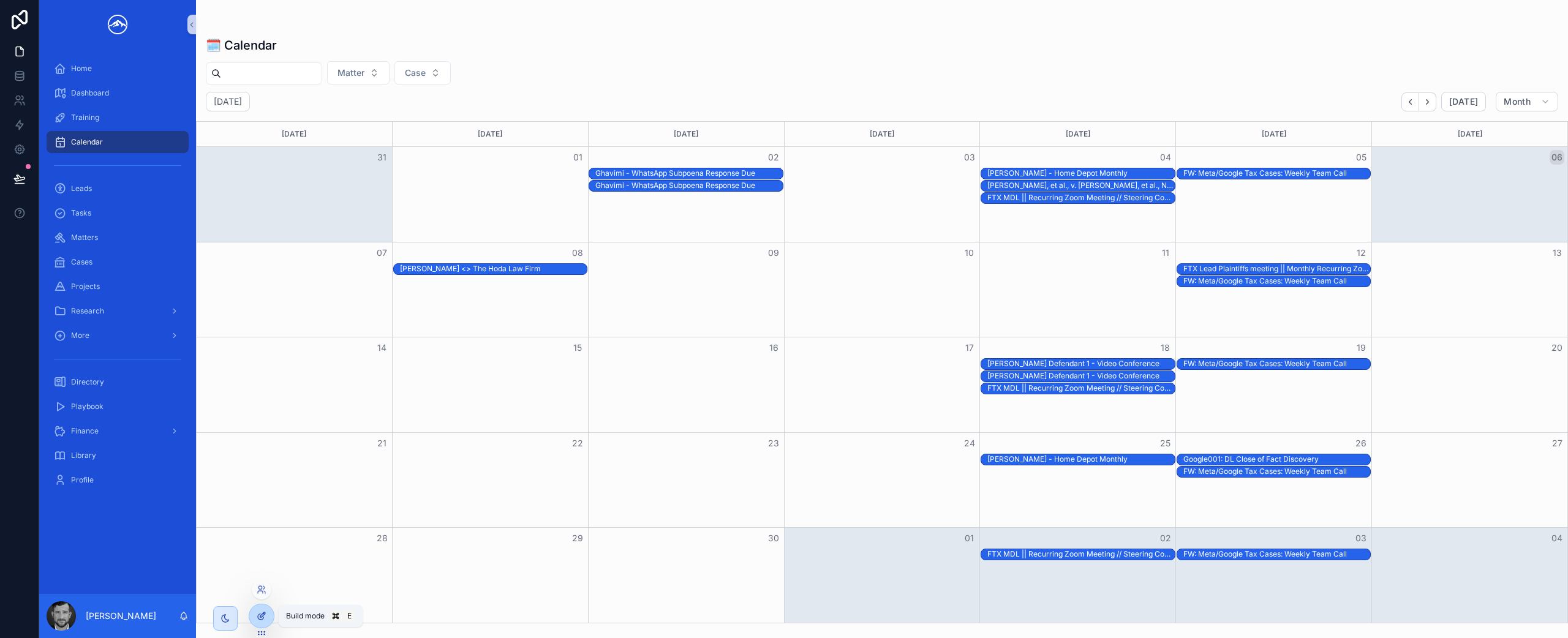
click at [263, 619] on icon at bounding box center [261, 617] width 6 height 6
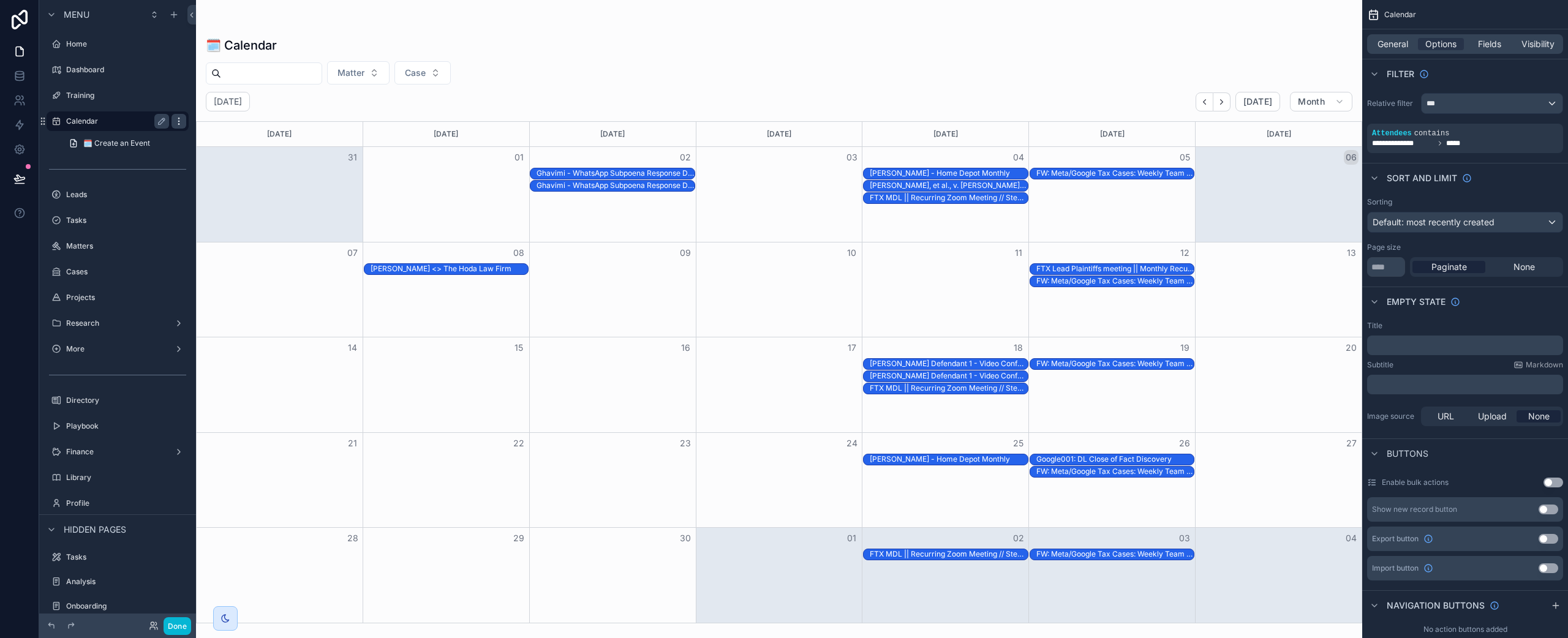
click at [178, 119] on icon "scrollable content" at bounding box center [179, 121] width 10 height 10
click at [243, 169] on span "Remove" at bounding box center [235, 169] width 32 height 12
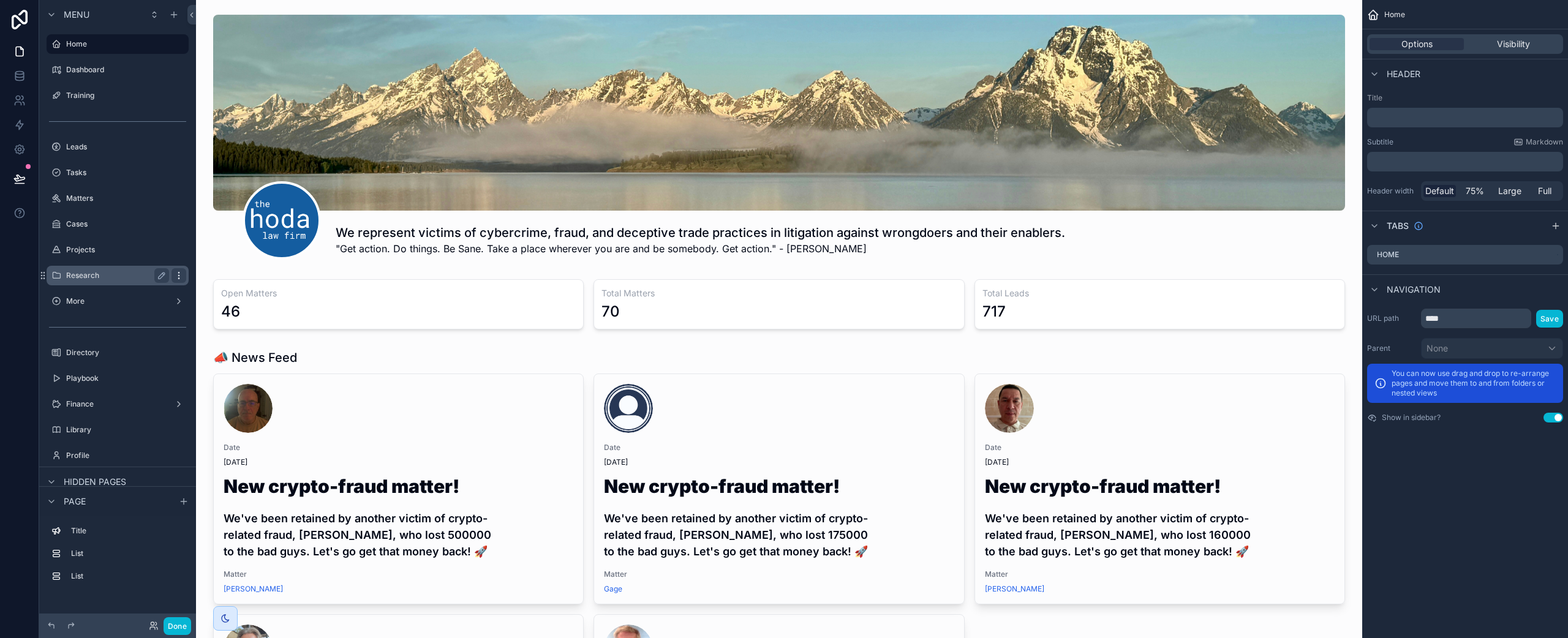
click at [180, 274] on icon "scrollable content" at bounding box center [179, 275] width 10 height 10
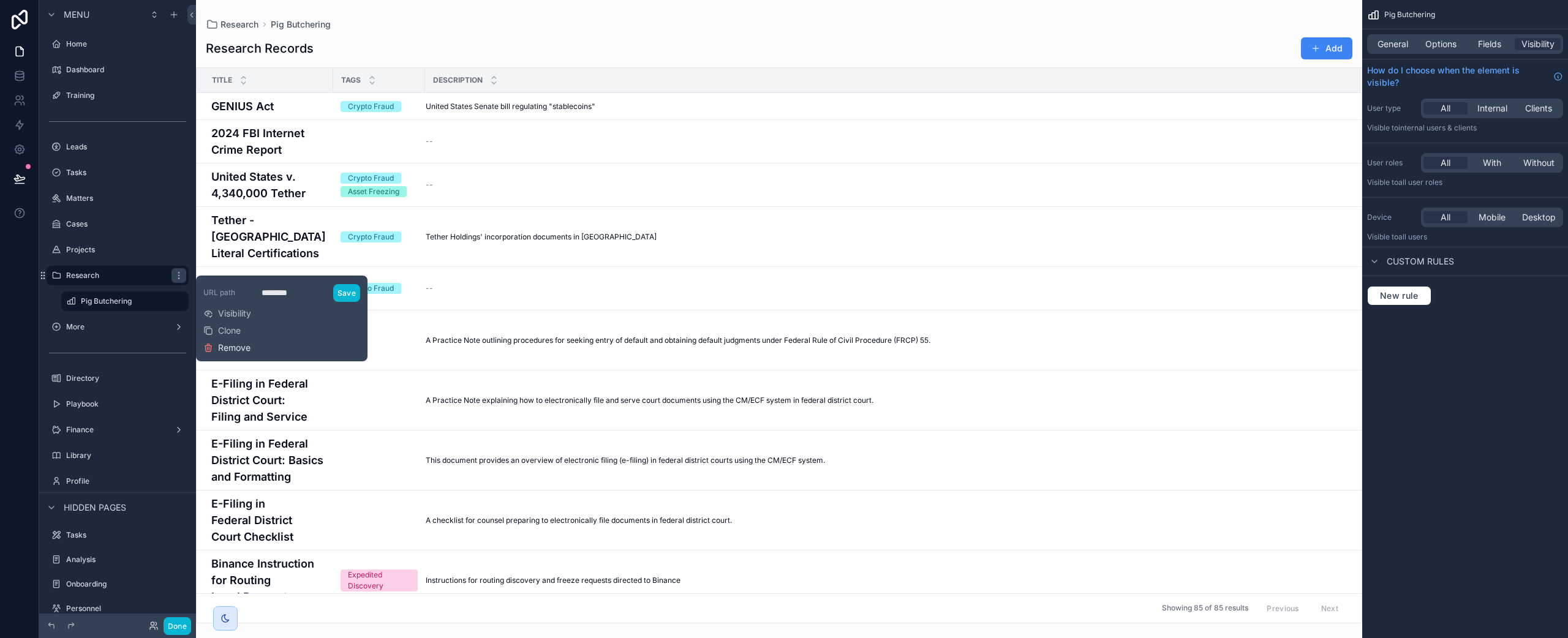
click at [239, 344] on span "Remove" at bounding box center [235, 347] width 32 height 12
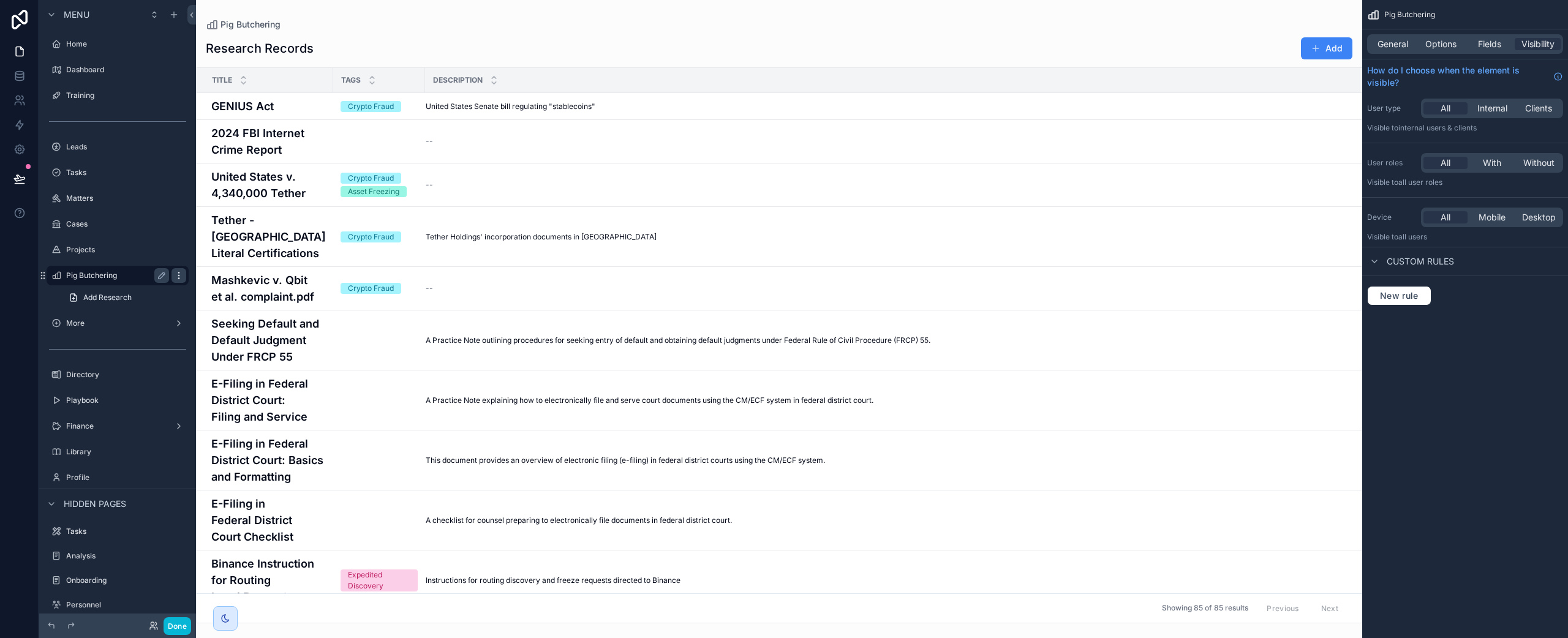
click at [176, 278] on icon "scrollable content" at bounding box center [179, 275] width 10 height 10
click at [229, 295] on span "Remove" at bounding box center [235, 292] width 32 height 12
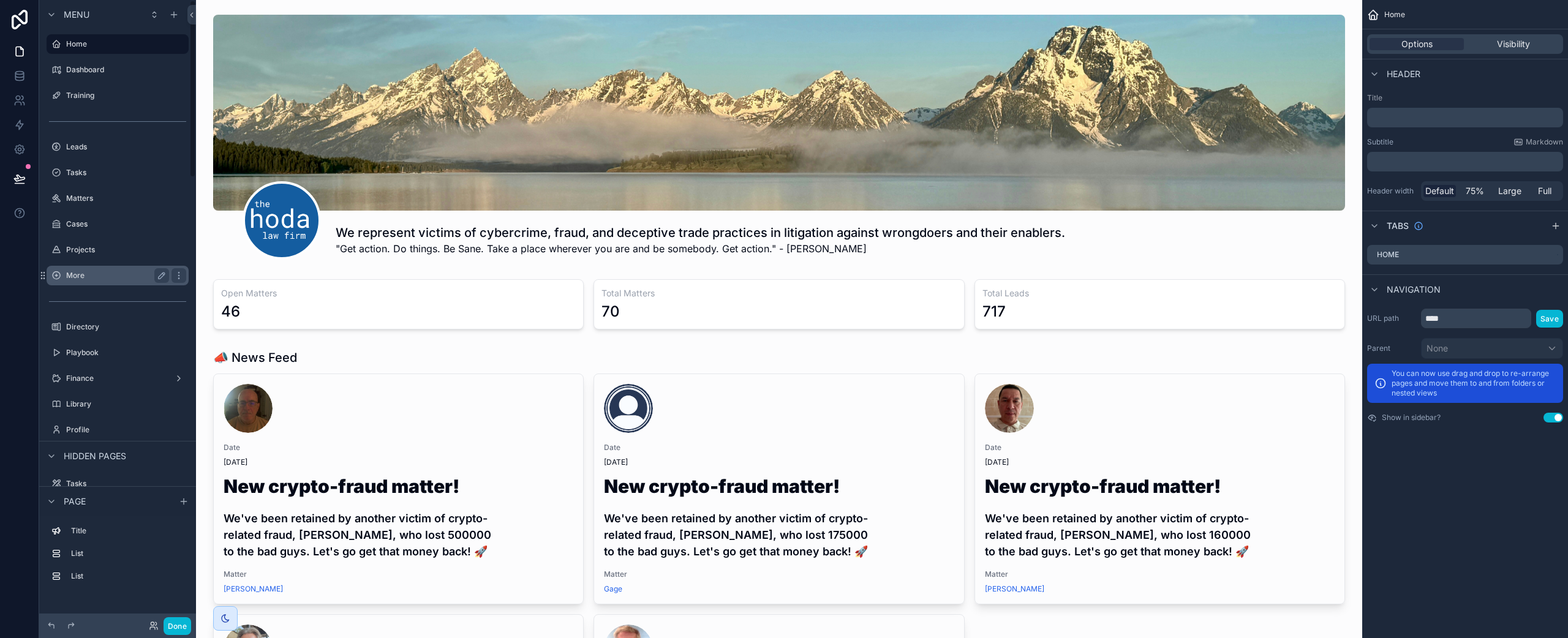
click at [131, 278] on label "More" at bounding box center [114, 275] width 98 height 10
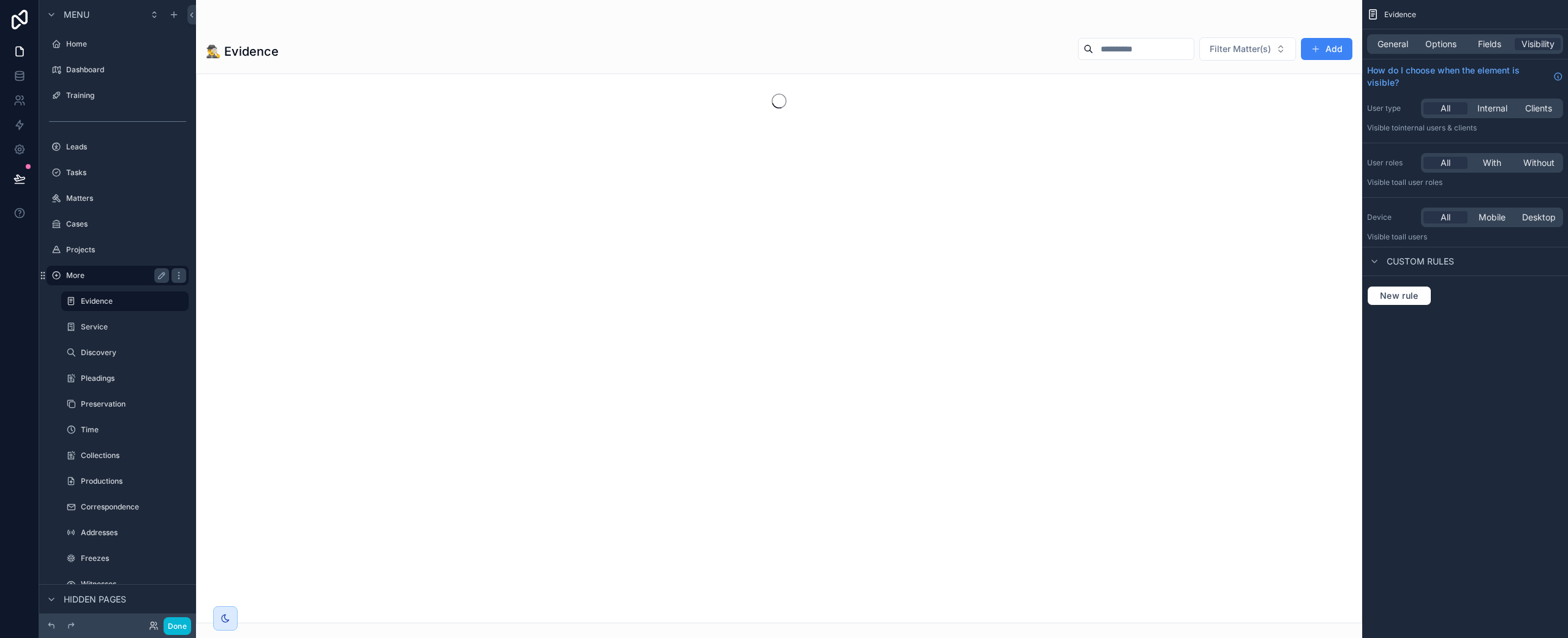
click at [116, 273] on label "More" at bounding box center [114, 275] width 98 height 10
click at [59, 275] on icon "scrollable content" at bounding box center [56, 275] width 10 height 10
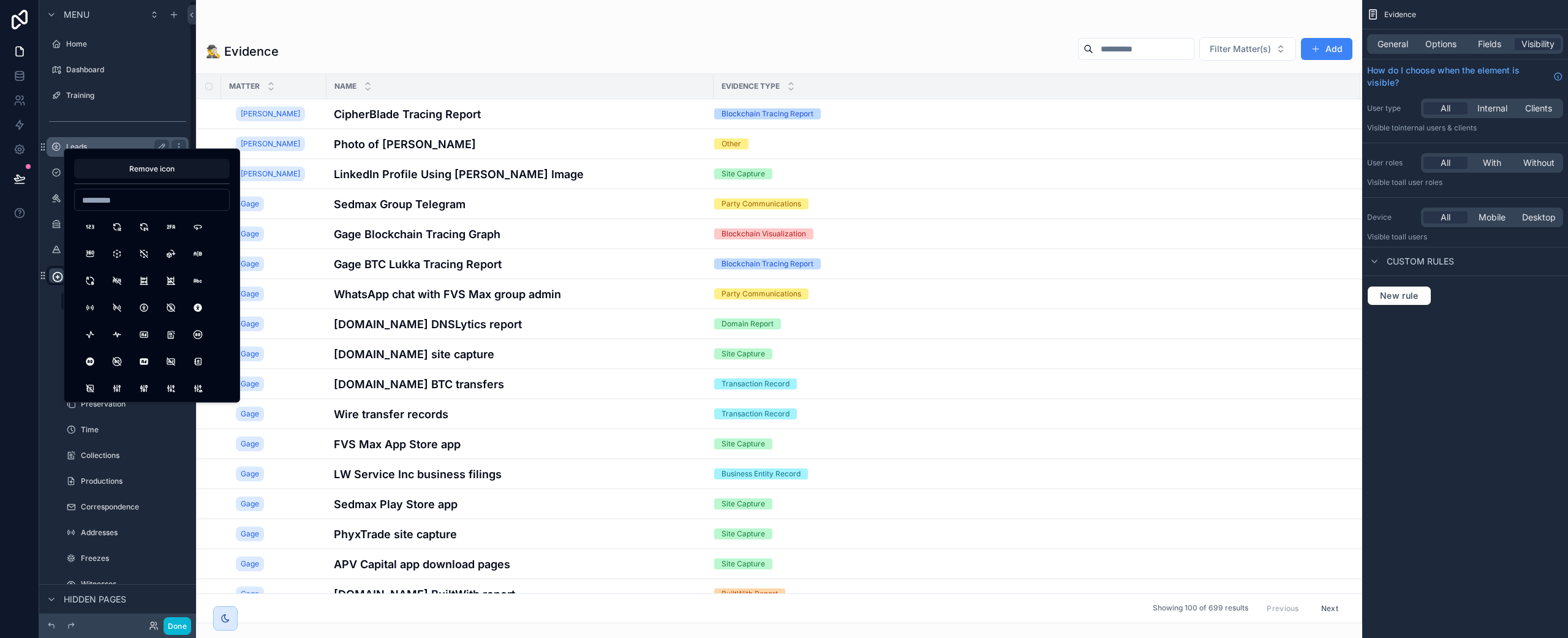
click at [119, 145] on label "Leads" at bounding box center [114, 147] width 98 height 10
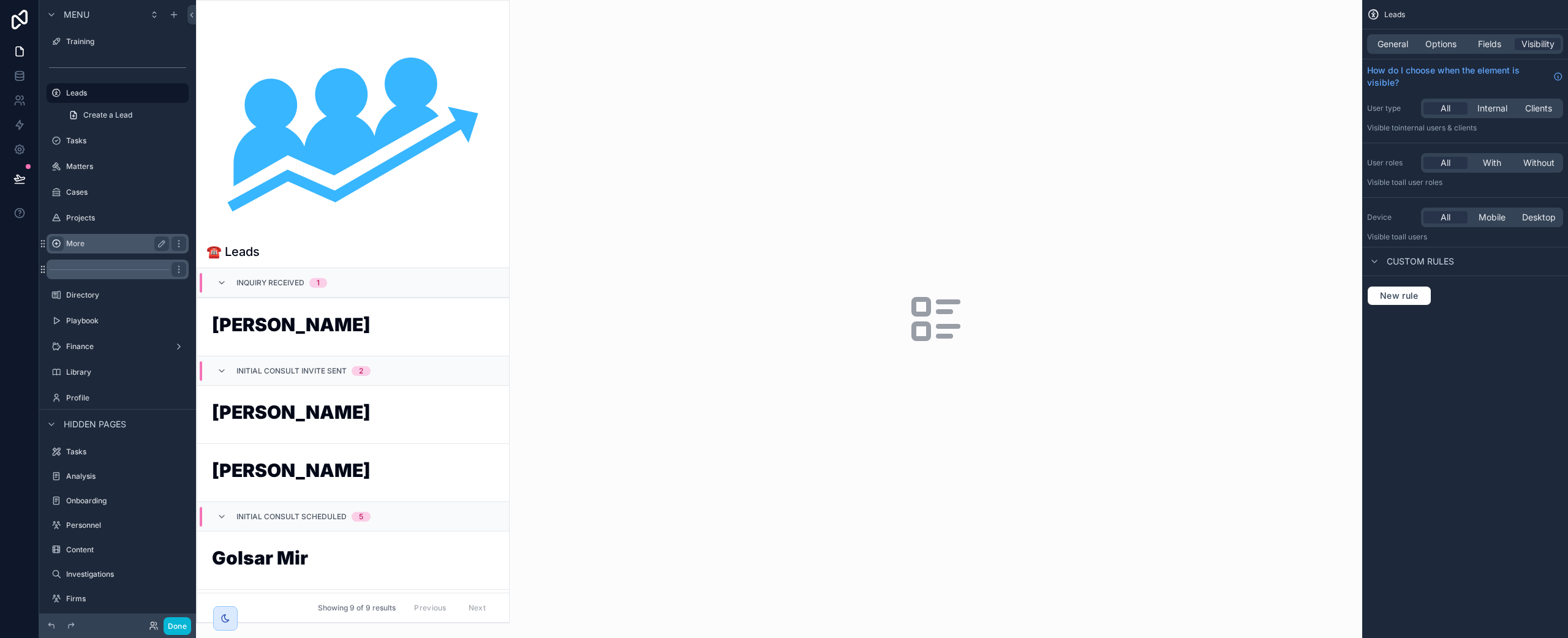
scroll to position [100, 0]
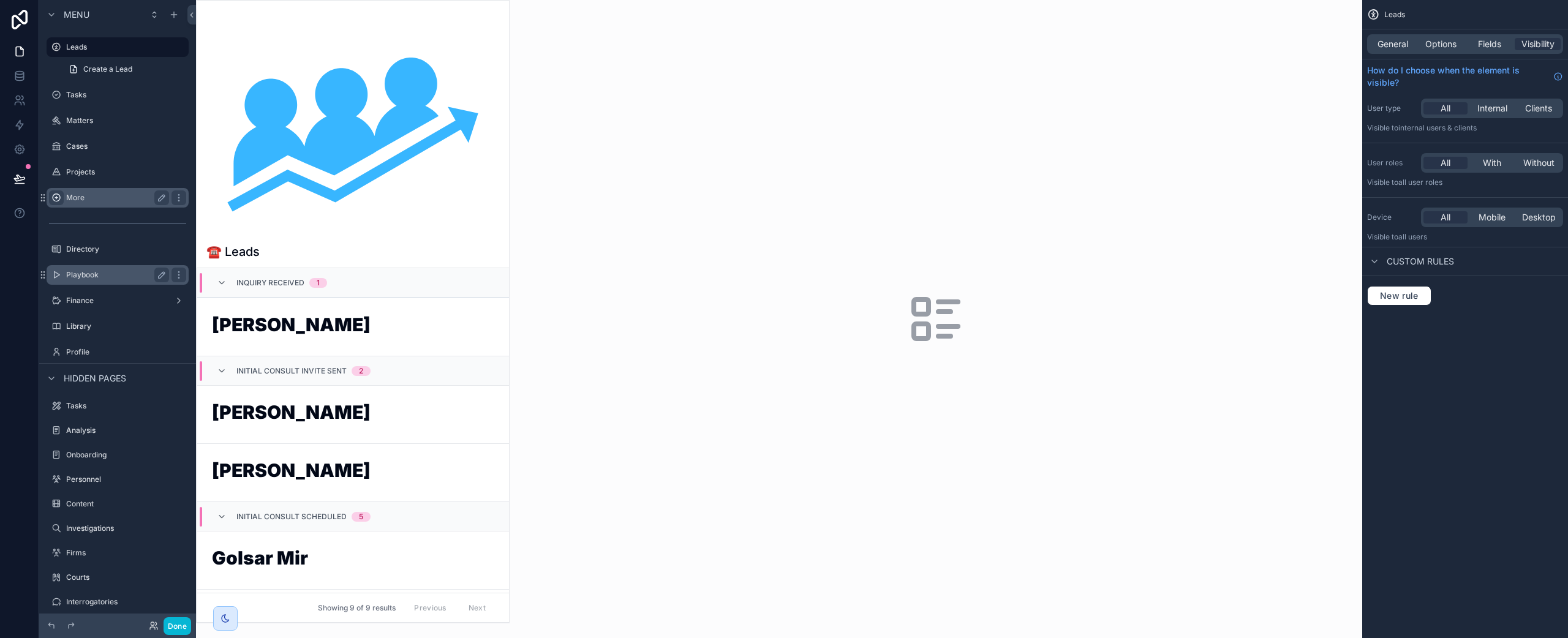
click at [87, 274] on label "Playbook" at bounding box center [114, 275] width 98 height 10
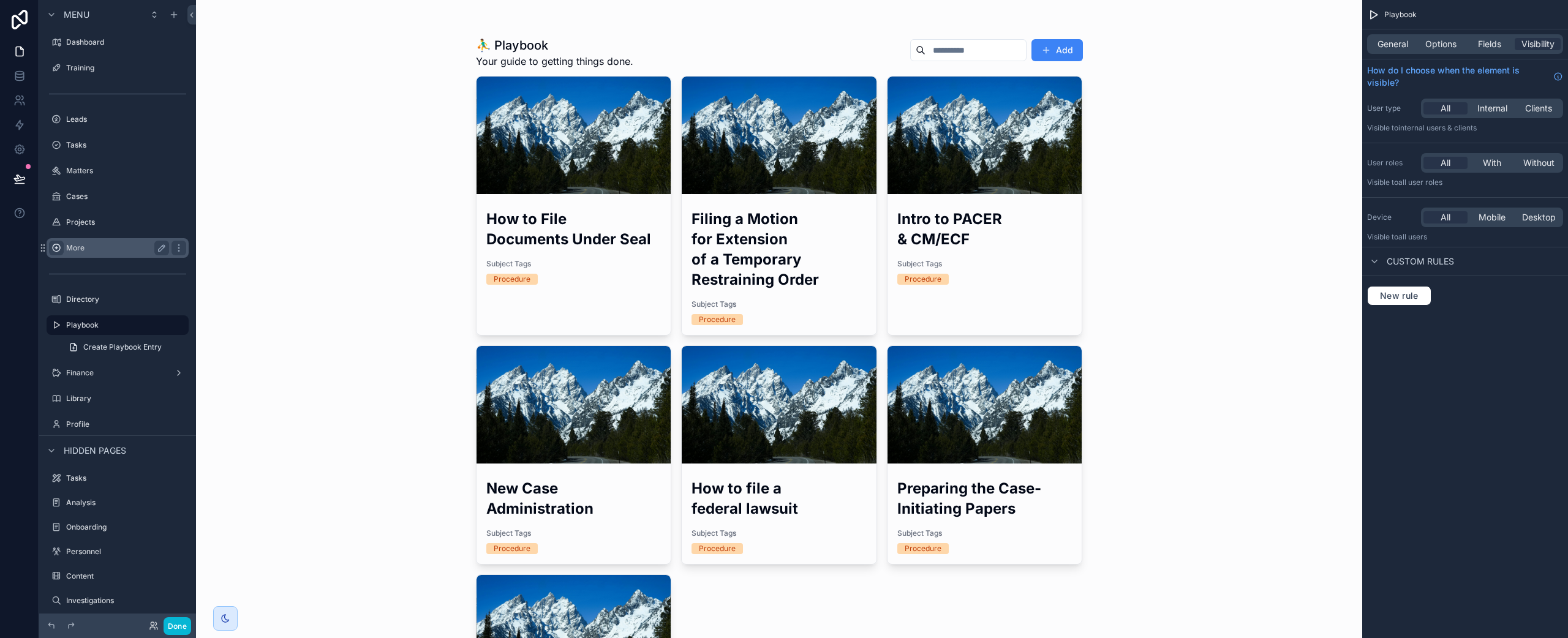
scroll to position [7, 0]
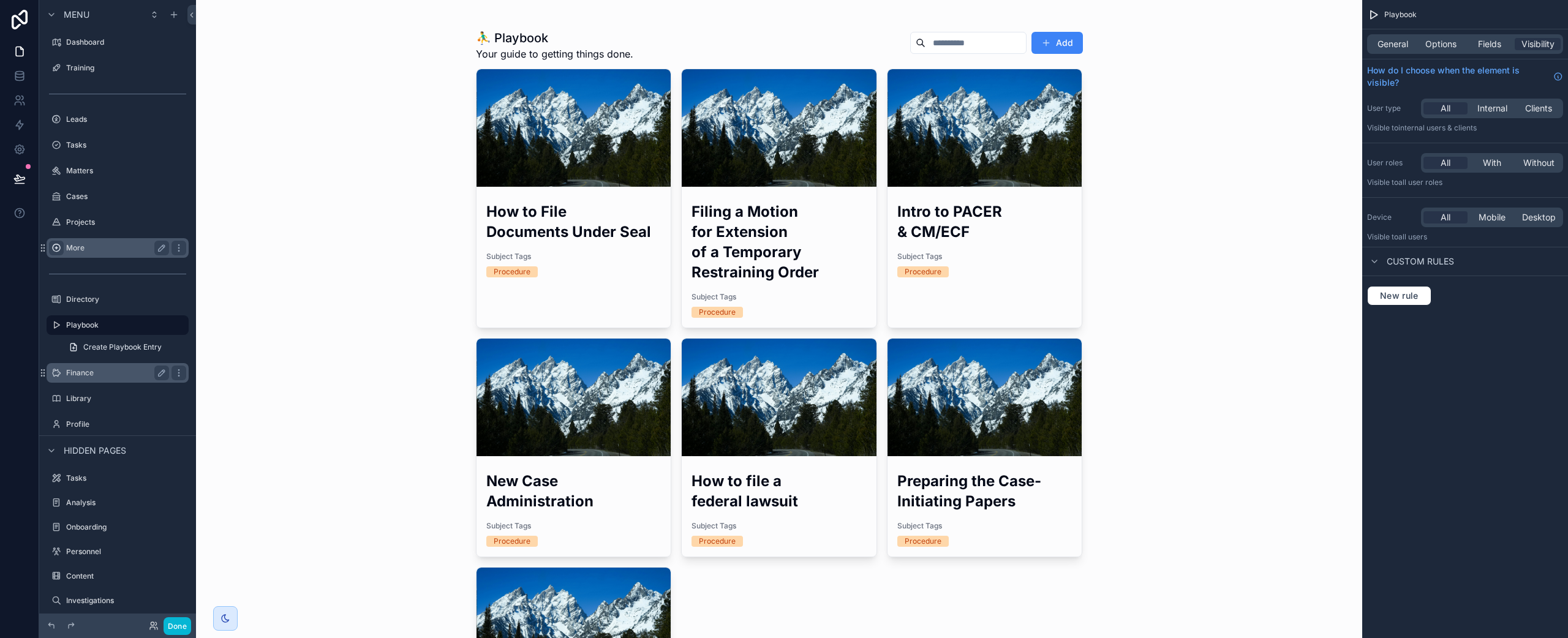
click at [129, 367] on div "Finance" at bounding box center [117, 373] width 103 height 15
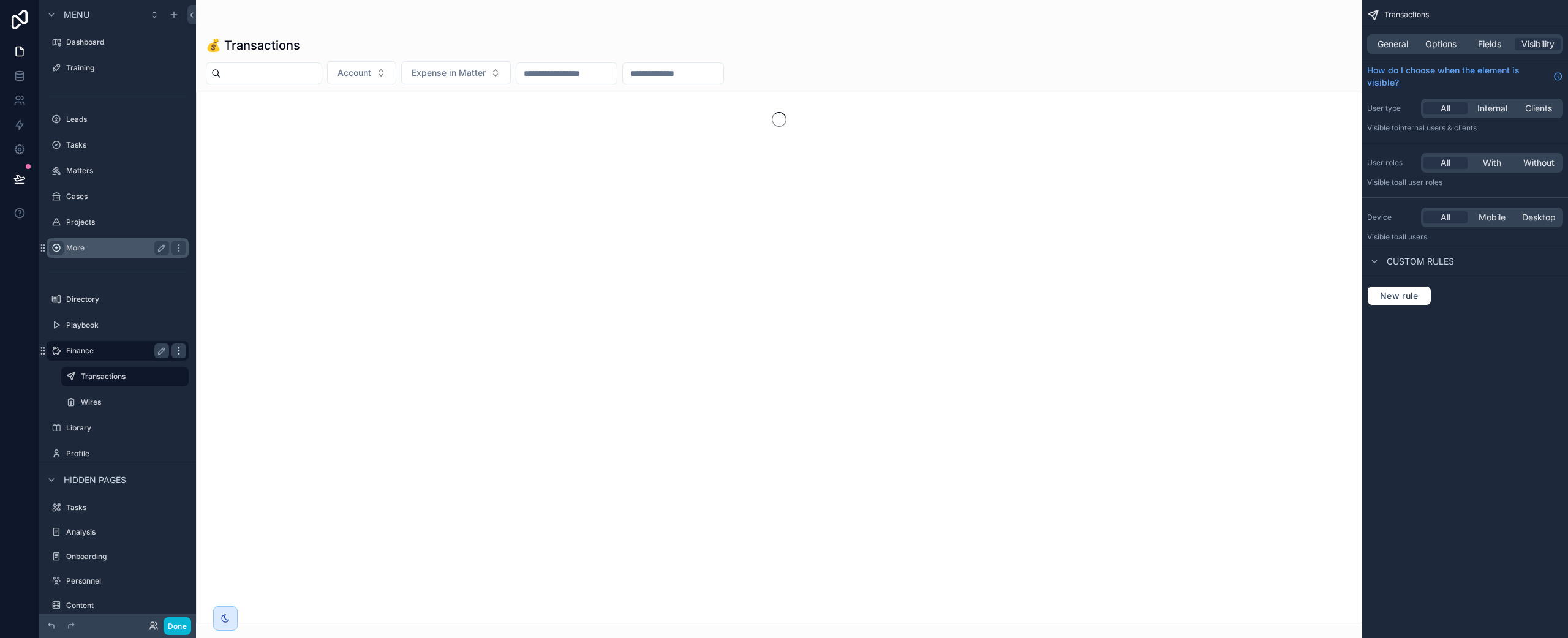
click at [177, 351] on icon "scrollable content" at bounding box center [179, 351] width 10 height 10
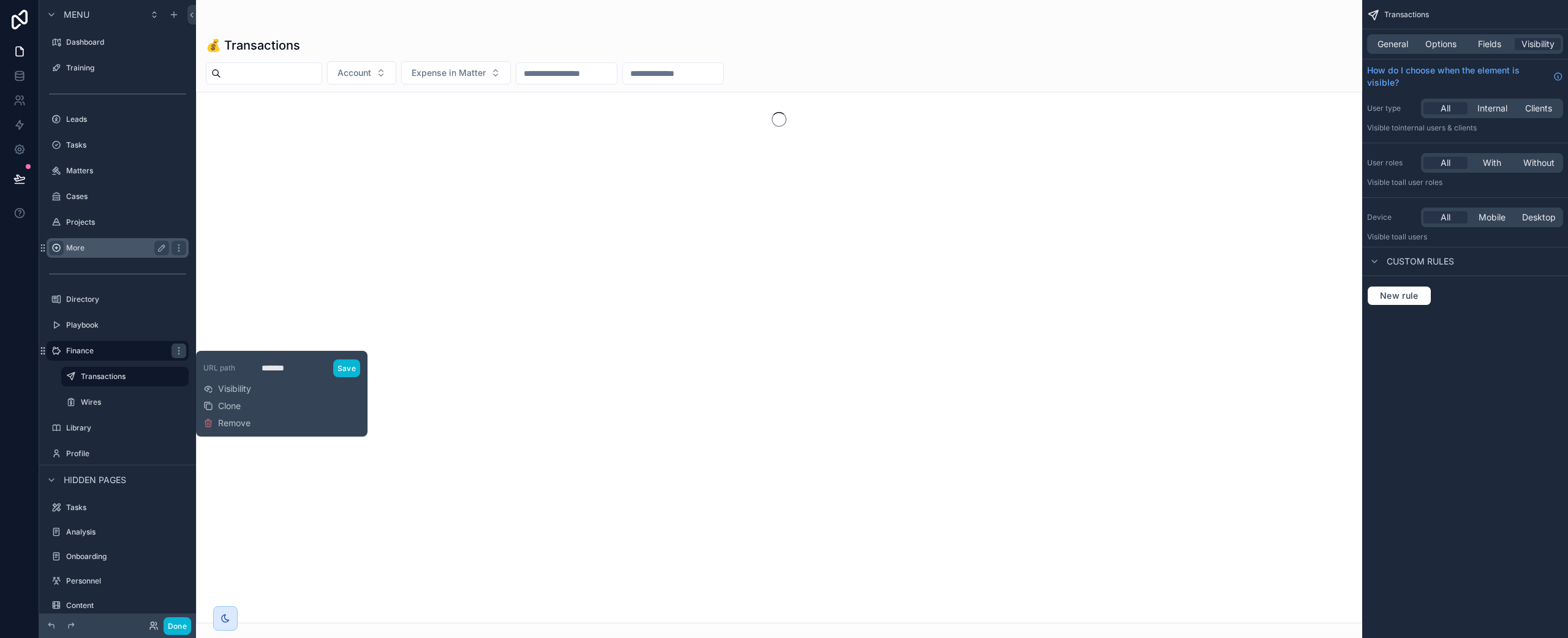
click at [228, 420] on span "Remove" at bounding box center [235, 423] width 32 height 12
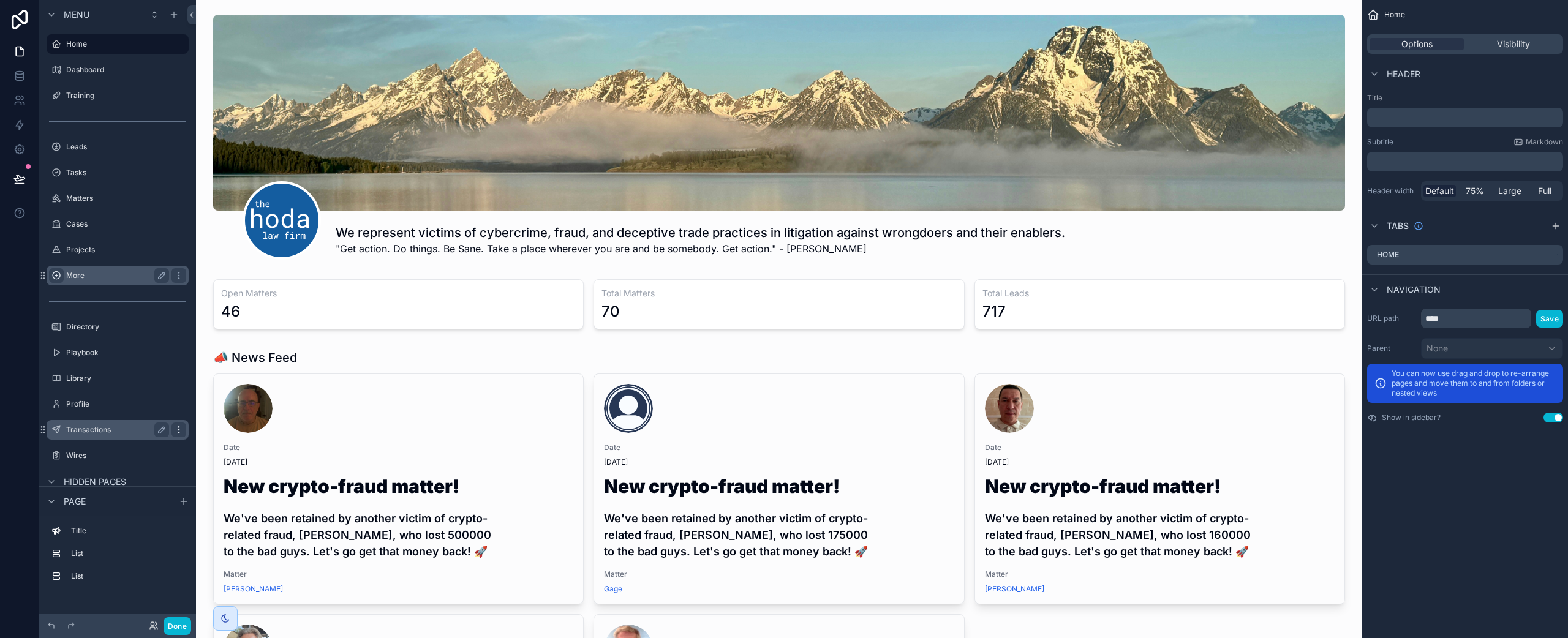
click at [179, 435] on div "scrollable content" at bounding box center [179, 429] width 15 height 15
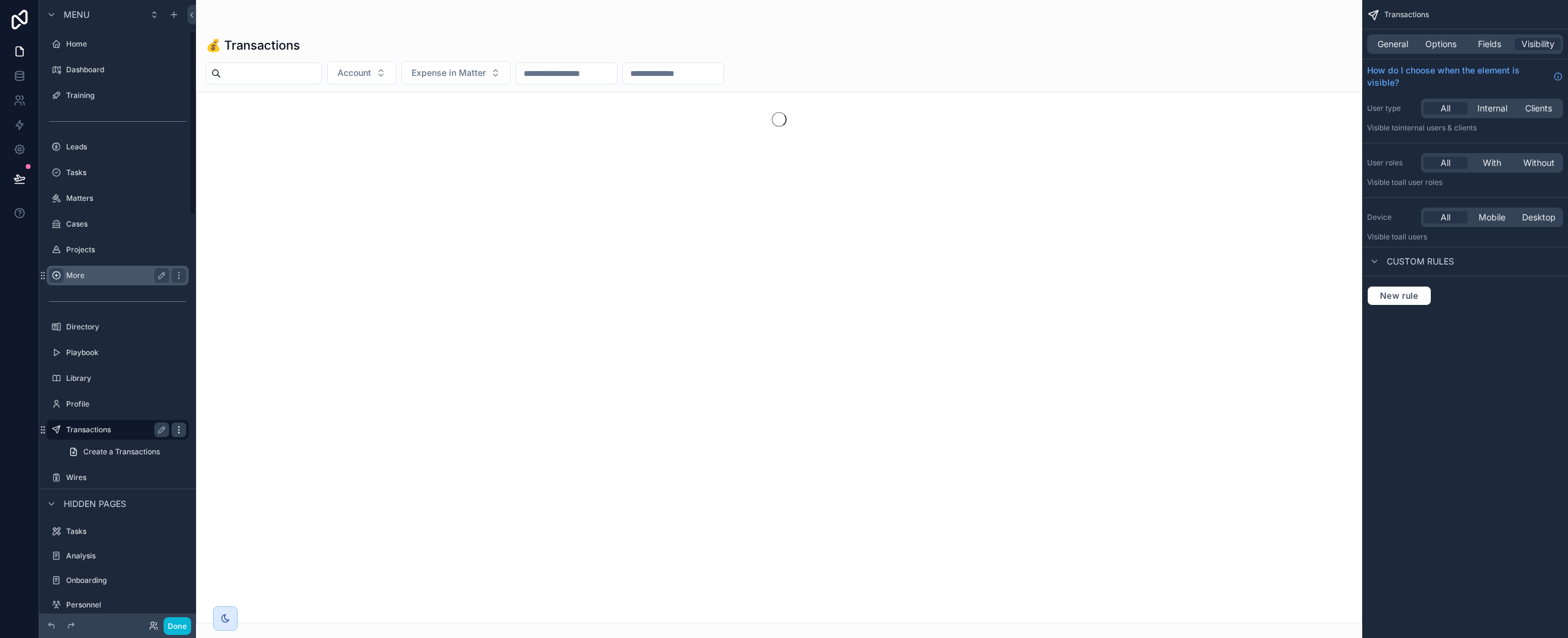
scroll to position [105, 0]
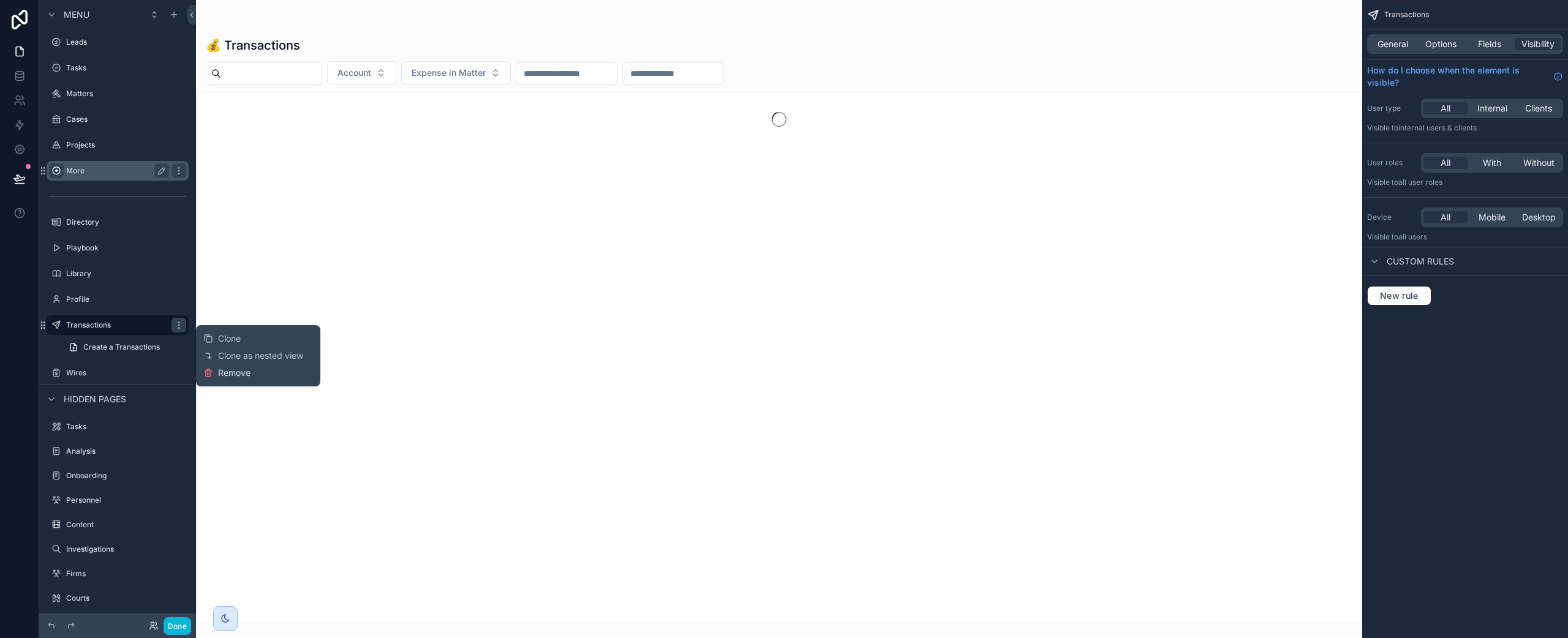
click at [221, 373] on span "Remove" at bounding box center [235, 373] width 32 height 12
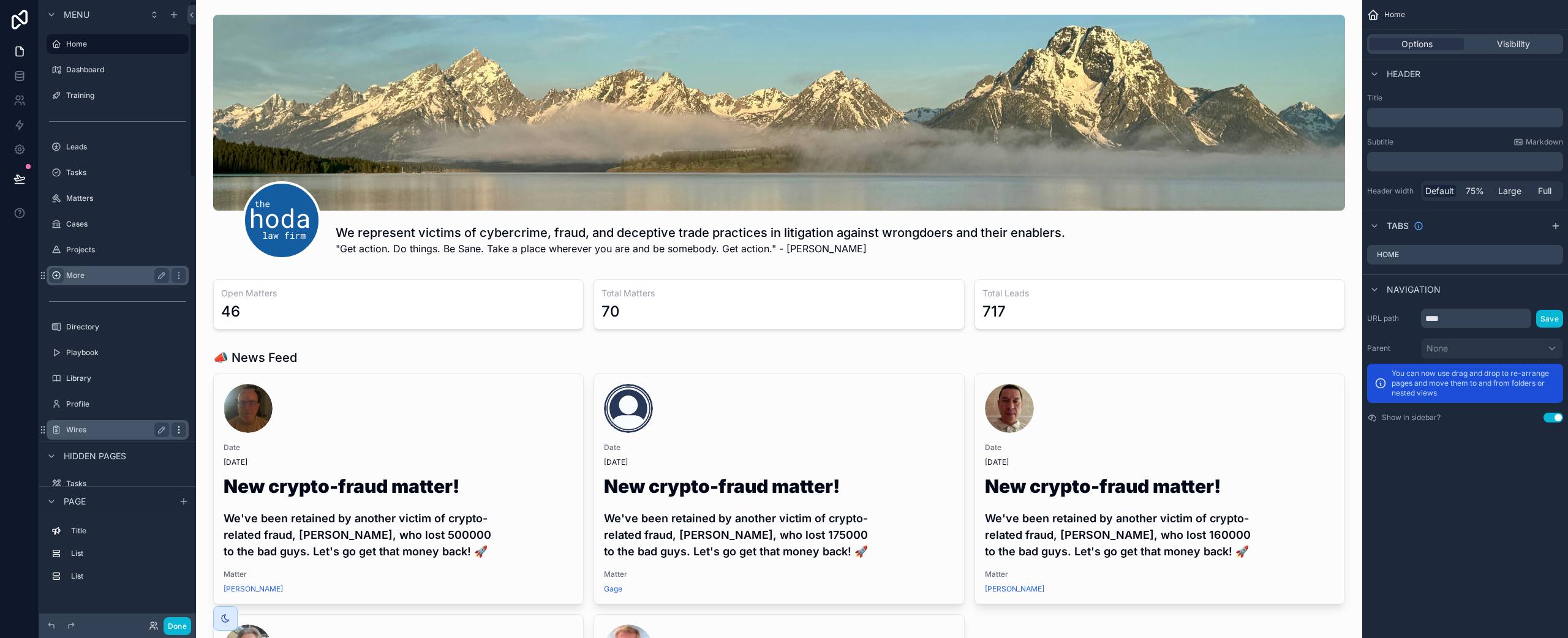
click at [184, 430] on div "scrollable content" at bounding box center [179, 429] width 15 height 15
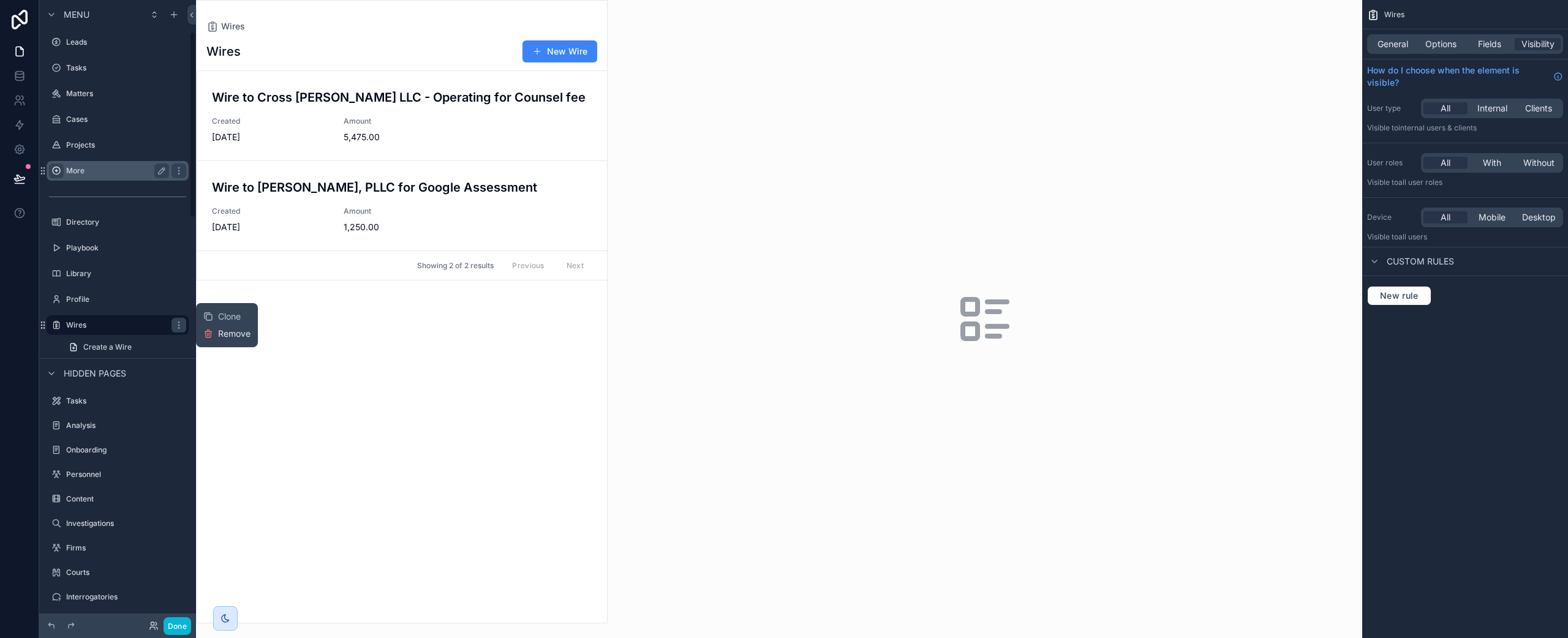
click at [233, 333] on span "Remove" at bounding box center [235, 334] width 32 height 12
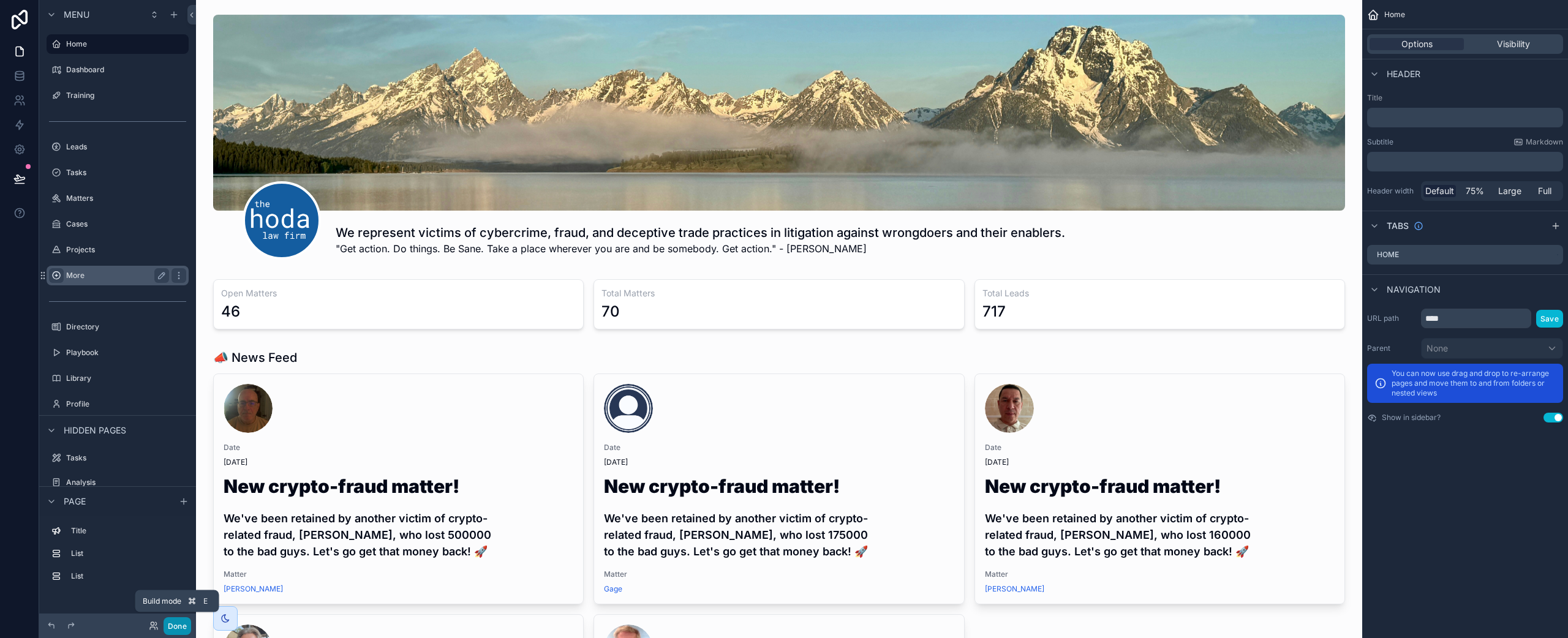
click at [181, 626] on button "Done" at bounding box center [177, 626] width 28 height 18
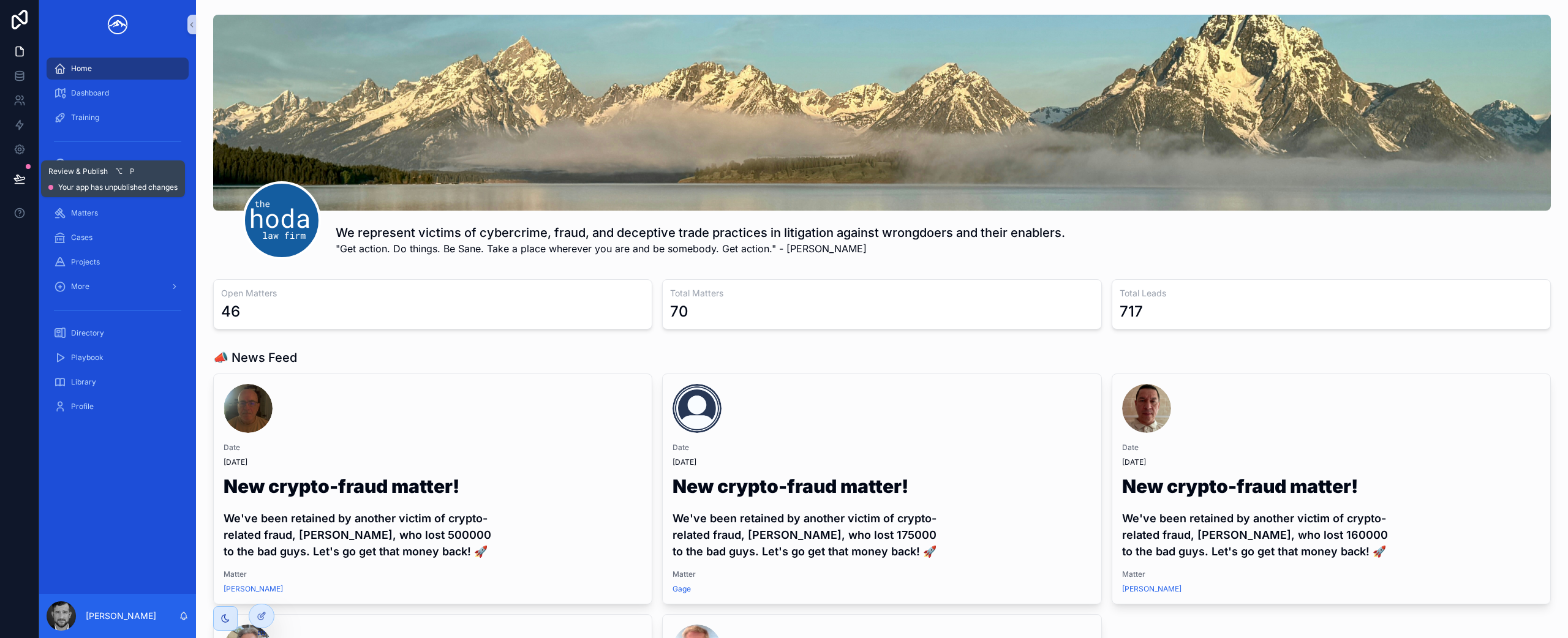
click at [26, 181] on button at bounding box center [19, 179] width 27 height 34
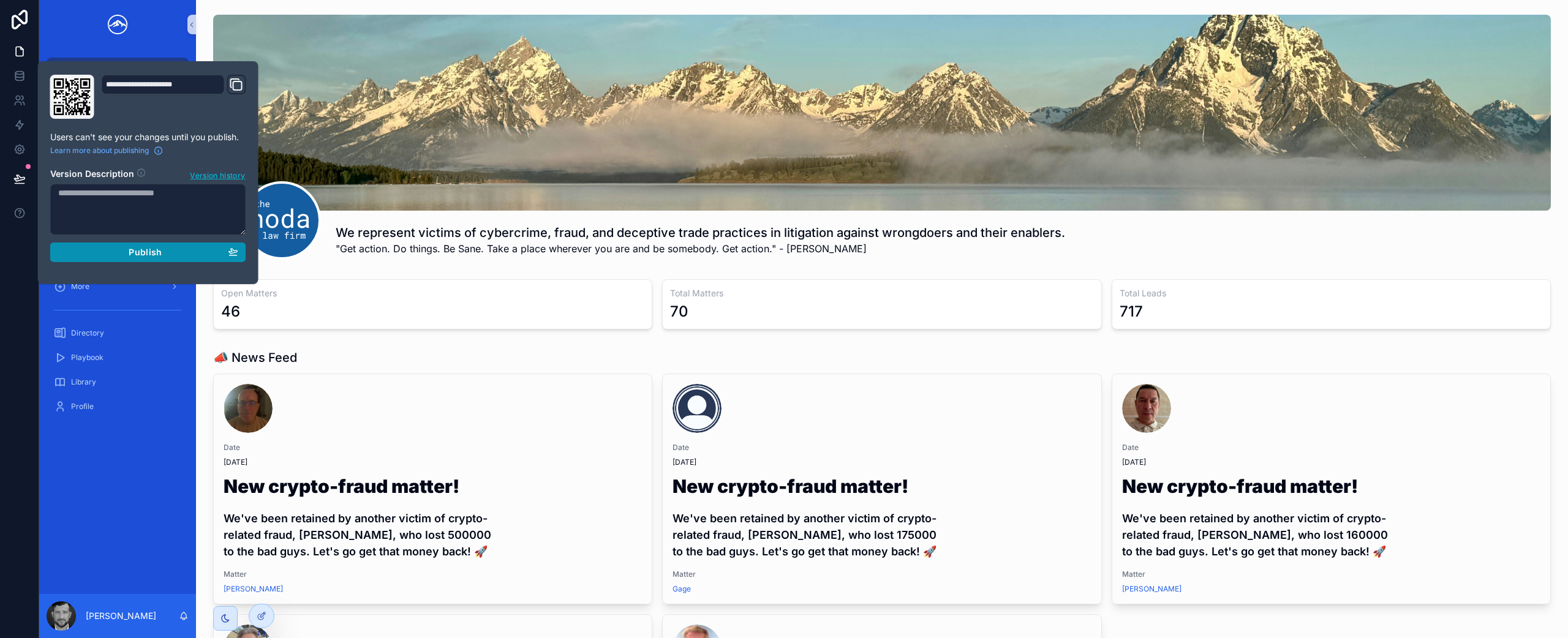
click at [138, 259] on button "Publish" at bounding box center [148, 252] width 196 height 19
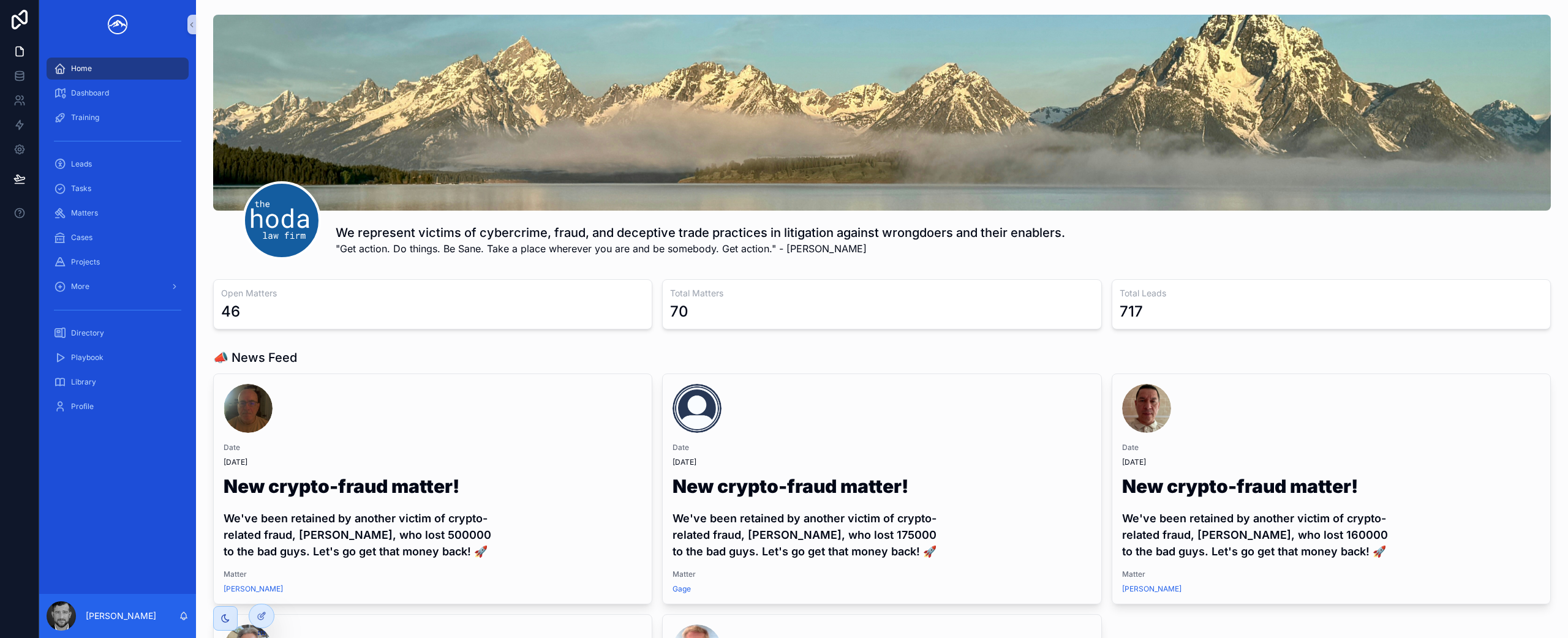
click at [334, 104] on div "scrollable content" at bounding box center [882, 112] width 1337 height 196
click at [193, 30] on button "scrollable content" at bounding box center [192, 24] width 9 height 19
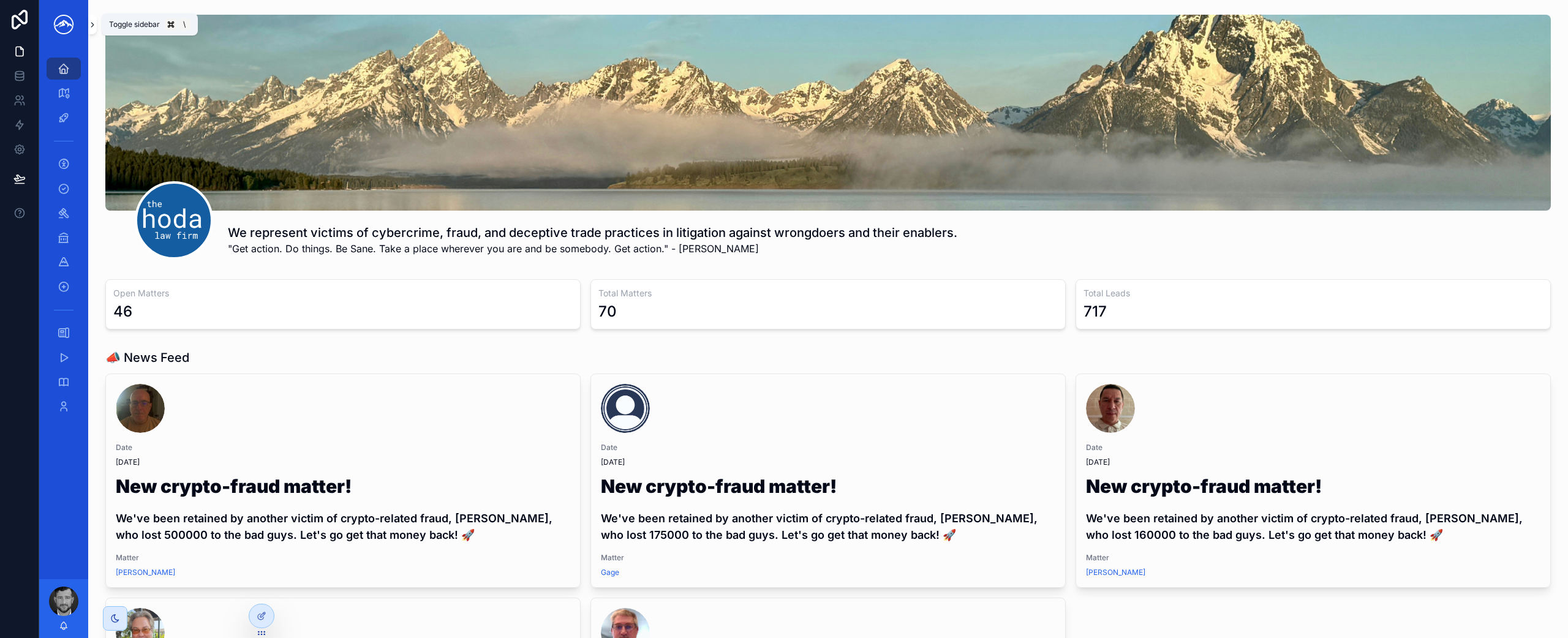
click at [91, 26] on icon "scrollable content" at bounding box center [92, 24] width 2 height 4
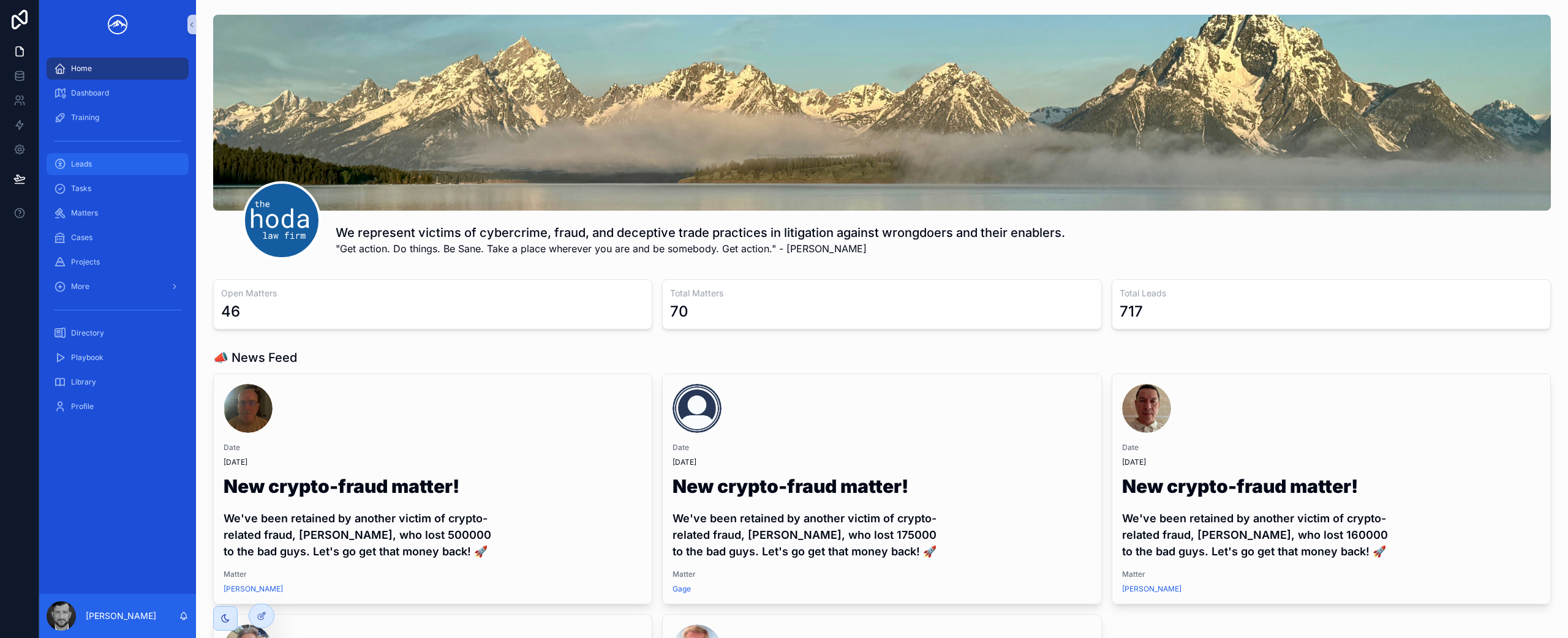
click at [95, 164] on div "Leads" at bounding box center [117, 164] width 127 height 19
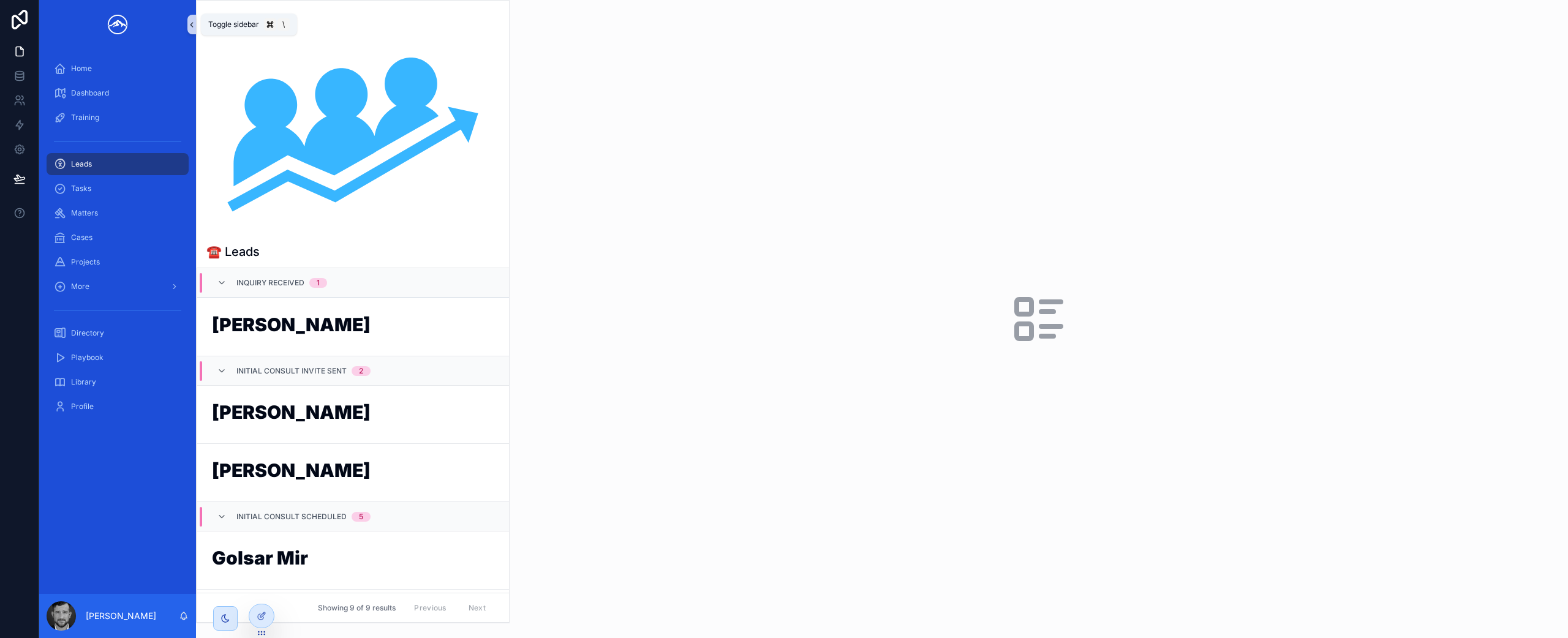
click at [192, 23] on icon "scrollable content" at bounding box center [192, 24] width 9 height 9
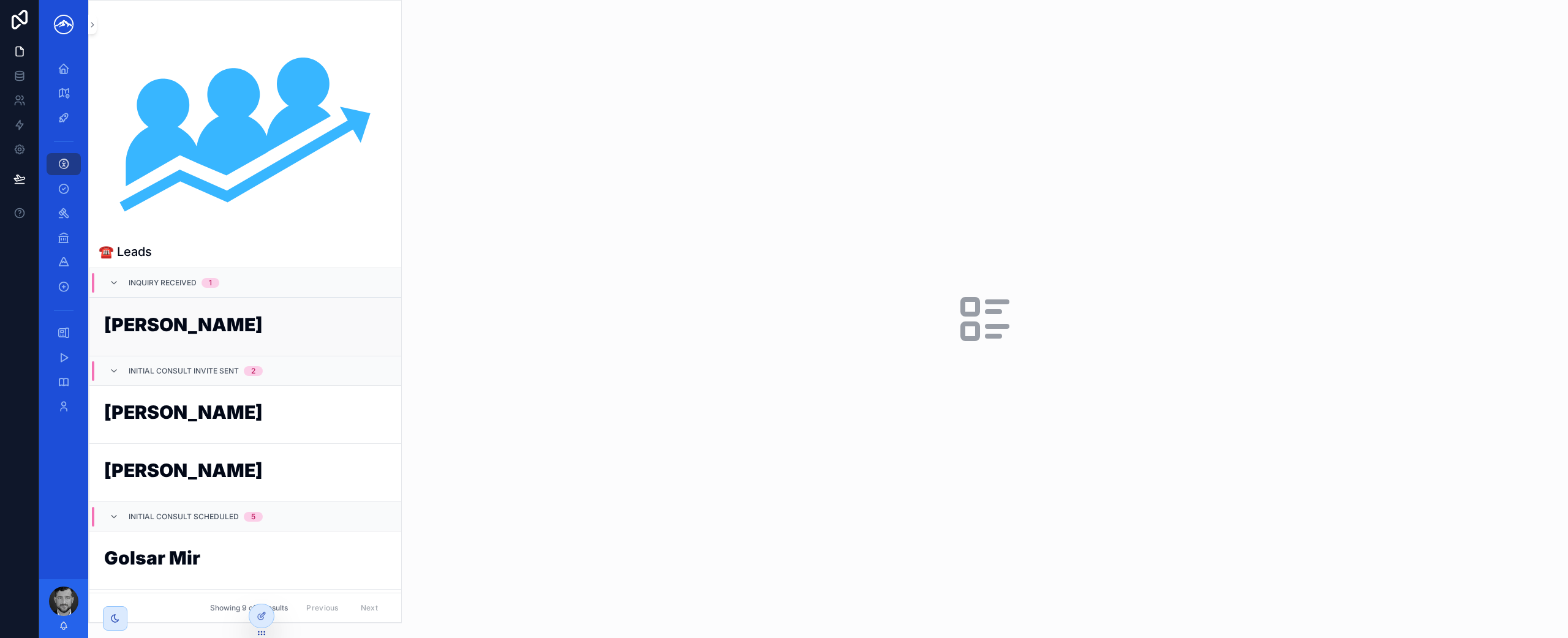
click at [198, 313] on link "[PERSON_NAME]" at bounding box center [245, 327] width 312 height 58
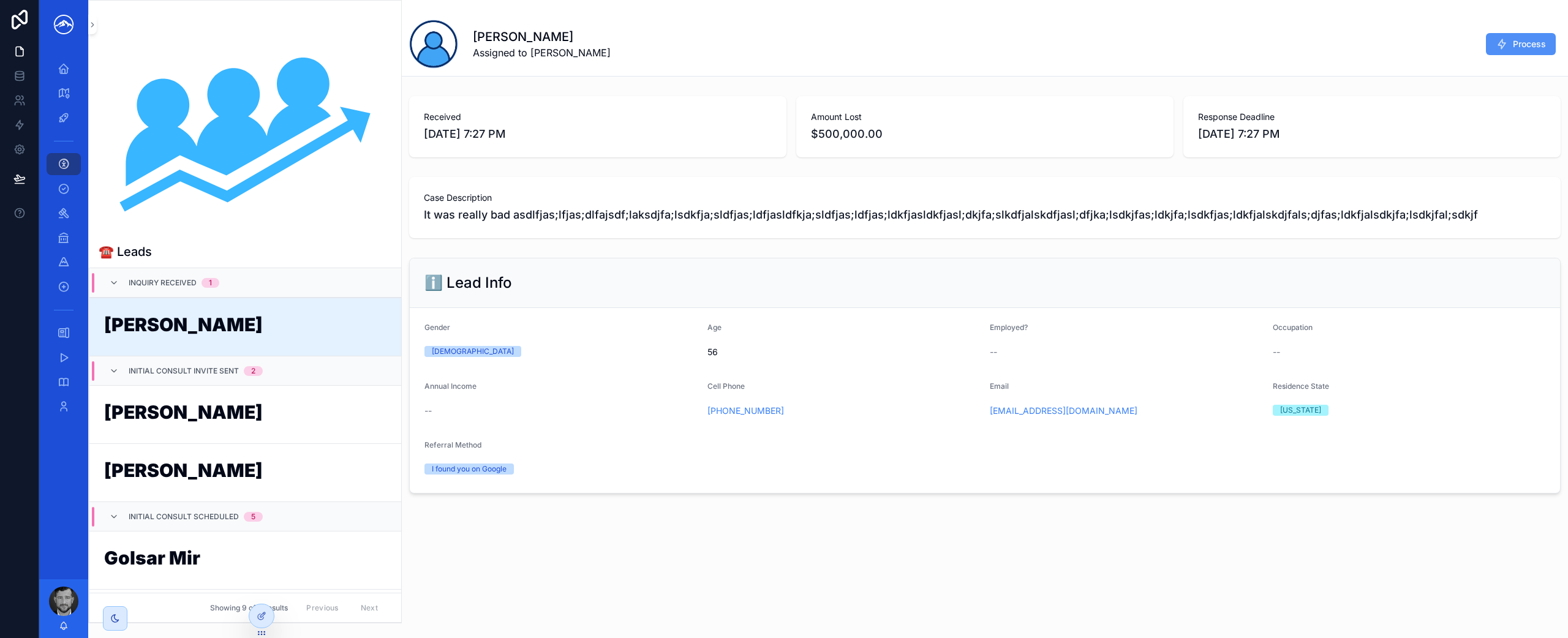
click at [1537, 43] on span "Process" at bounding box center [1529, 44] width 33 height 12
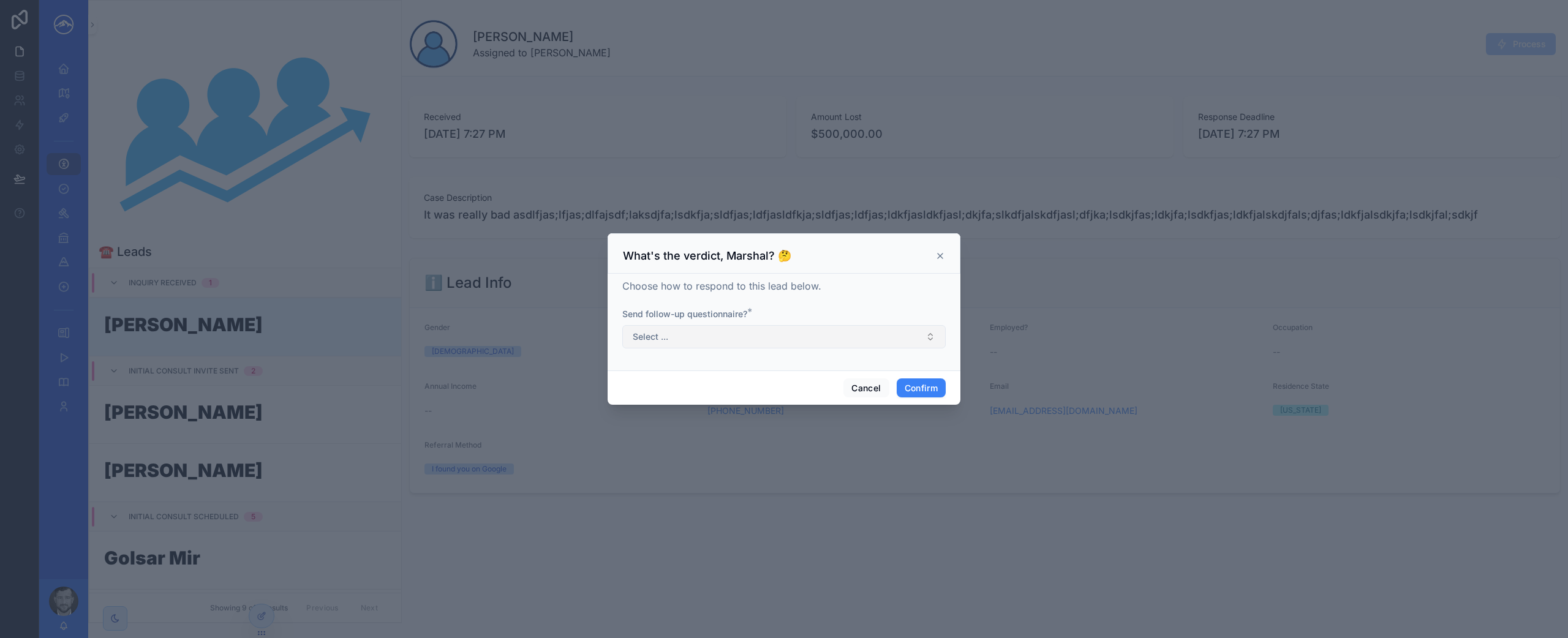
click at [806, 328] on button "Select ..." at bounding box center [784, 337] width 323 height 24
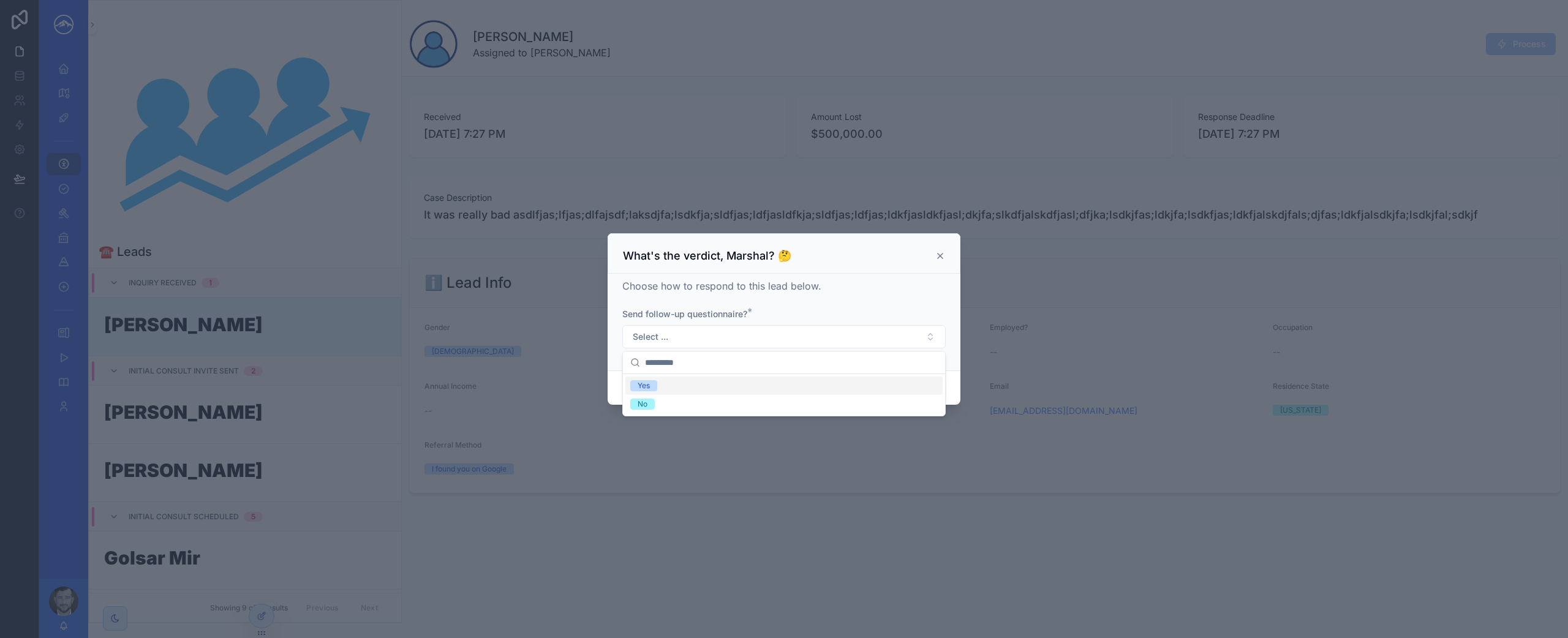
click at [769, 385] on div "Yes" at bounding box center [784, 386] width 317 height 19
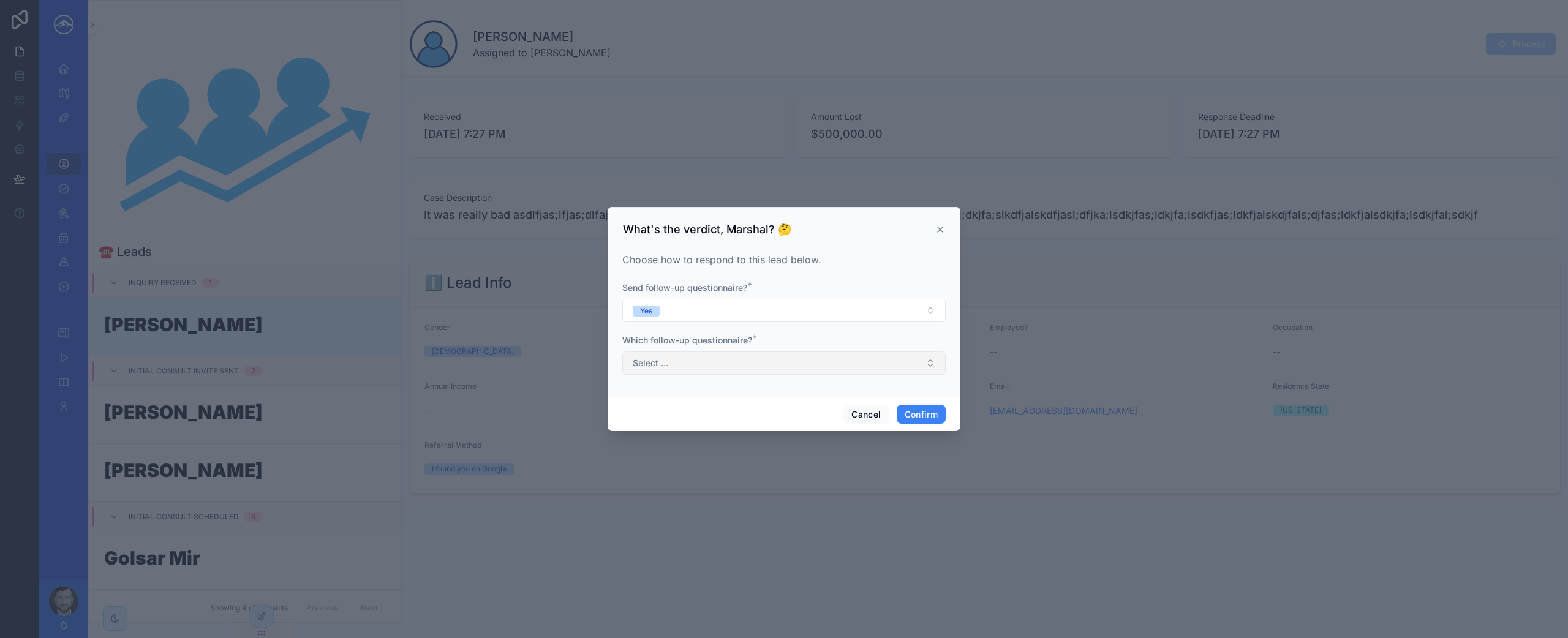
click at [794, 367] on button "Select ..." at bounding box center [784, 363] width 323 height 24
click at [780, 412] on div "Crypto scam" at bounding box center [784, 412] width 317 height 19
click at [909, 410] on button "Confirm" at bounding box center [921, 415] width 49 height 19
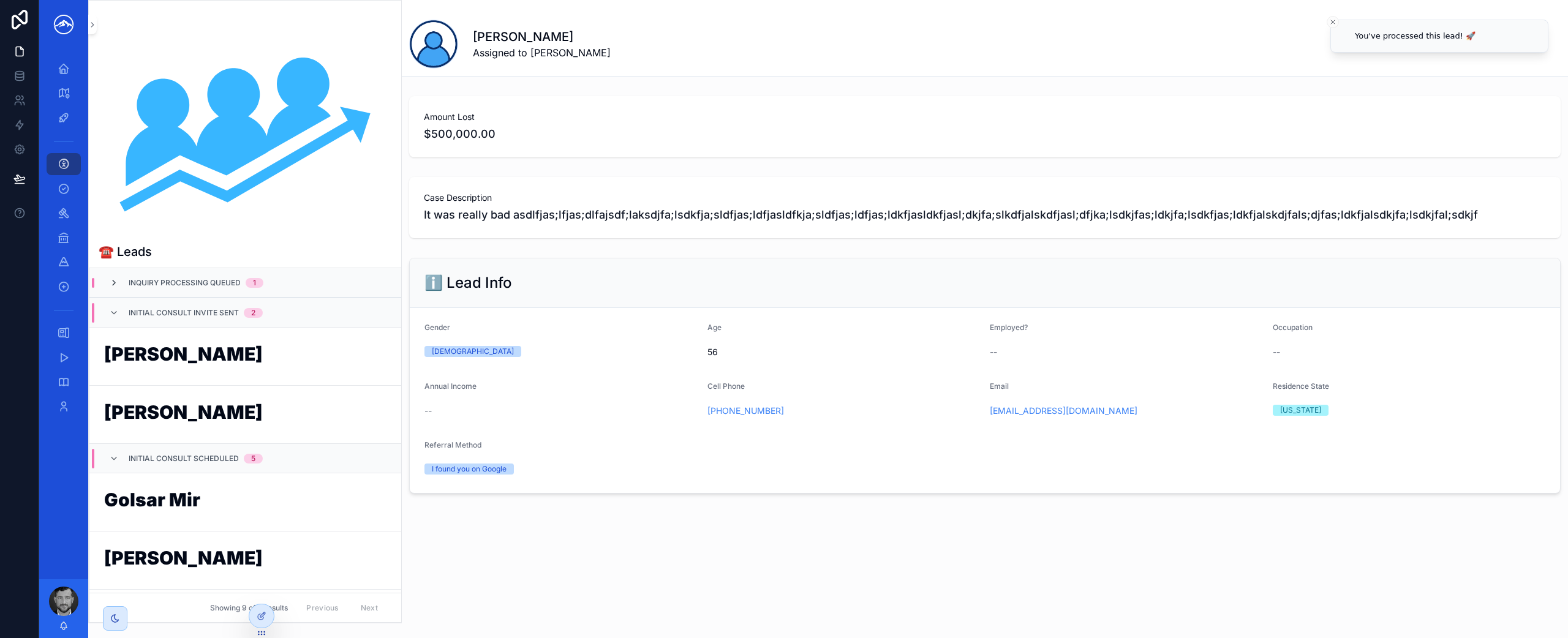
click at [114, 284] on icon "scrollable content" at bounding box center [114, 282] width 10 height 10
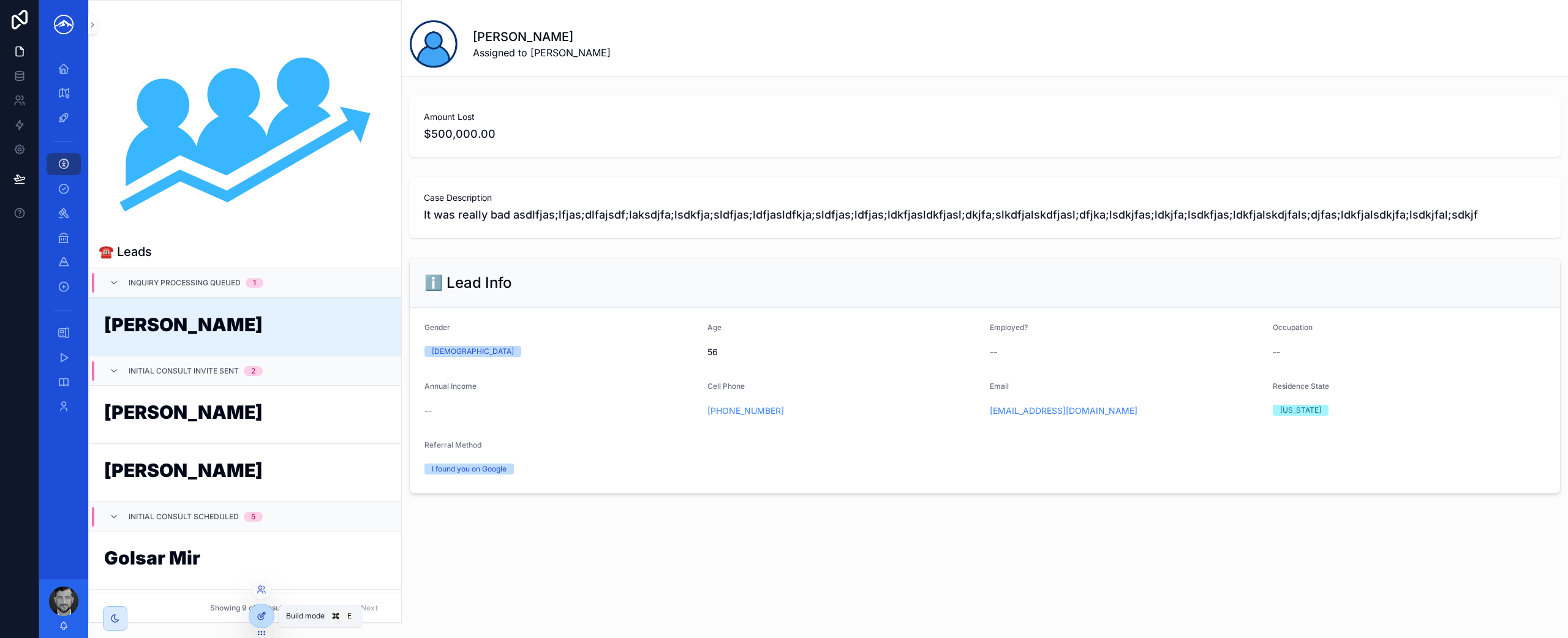
click at [263, 614] on icon at bounding box center [261, 616] width 10 height 10
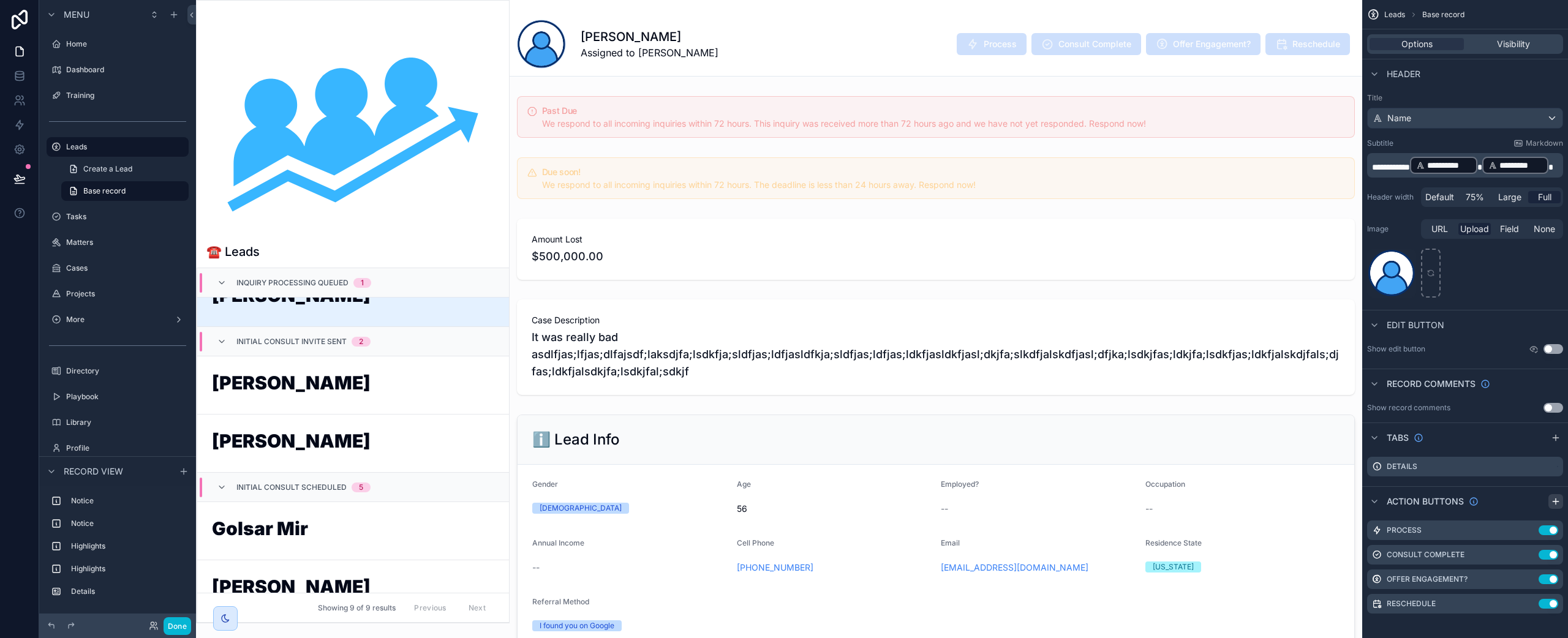
scroll to position [5, 0]
click at [1529, 524] on icon "scrollable content" at bounding box center [1530, 524] width 5 height 5
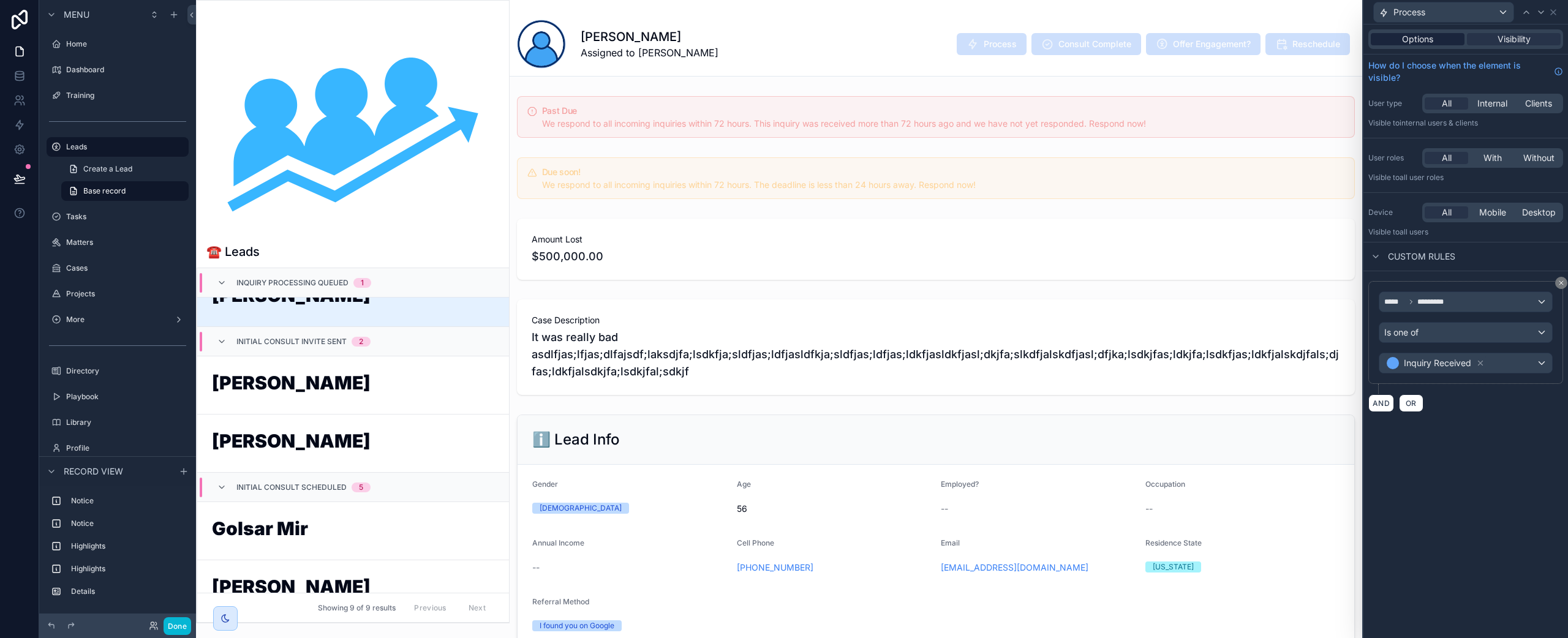
click at [1425, 37] on span "Options" at bounding box center [1418, 39] width 31 height 12
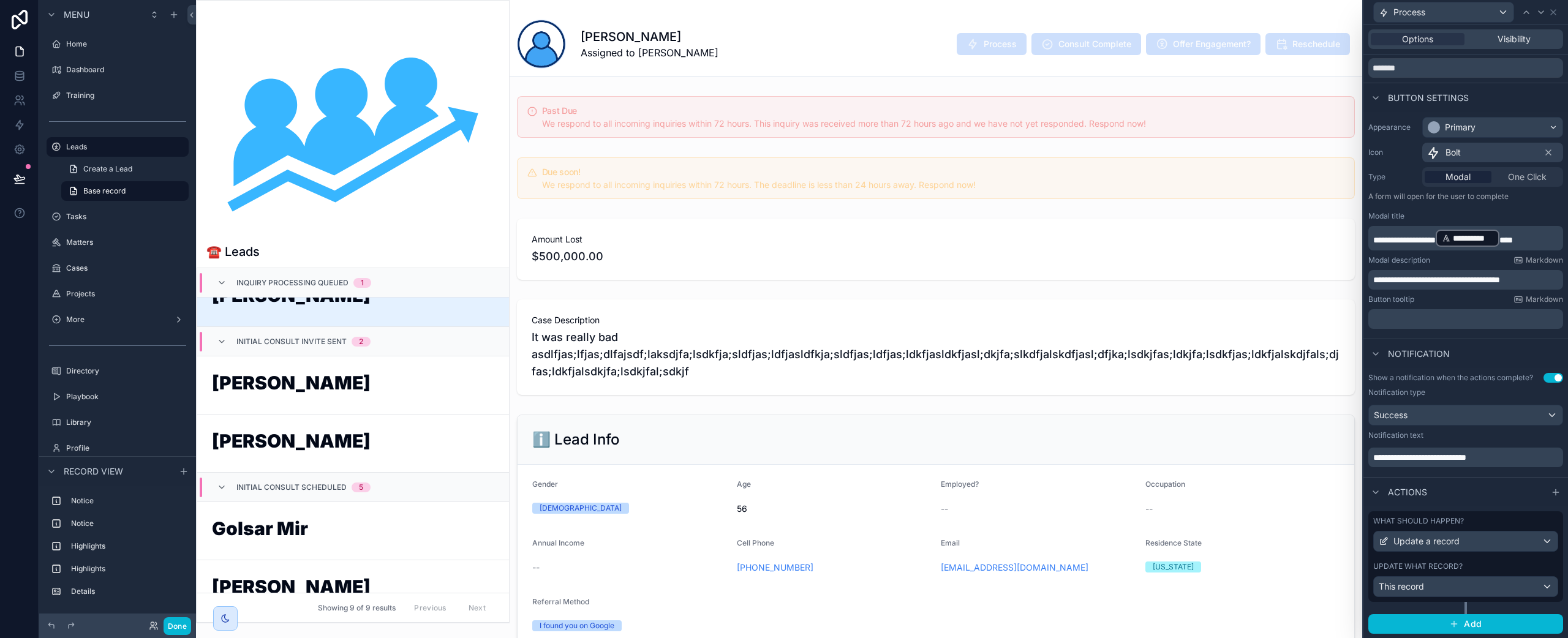
scroll to position [37, 0]
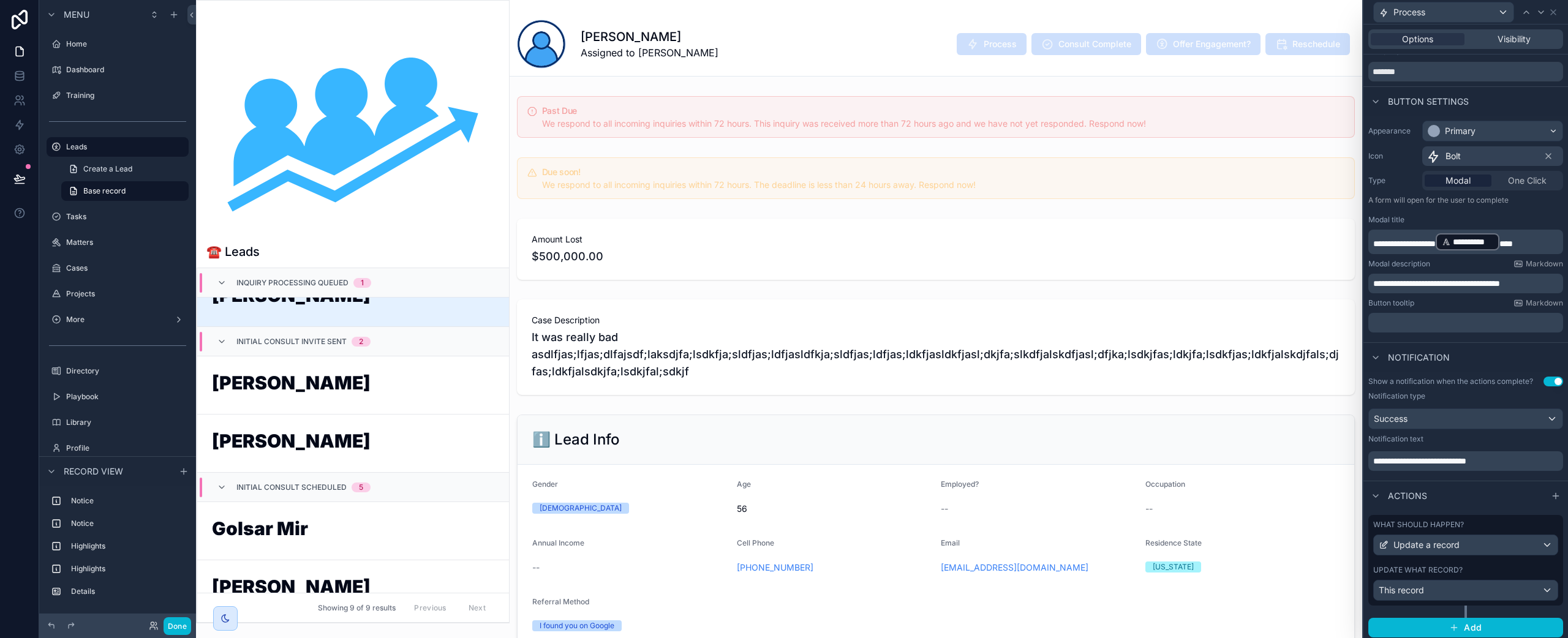
click at [1502, 523] on div "What should happen?" at bounding box center [1466, 524] width 185 height 10
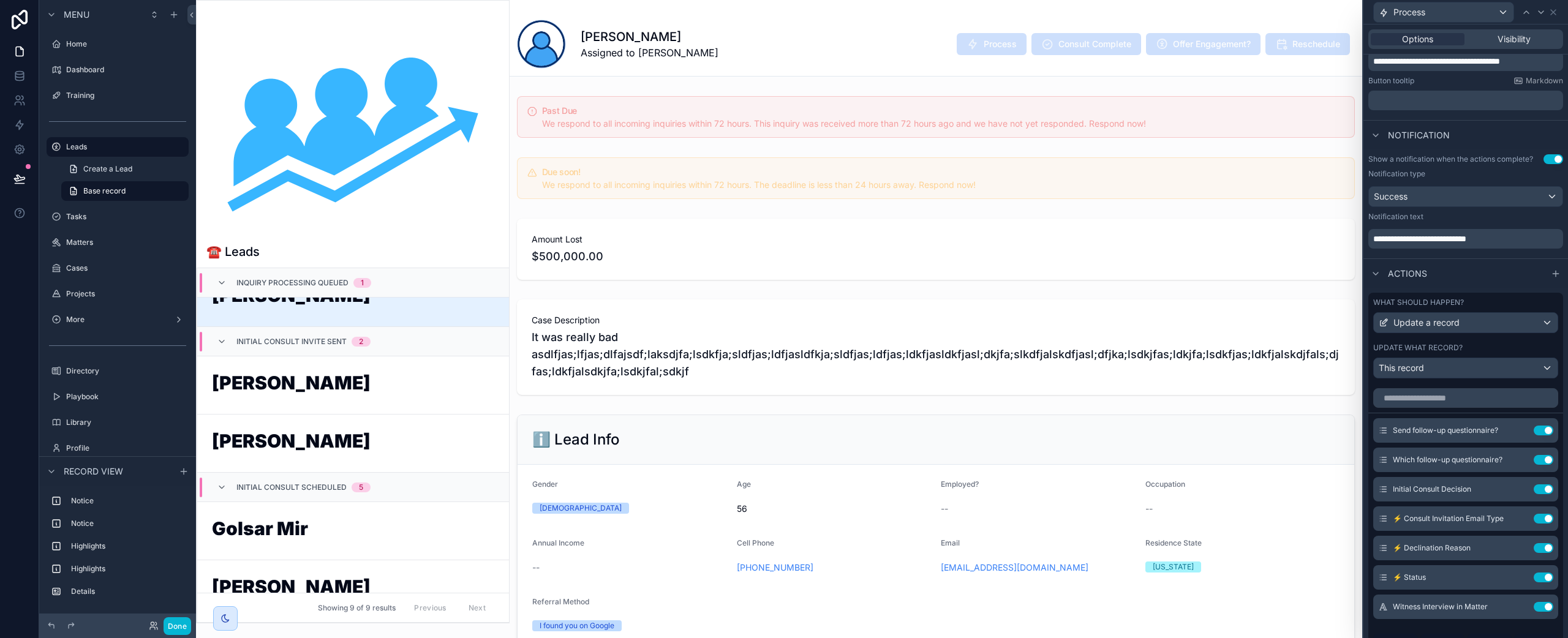
scroll to position [345, 0]
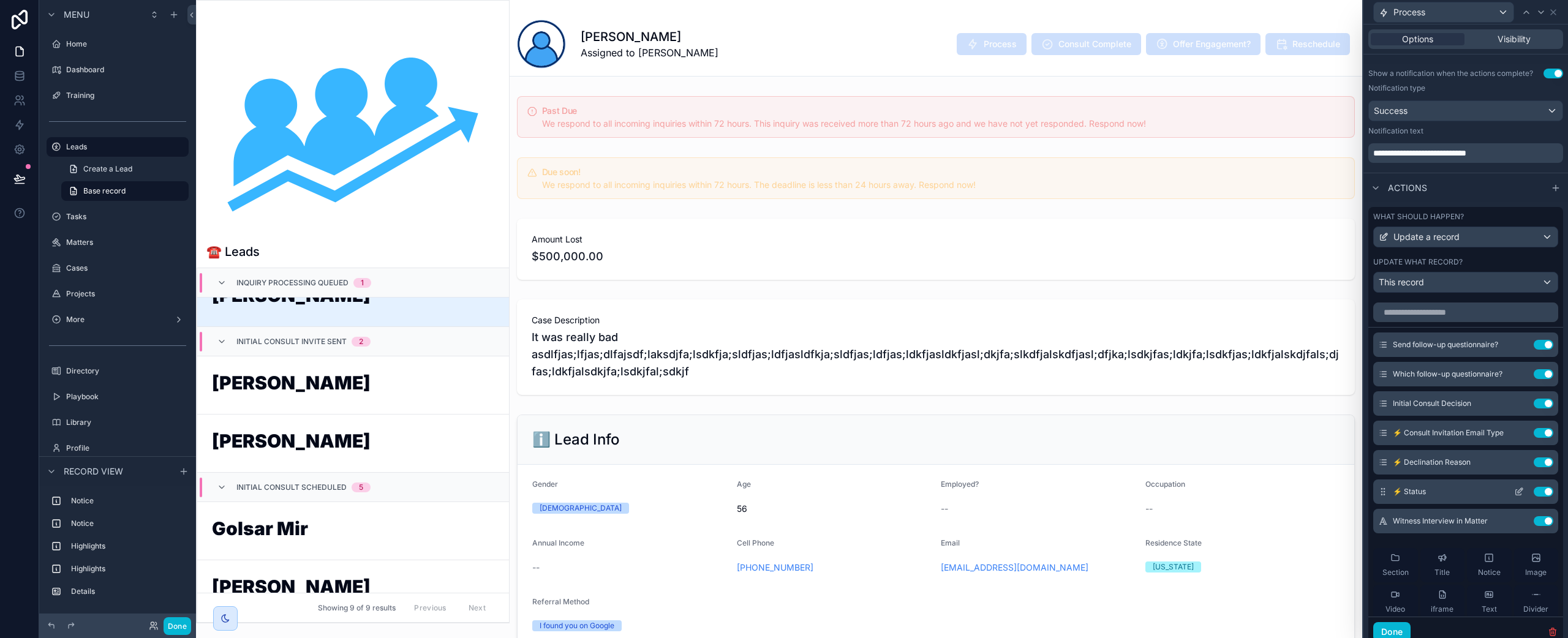
click at [1514, 492] on icon at bounding box center [1519, 492] width 10 height 10
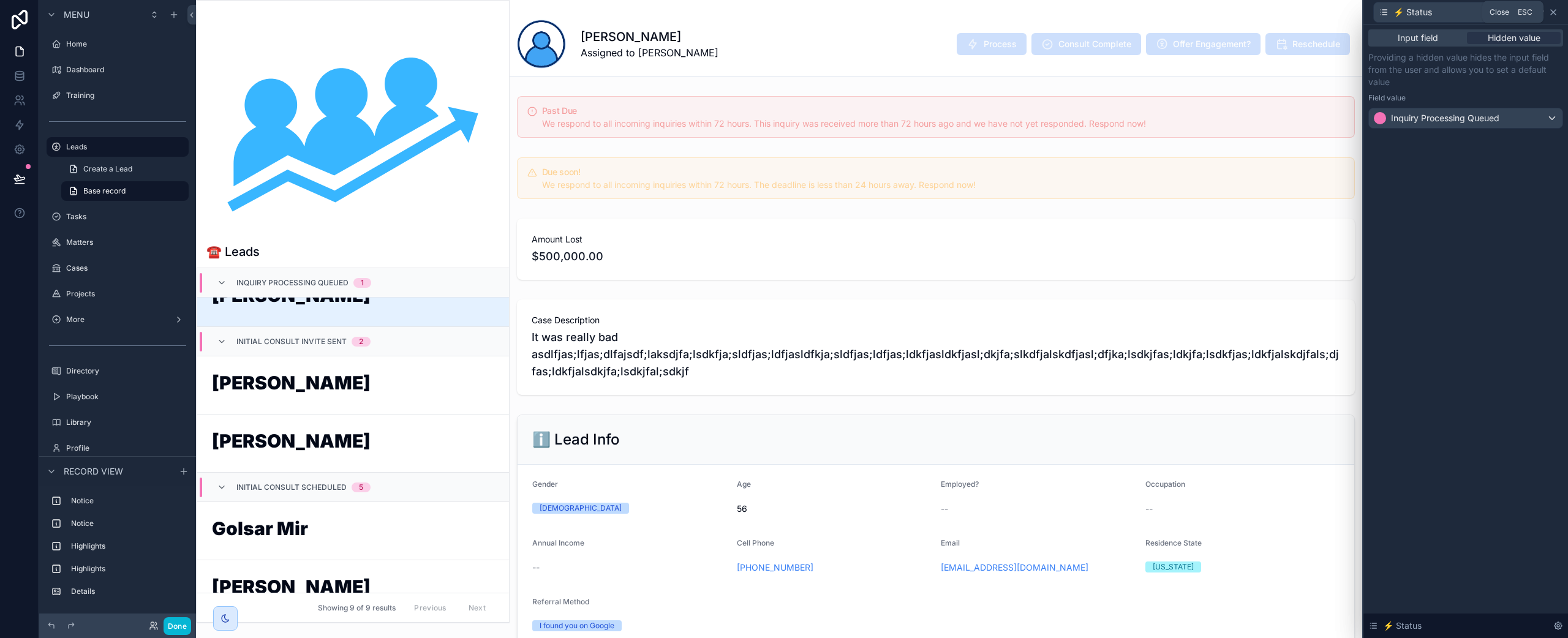
click at [1553, 14] on icon at bounding box center [1553, 12] width 10 height 10
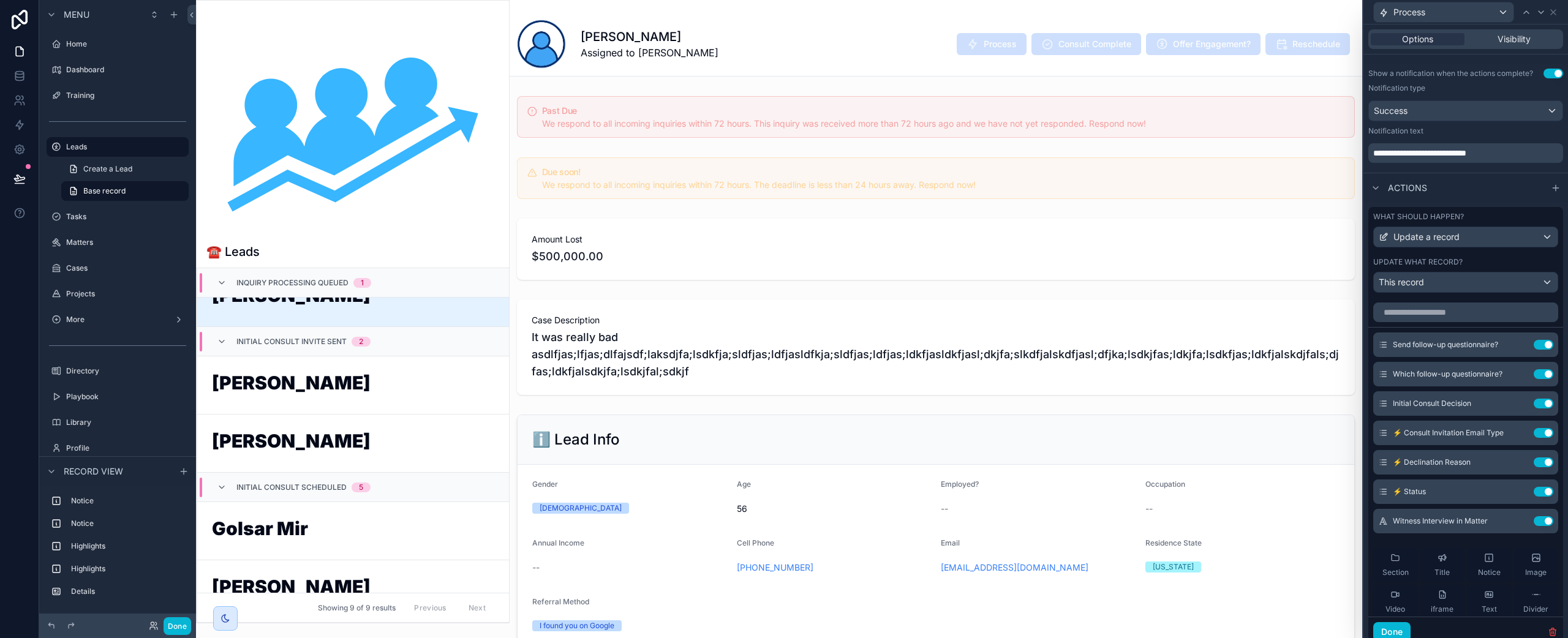
scroll to position [0, 0]
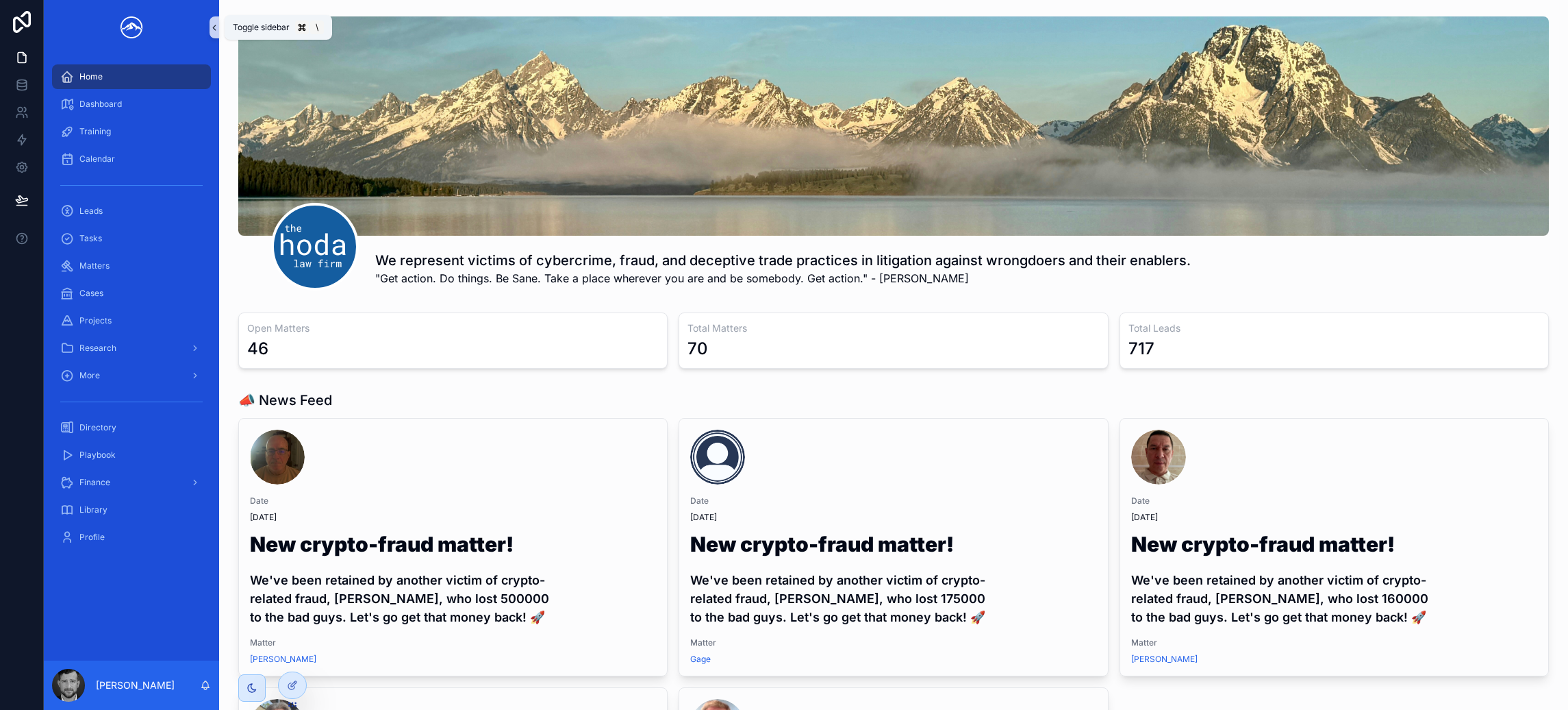
click at [214, 27] on icon "scrollable content" at bounding box center [214, 27] width 10 height 10
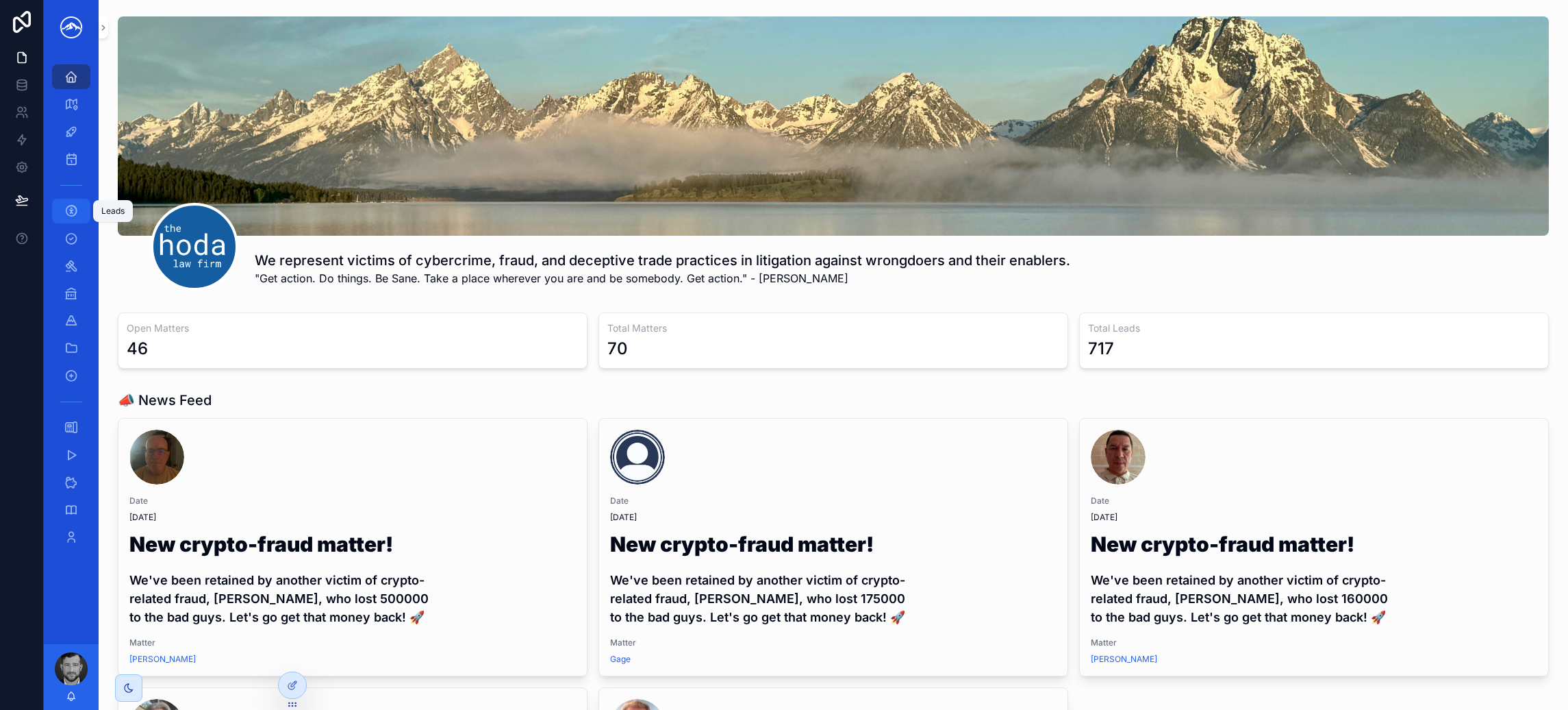
click at [80, 212] on div "Leads" at bounding box center [71, 211] width 22 height 22
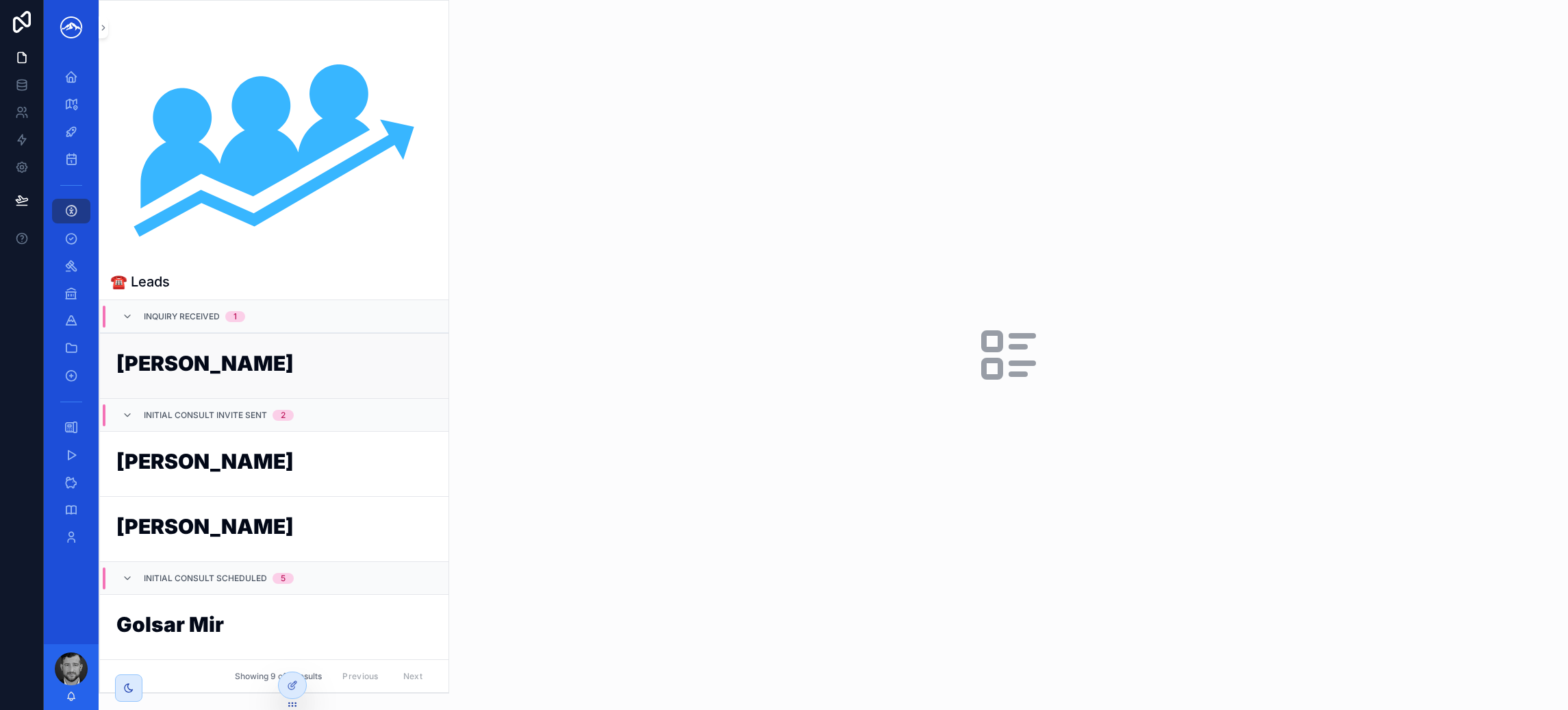
click at [222, 366] on h1 "[PERSON_NAME]" at bounding box center [274, 365] width 316 height 26
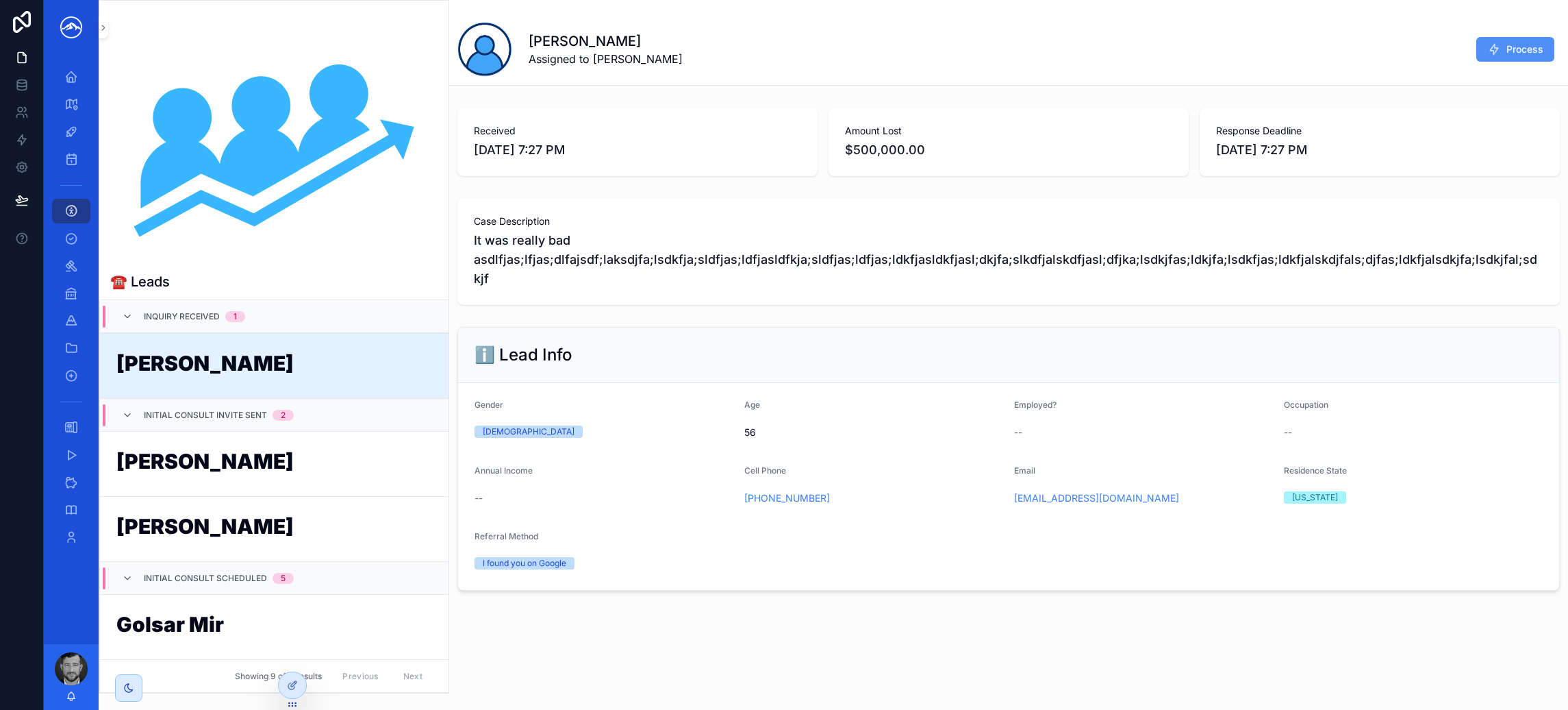
click at [1502, 54] on button "Process" at bounding box center [1515, 49] width 78 height 25
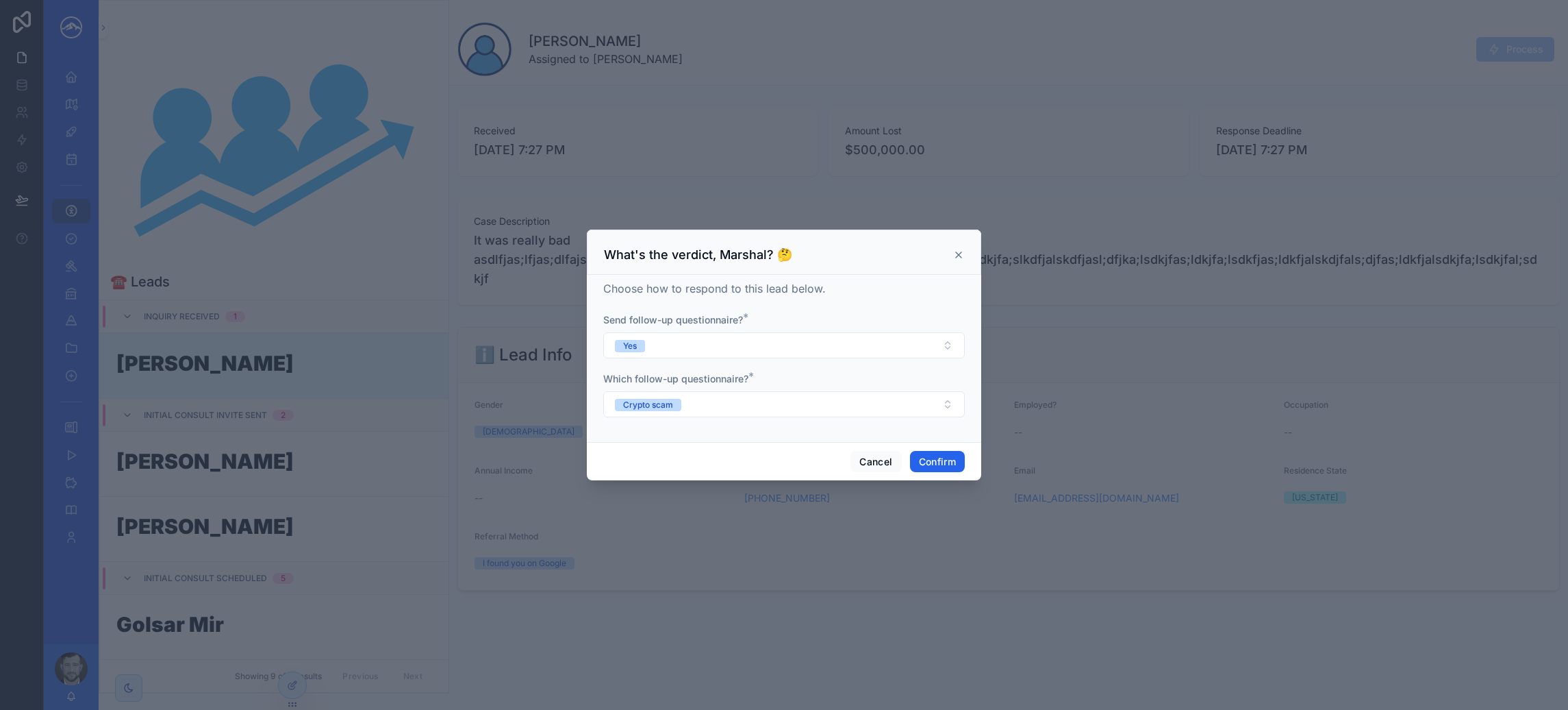
click at [943, 462] on button "Confirm" at bounding box center [938, 461] width 54 height 22
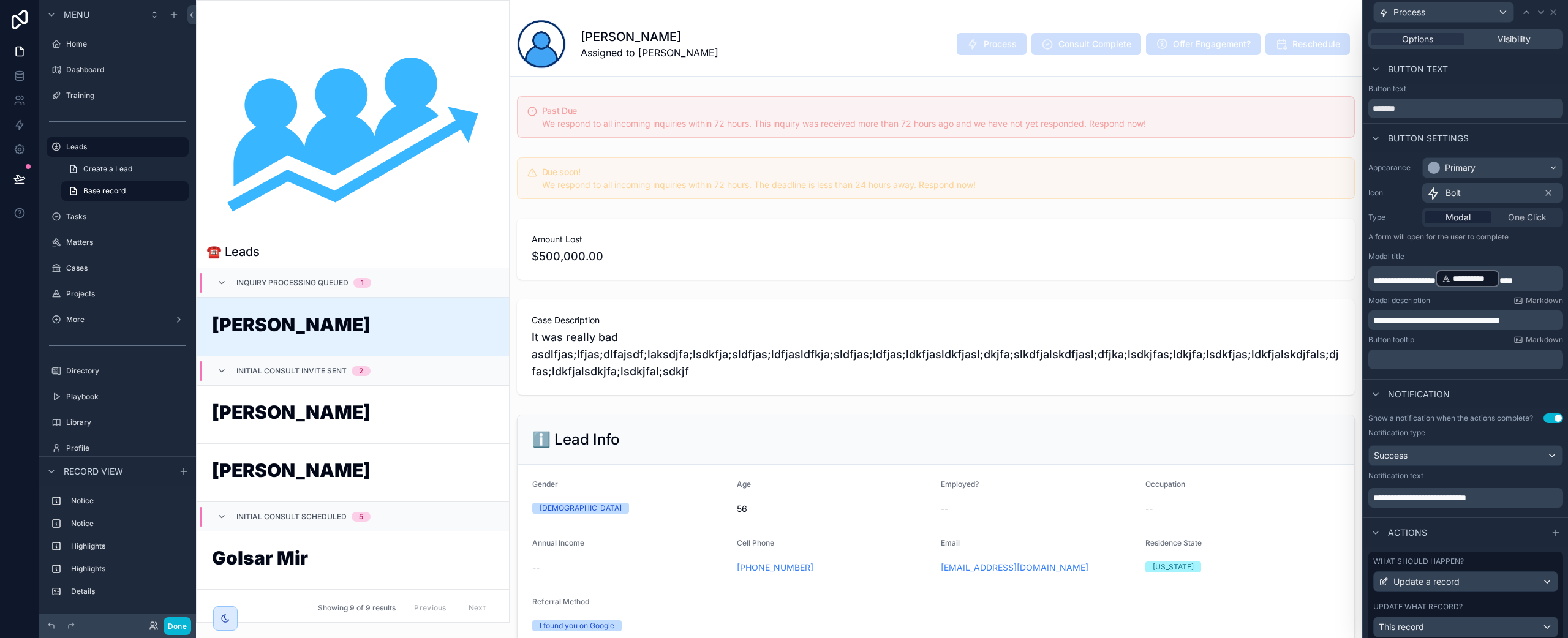
scroll to position [5, 0]
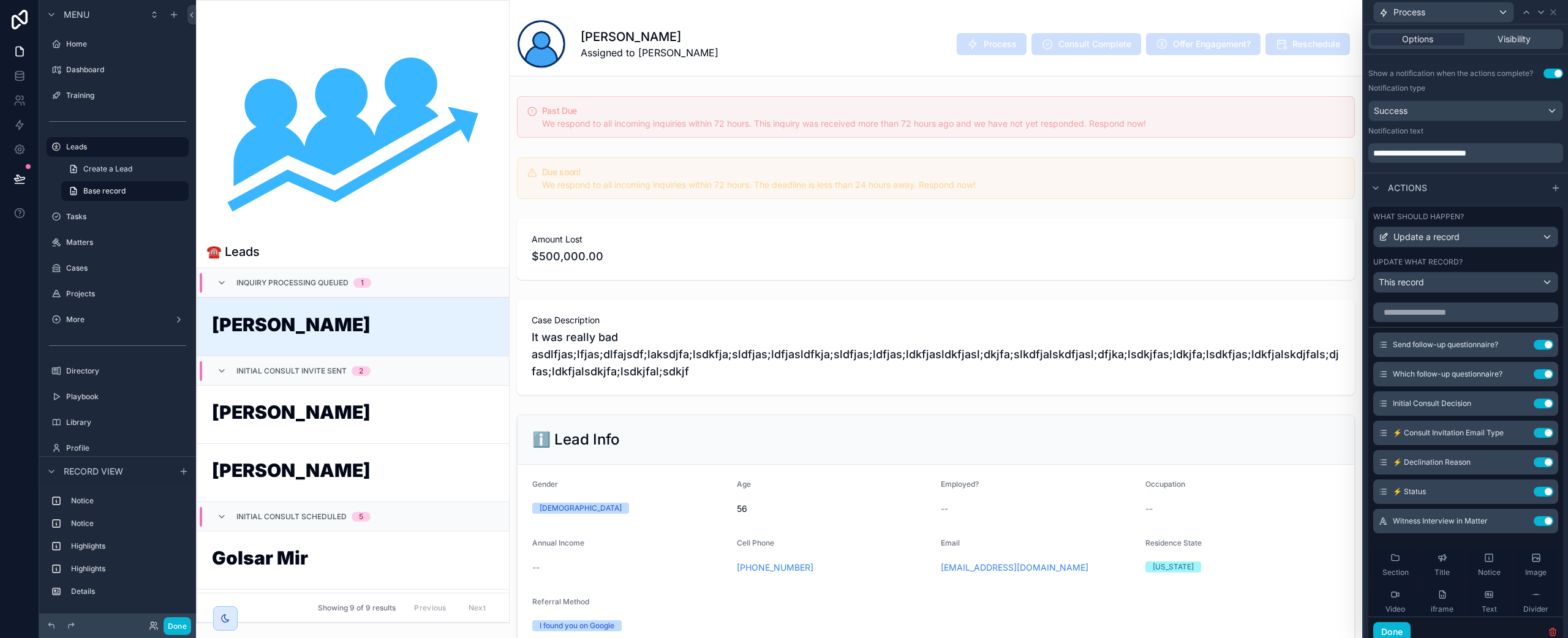
click at [794, 72] on div "Leads James Smith Assigned to Marshal Hoda Process Consult Complete Offer Engag…" at bounding box center [936, 38] width 838 height 76
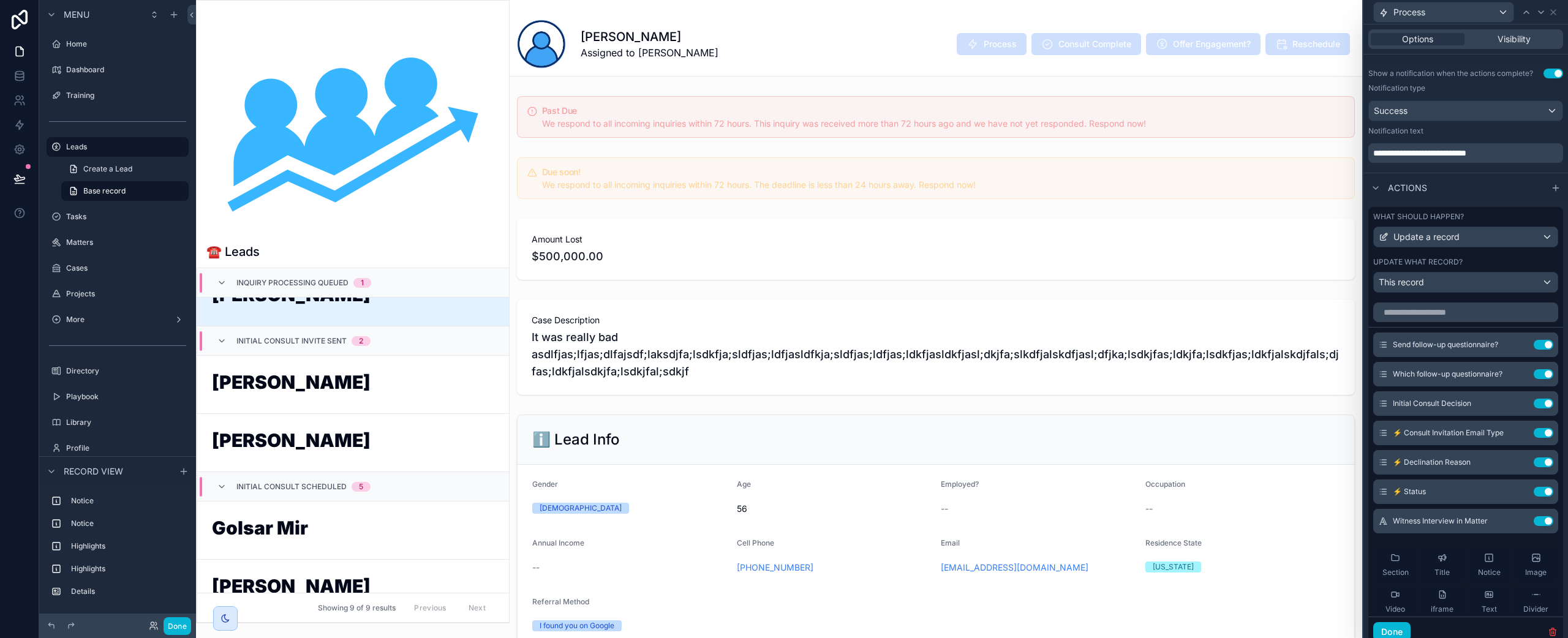
scroll to position [0, 0]
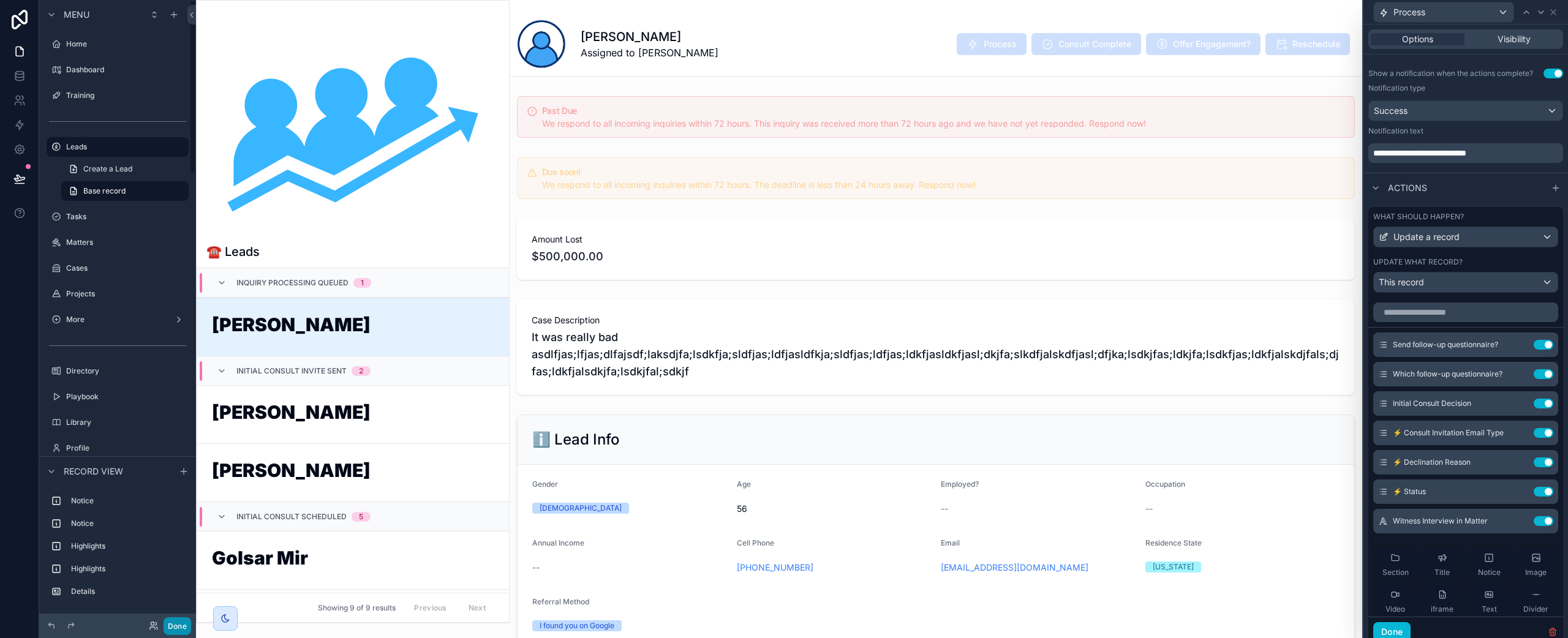
click at [176, 628] on button "Done" at bounding box center [177, 626] width 28 height 18
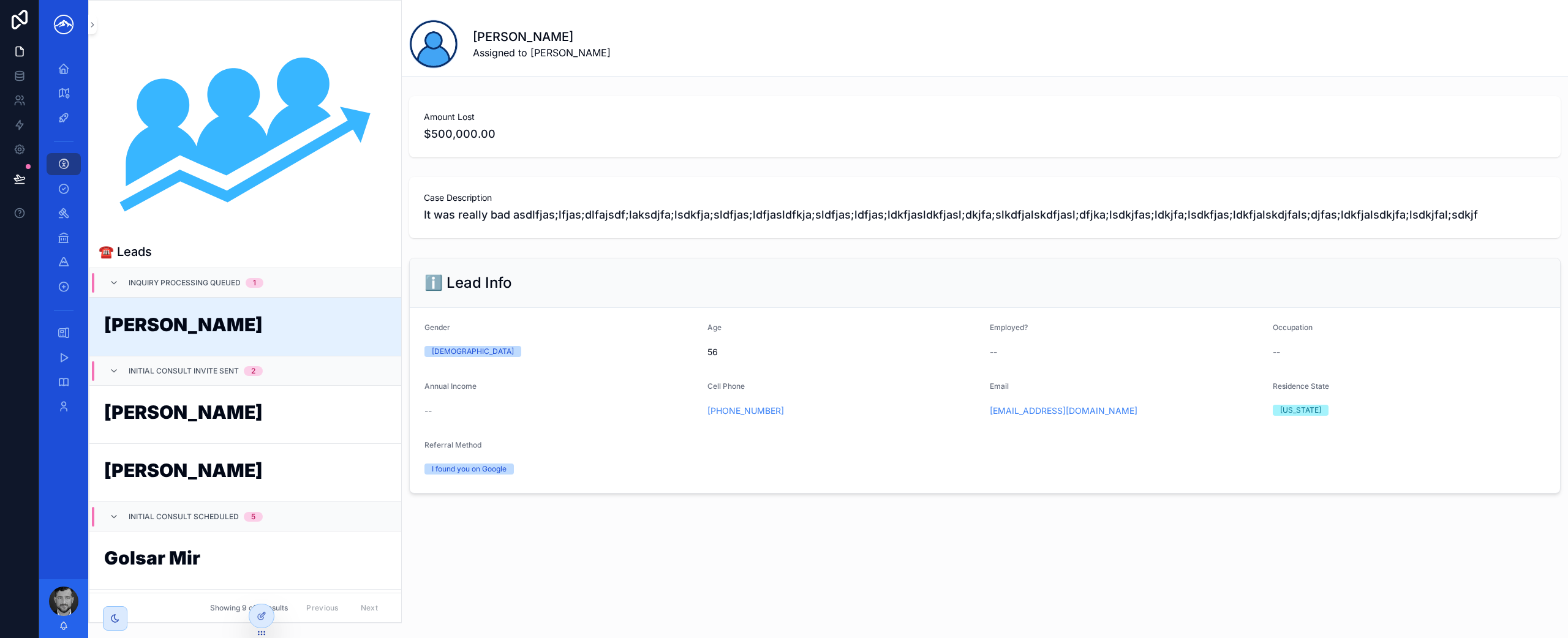
scroll to position [29, 0]
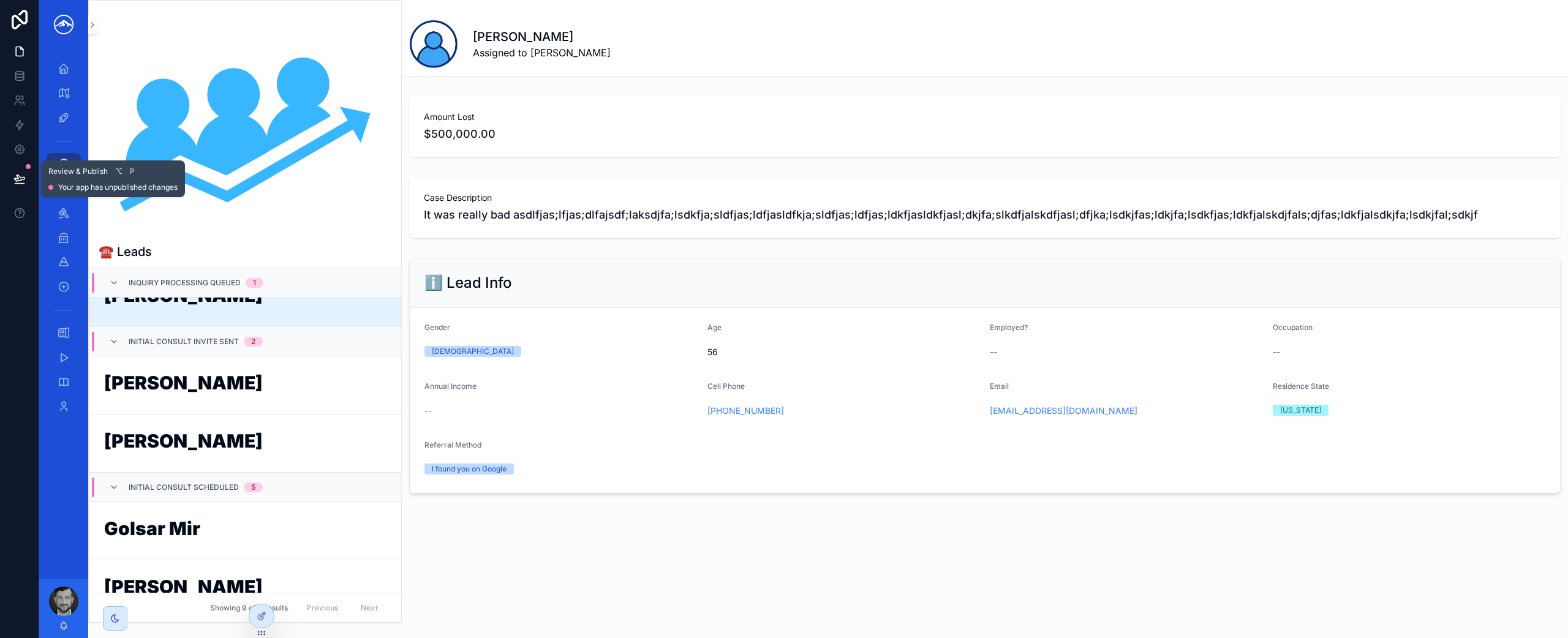
click at [20, 173] on icon at bounding box center [19, 179] width 12 height 12
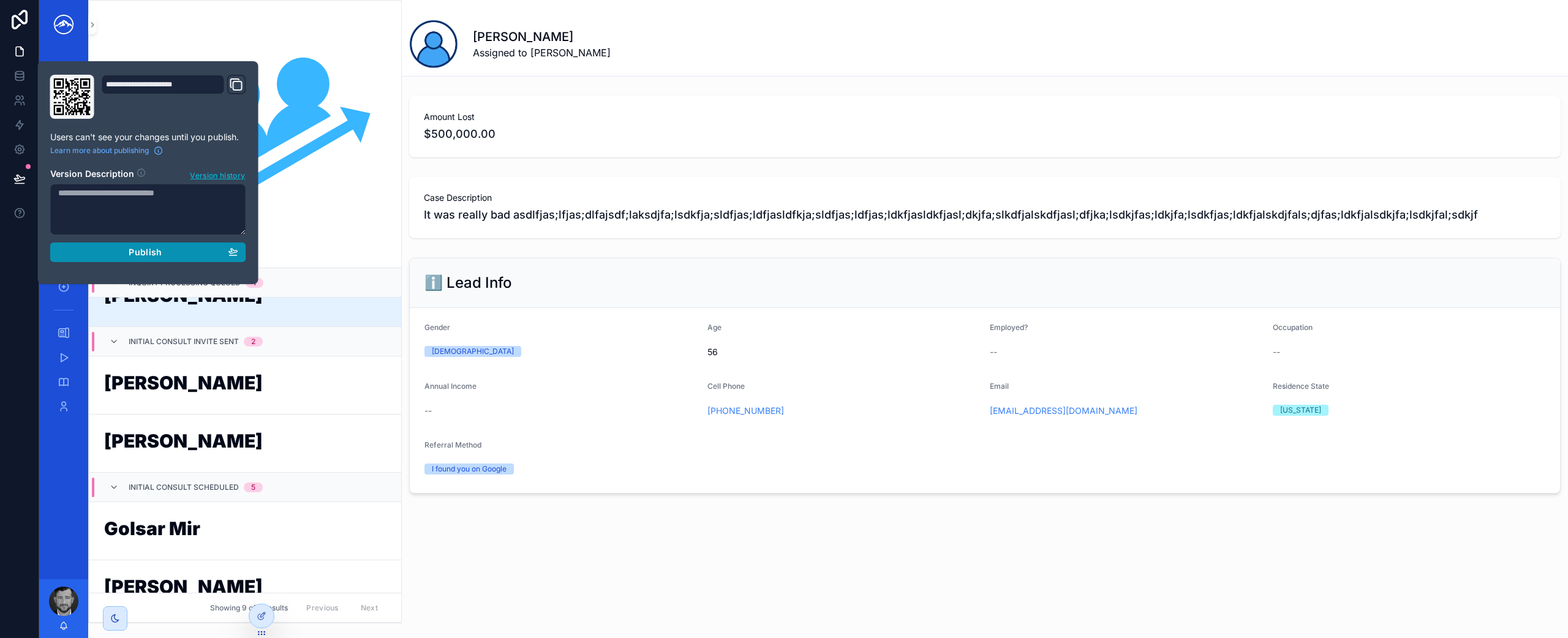
click at [101, 249] on div "Publish" at bounding box center [149, 252] width 180 height 11
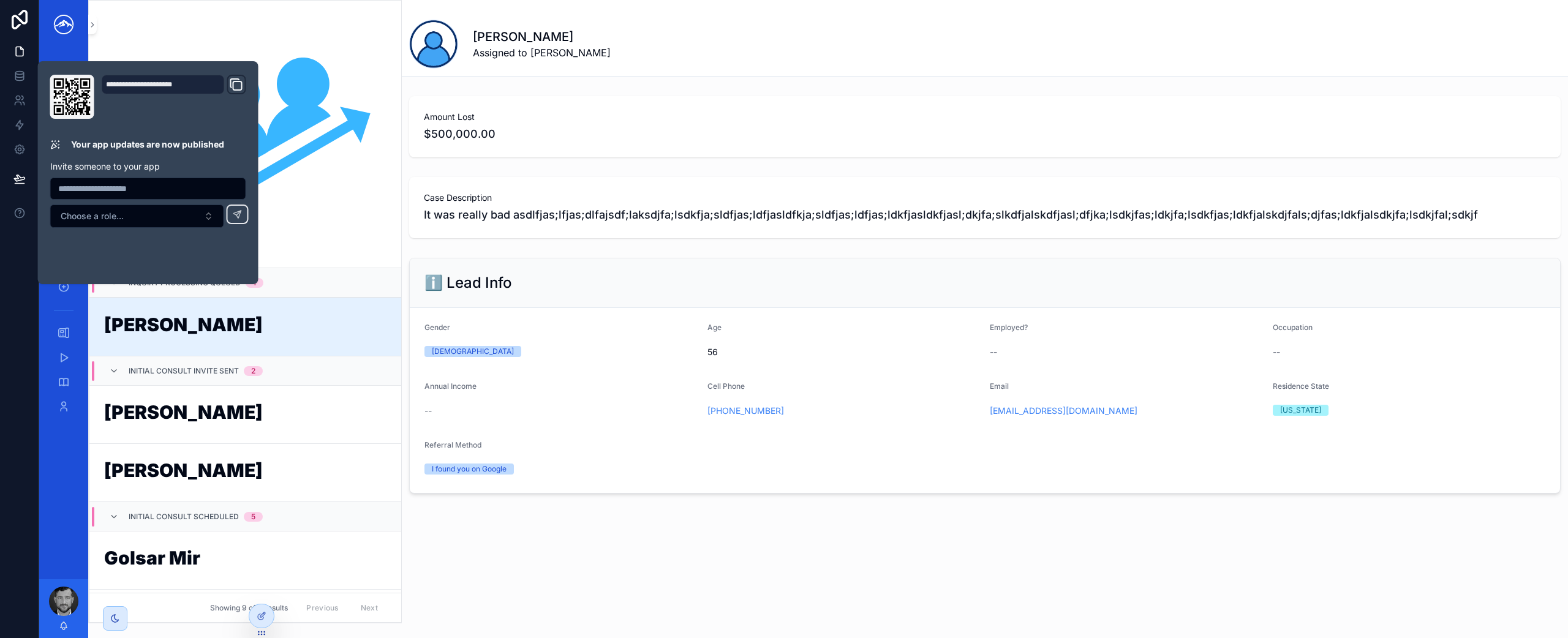
scroll to position [29, 0]
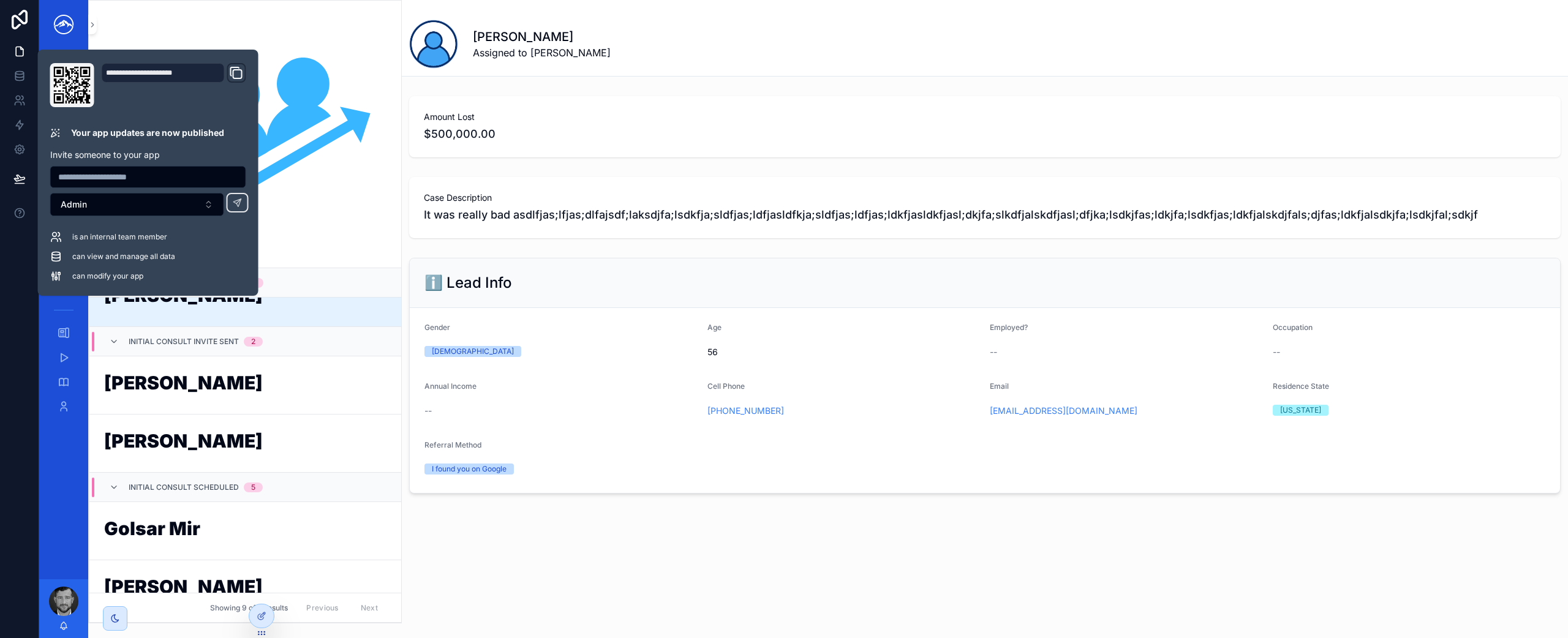
click at [557, 162] on div "Amount Lost $500,000.00" at bounding box center [985, 127] width 1166 height 71
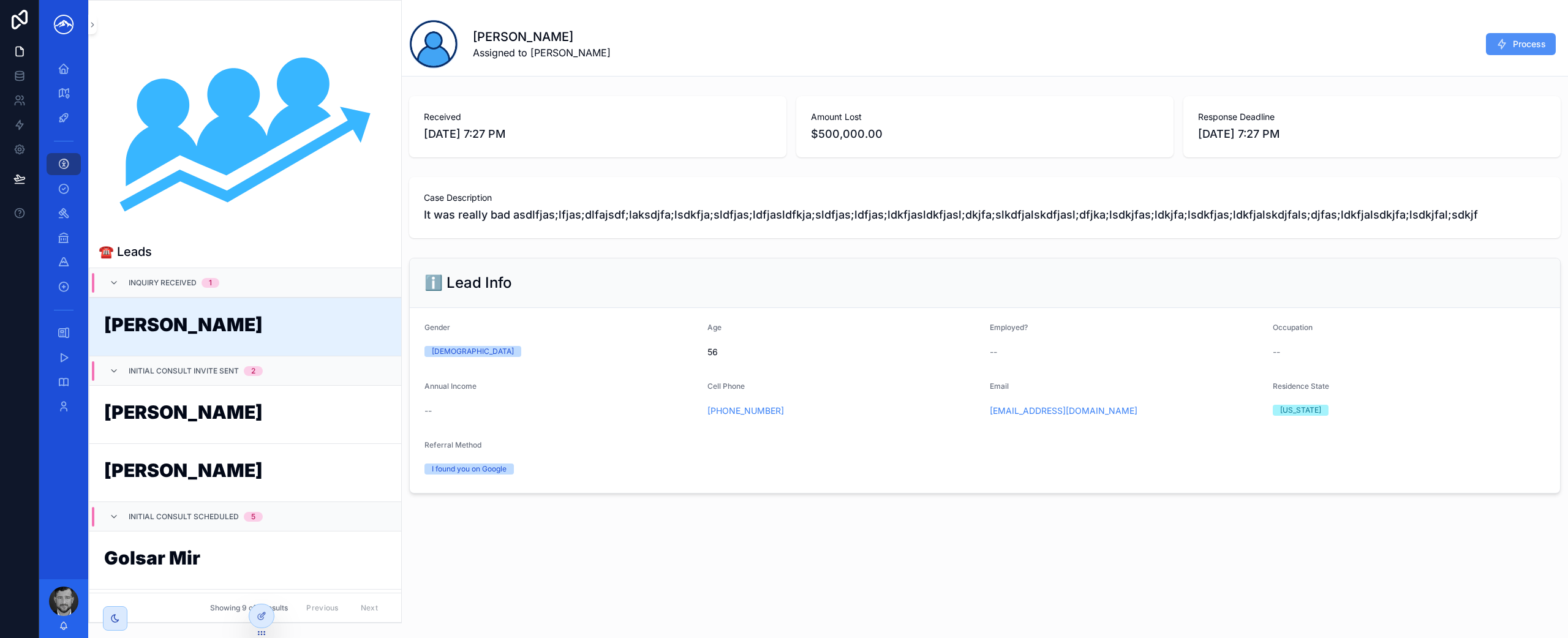
click at [1526, 41] on span "Process" at bounding box center [1529, 44] width 33 height 12
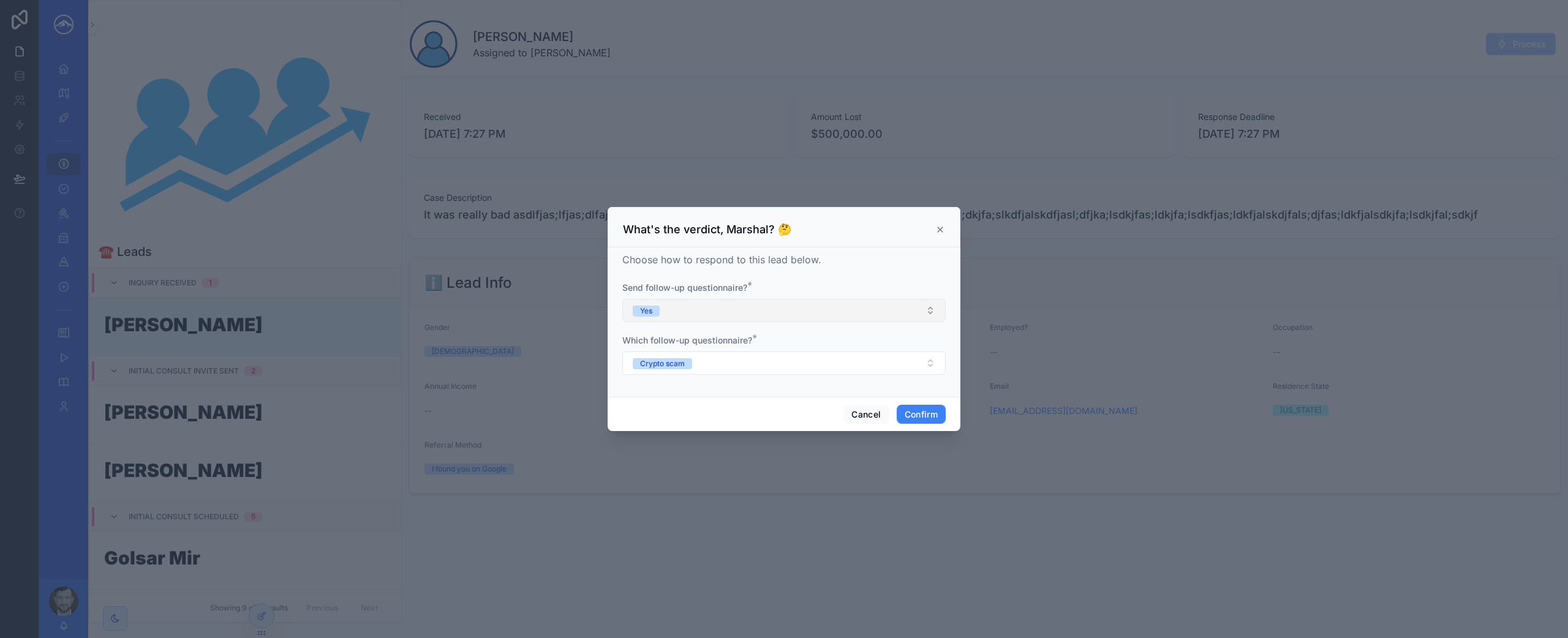
click at [808, 313] on button "Yes" at bounding box center [784, 310] width 323 height 24
click at [765, 363] on div "Yes" at bounding box center [784, 359] width 317 height 19
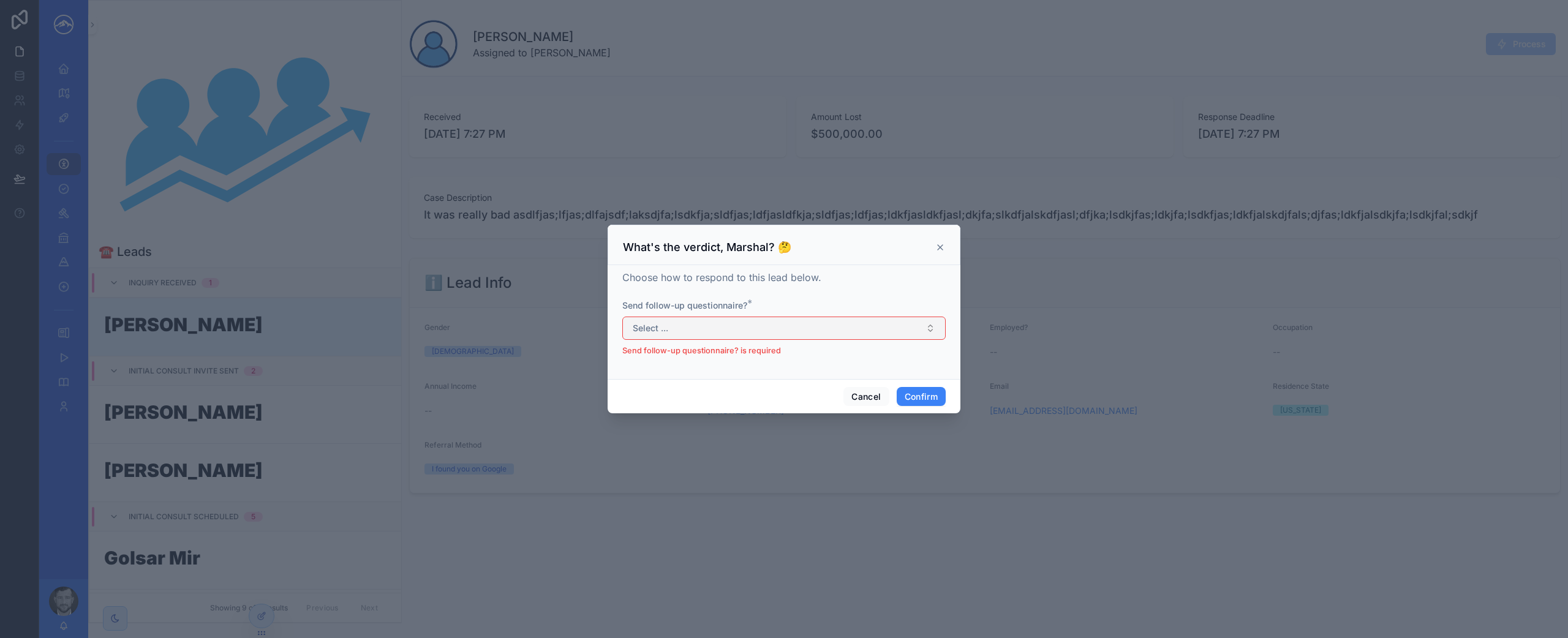
click at [781, 330] on button "Select ..." at bounding box center [784, 328] width 323 height 24
click at [750, 378] on div "Yes" at bounding box center [784, 377] width 317 height 19
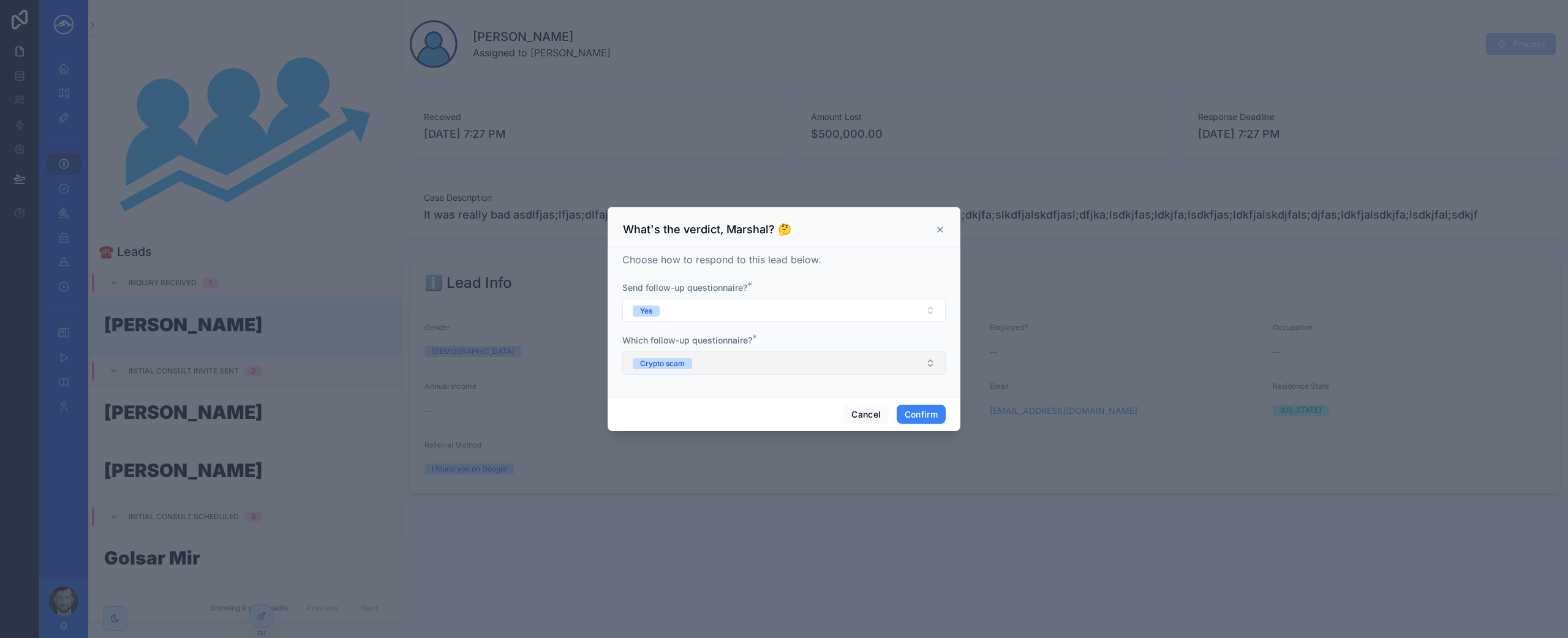
click at [754, 362] on button "Crypto scam" at bounding box center [784, 363] width 323 height 24
click at [744, 415] on div "Crypto scam" at bounding box center [784, 412] width 317 height 19
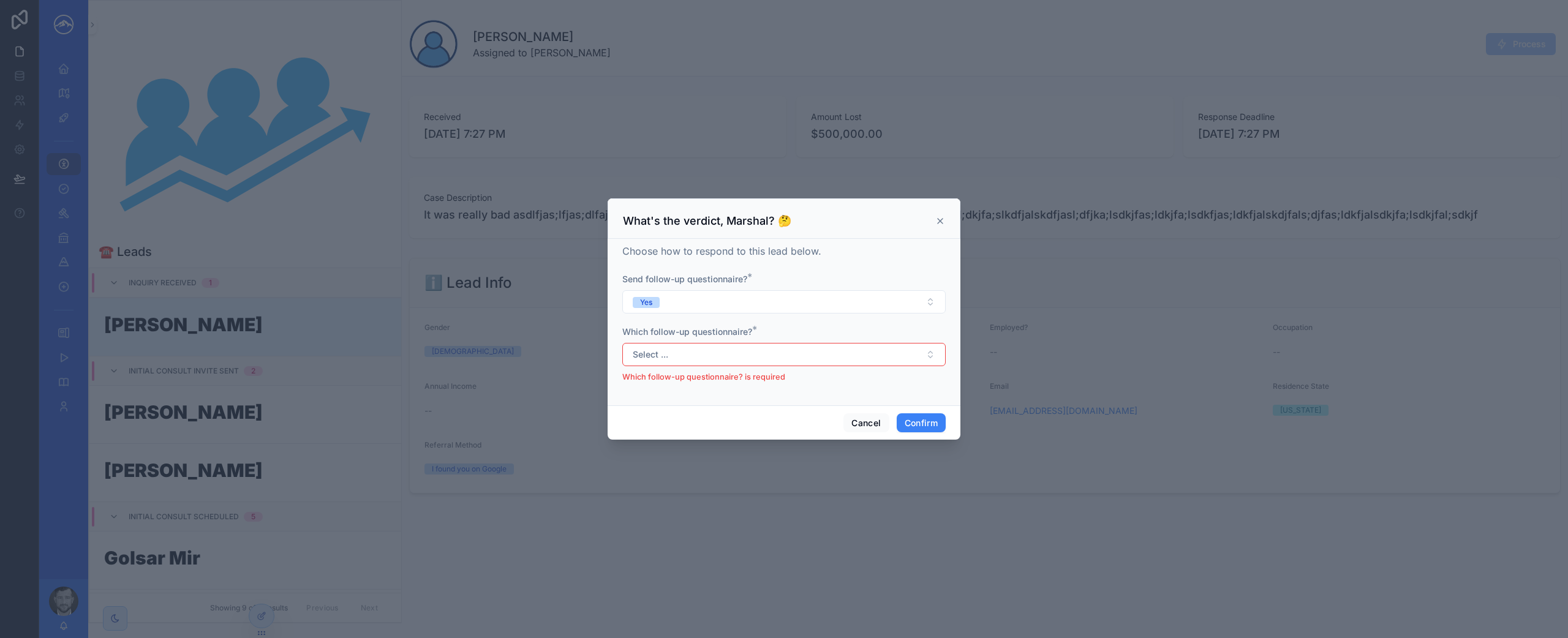
click at [836, 366] on div "Select ... Which follow-up questionnaire? is required" at bounding box center [784, 363] width 323 height 41
click at [839, 355] on button "Select ..." at bounding box center [784, 354] width 323 height 24
click at [817, 404] on div "Crypto scam" at bounding box center [784, 403] width 317 height 19
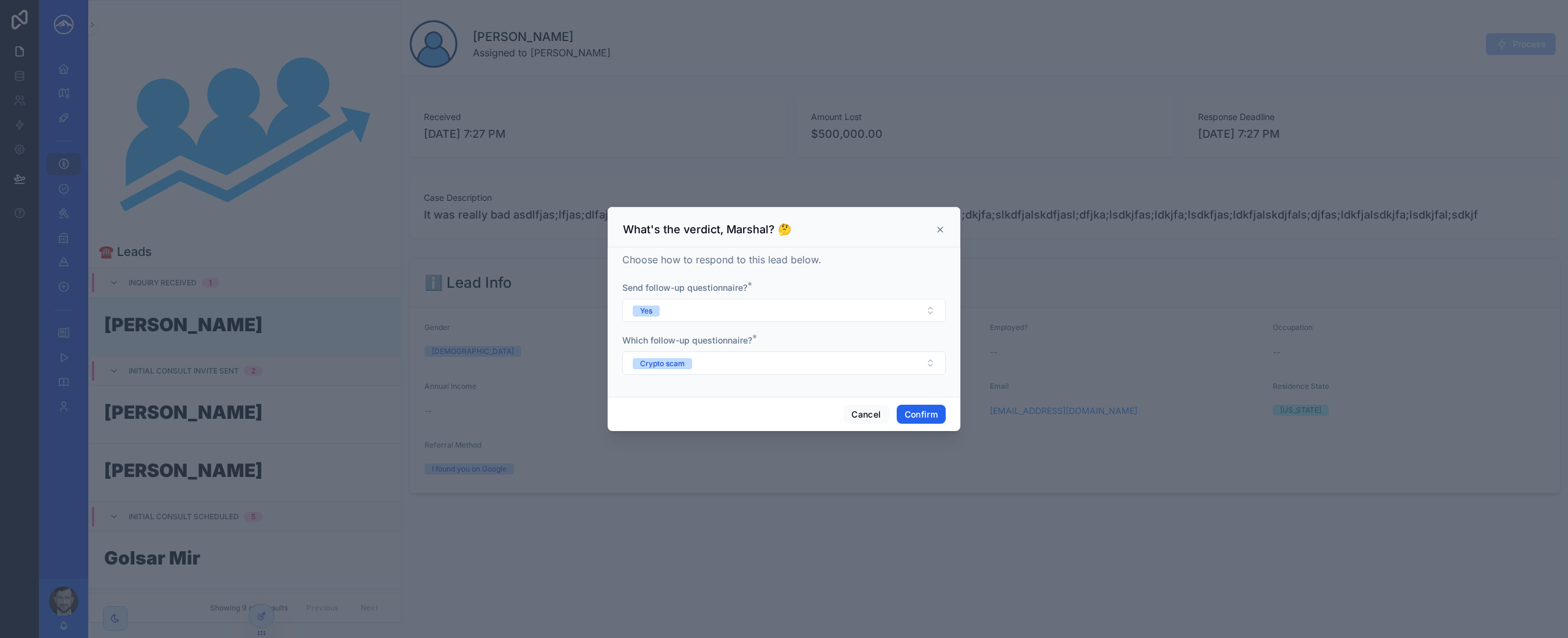
click at [914, 412] on button "Confirm" at bounding box center [921, 415] width 49 height 19
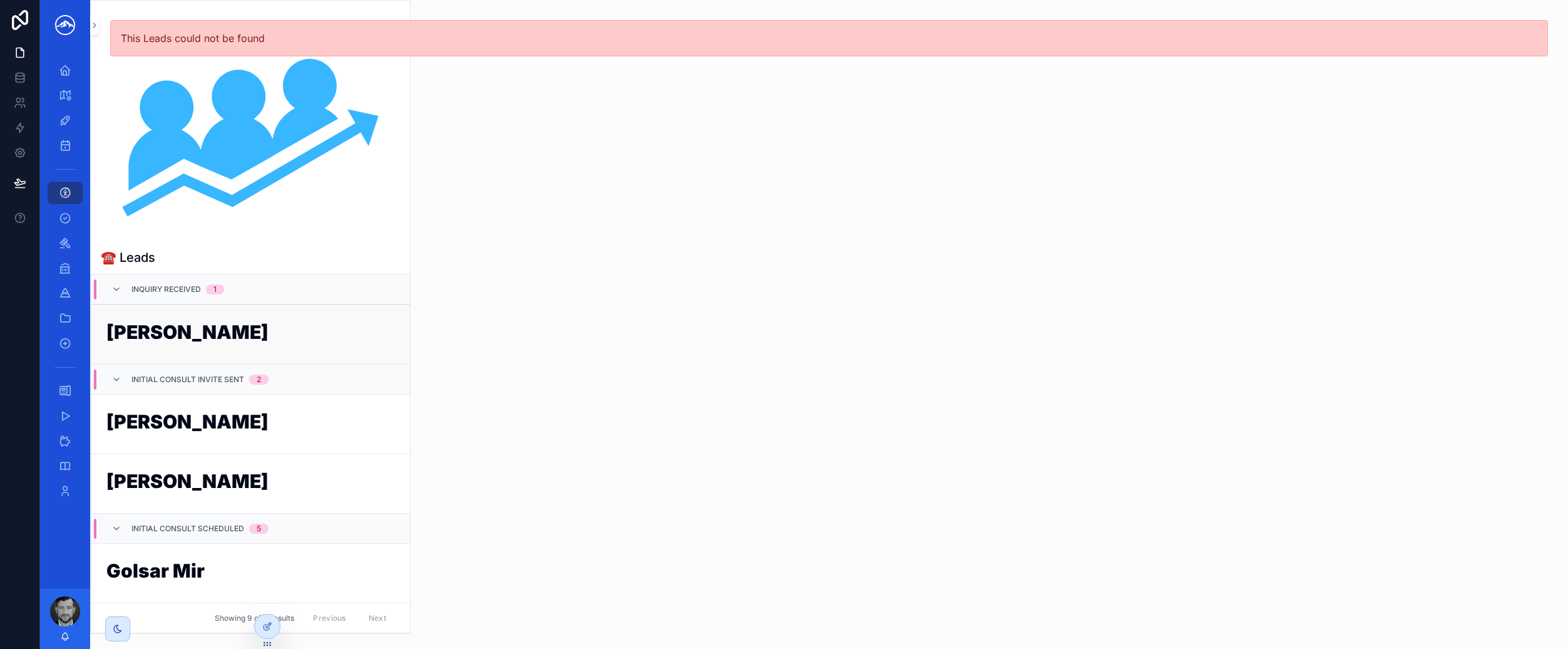
click at [271, 344] on h1 "John Doe" at bounding box center [251, 334] width 289 height 24
click at [239, 333] on h1 "John Doe" at bounding box center [251, 334] width 289 height 24
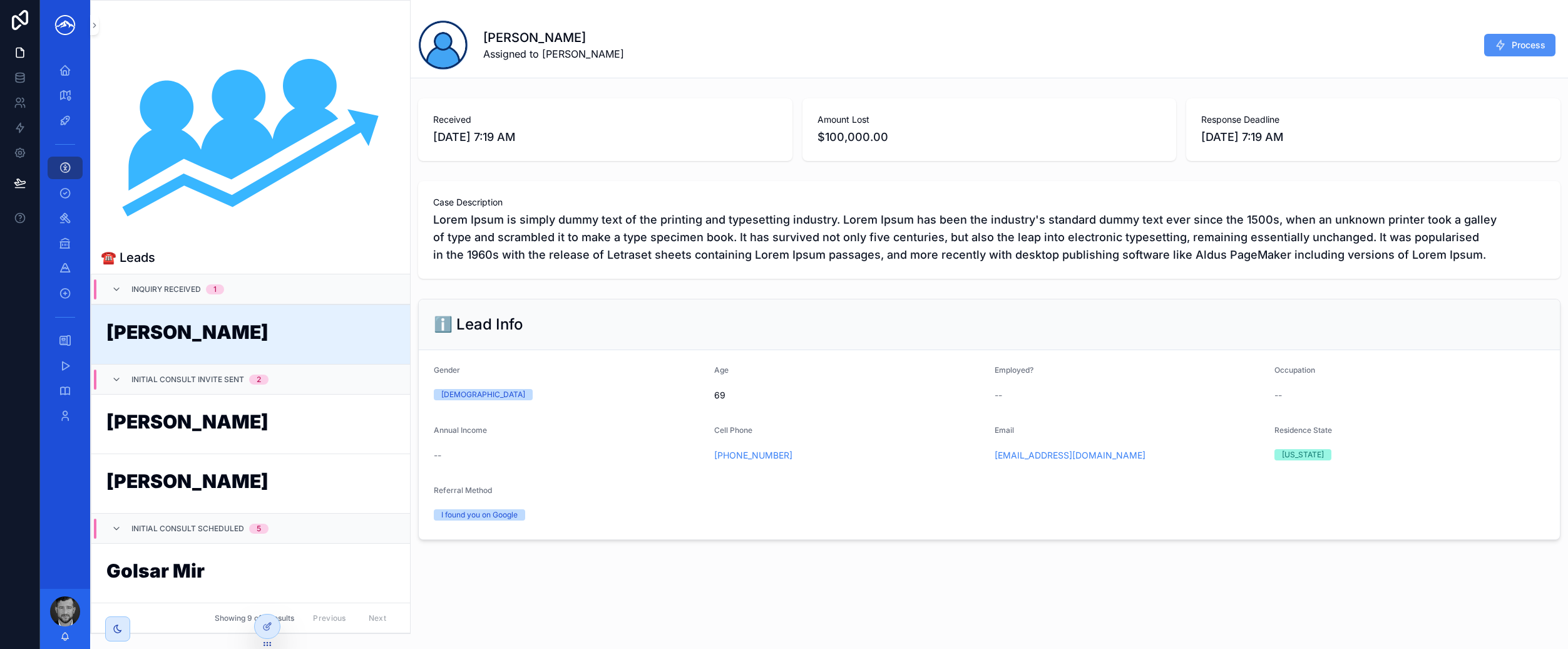
click at [1500, 49] on icon "scrollable content" at bounding box center [1500, 45] width 12 height 12
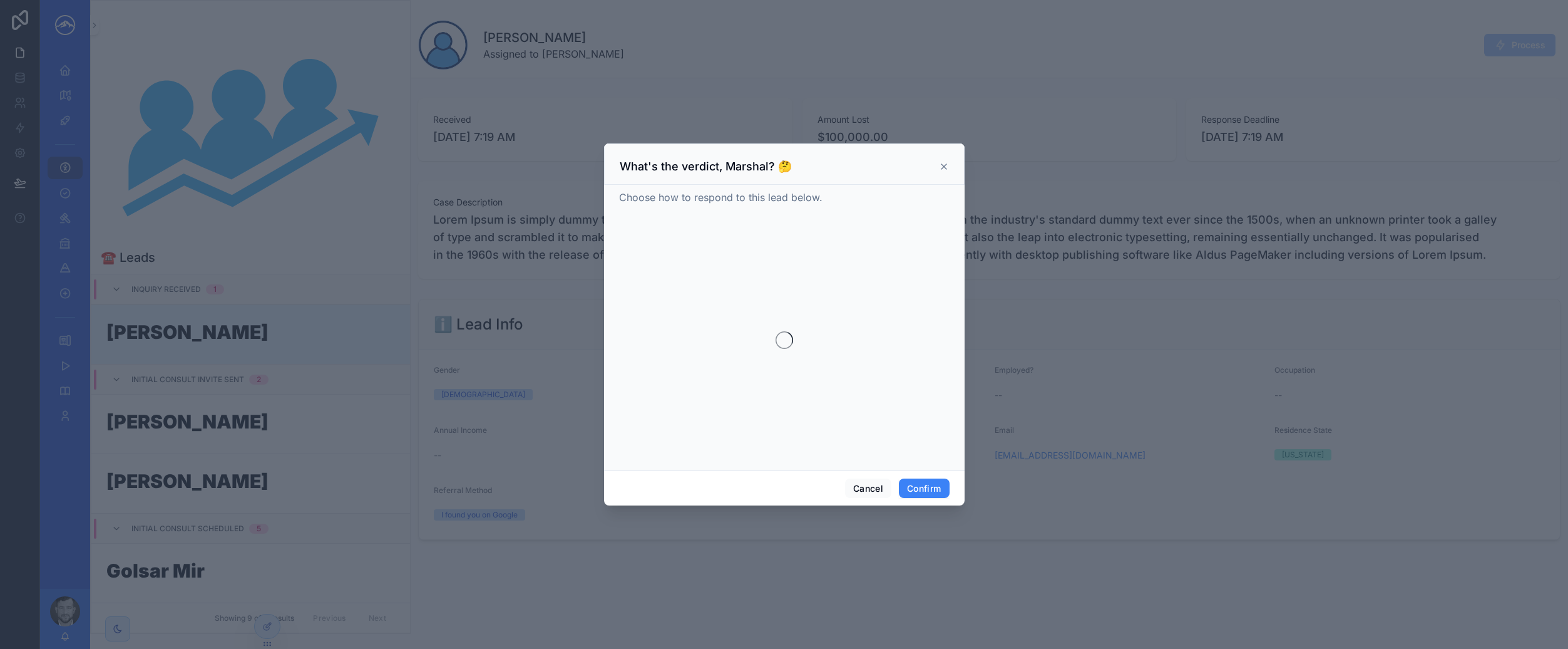
scroll to position [30, 0]
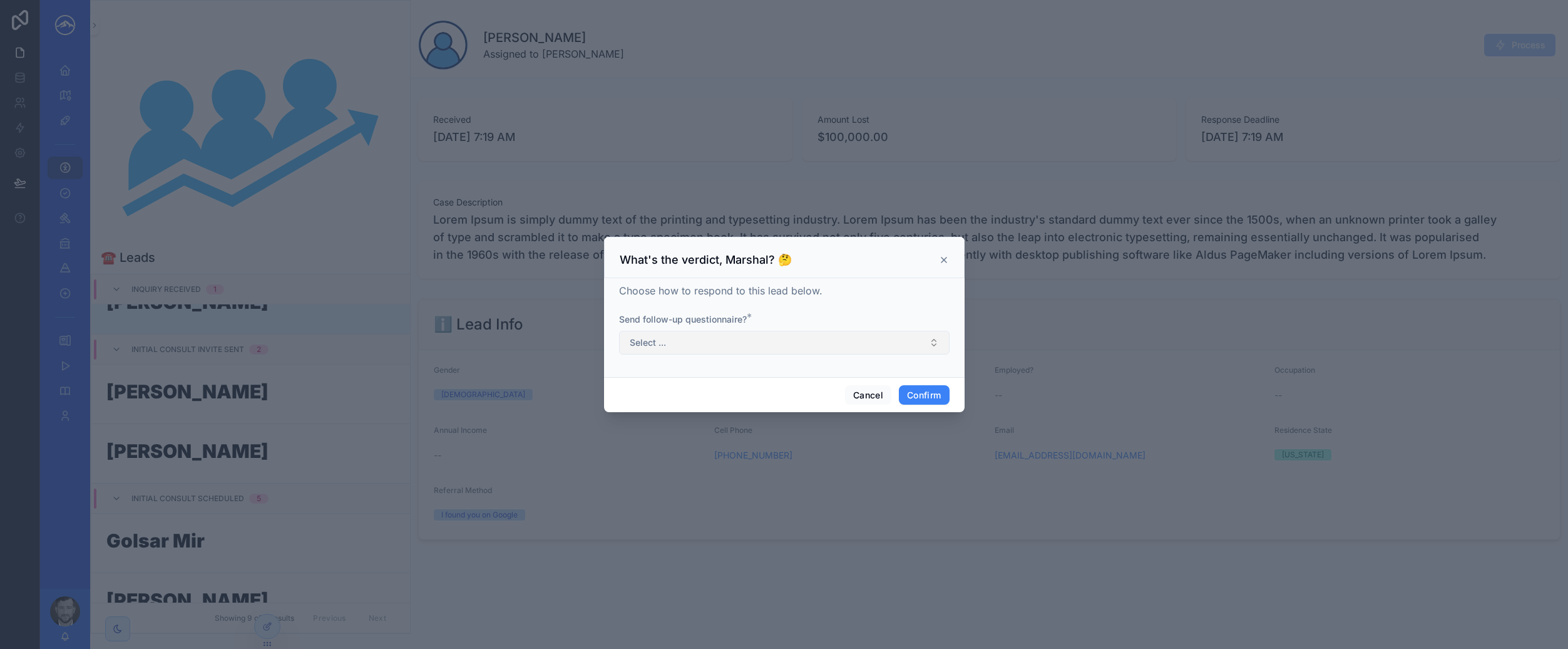
click at [859, 335] on button "Select ..." at bounding box center [784, 342] width 330 height 24
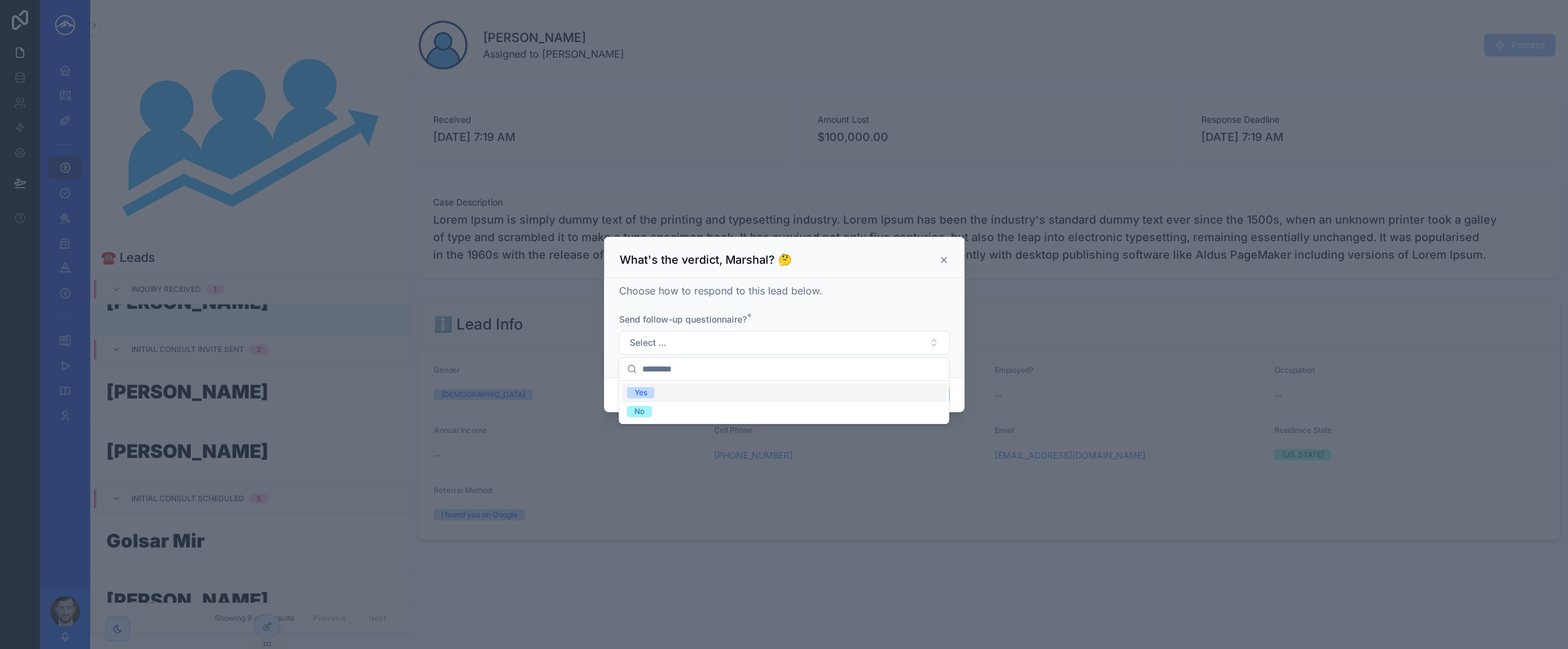
click at [811, 387] on div "Yes" at bounding box center [784, 393] width 324 height 19
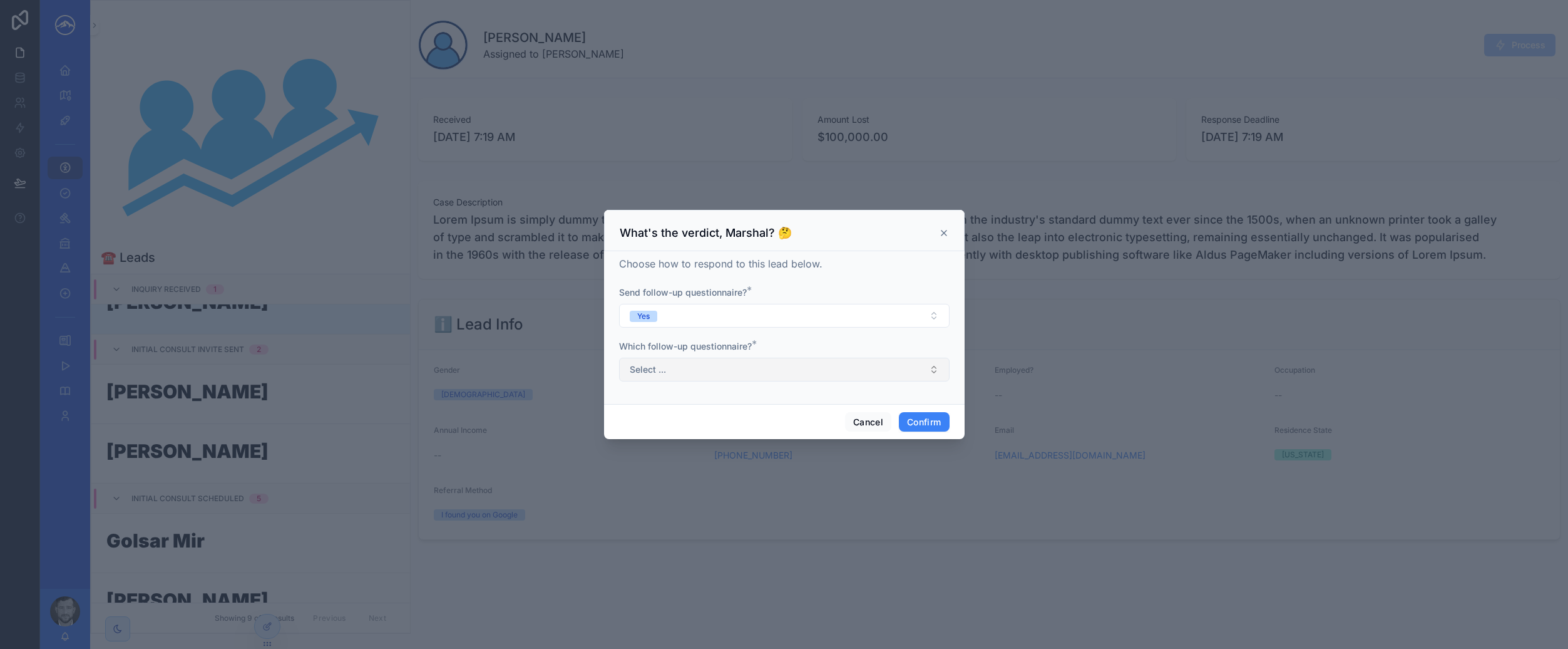
click at [809, 367] on button "Select ..." at bounding box center [784, 369] width 330 height 24
click at [778, 414] on div "Crypto scam" at bounding box center [784, 419] width 324 height 19
click at [917, 420] on button "Confirm" at bounding box center [923, 422] width 50 height 20
